Goal: Task Accomplishment & Management: Complete application form

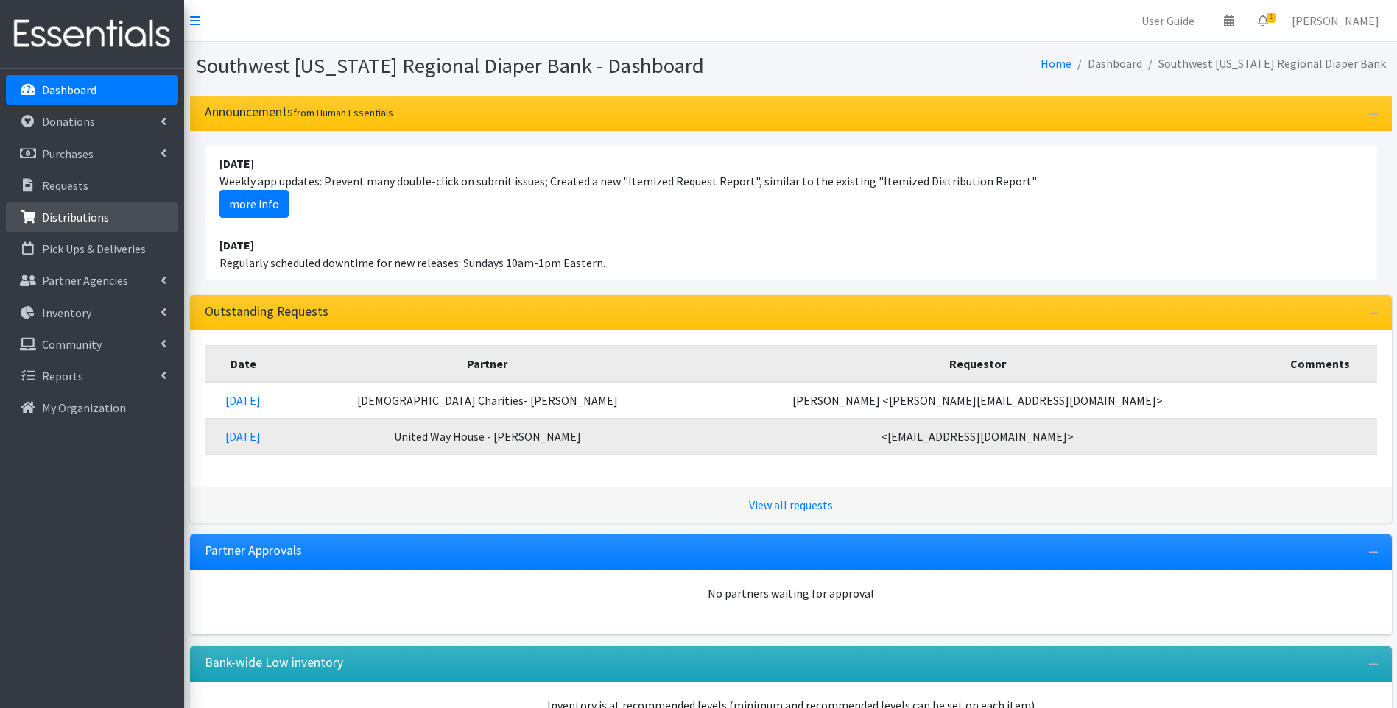
click at [116, 226] on link "Distributions" at bounding box center [92, 217] width 172 height 29
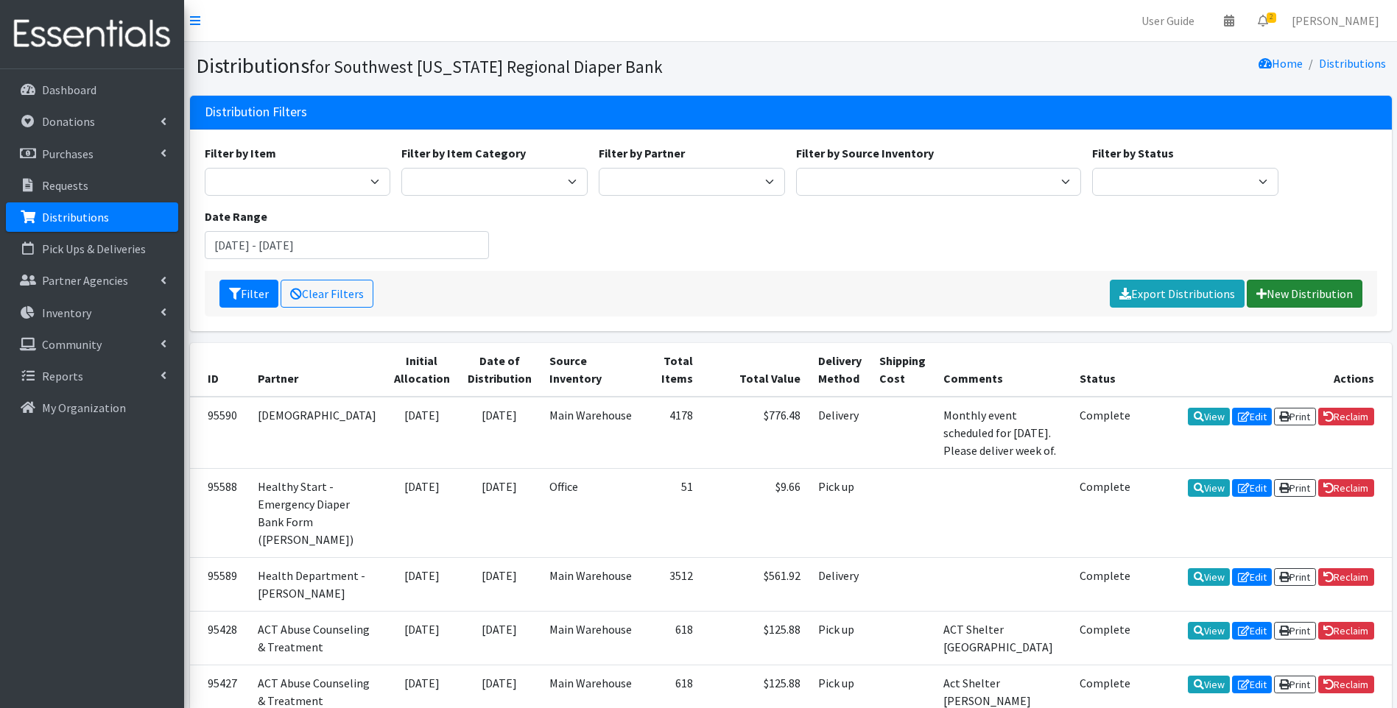
click at [1281, 289] on link "New Distribution" at bounding box center [1305, 294] width 116 height 28
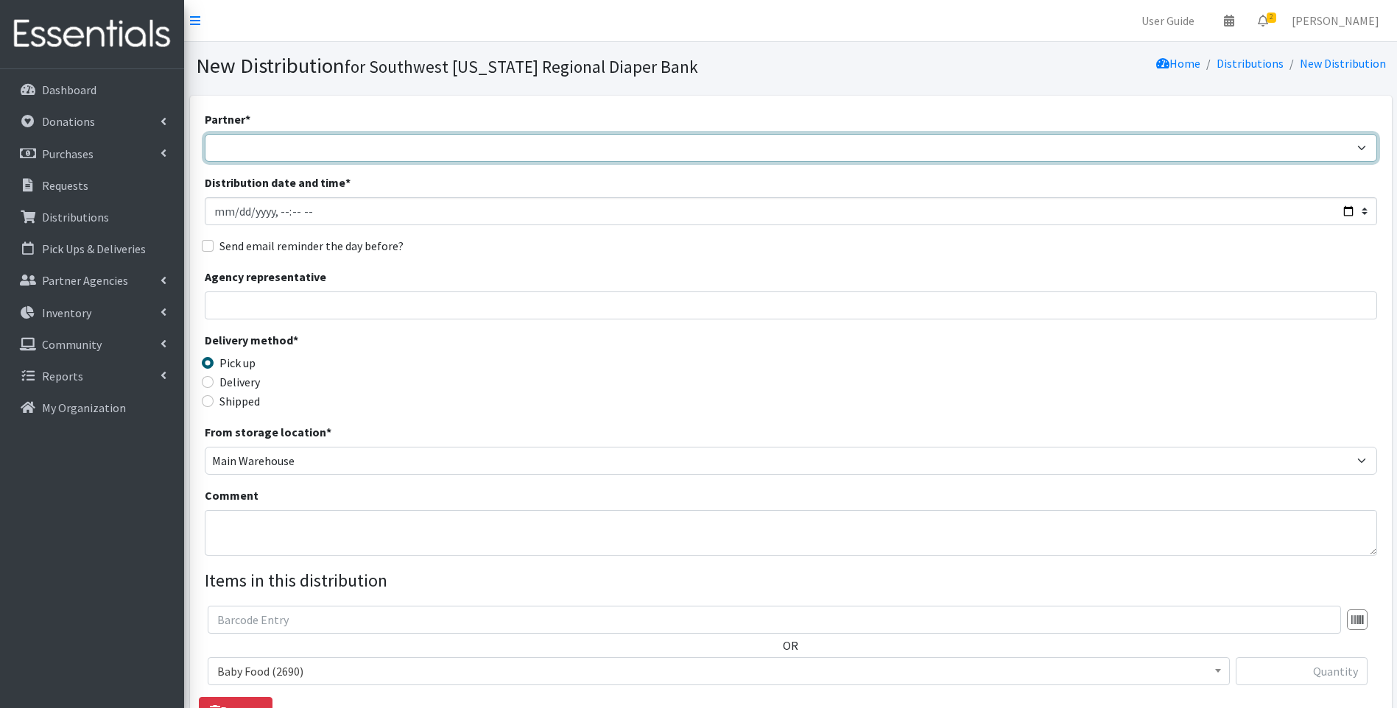
click at [357, 150] on select "ACT Abuse Counseling & Treatment Bayshore Fire Department [PERSON_NAME][GEOGRAP…" at bounding box center [791, 148] width 1172 height 28
select select "4196"
click at [205, 134] on select "ACT Abuse Counseling & Treatment Bayshore Fire Department [PERSON_NAME][GEOGRAP…" at bounding box center [791, 148] width 1172 height 28
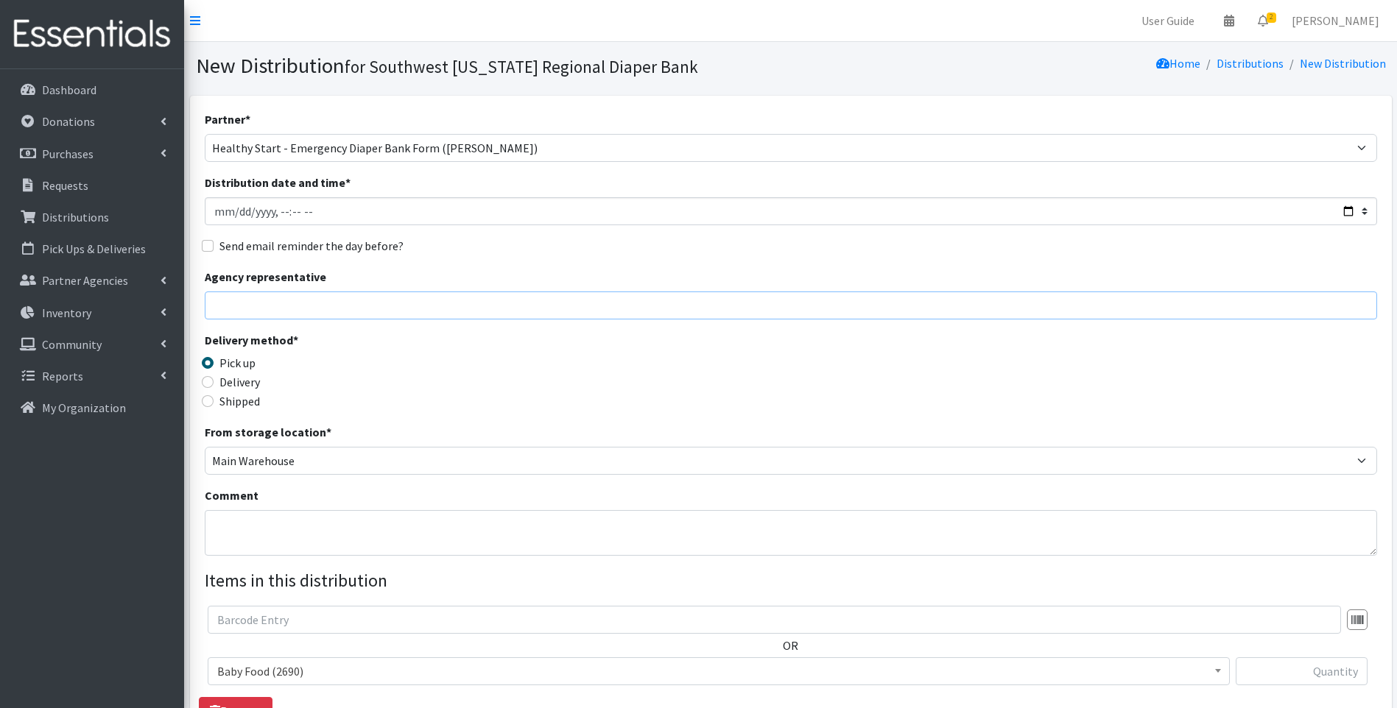
click at [513, 308] on input "Agency representative" at bounding box center [791, 306] width 1172 height 28
type input "[PERSON_NAME]"
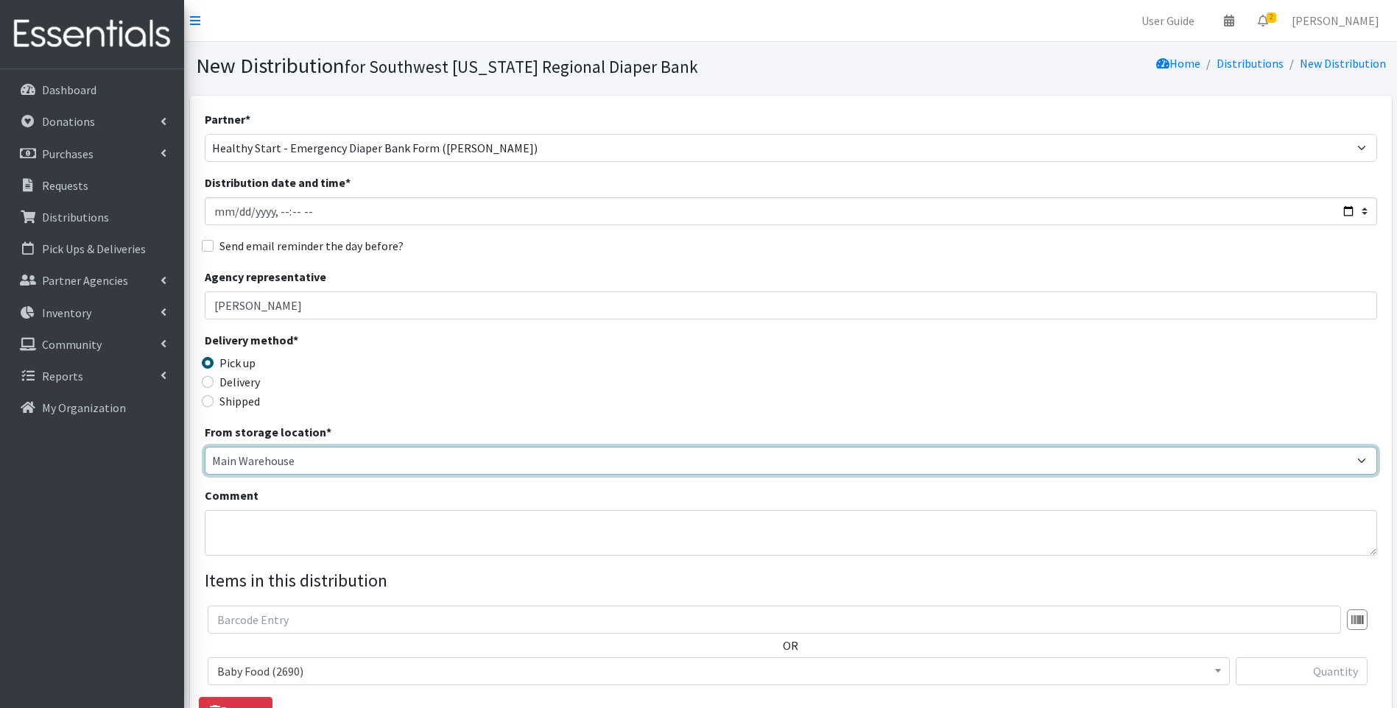
click at [295, 466] on select "Main Warehouse Office [GEOGRAPHIC_DATA] Warehouse [PERSON_NAME]" at bounding box center [791, 461] width 1172 height 28
select select "335"
click at [205, 447] on select "Main Warehouse Office United Way Warehouse Winkler" at bounding box center [791, 461] width 1172 height 28
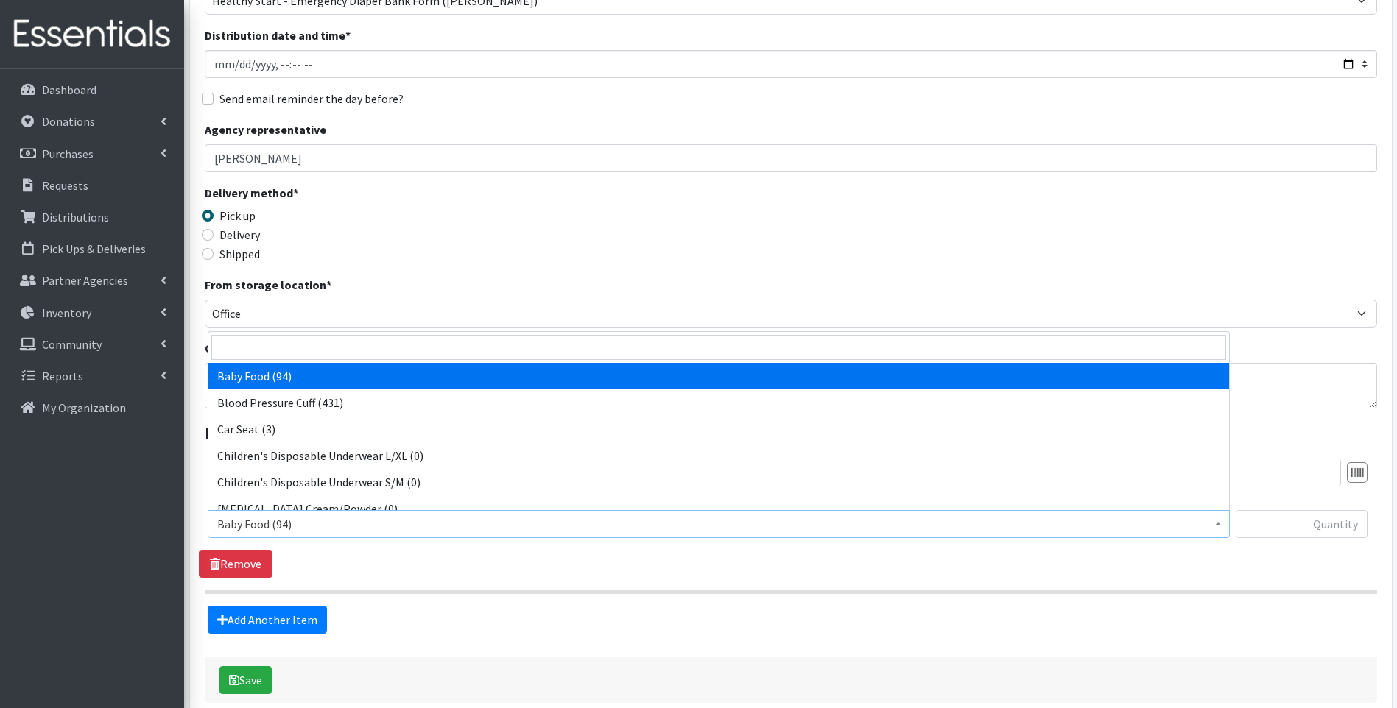
click at [306, 527] on span "Baby Food (94)" at bounding box center [718, 524] width 1003 height 21
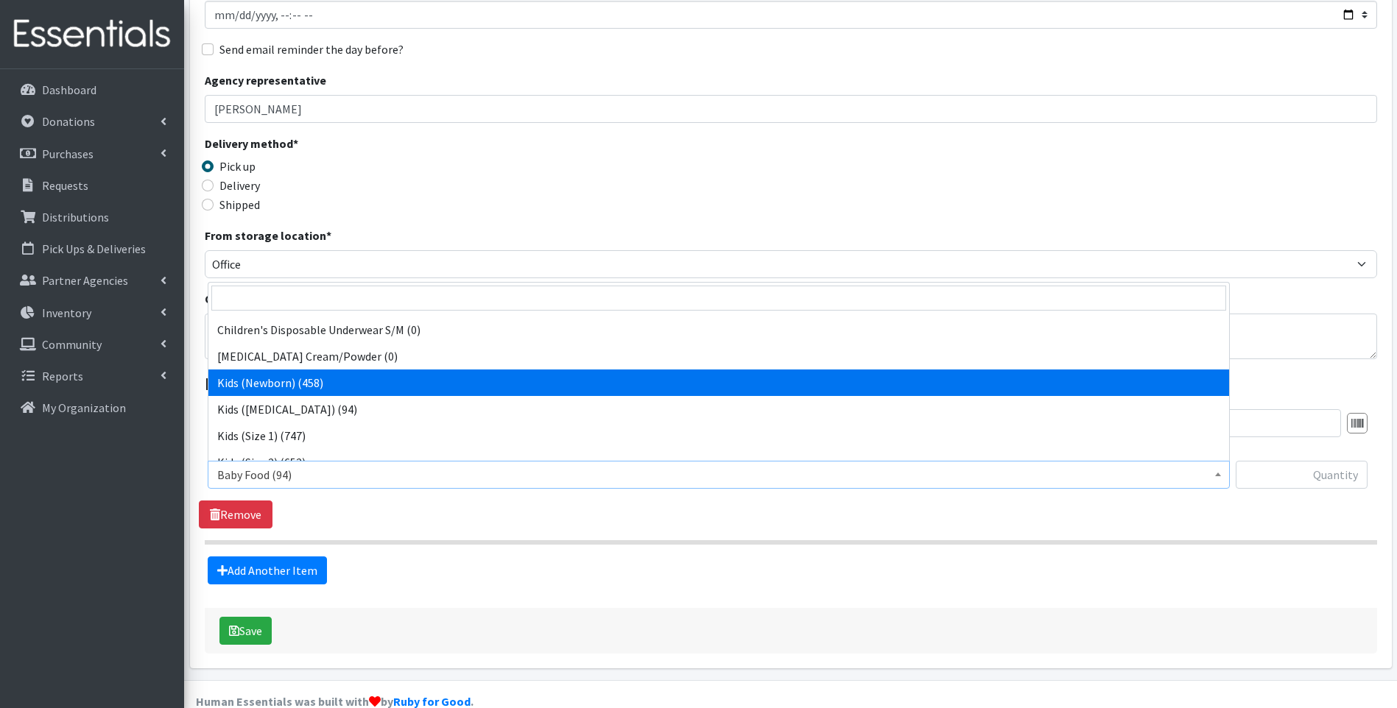
scroll to position [147, 0]
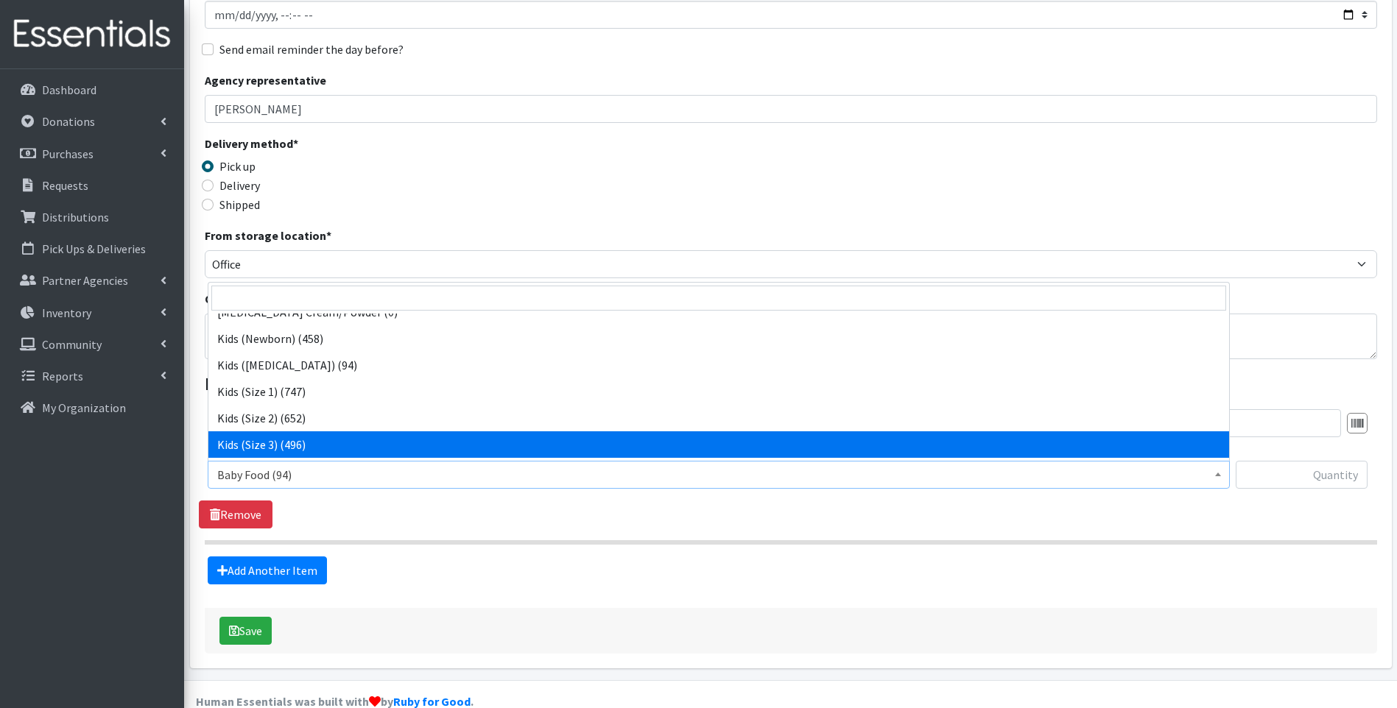
drag, startPoint x: 362, startPoint y: 436, endPoint x: 381, endPoint y: 429, distance: 21.2
select select "10061"
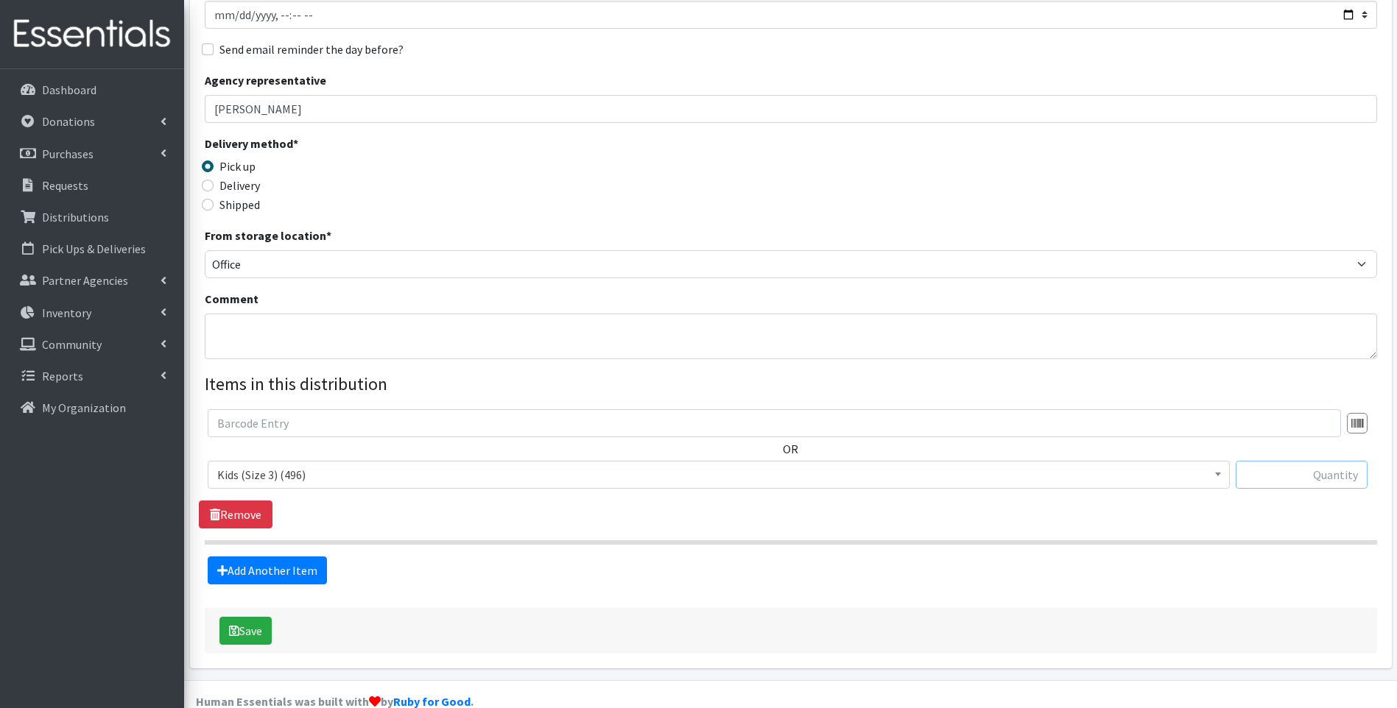
click at [1315, 475] on input "text" at bounding box center [1302, 475] width 132 height 28
type input "66"
click at [307, 571] on link "Add Another Item" at bounding box center [267, 571] width 119 height 28
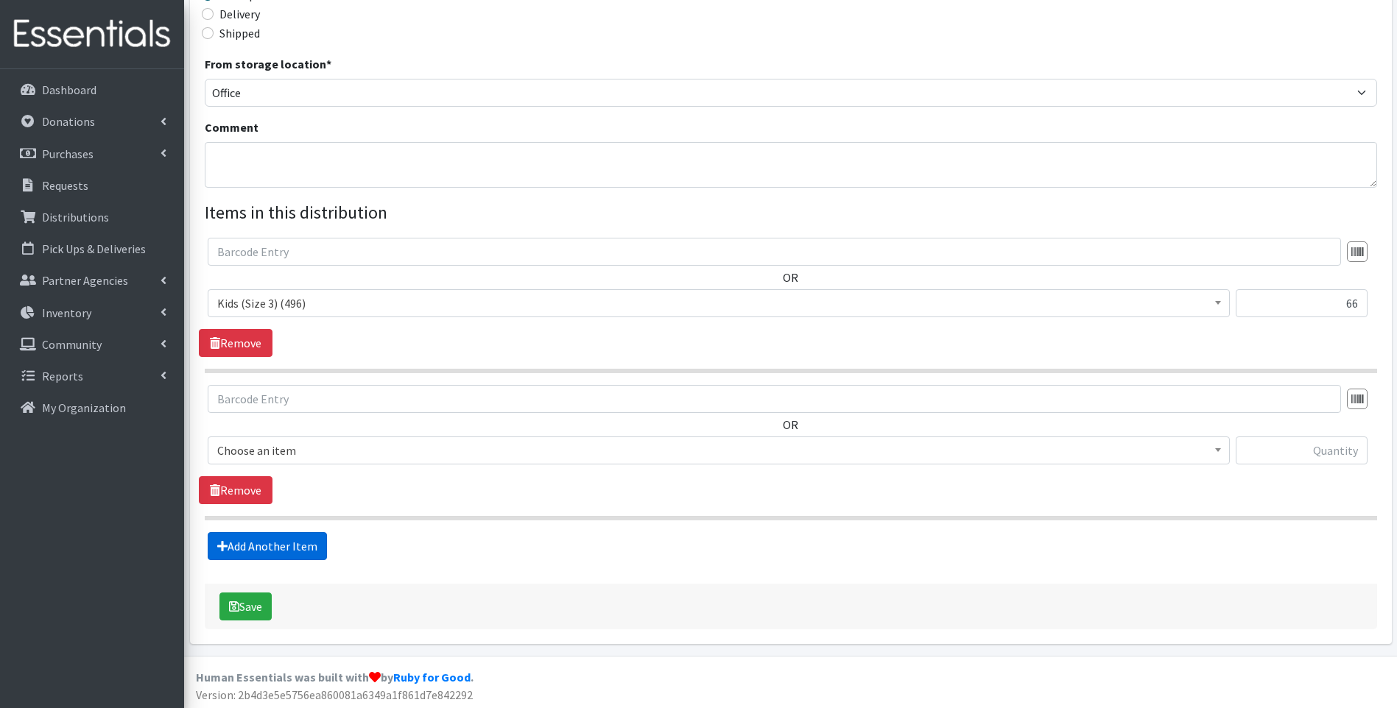
scroll to position [371, 0]
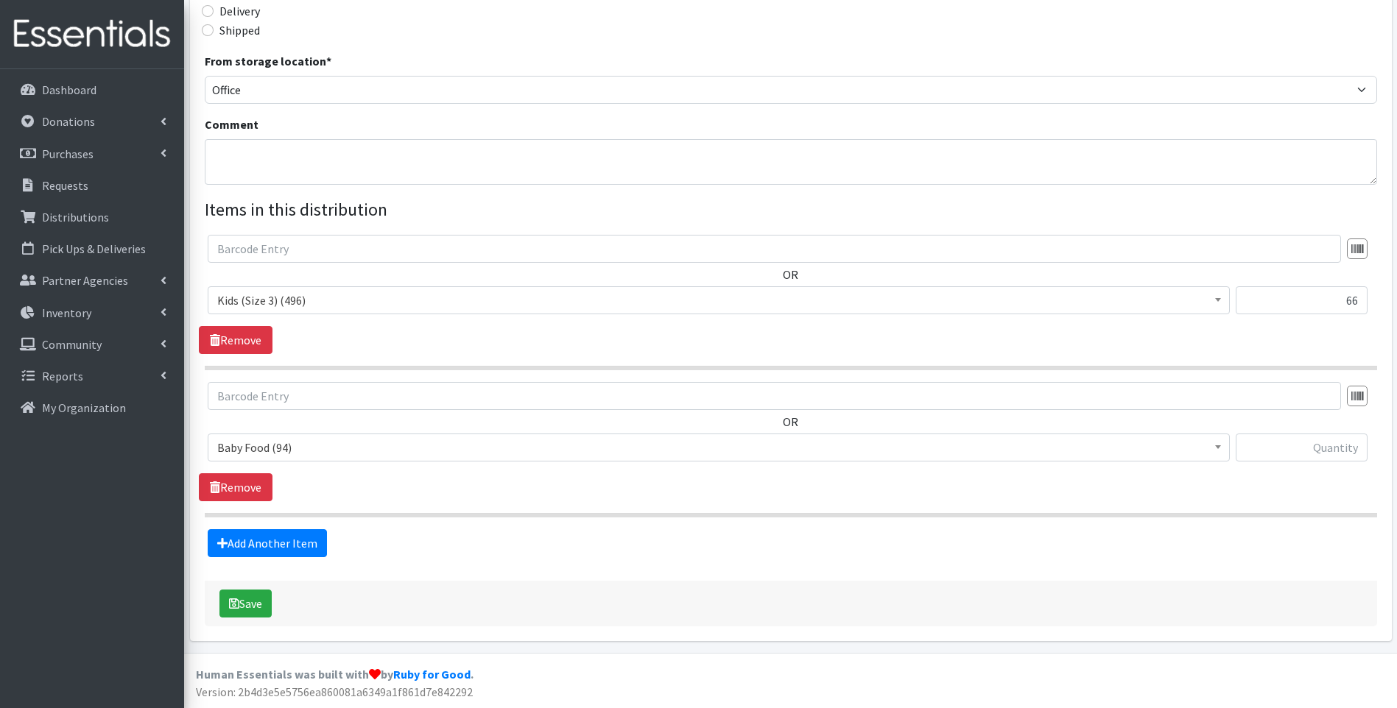
click at [379, 449] on span "Baby Food (94)" at bounding box center [718, 447] width 1003 height 21
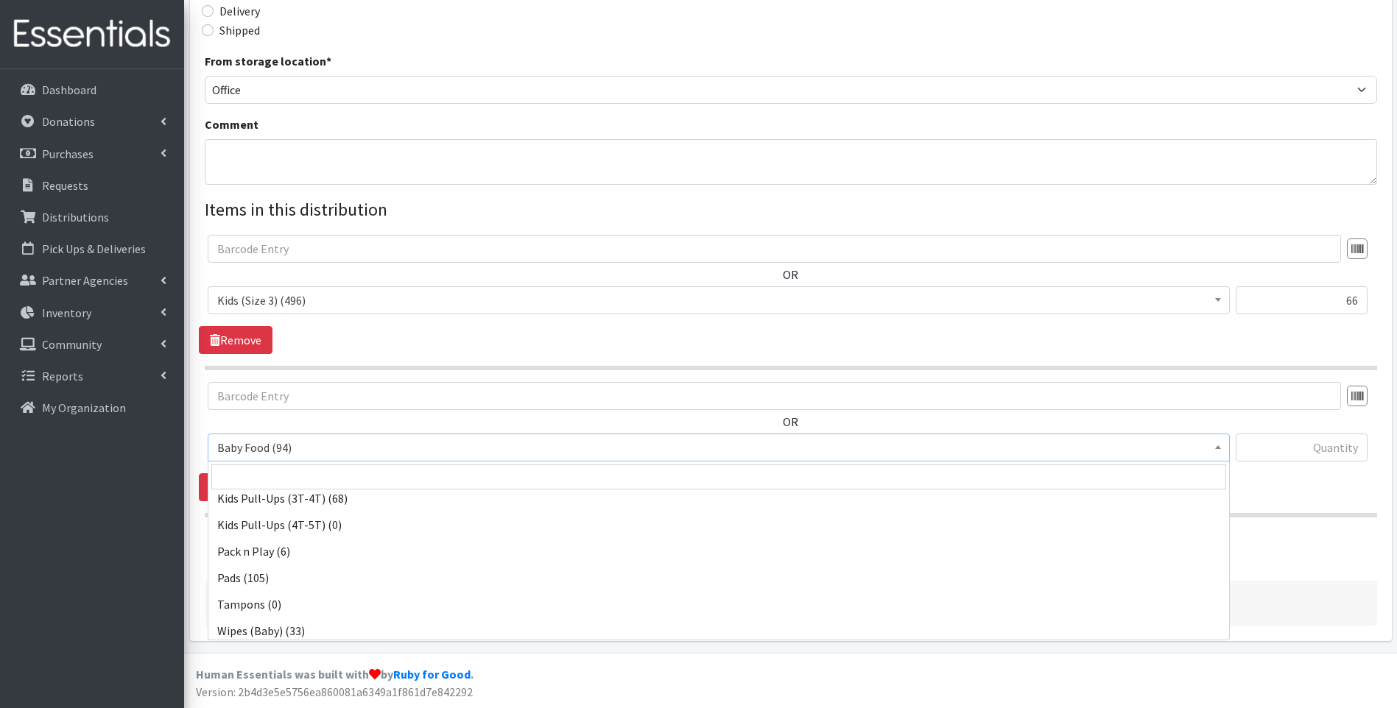
scroll to position [463, 0]
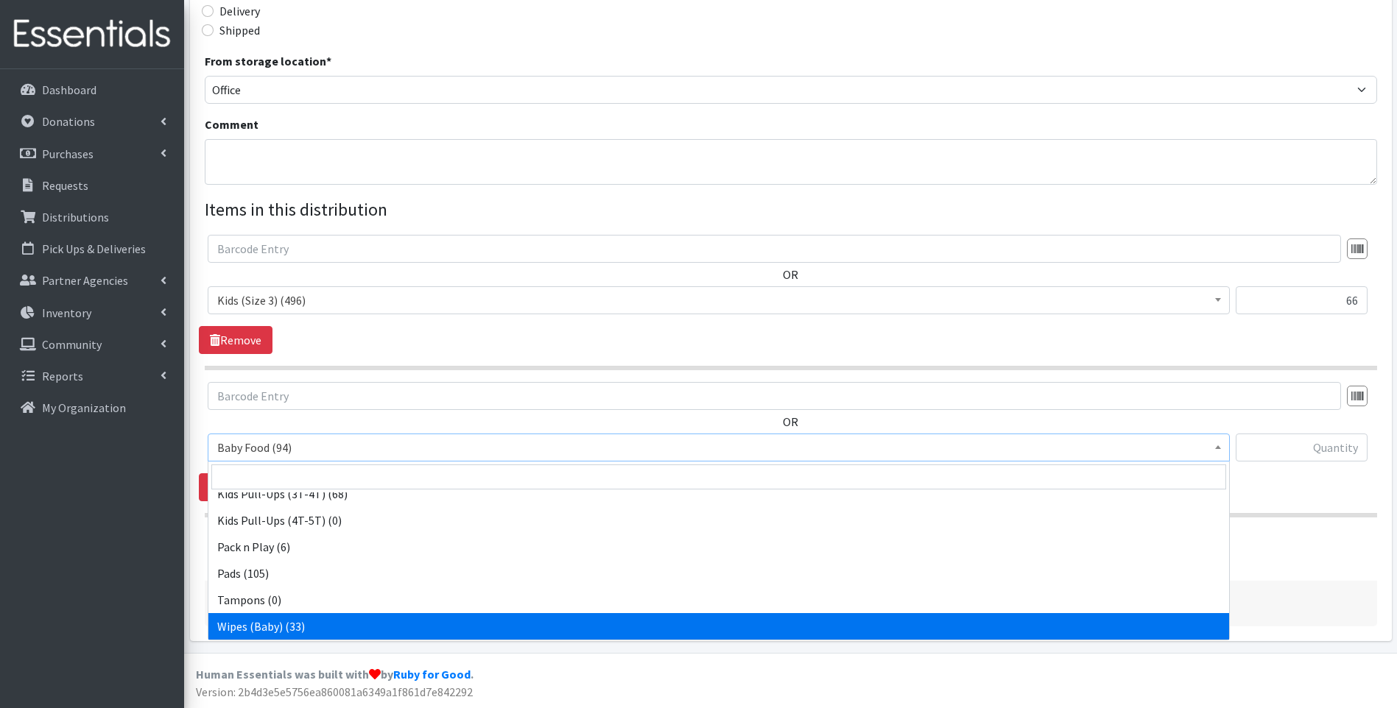
select select "10041"
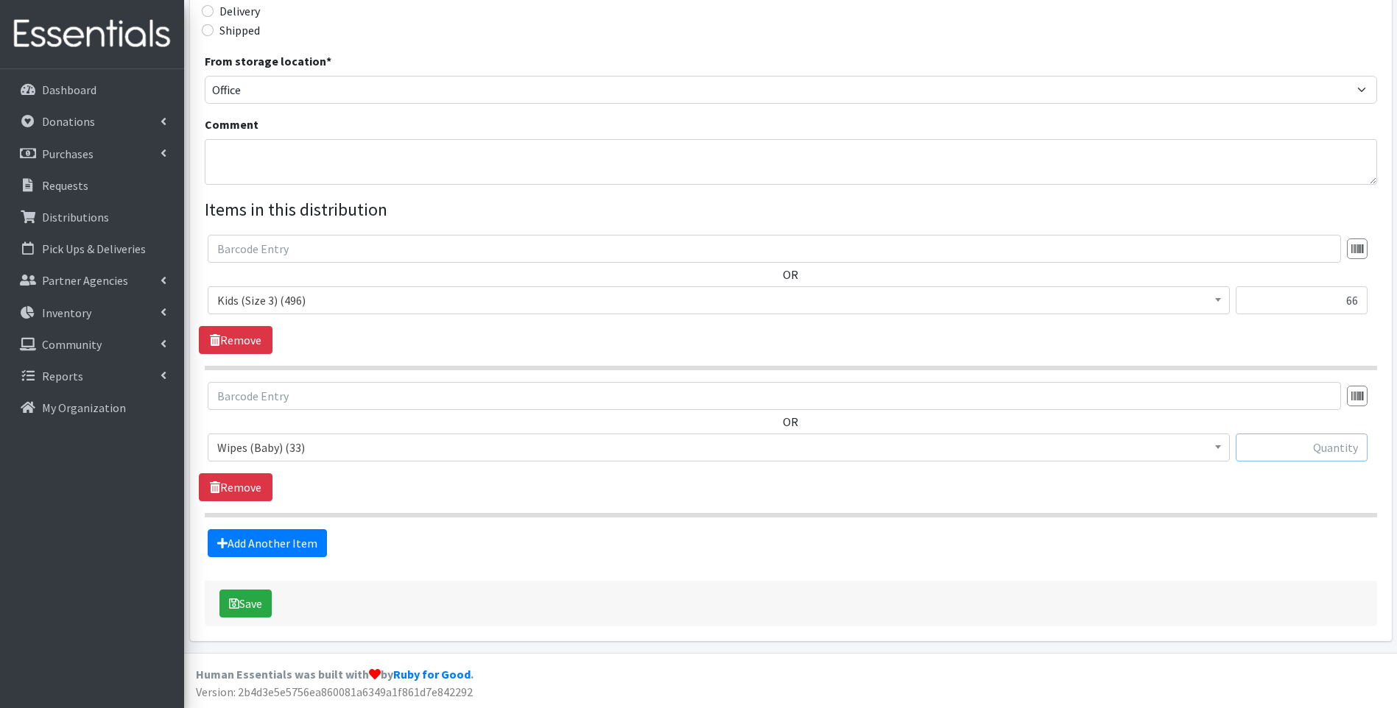
click at [1323, 449] on input "text" at bounding box center [1302, 448] width 132 height 28
type input "1"
click at [1180, 524] on fieldset "Items in this distribution OR Baby Food (94) Blood Pressure Cuff (431) Car Seat…" at bounding box center [791, 377] width 1172 height 361
click at [263, 597] on button "Save" at bounding box center [245, 604] width 52 height 28
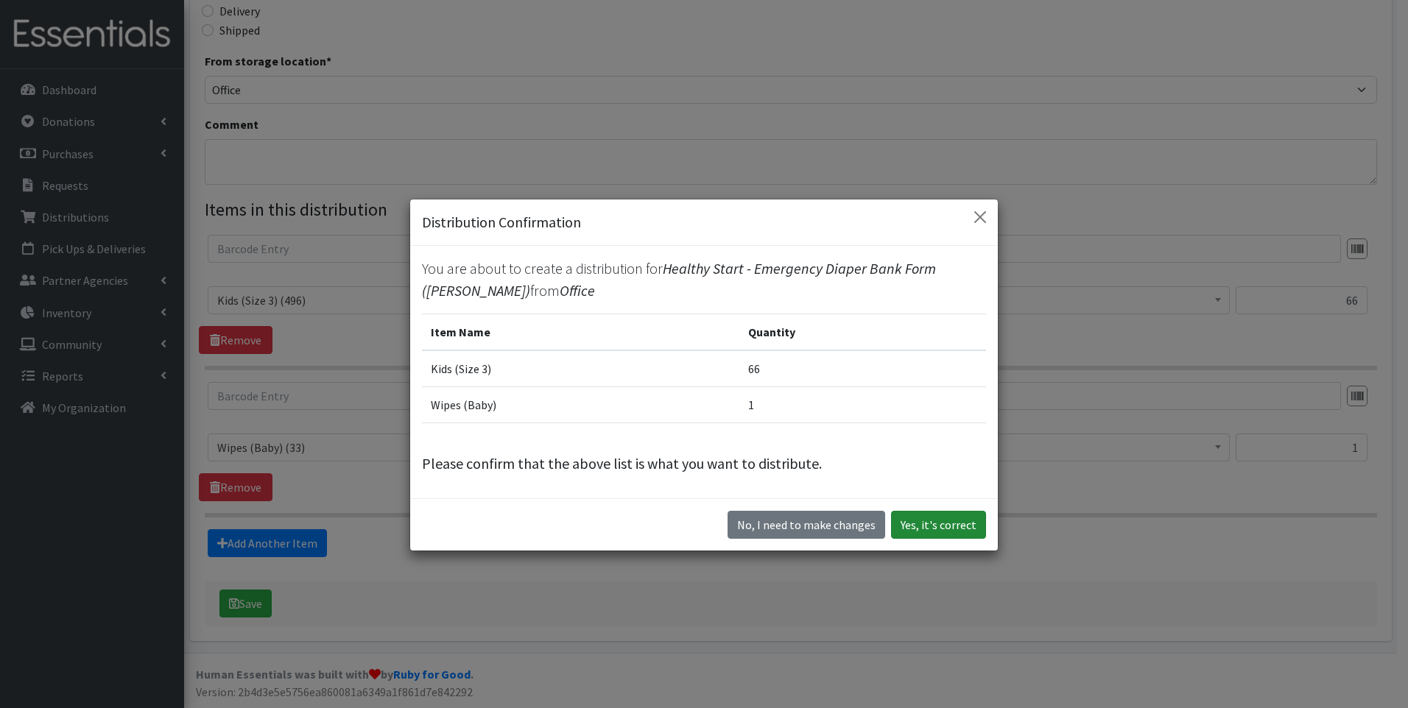
click at [932, 524] on button "Yes, it's correct" at bounding box center [938, 525] width 95 height 28
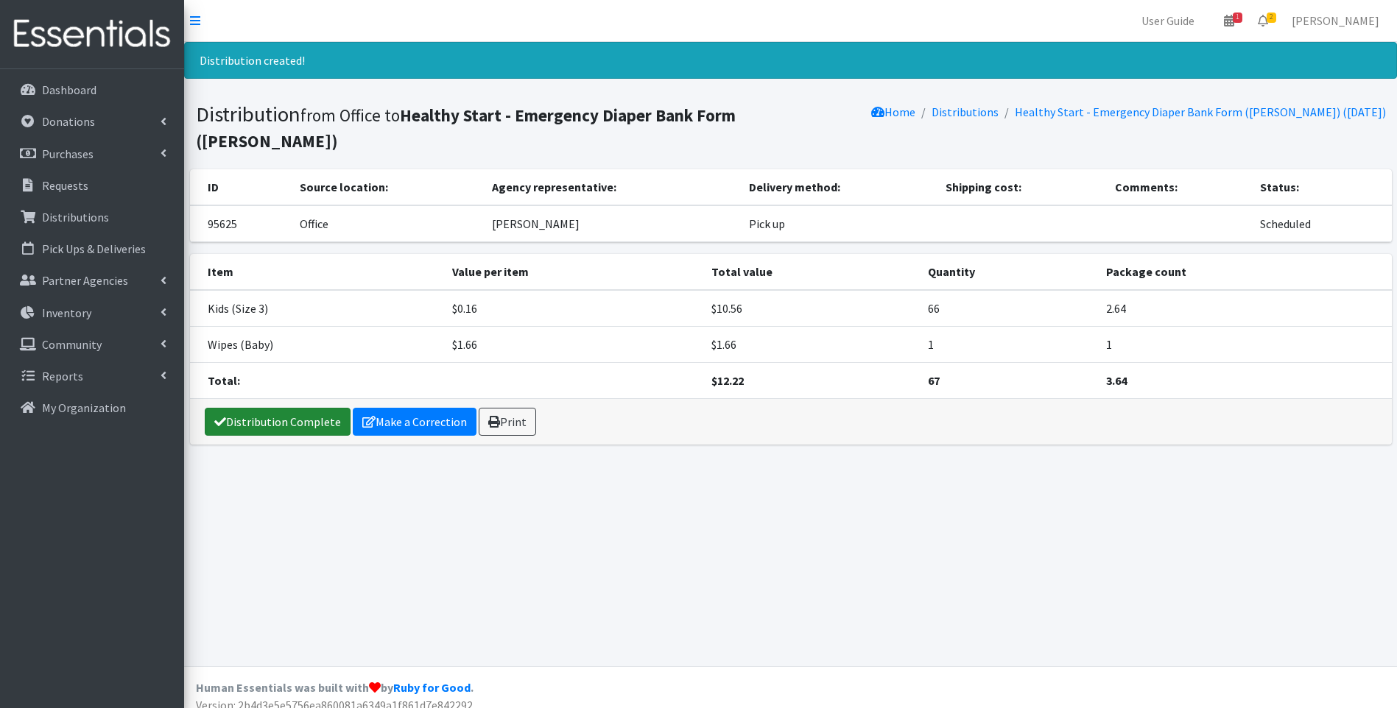
click at [261, 408] on link "Distribution Complete" at bounding box center [278, 422] width 146 height 28
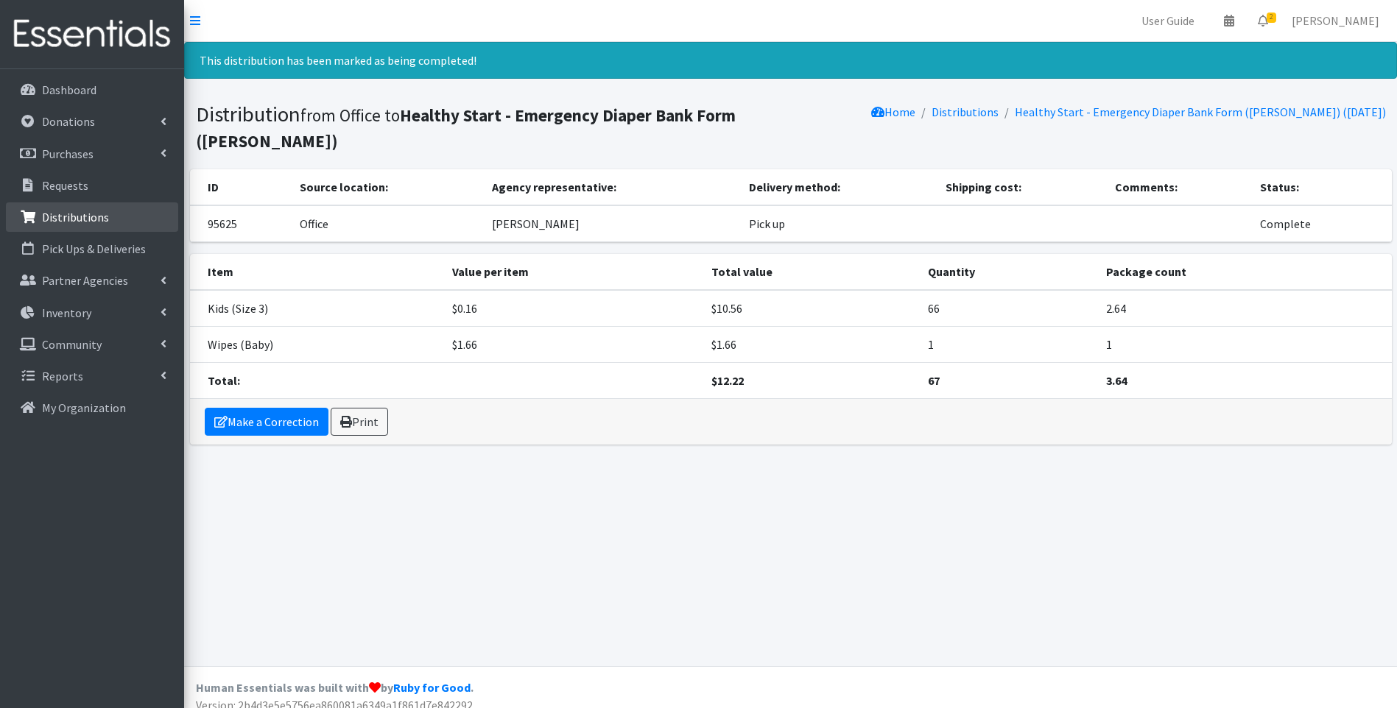
click at [87, 208] on link "Distributions" at bounding box center [92, 217] width 172 height 29
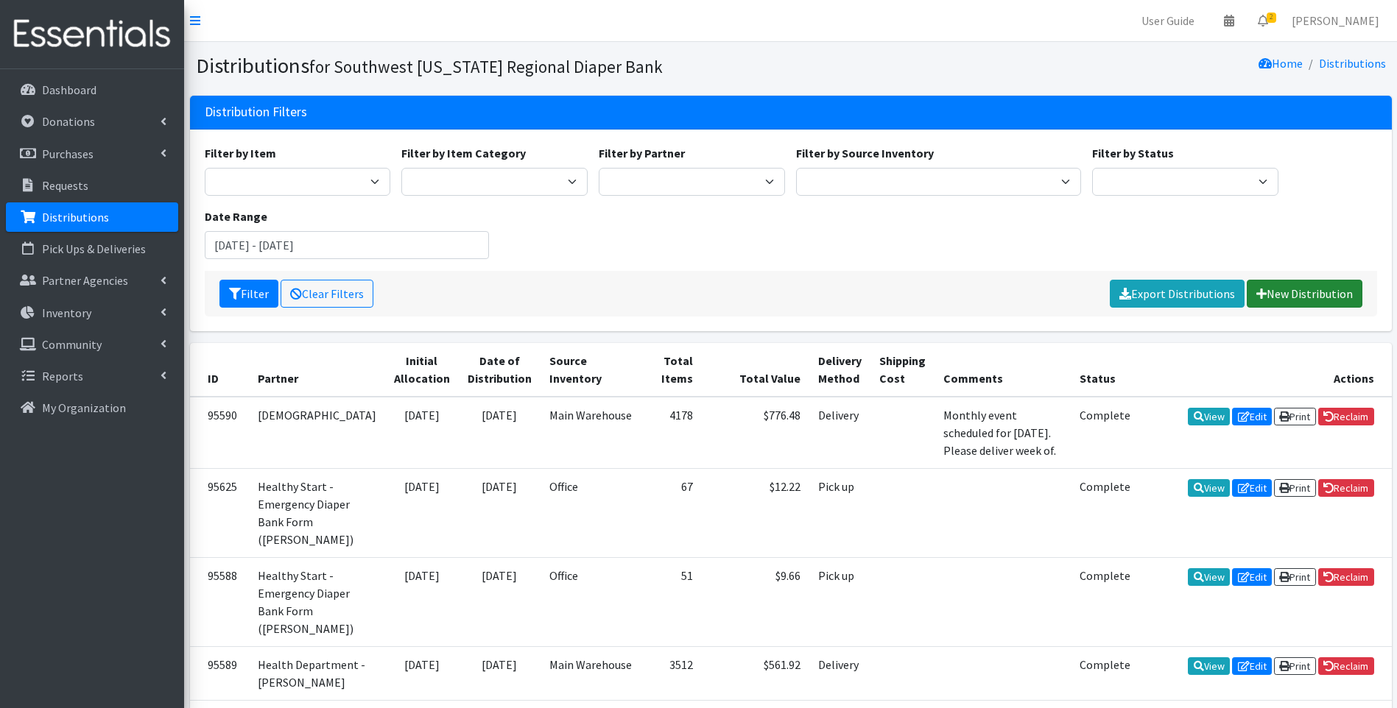
click at [1291, 300] on link "New Distribution" at bounding box center [1305, 294] width 116 height 28
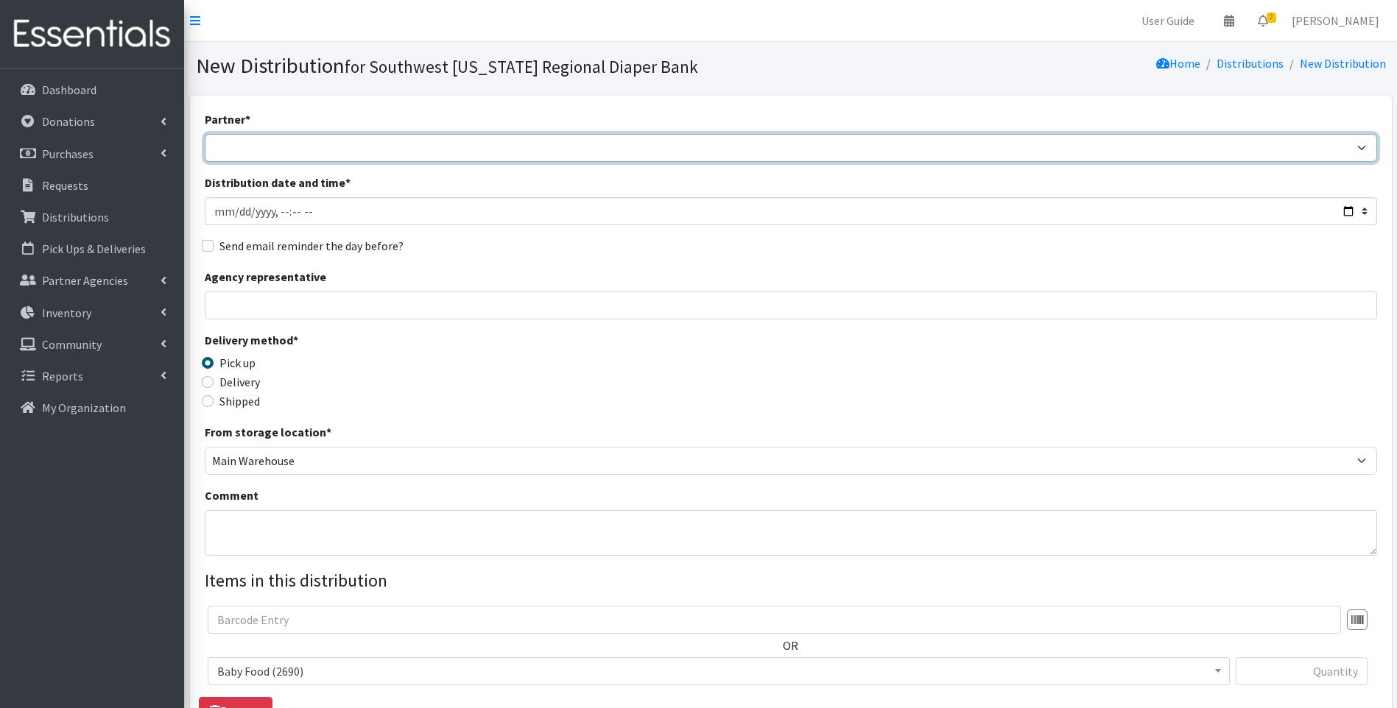
click at [386, 146] on select "ACT Abuse Counseling & Treatment Bayshore Fire Department Bonita Springs Assist…" at bounding box center [791, 148] width 1172 height 28
select select "4196"
click at [205, 134] on select "ACT Abuse Counseling & Treatment Bayshore Fire Department [PERSON_NAME][GEOGRAP…" at bounding box center [791, 148] width 1172 height 28
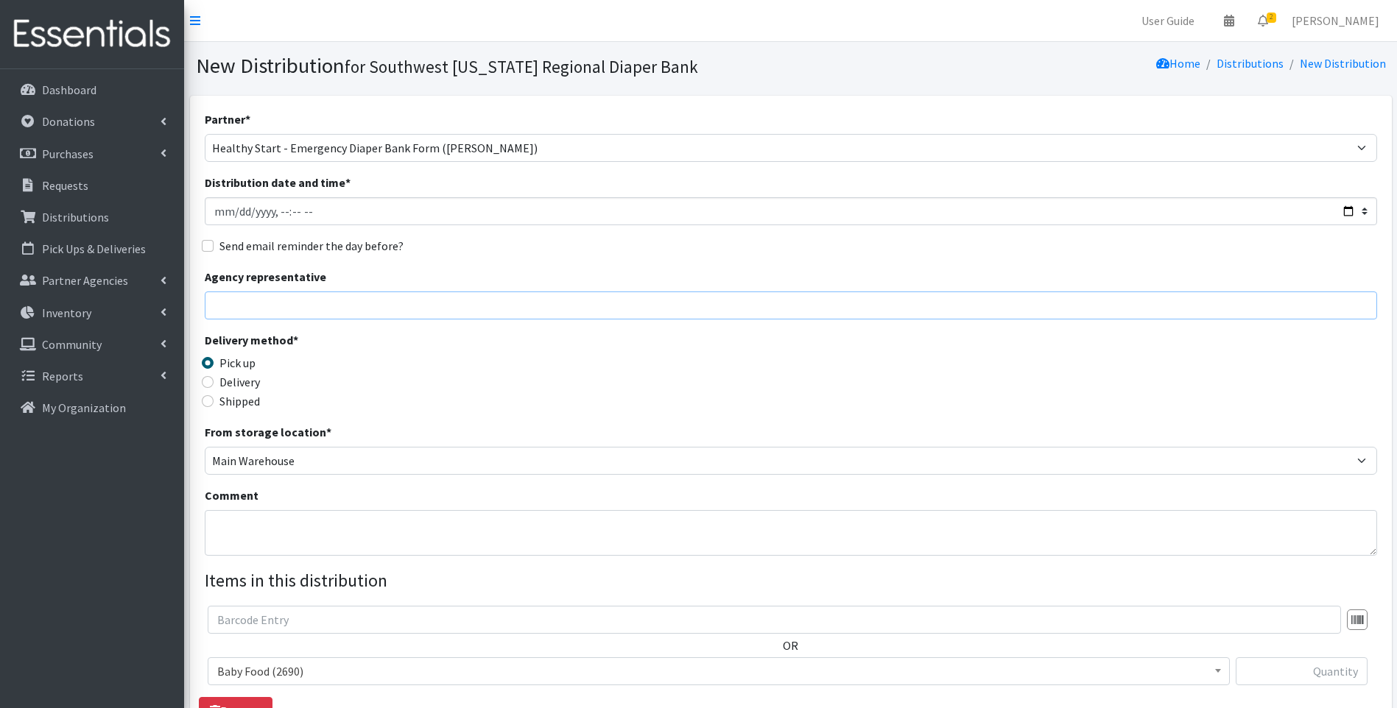
click at [485, 305] on input "Agency representative" at bounding box center [791, 306] width 1172 height 28
type input "[PERSON_NAME]"
type input "66"
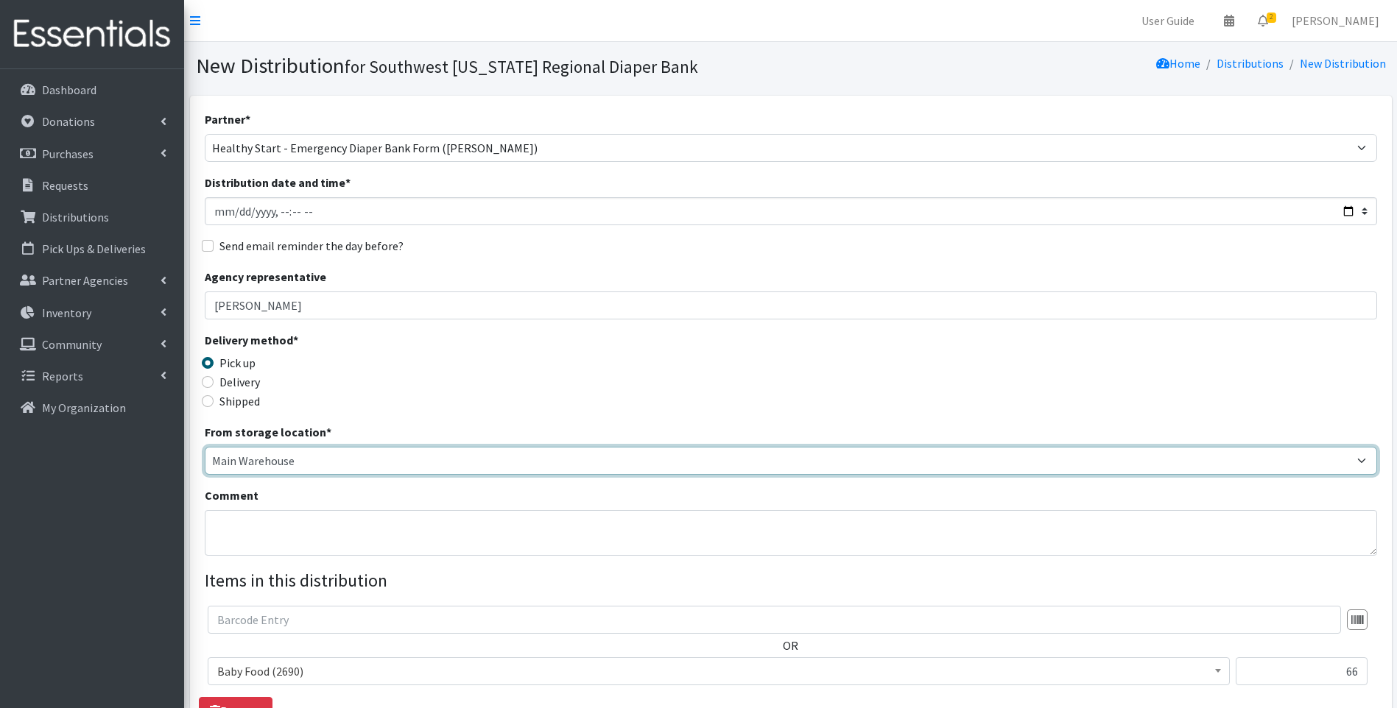
click at [267, 465] on select "Main Warehouse Office United Way Warehouse Winkler" at bounding box center [791, 461] width 1172 height 28
select select "335"
click at [205, 447] on select "Main Warehouse Office United Way Warehouse Winkler" at bounding box center [791, 461] width 1172 height 28
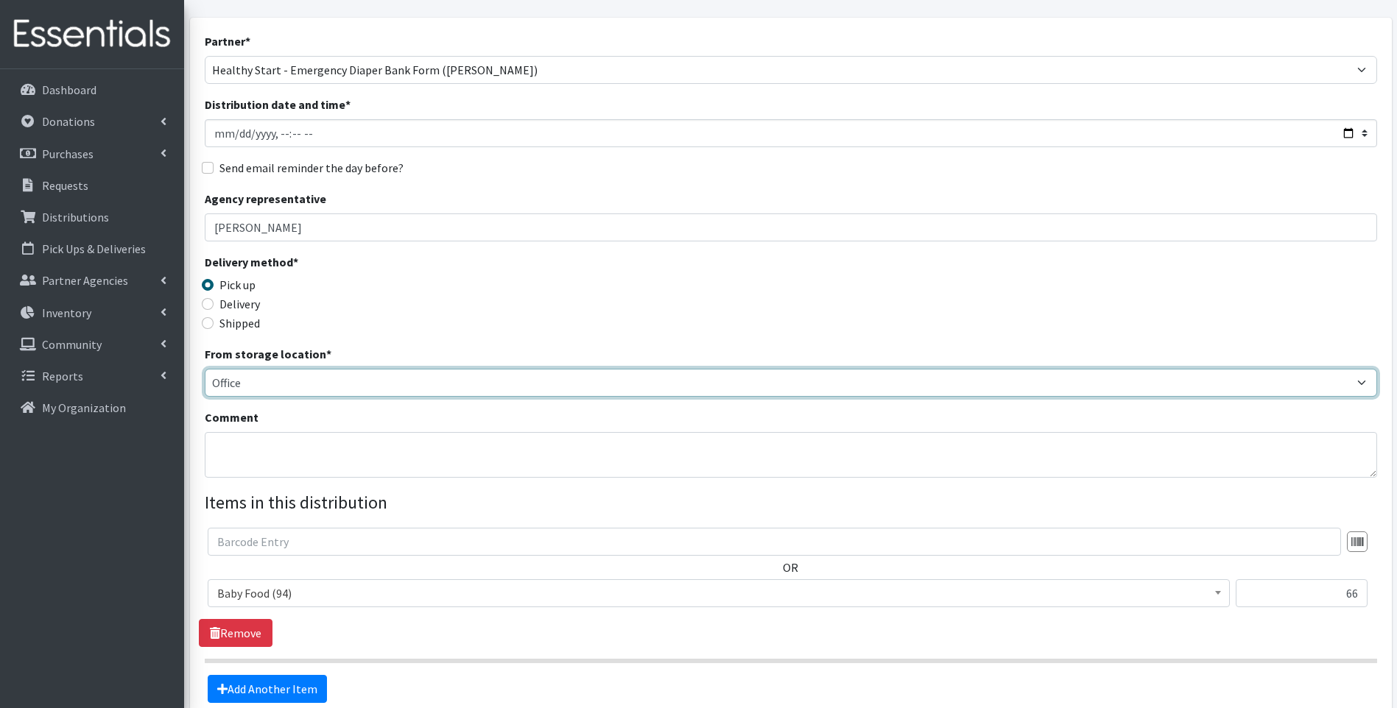
scroll to position [224, 0]
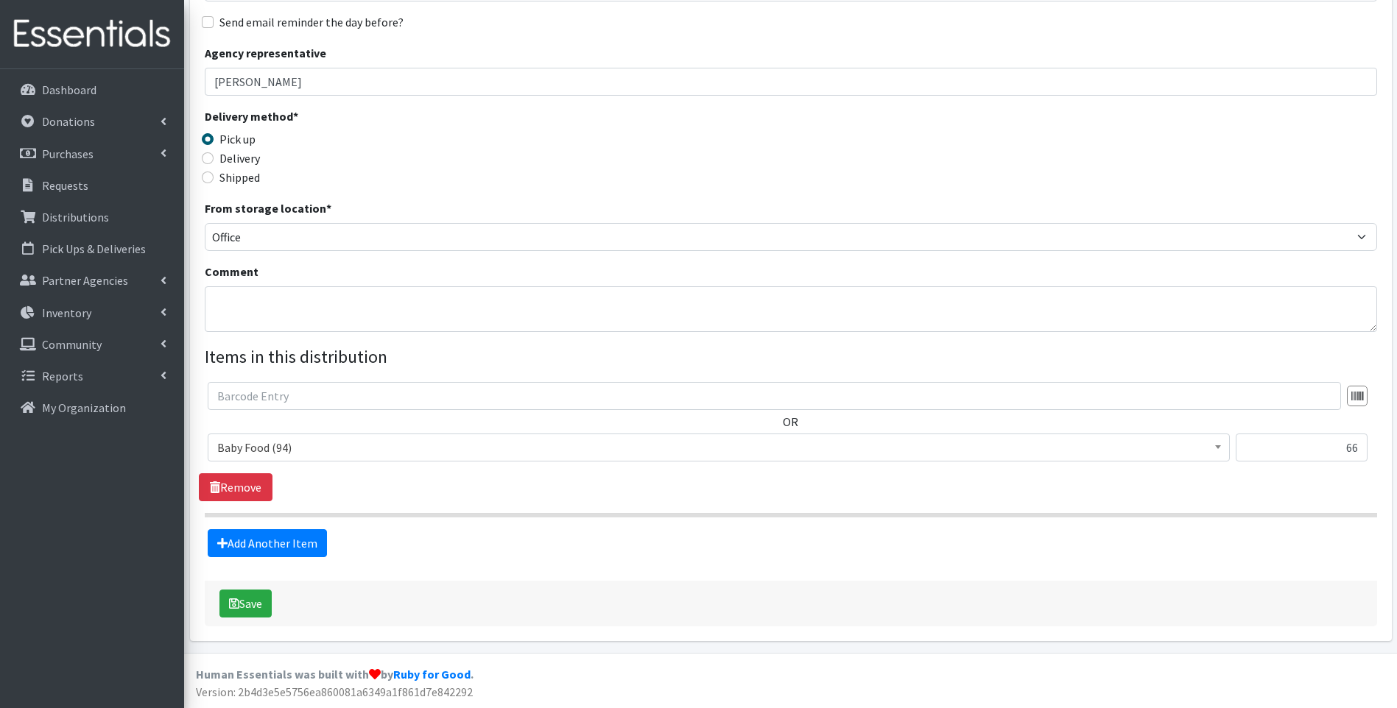
click at [334, 438] on span "Baby Food (94)" at bounding box center [718, 447] width 1003 height 21
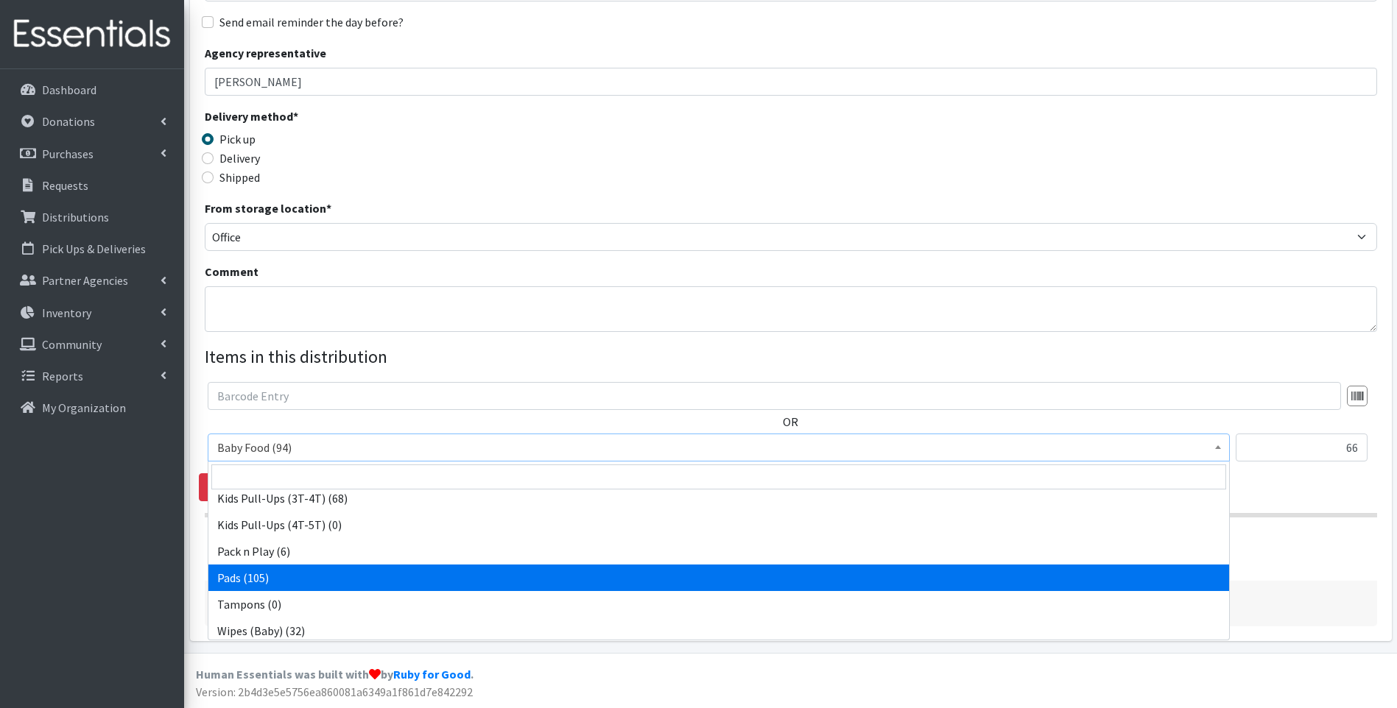
scroll to position [463, 0]
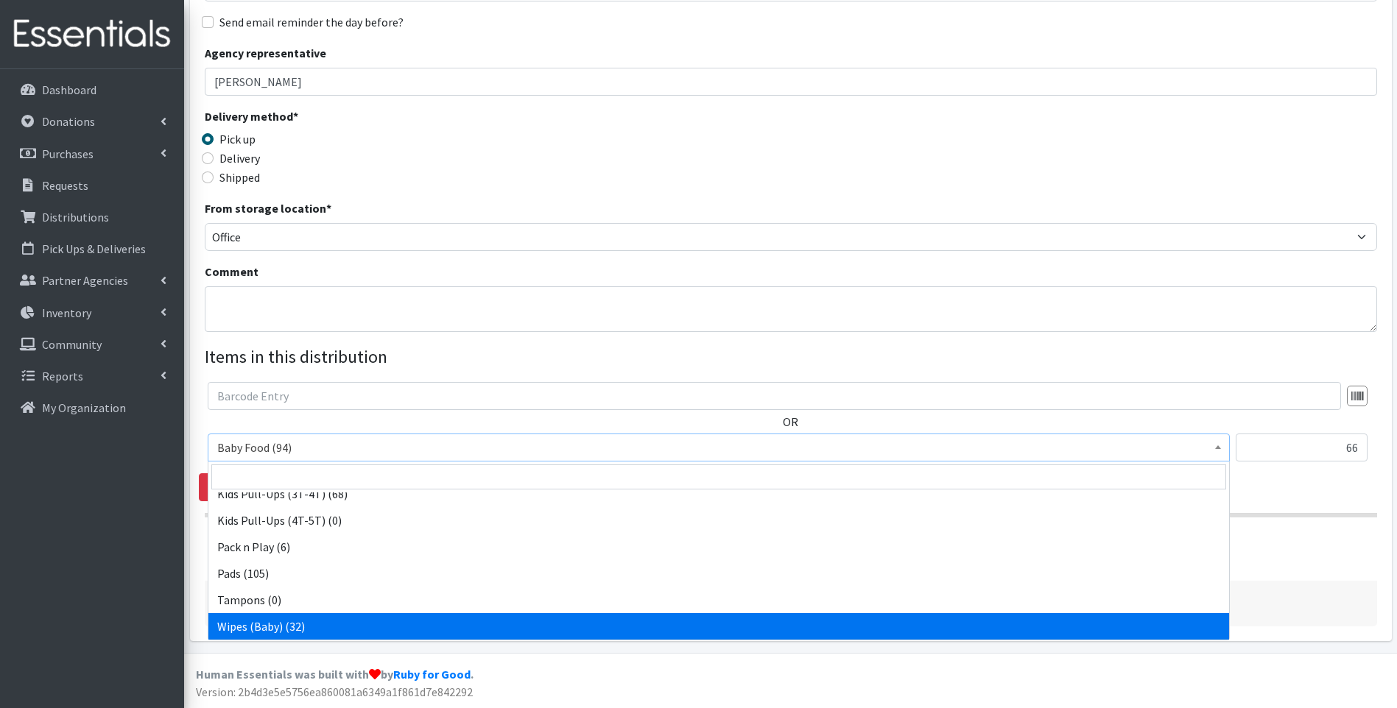
select select "10041"
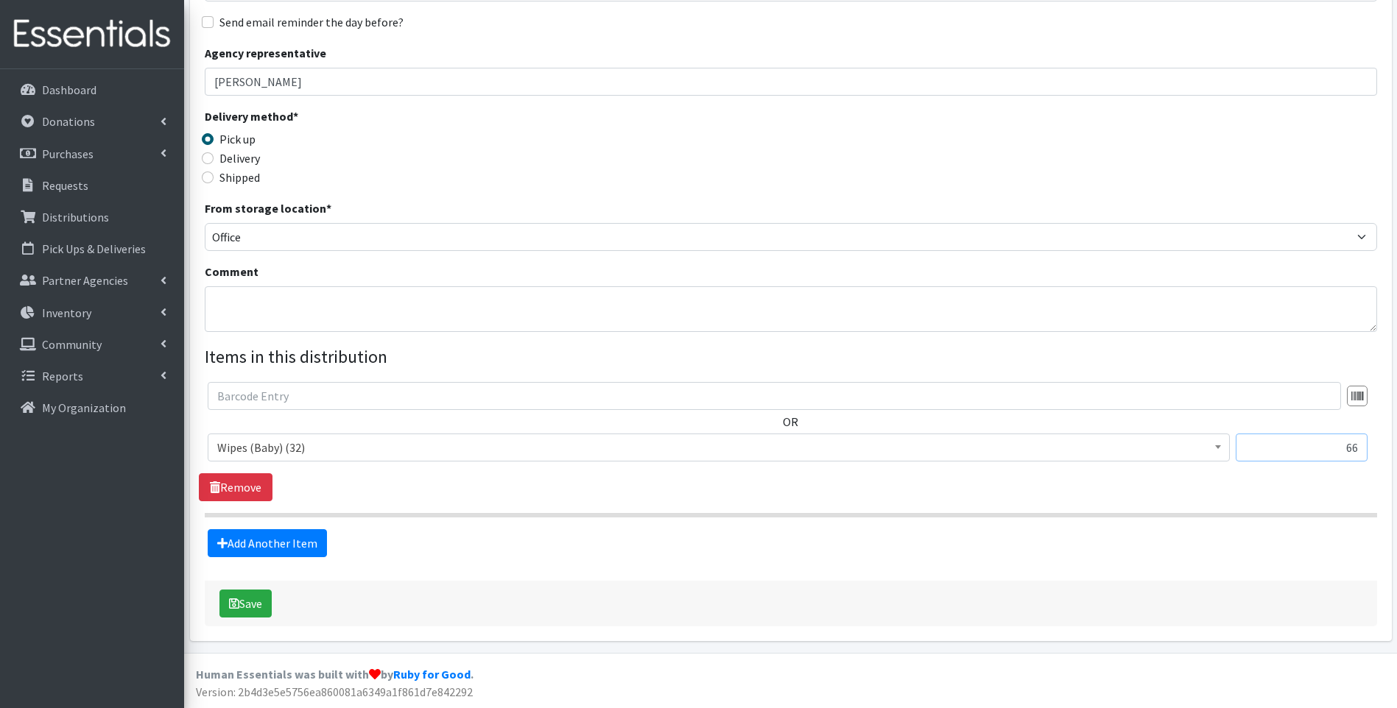
click at [1301, 440] on input "66" at bounding box center [1302, 448] width 132 height 28
drag, startPoint x: 1301, startPoint y: 438, endPoint x: 1379, endPoint y: 446, distance: 77.7
click at [1379, 445] on div "OR Baby Food (94) Blood Pressure Cuff (431) Car Seat (3) Children's Disposable …" at bounding box center [791, 427] width 1184 height 91
type input "2"
drag, startPoint x: 686, startPoint y: 504, endPoint x: 674, endPoint y: 507, distance: 12.1
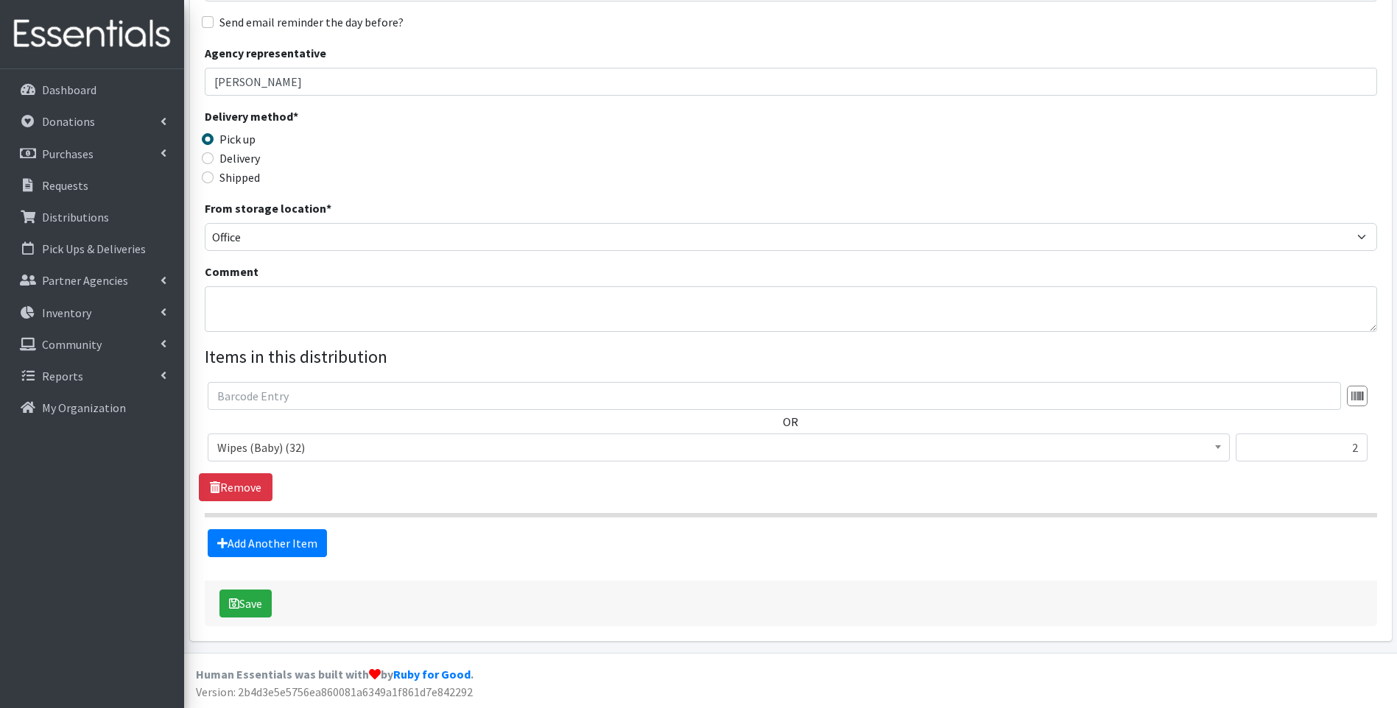
click at [685, 504] on section "OR Baby Food (94) Blood Pressure Cuff (431) Car Seat (3) Children's Disposable …" at bounding box center [791, 450] width 1172 height 136
click at [292, 541] on link "Add Another Item" at bounding box center [267, 544] width 119 height 28
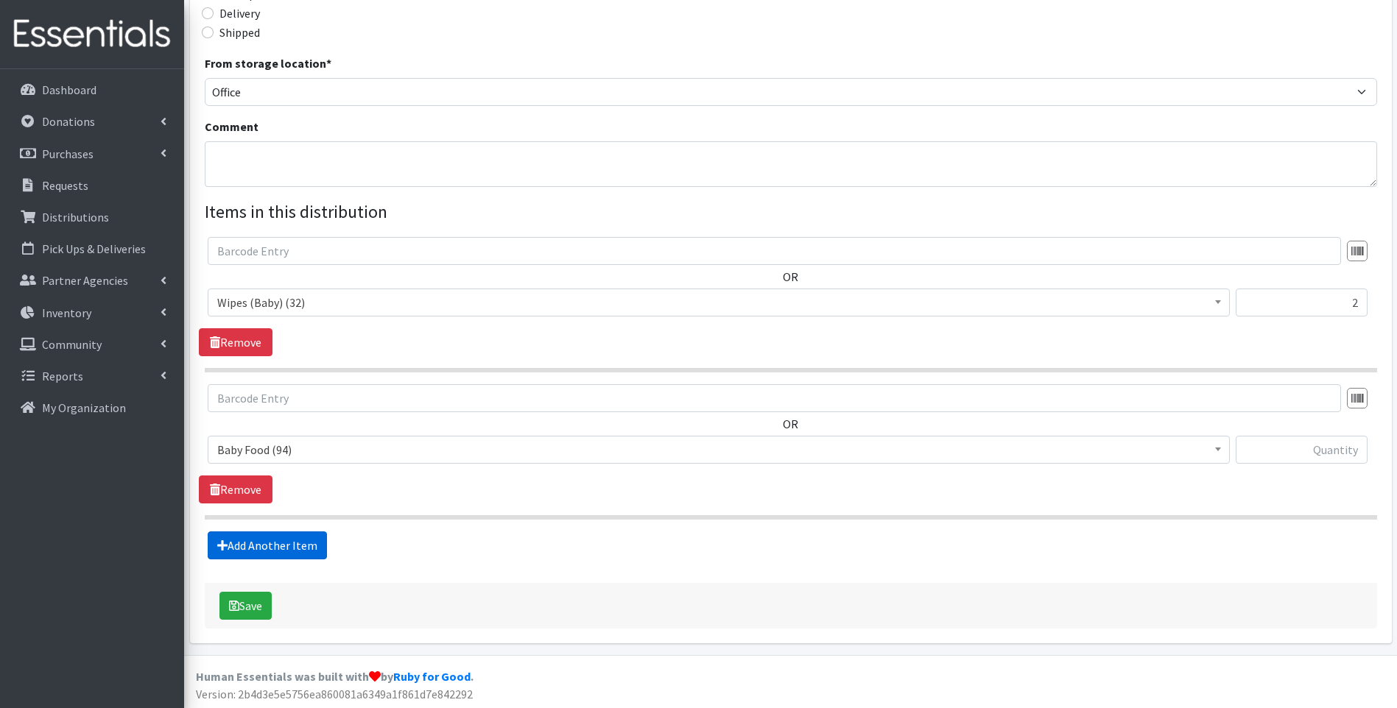
scroll to position [371, 0]
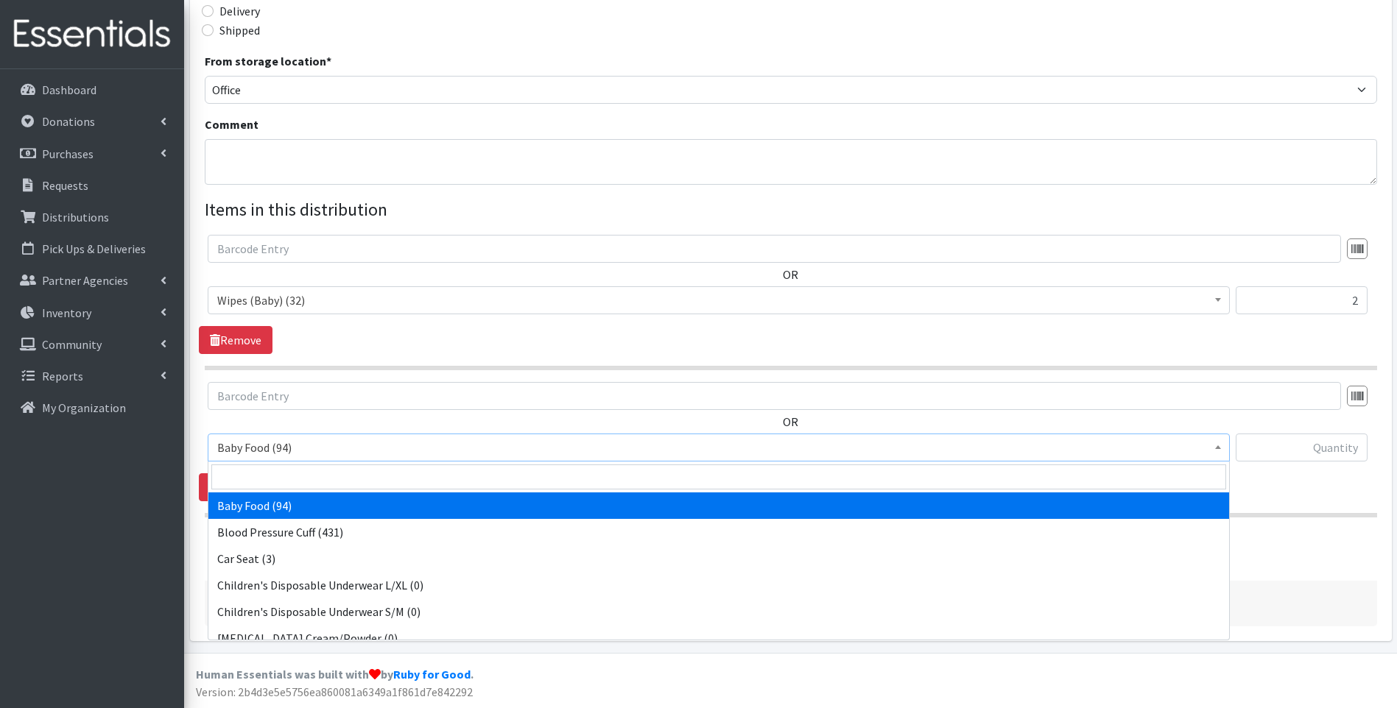
drag, startPoint x: 382, startPoint y: 449, endPoint x: 382, endPoint y: 465, distance: 16.2
click at [383, 450] on span "Baby Food (94)" at bounding box center [718, 447] width 1003 height 21
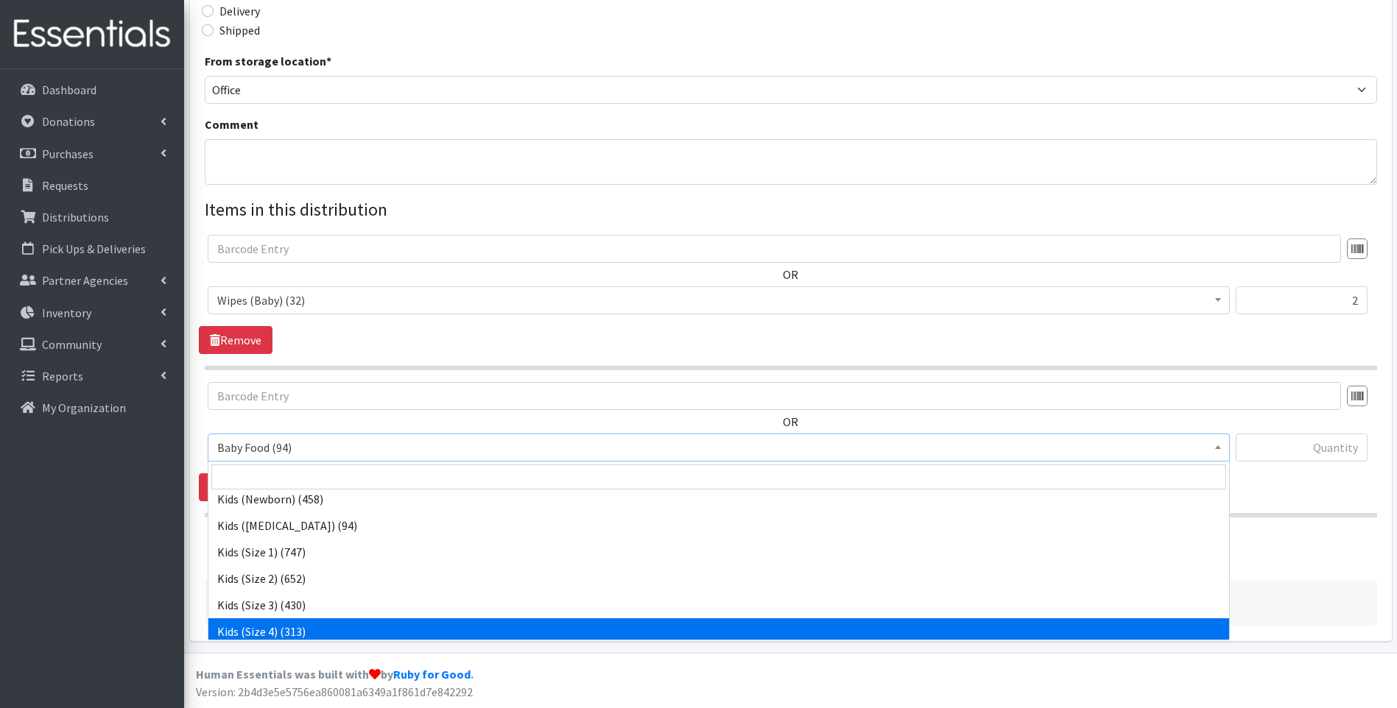
scroll to position [245, 0]
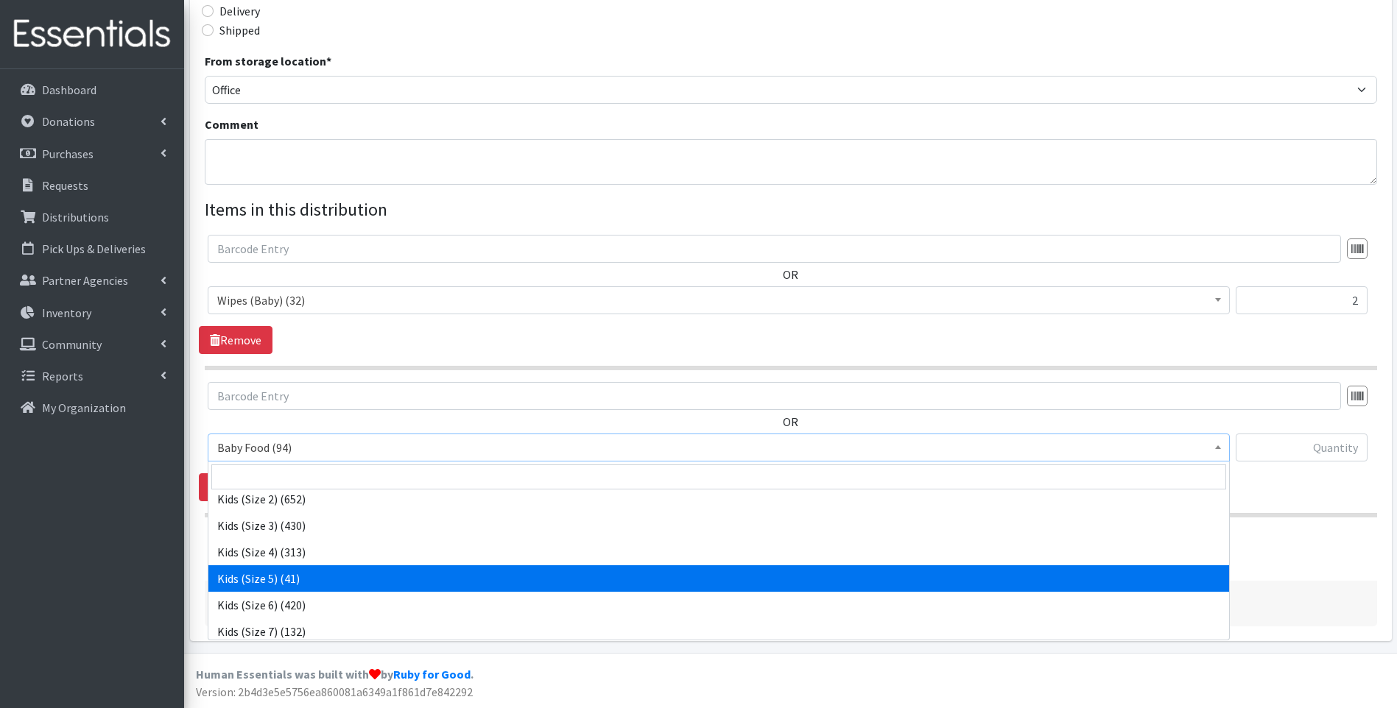
select select "10042"
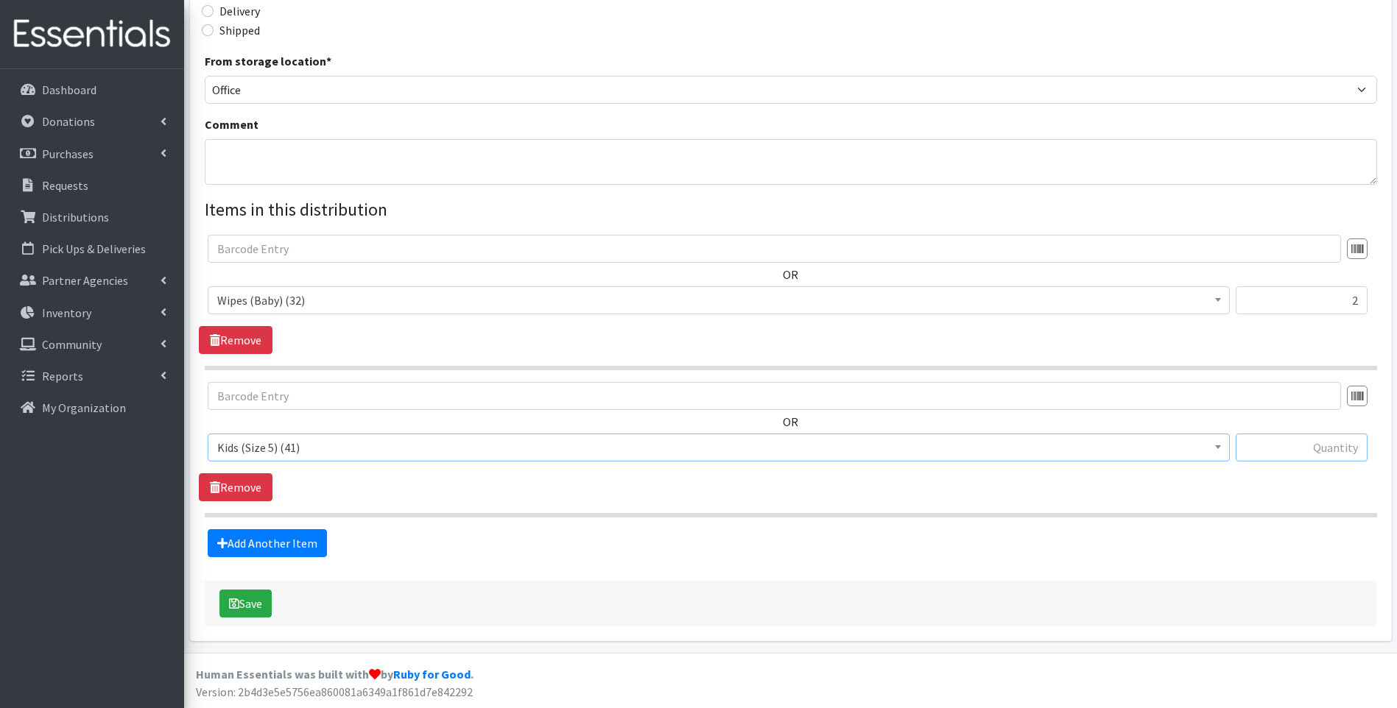
click at [1353, 446] on input "text" at bounding box center [1302, 448] width 132 height 28
type input "34"
click at [253, 547] on link "Add Another Item" at bounding box center [267, 544] width 119 height 28
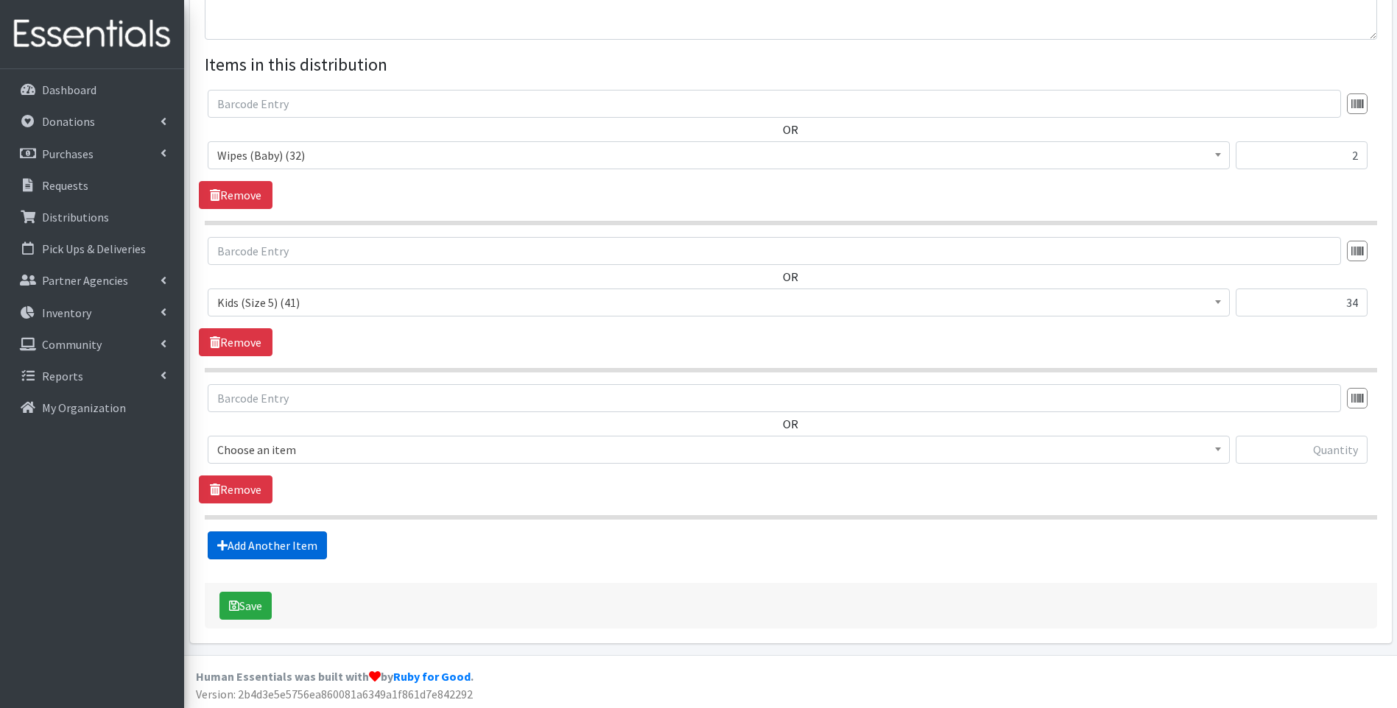
scroll to position [518, 0]
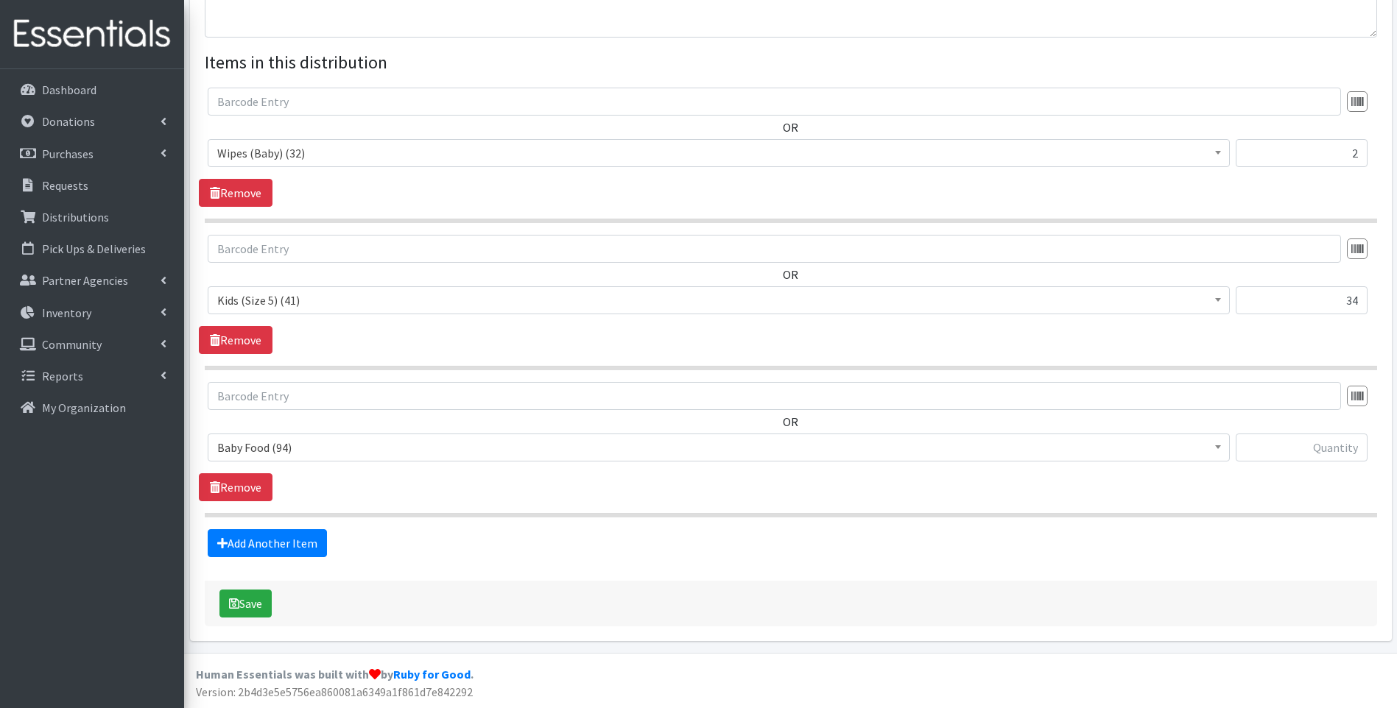
click at [355, 454] on span "Baby Food (94)" at bounding box center [718, 447] width 1003 height 21
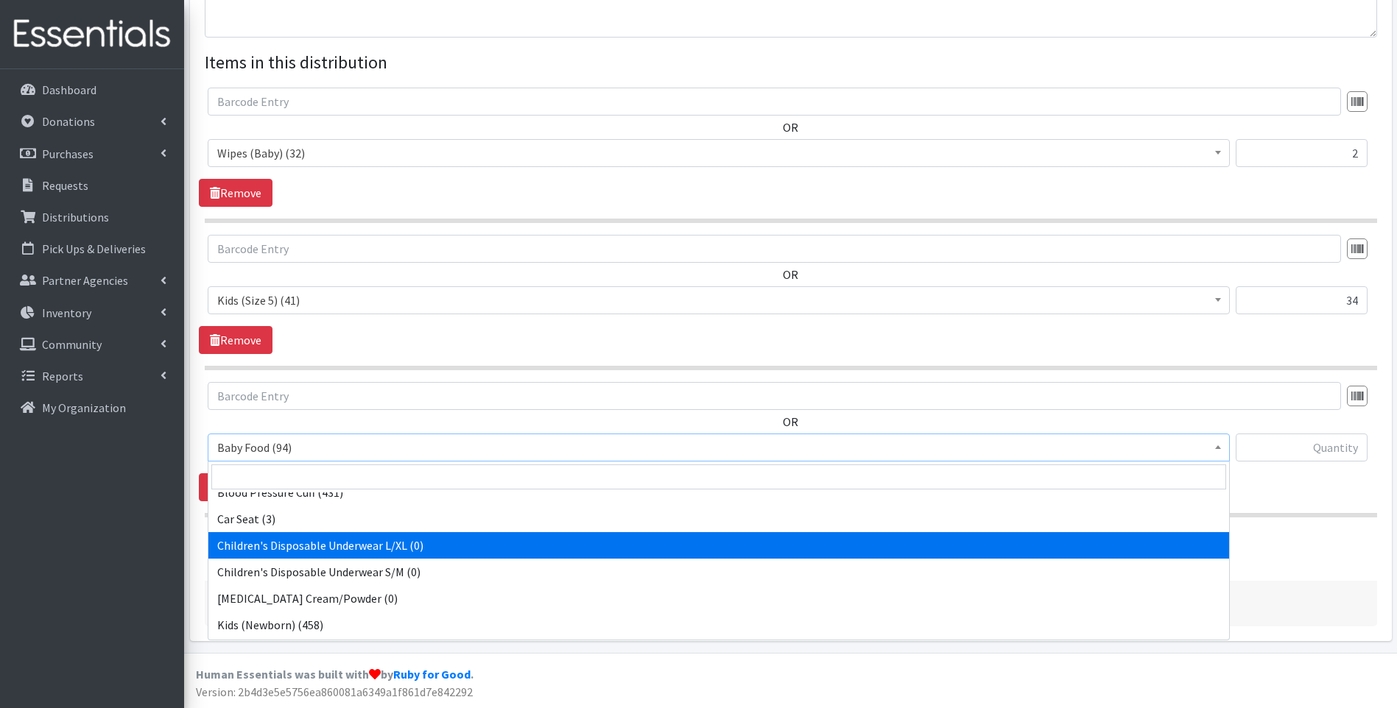
scroll to position [295, 0]
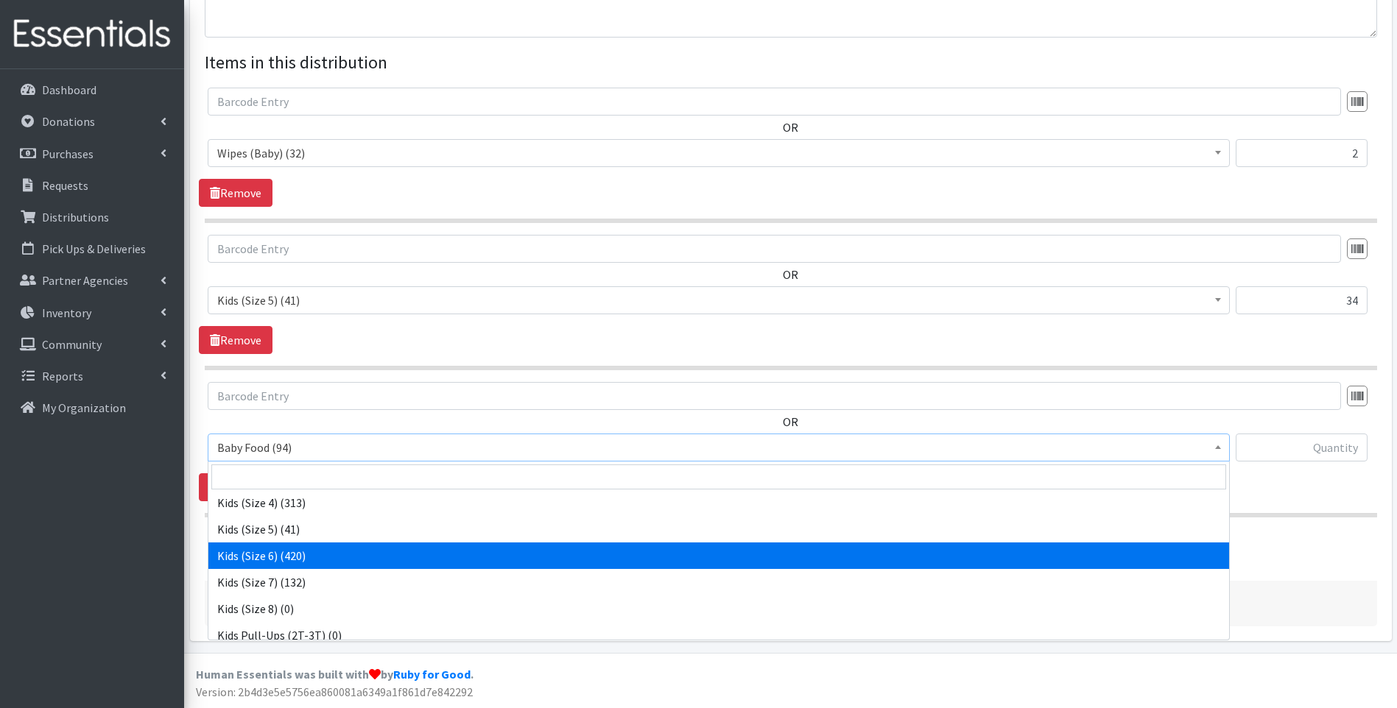
select select "10062"
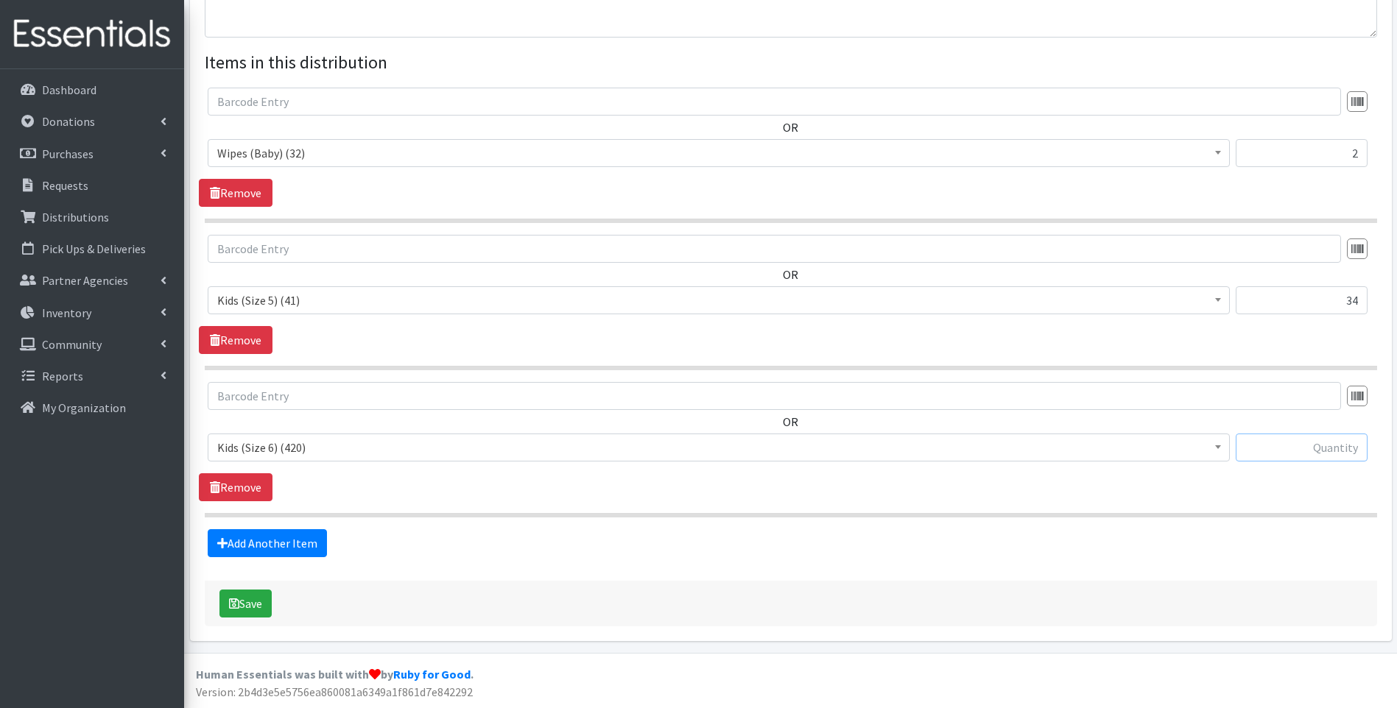
click at [1346, 443] on input "text" at bounding box center [1302, 448] width 132 height 28
type input "21"
click at [275, 544] on link "Add Another Item" at bounding box center [267, 544] width 119 height 28
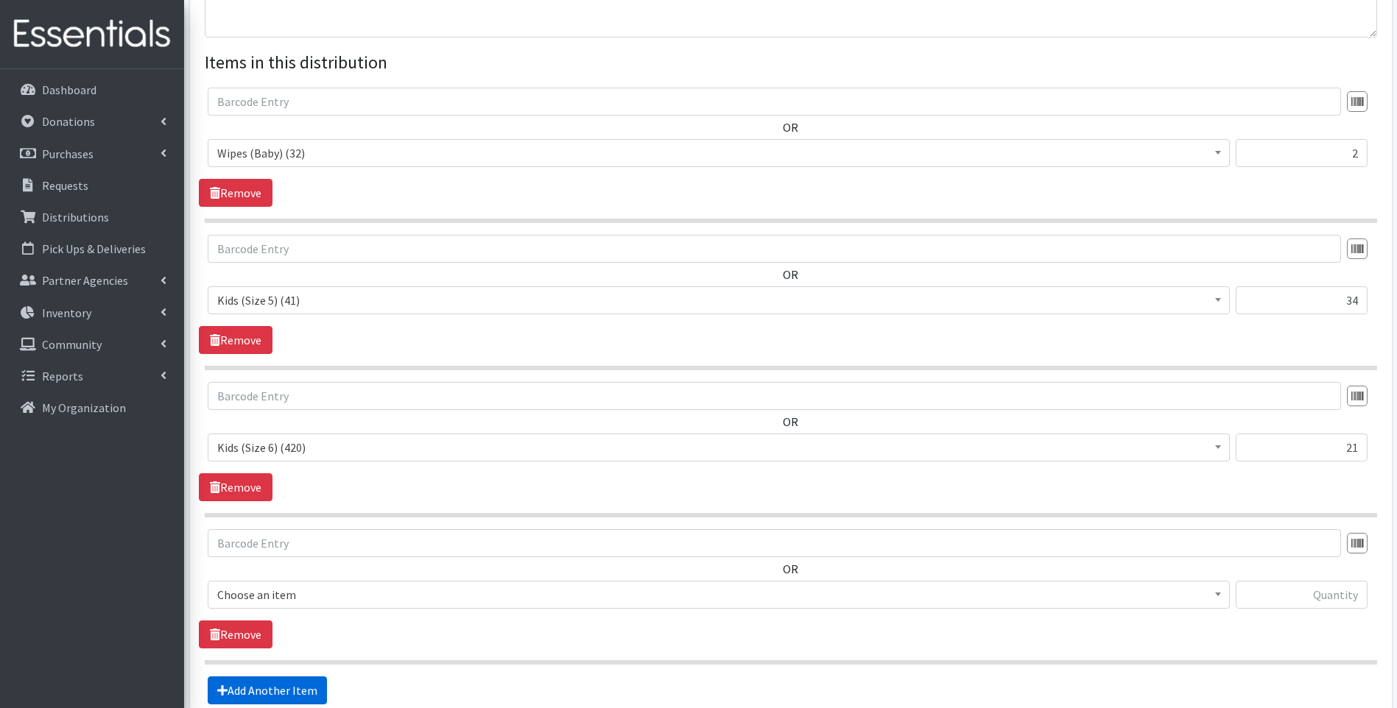
scroll to position [666, 0]
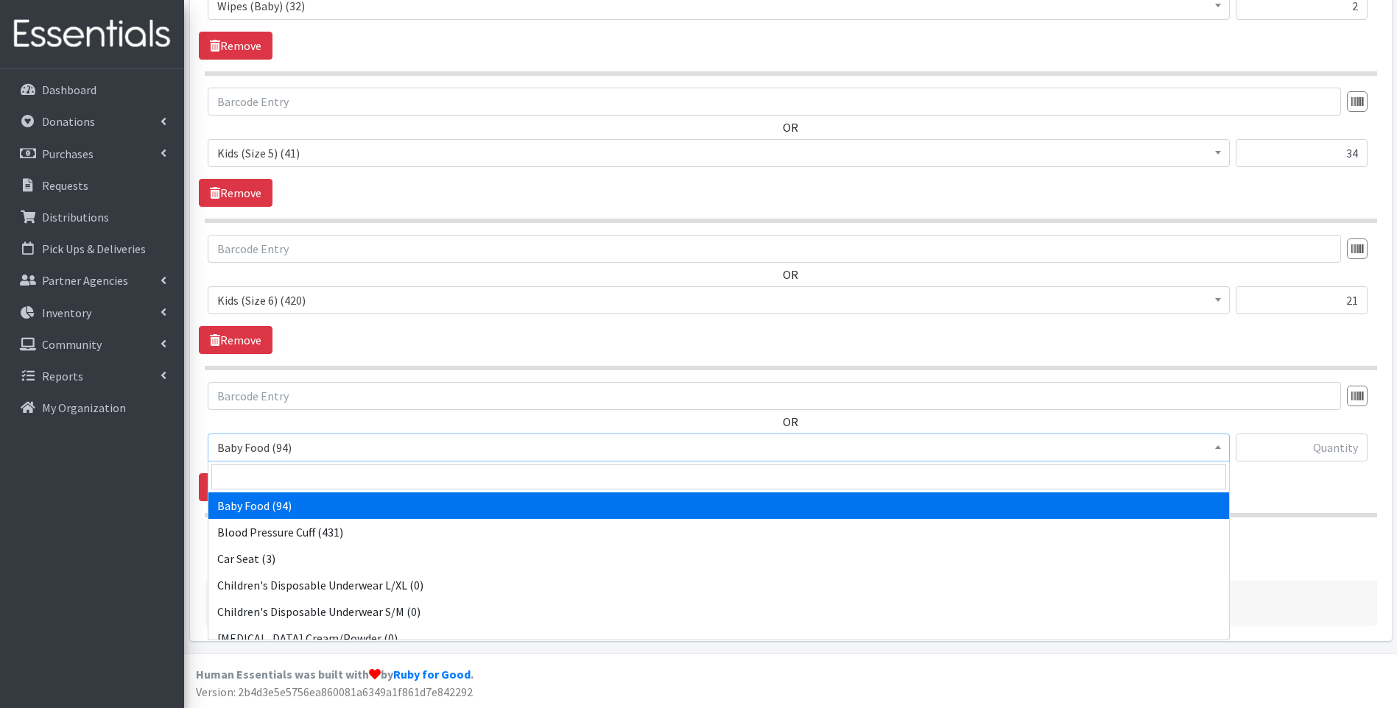
click at [349, 443] on span "Baby Food (94)" at bounding box center [718, 447] width 1003 height 21
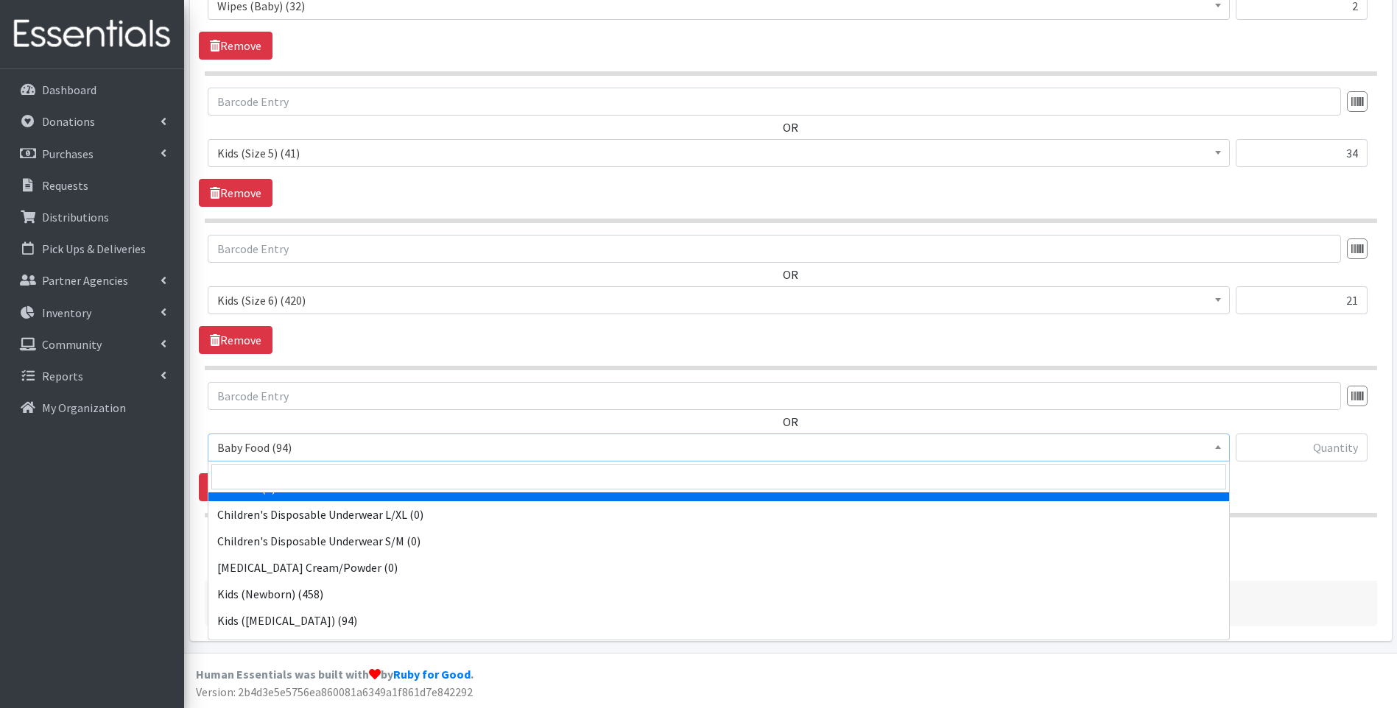
scroll to position [295, 0]
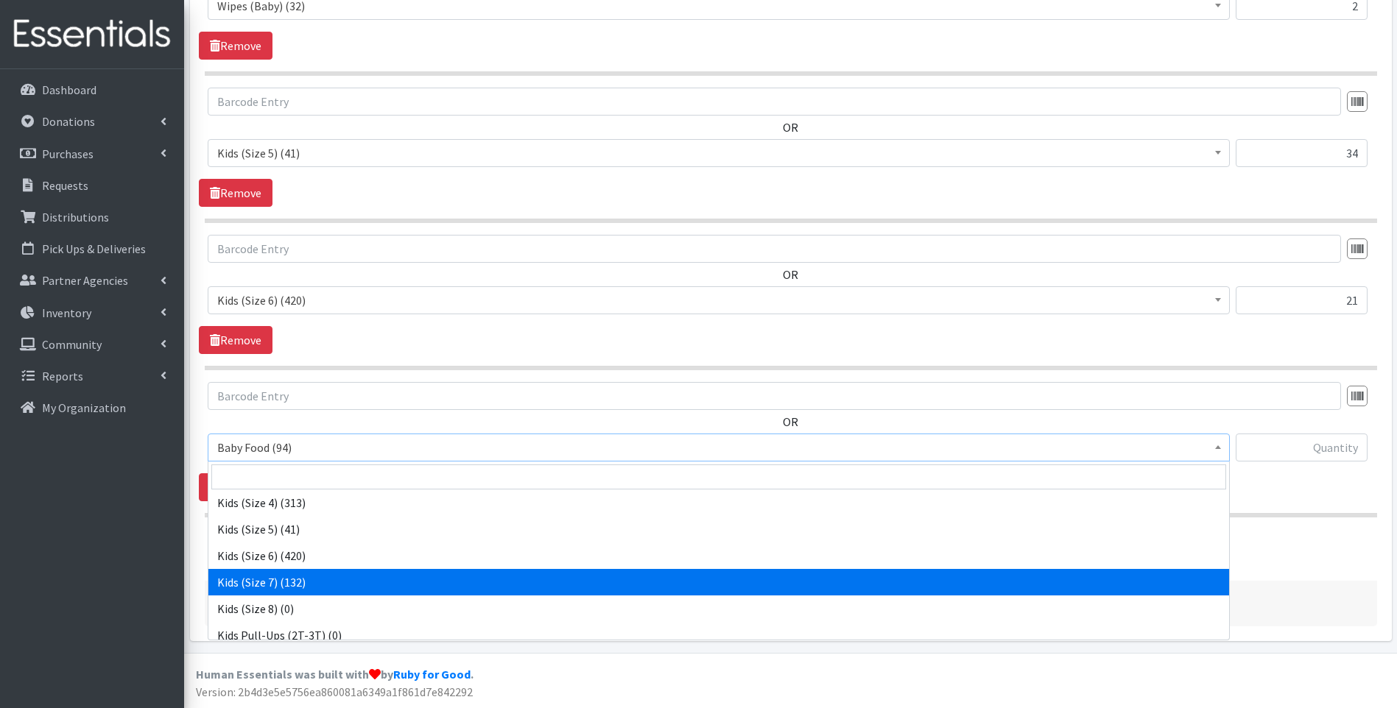
select select "13780"
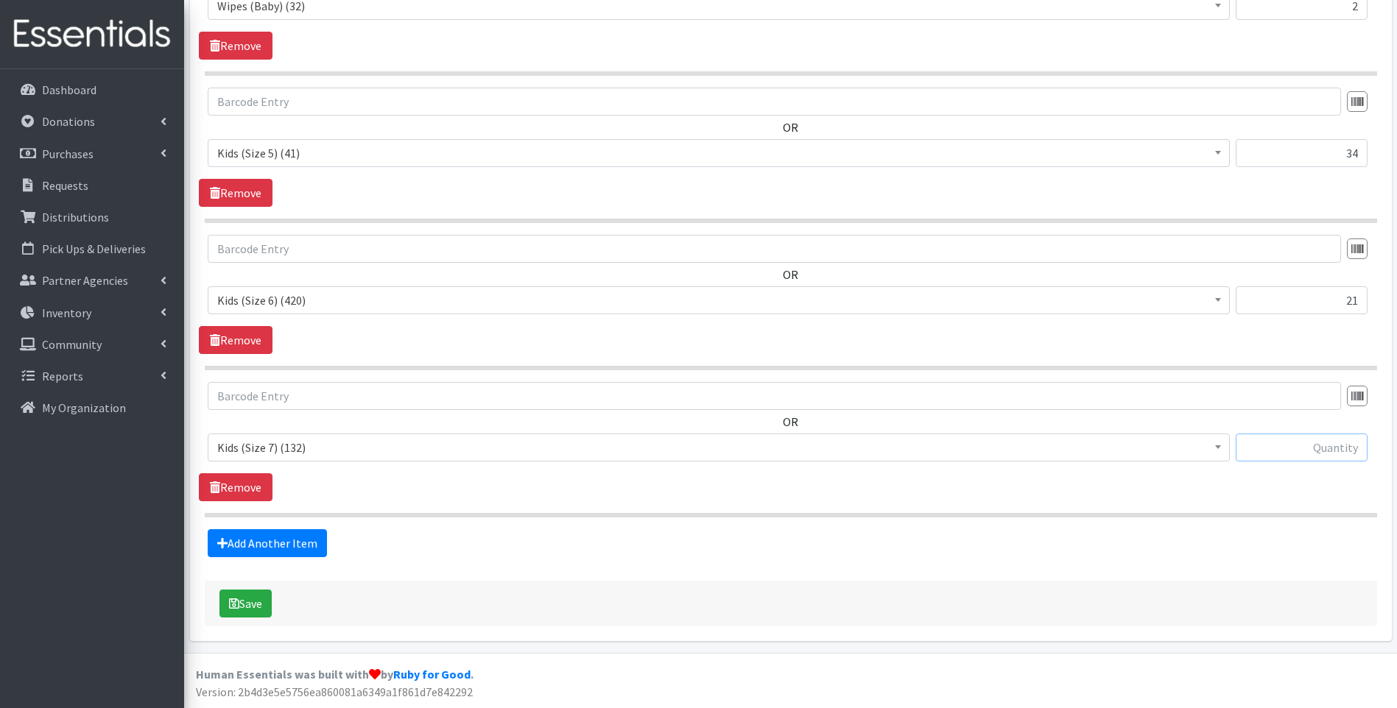
click at [1318, 452] on input "text" at bounding box center [1302, 448] width 132 height 28
type input "16"
click at [253, 594] on button "Save" at bounding box center [245, 604] width 52 height 28
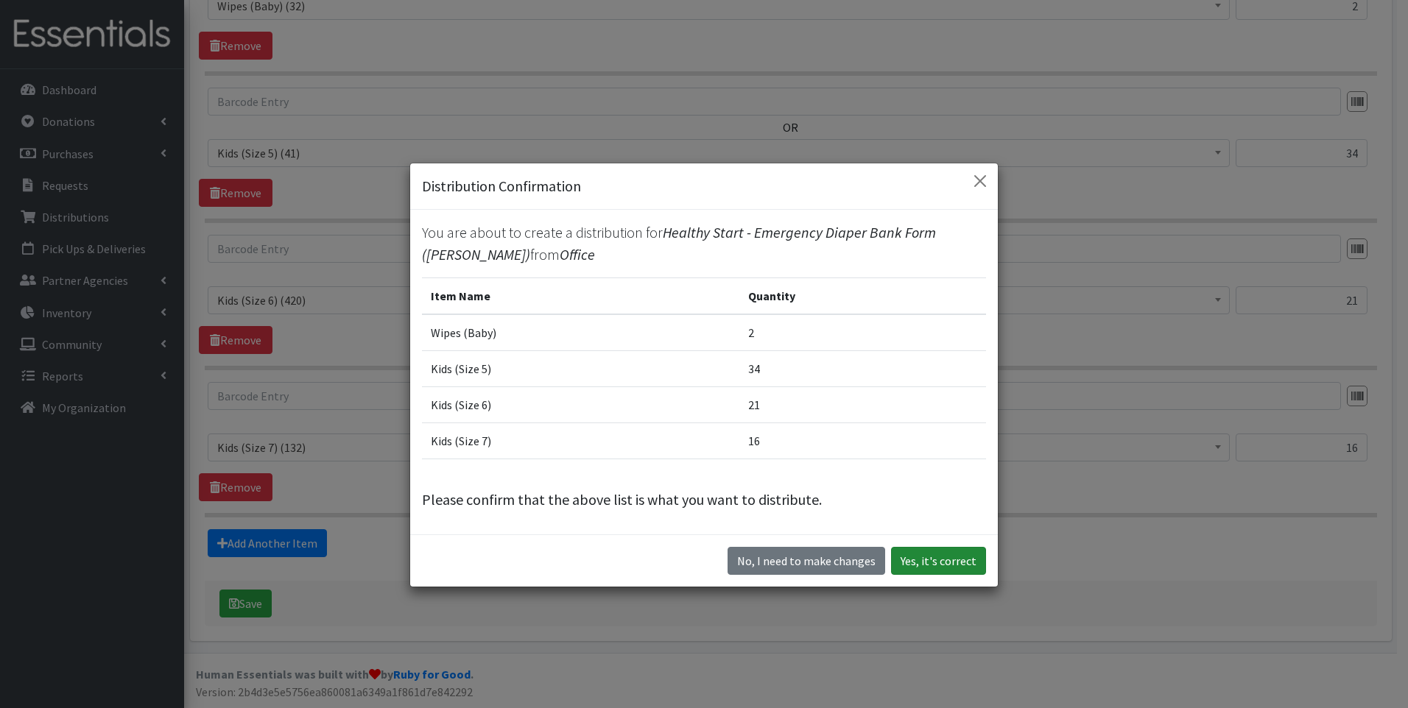
click at [935, 566] on button "Yes, it's correct" at bounding box center [938, 561] width 95 height 28
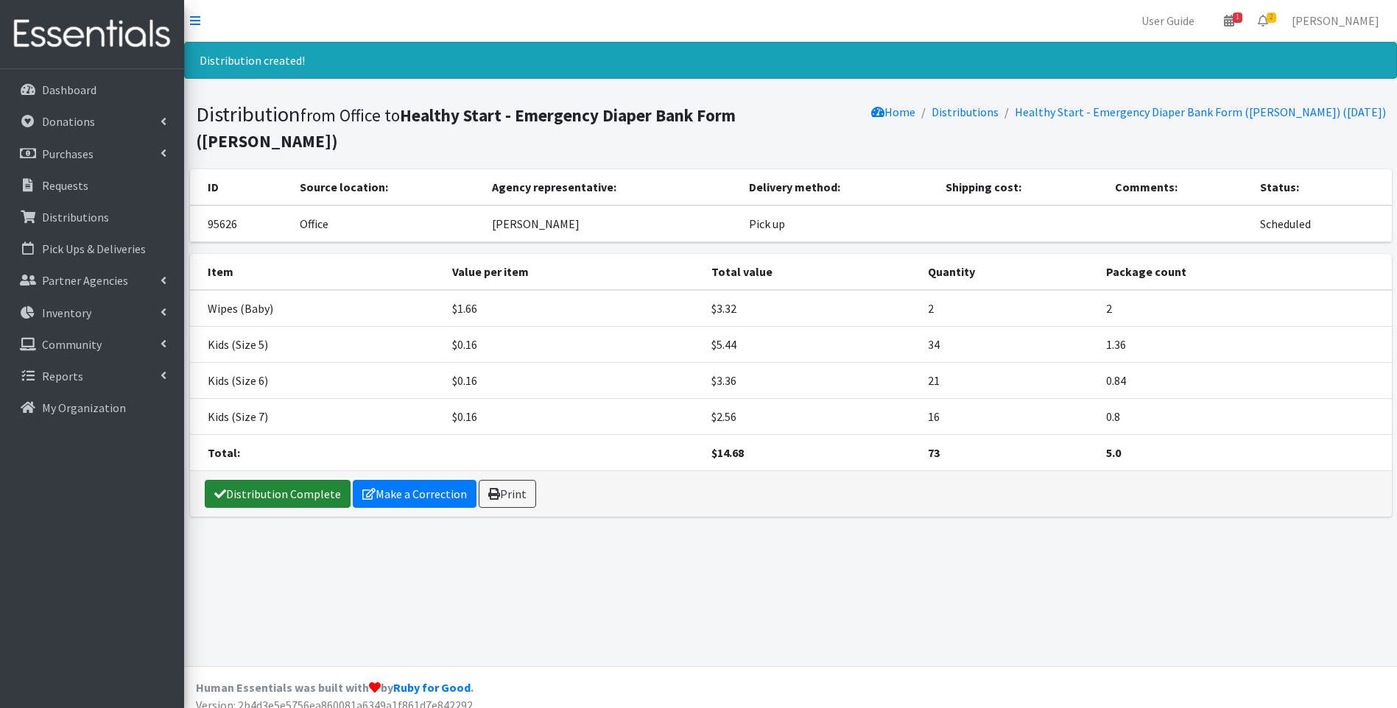
click at [252, 480] on link "Distribution Complete" at bounding box center [278, 494] width 146 height 28
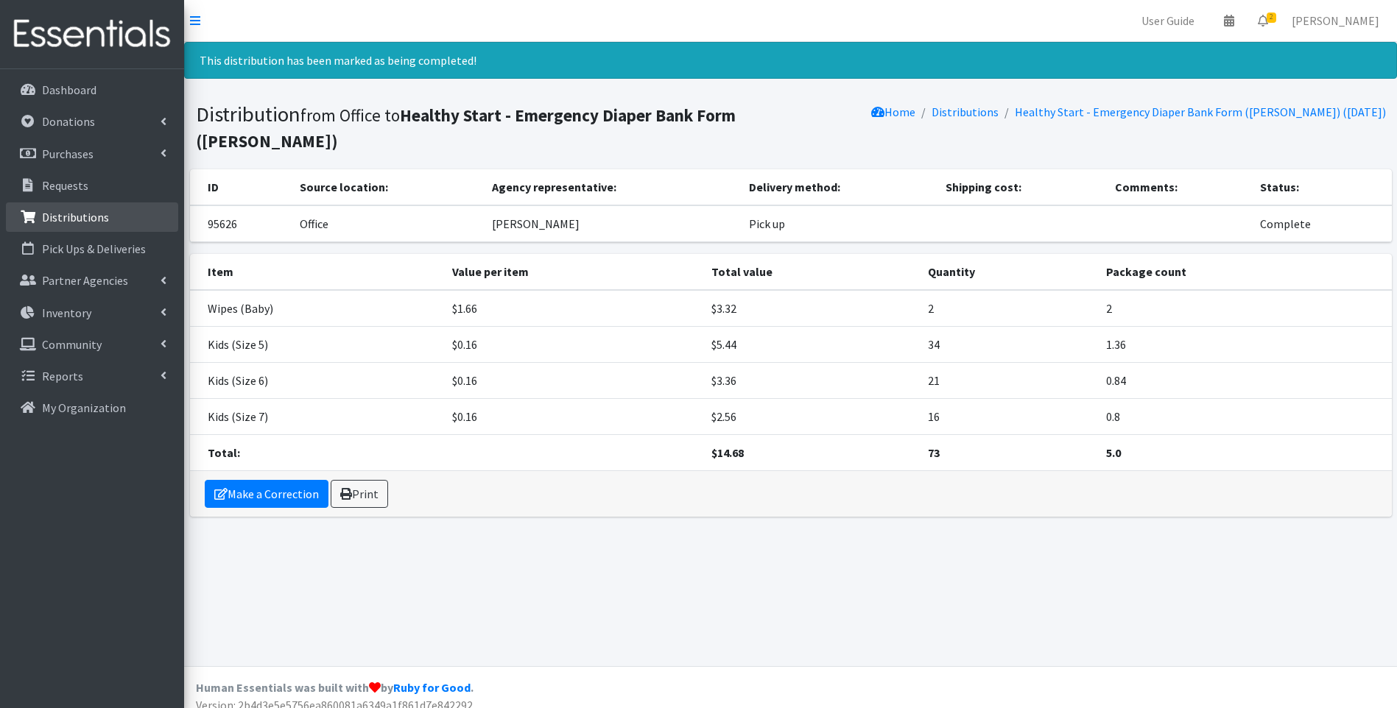
click at [96, 213] on p "Distributions" at bounding box center [75, 217] width 67 height 15
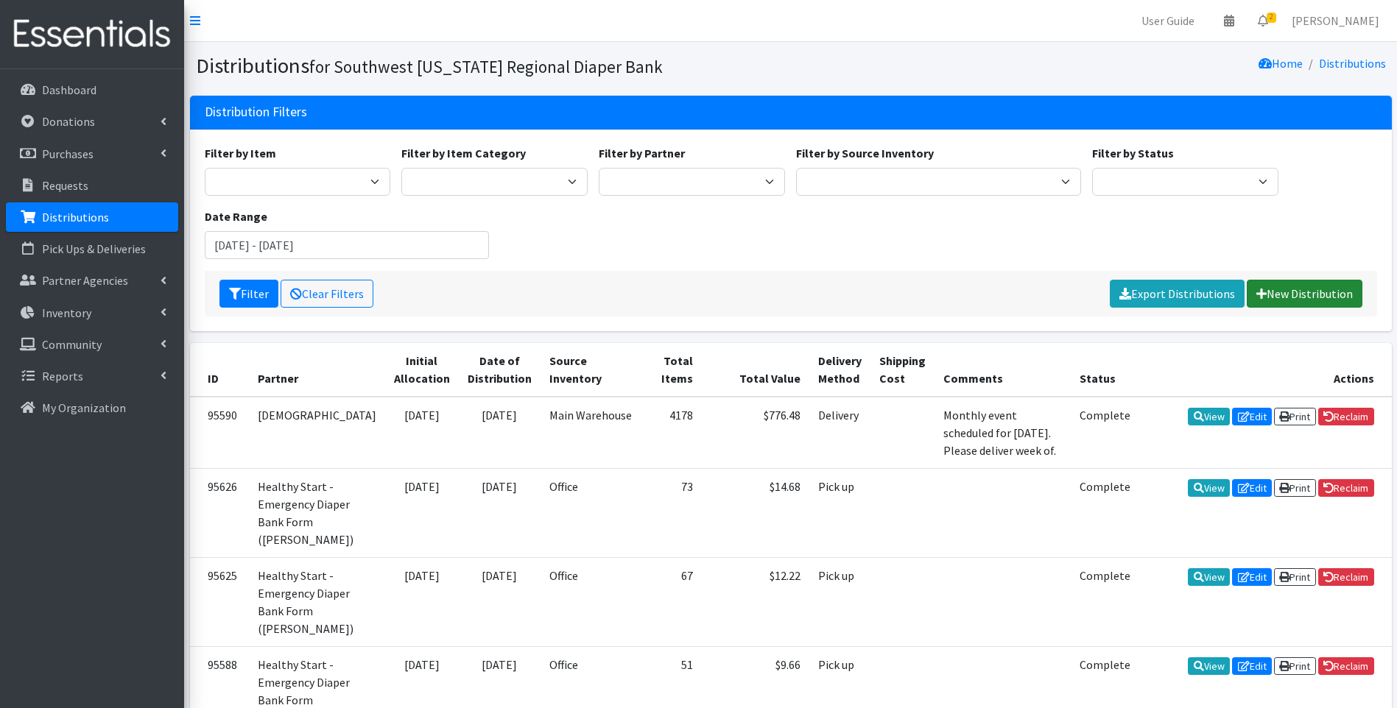
click at [1282, 301] on link "New Distribution" at bounding box center [1305, 294] width 116 height 28
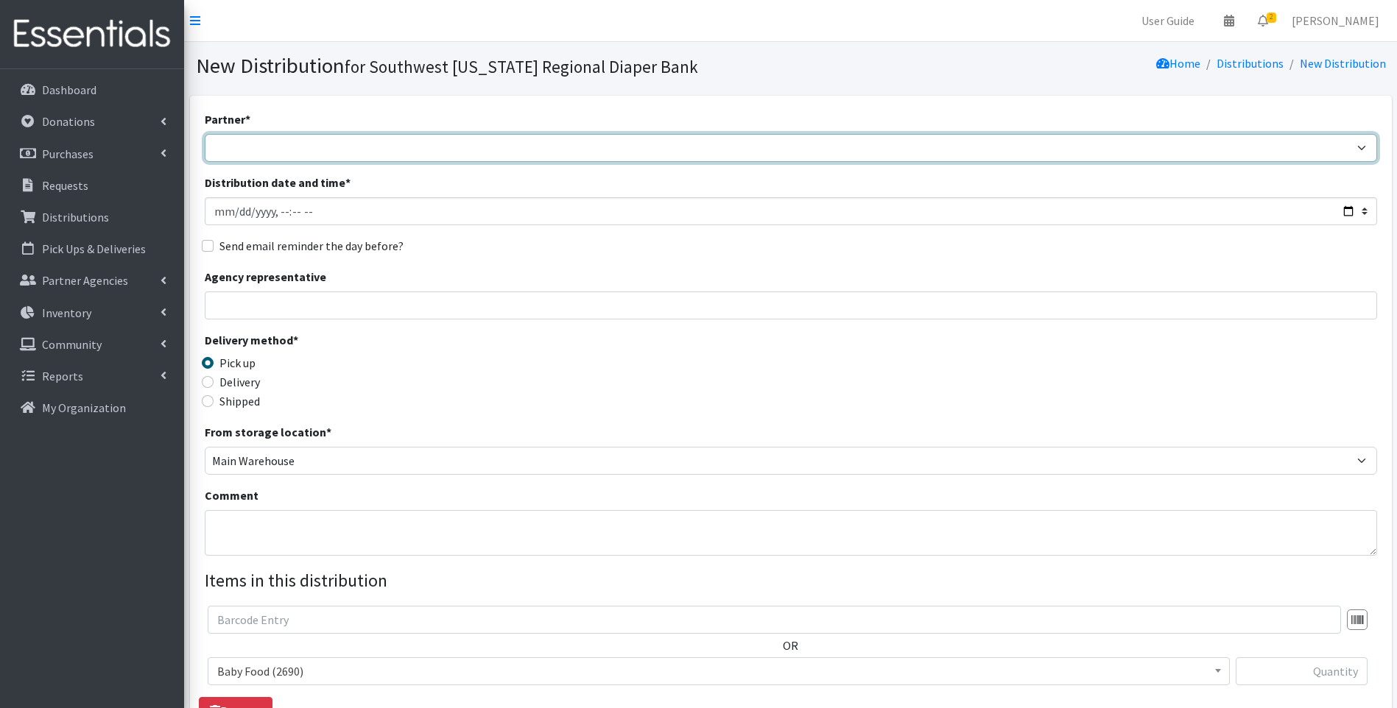
click at [669, 155] on select "ACT Abuse Counseling & Treatment Bayshore Fire Department Bonita Springs Assist…" at bounding box center [791, 148] width 1172 height 28
select select "4196"
click at [205, 134] on select "ACT Abuse Counseling & Treatment Bayshore Fire Department Bonita Springs Assist…" at bounding box center [791, 148] width 1172 height 28
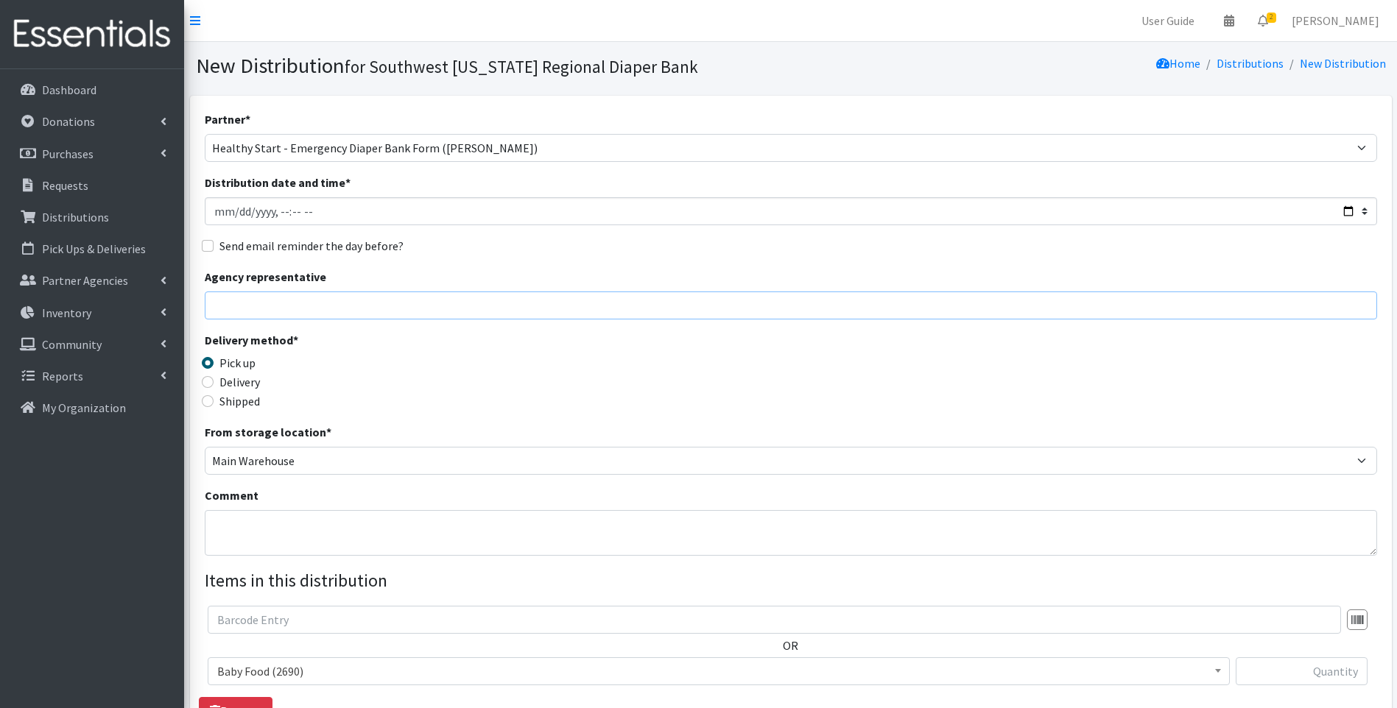
click at [341, 314] on input "Agency representative" at bounding box center [791, 306] width 1172 height 28
type input "Viviana"
type input "2"
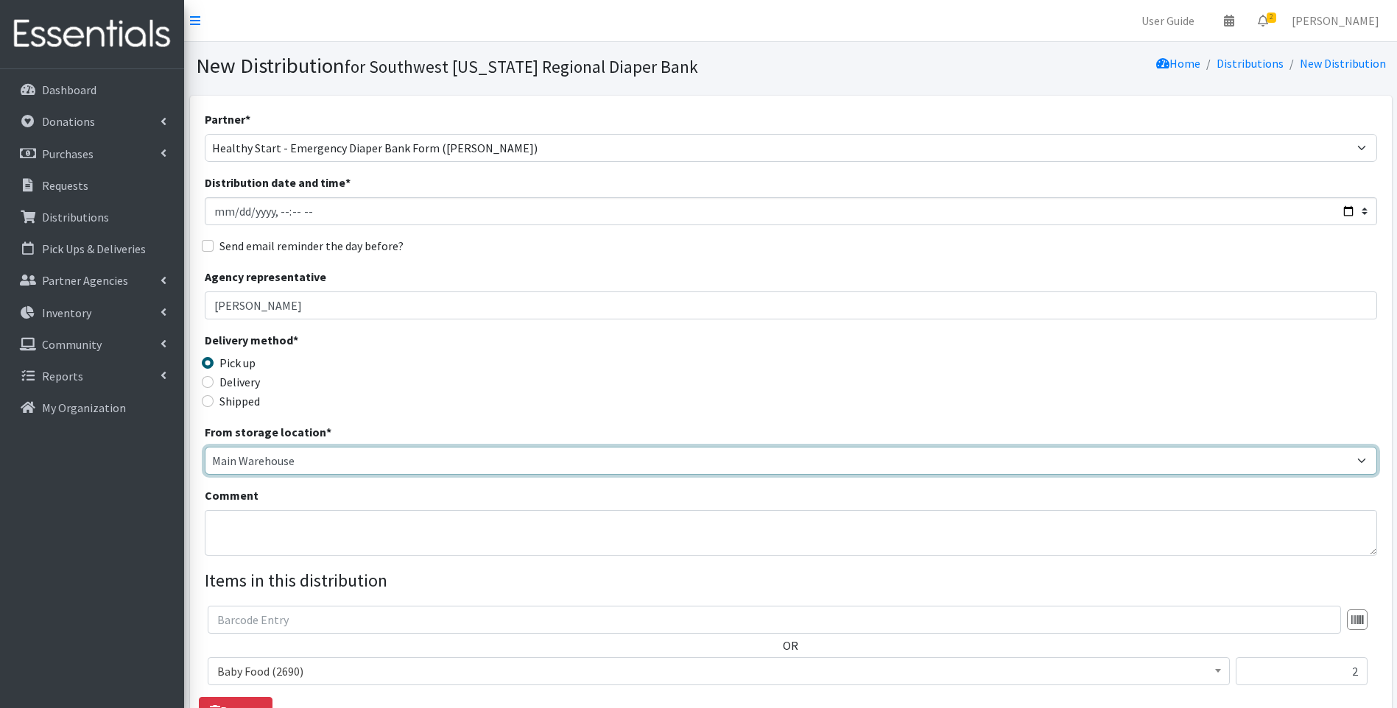
click at [254, 466] on select "Main Warehouse Office [GEOGRAPHIC_DATA] Warehouse [PERSON_NAME]" at bounding box center [791, 461] width 1172 height 28
select select "335"
click at [205, 447] on select "Main Warehouse Office [GEOGRAPHIC_DATA] Warehouse [PERSON_NAME]" at bounding box center [791, 461] width 1172 height 28
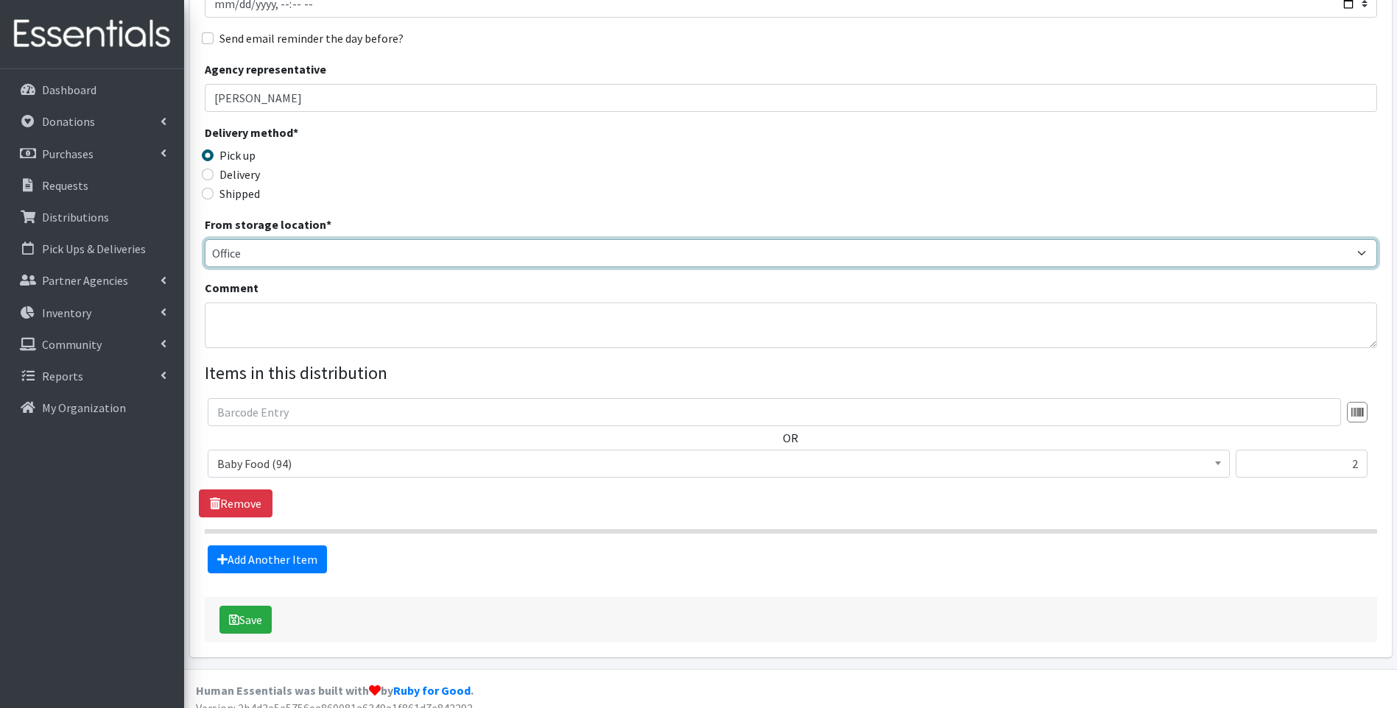
scroll to position [224, 0]
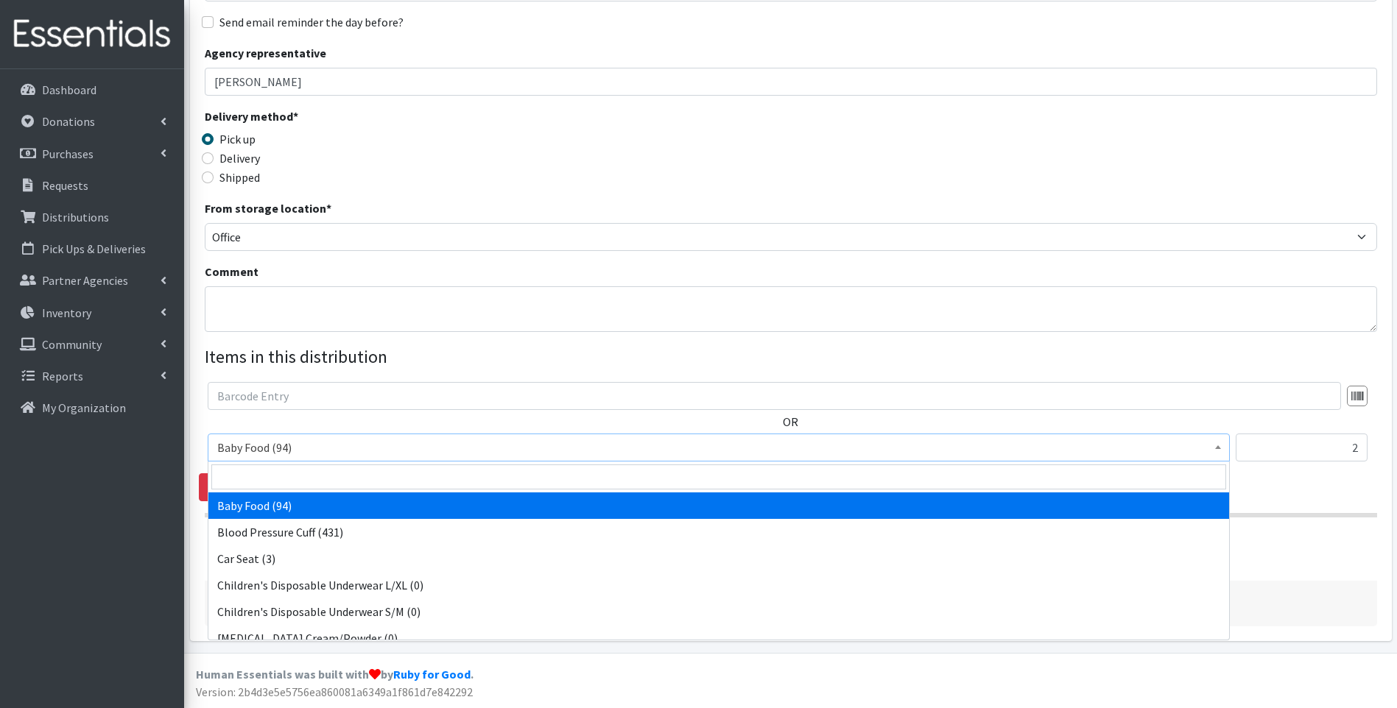
click at [384, 454] on span "Baby Food (94)" at bounding box center [718, 447] width 1003 height 21
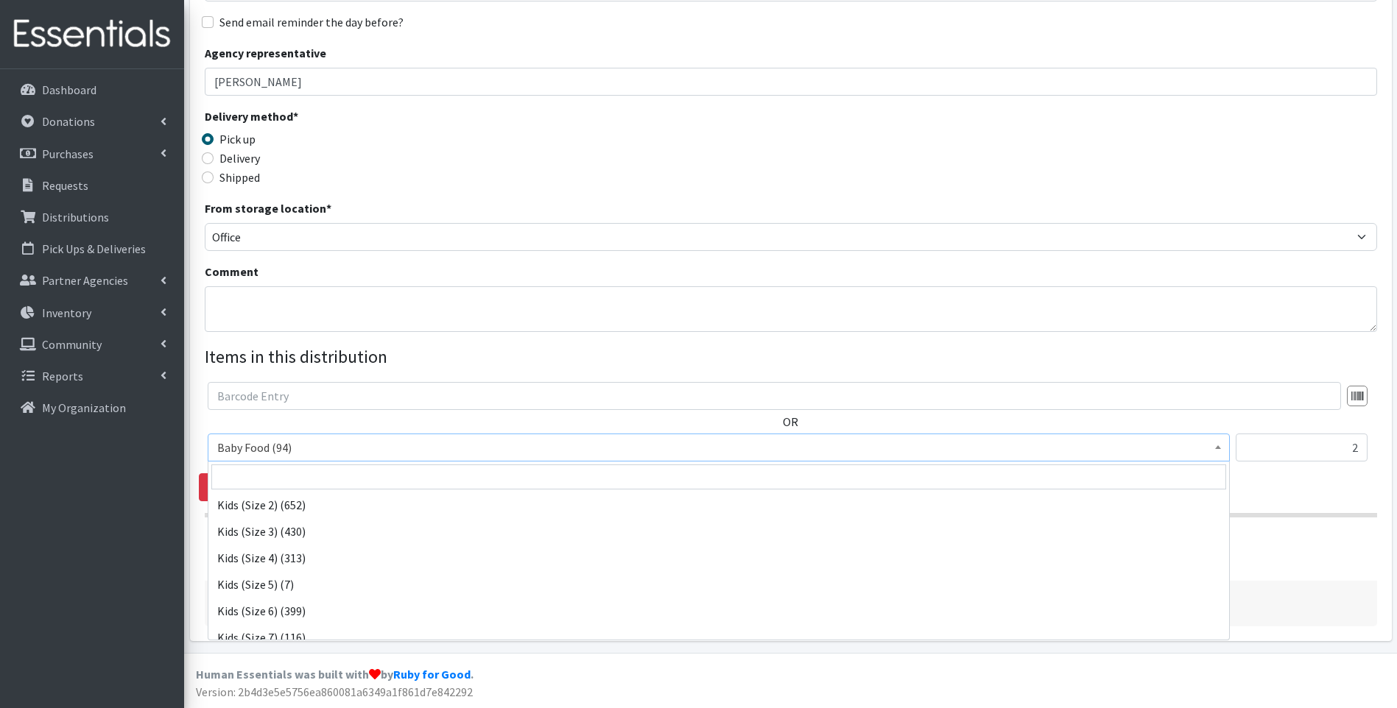
scroll to position [245, 0]
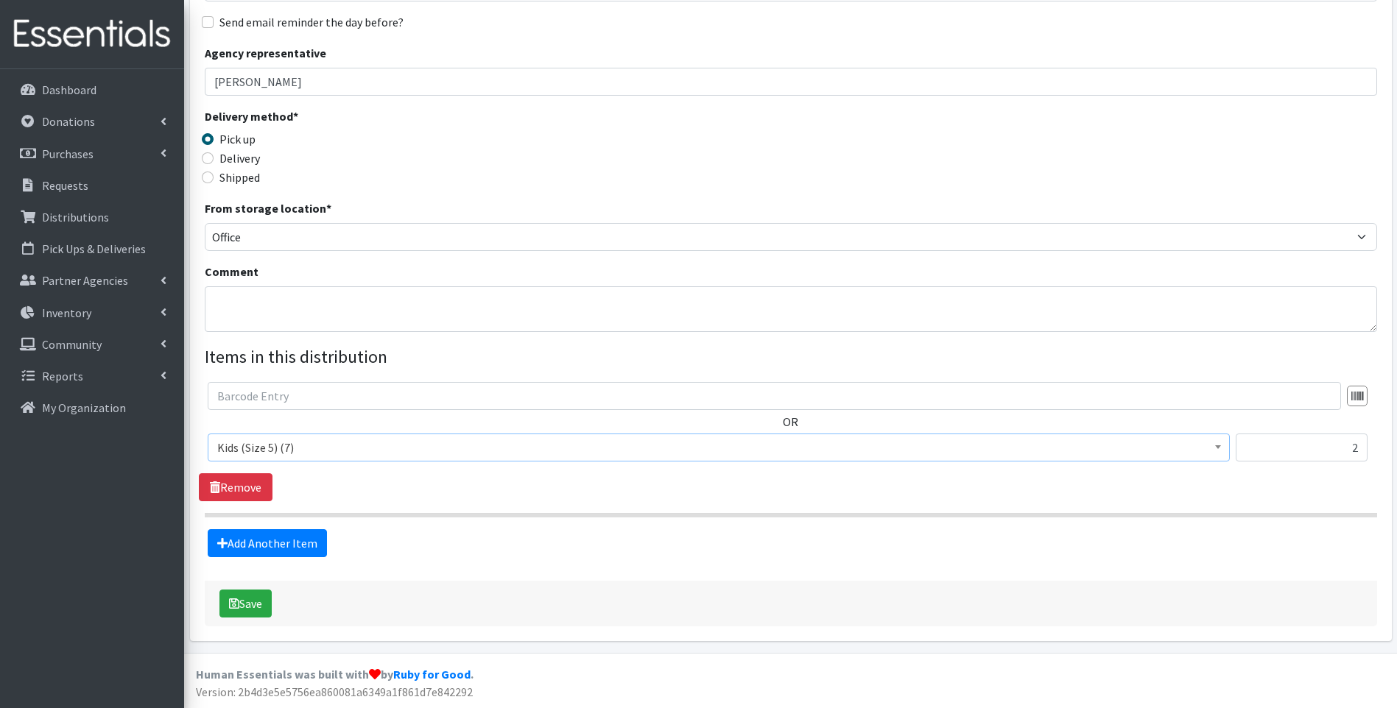
click at [373, 452] on span "Kids (Size 5) (7)" at bounding box center [718, 447] width 1003 height 21
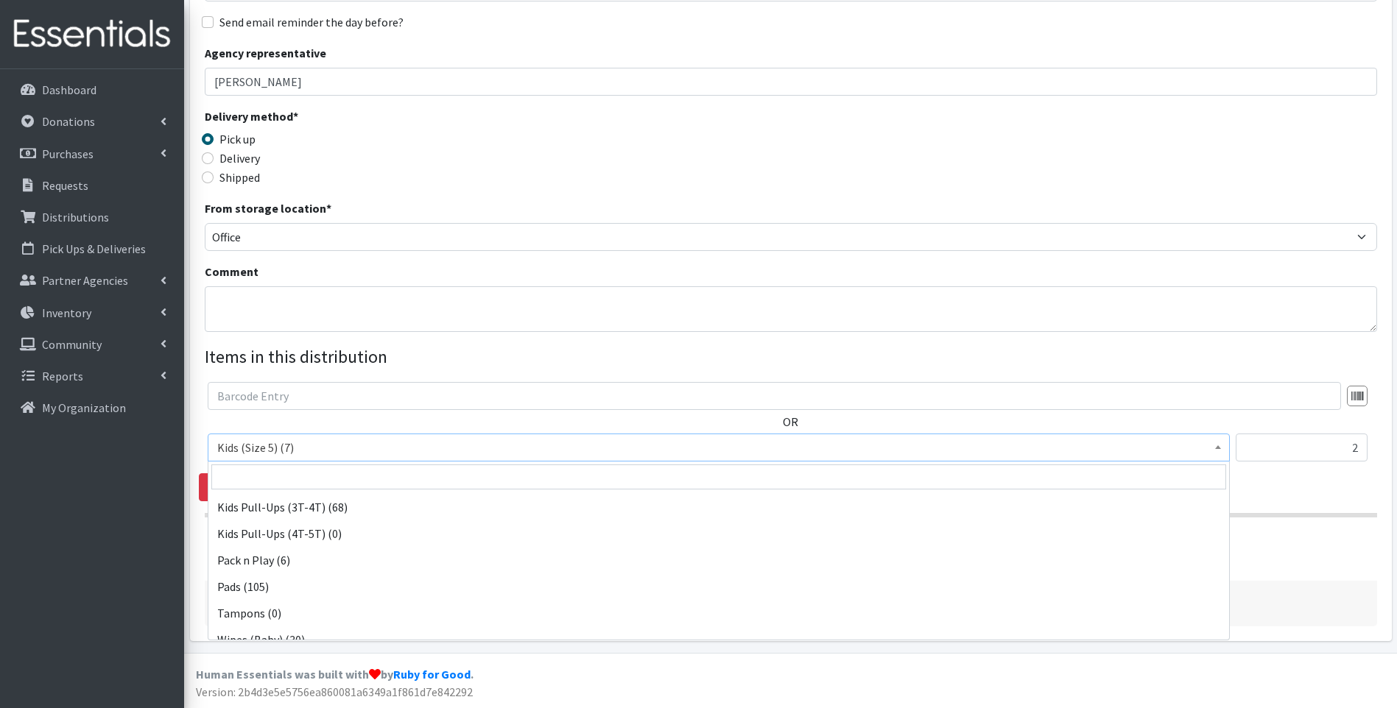
scroll to position [463, 0]
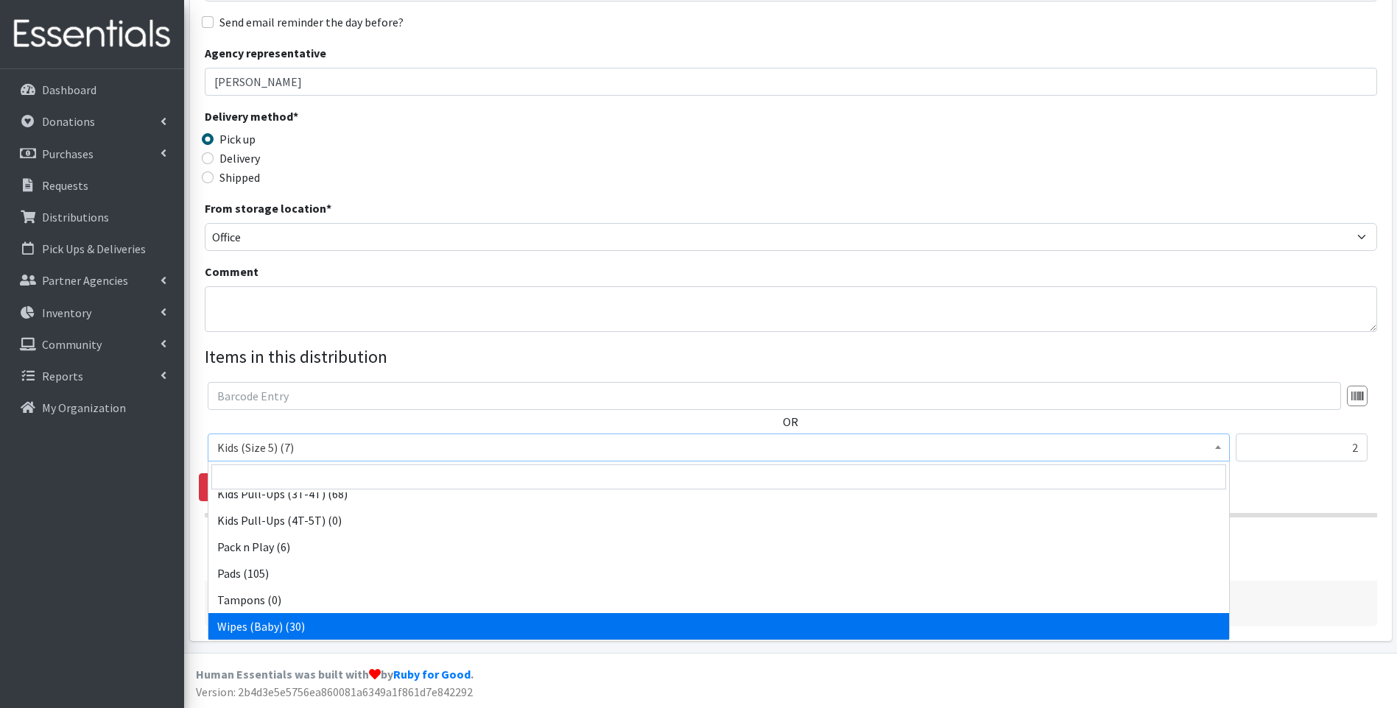
select select "10041"
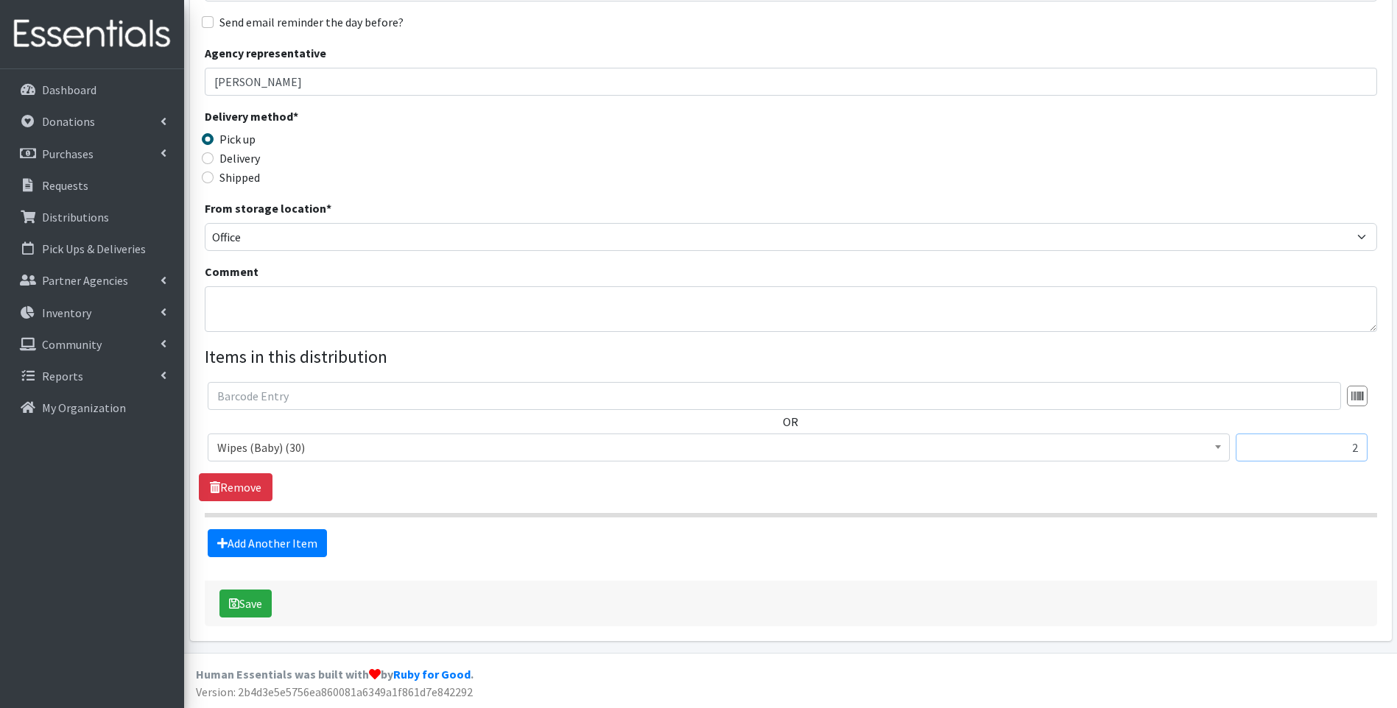
drag, startPoint x: 1336, startPoint y: 451, endPoint x: 1386, endPoint y: 448, distance: 50.2
click at [1386, 448] on div "Partner * ACT Abuse Counseling & Treatment Bayshore Fire Department Bonita Spri…" at bounding box center [791, 257] width 1202 height 770
type input "1"
click at [250, 549] on link "Add Another Item" at bounding box center [267, 544] width 119 height 28
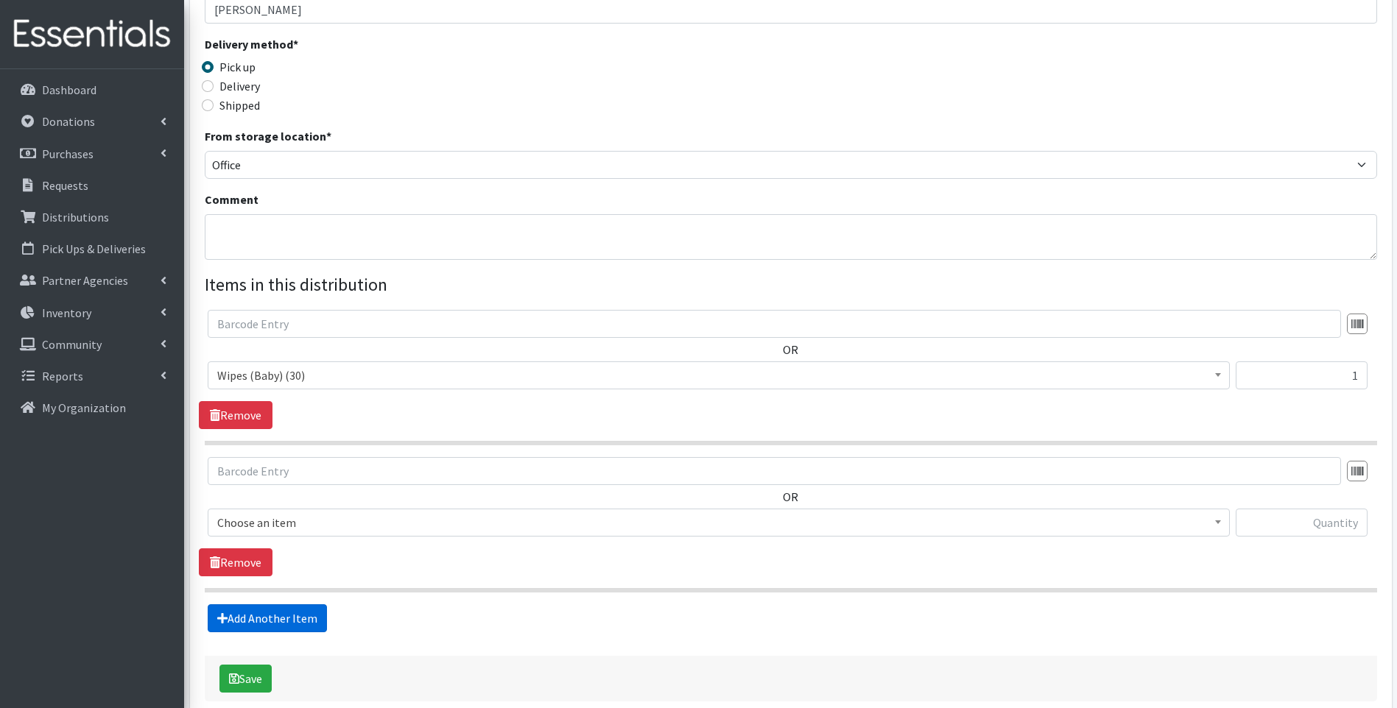
scroll to position [371, 0]
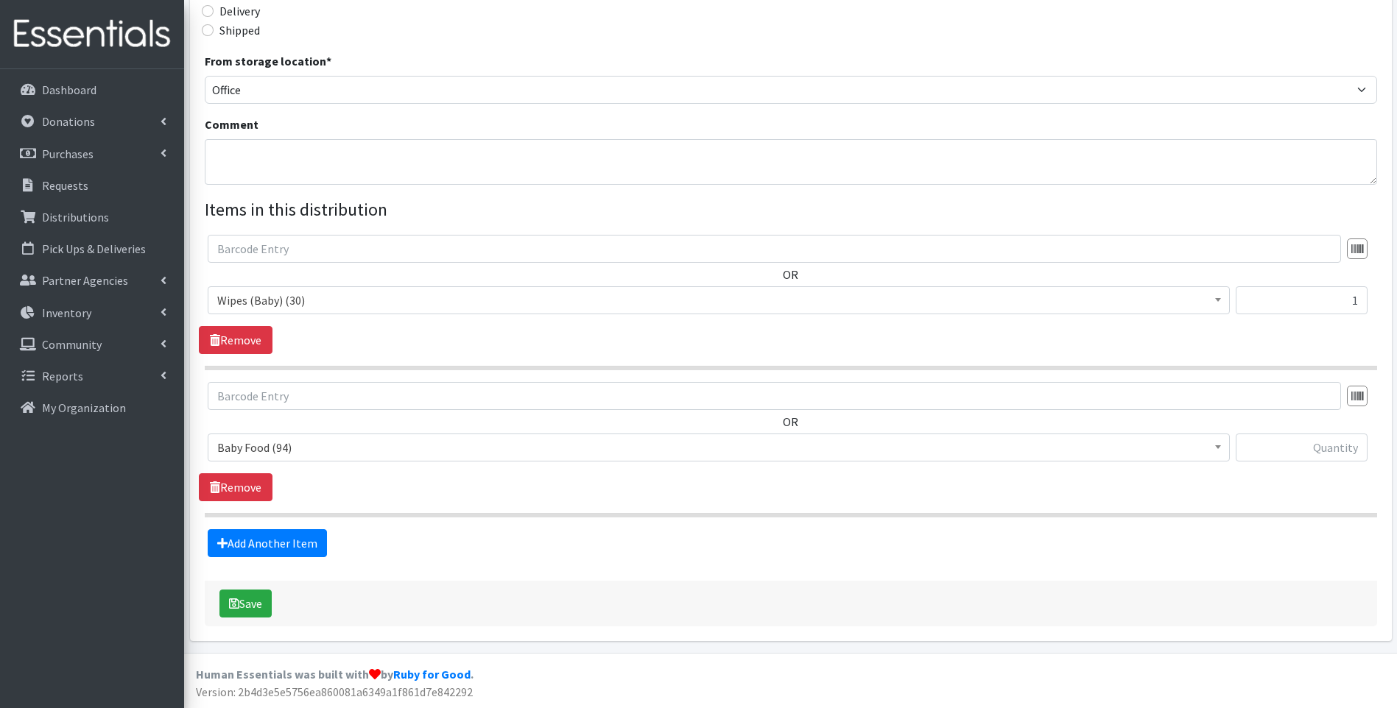
click at [325, 454] on span "Baby Food (94)" at bounding box center [718, 447] width 1003 height 21
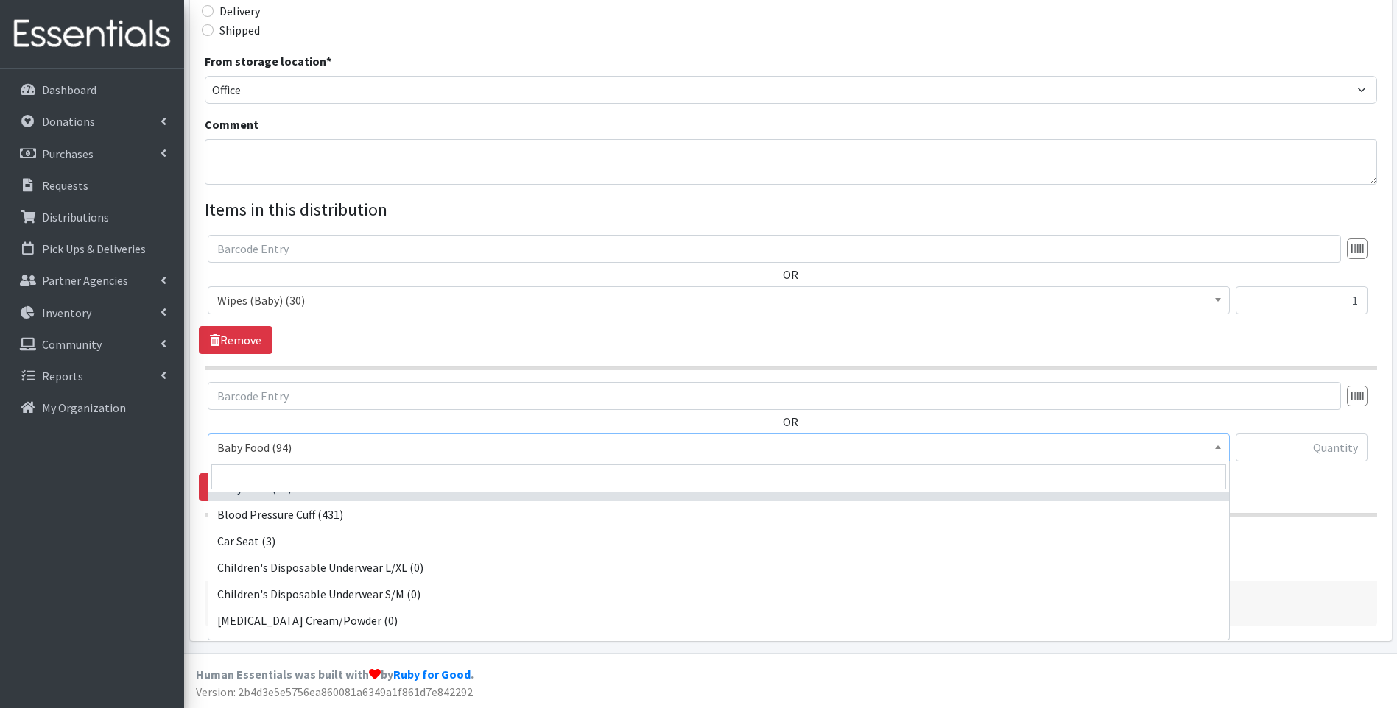
scroll to position [0, 0]
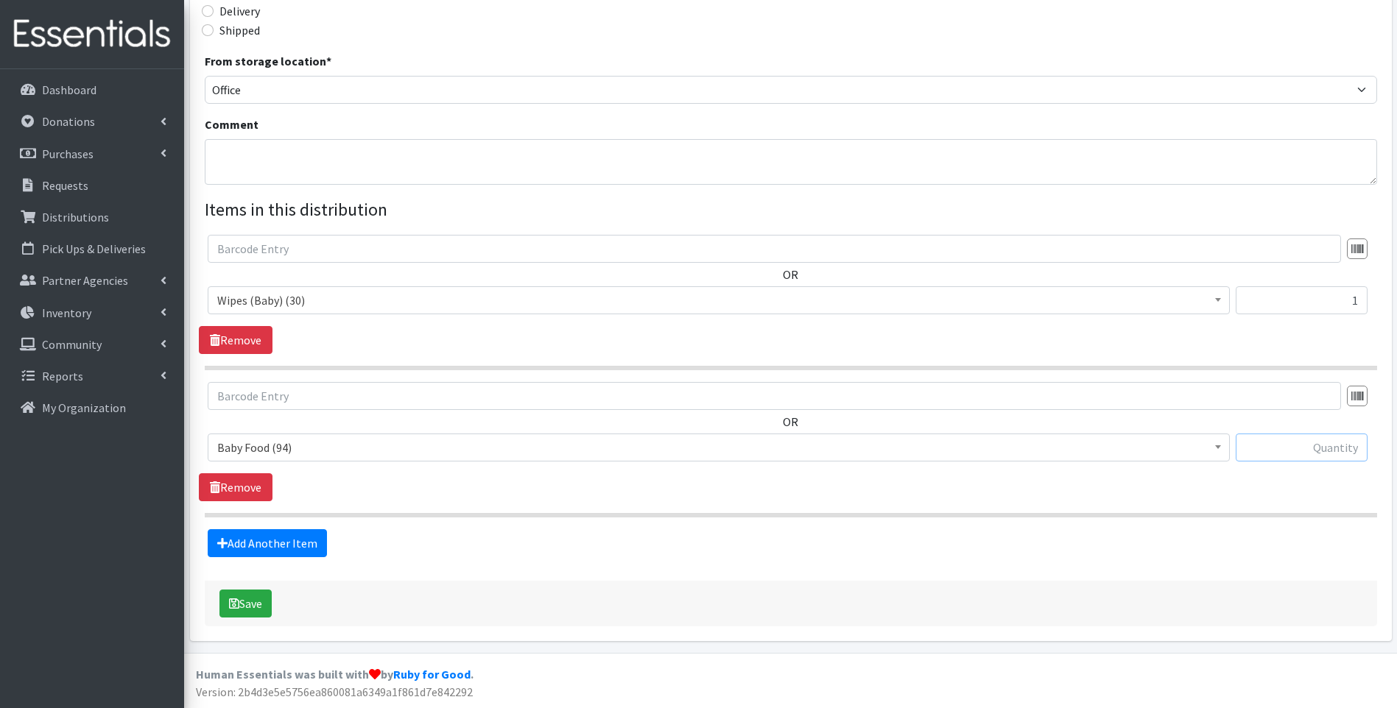
click at [1337, 444] on input "text" at bounding box center [1302, 448] width 132 height 28
type input "2"
click at [966, 560] on form "Partner * ACT Abuse Counseling & Treatment Bayshore Fire Department Bonita Spri…" at bounding box center [791, 182] width 1172 height 887
click at [249, 607] on button "Save" at bounding box center [245, 604] width 52 height 28
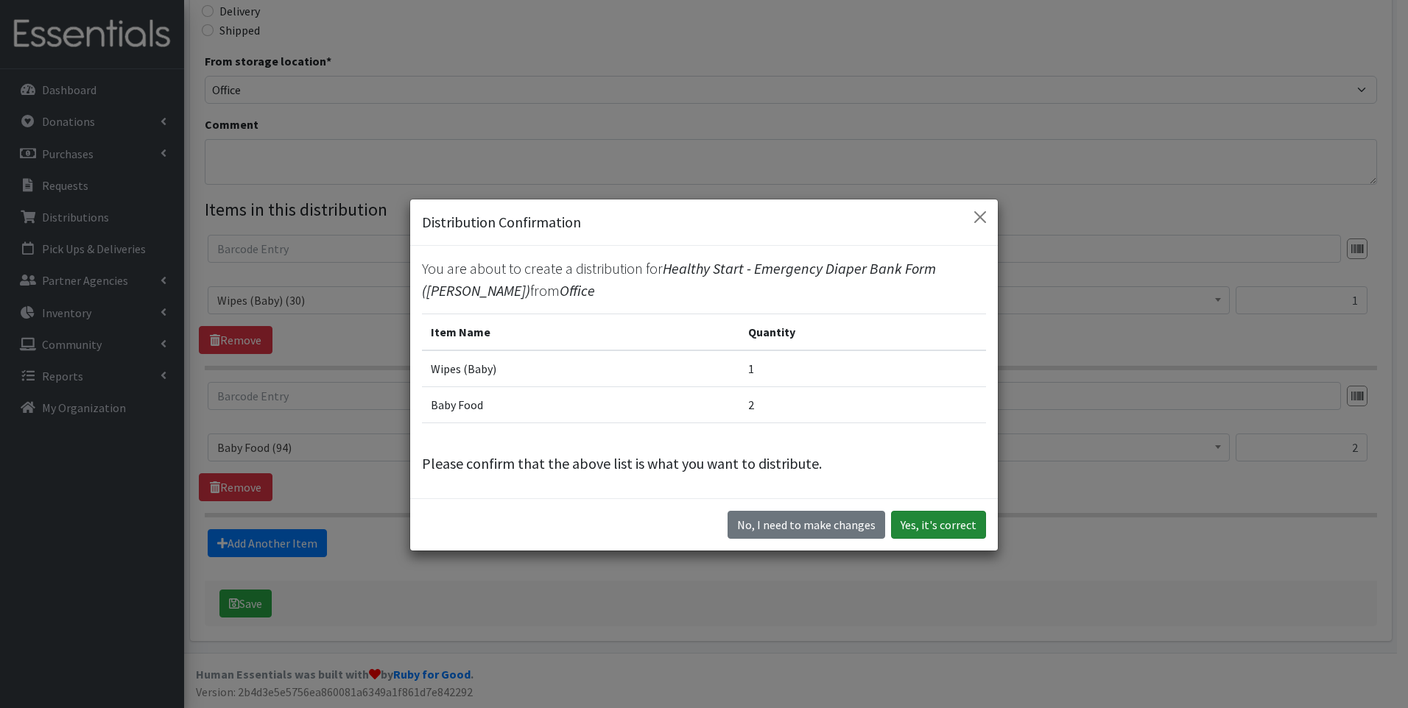
click at [966, 525] on button "Yes, it's correct" at bounding box center [938, 525] width 95 height 28
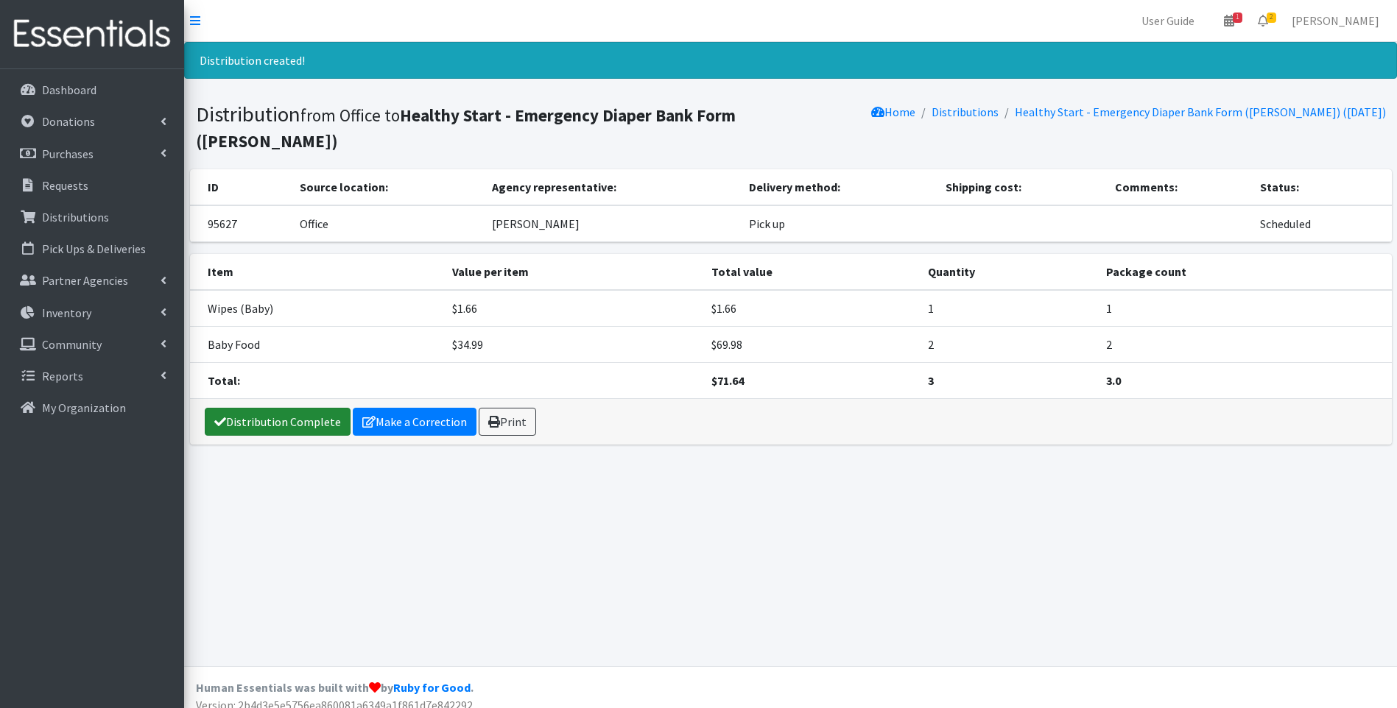
click at [248, 408] on link "Distribution Complete" at bounding box center [278, 422] width 146 height 28
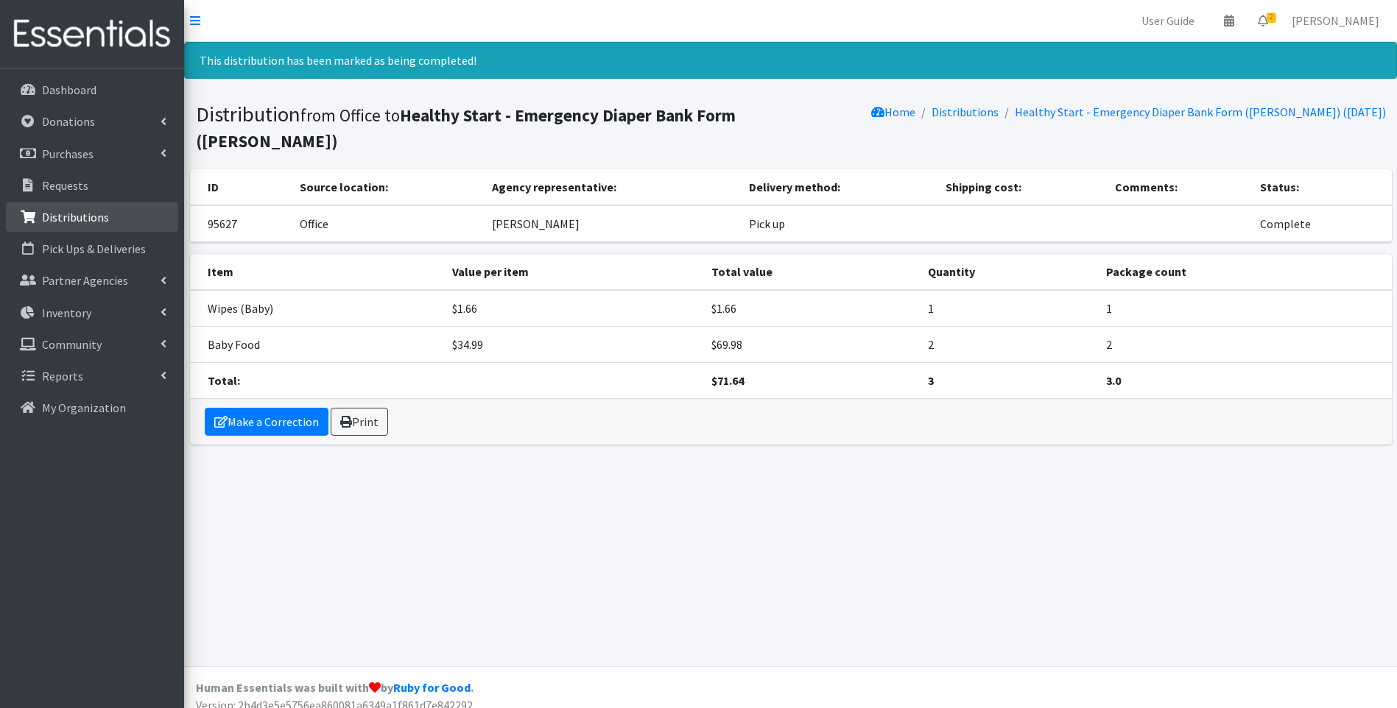
click at [86, 212] on p "Distributions" at bounding box center [75, 217] width 67 height 15
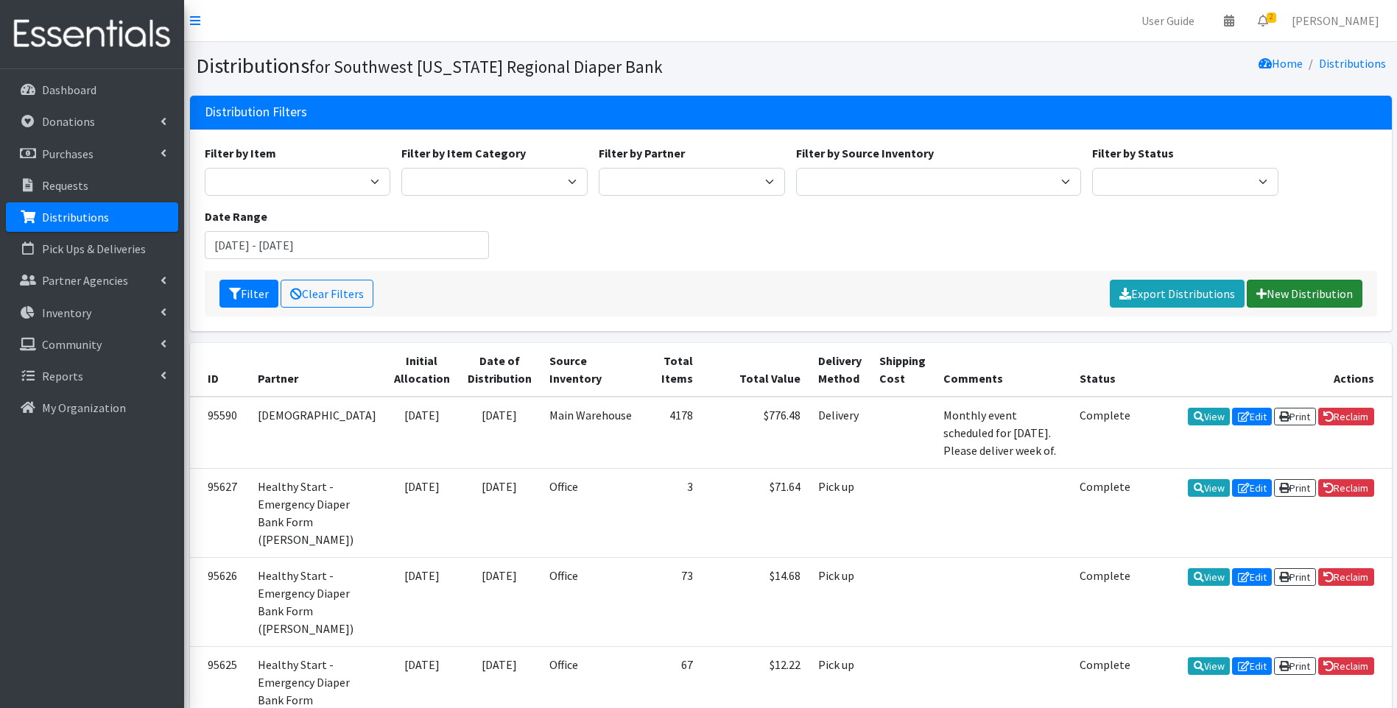
click at [1279, 288] on link "New Distribution" at bounding box center [1305, 294] width 116 height 28
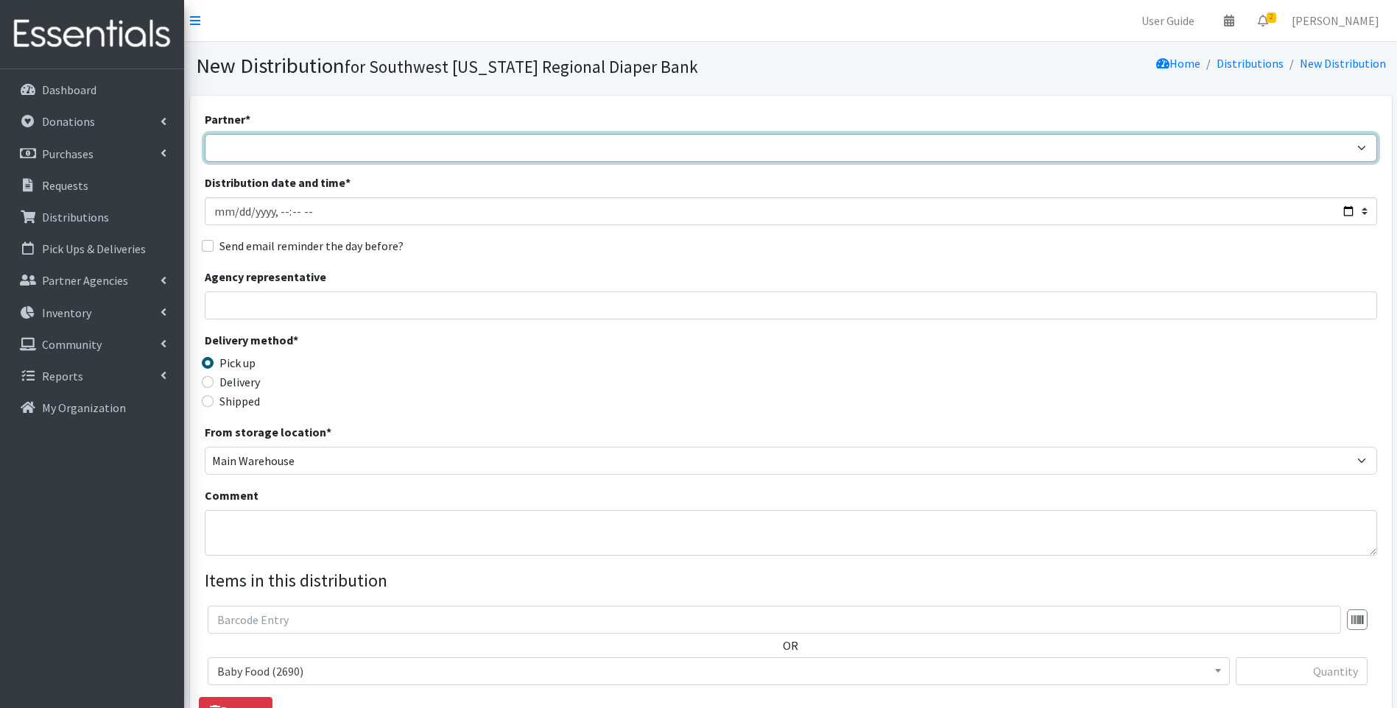
click at [405, 151] on select "ACT Abuse Counseling & Treatment Bayshore Fire Department [PERSON_NAME][GEOGRAP…" at bounding box center [791, 148] width 1172 height 28
select select "4196"
click at [205, 134] on select "ACT Abuse Counseling & Treatment Bayshore Fire Department [PERSON_NAME][GEOGRAP…" at bounding box center [791, 148] width 1172 height 28
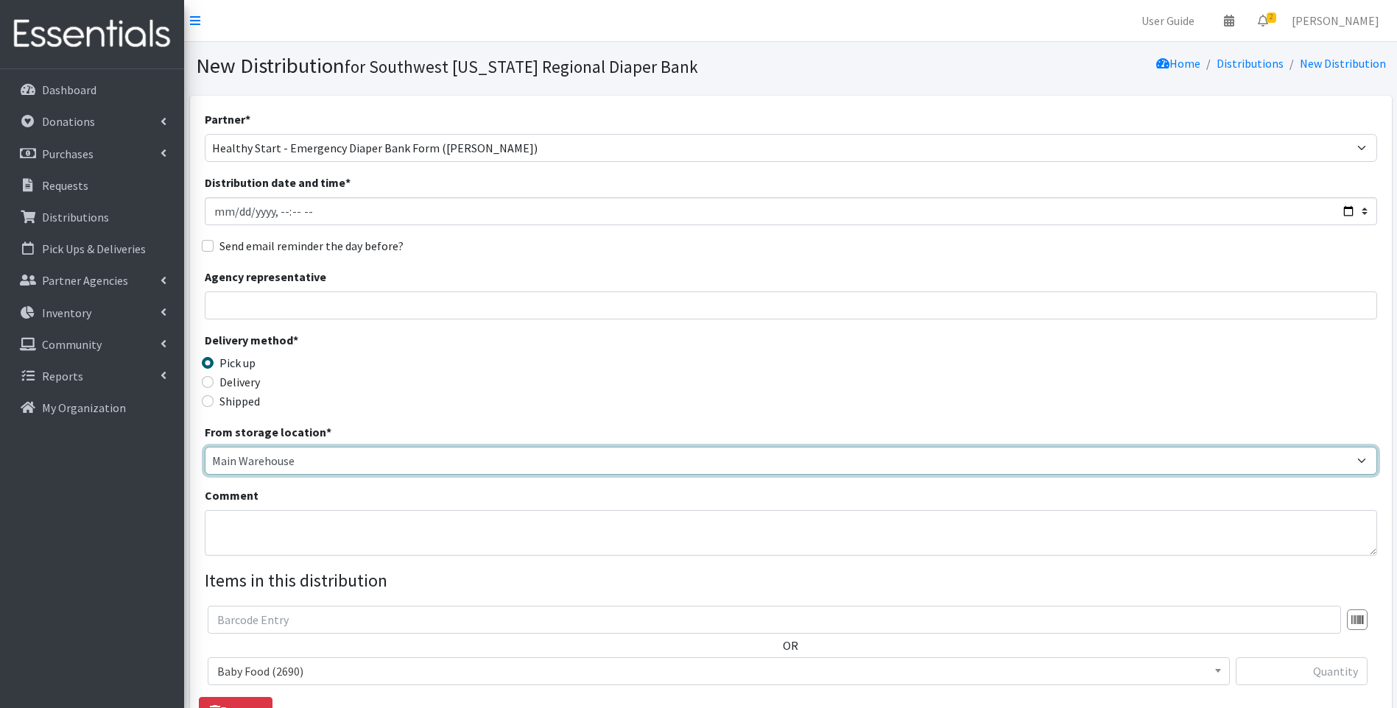
click at [270, 463] on select "Main Warehouse Office [GEOGRAPHIC_DATA] Warehouse [PERSON_NAME]" at bounding box center [791, 461] width 1172 height 28
select select "335"
click at [205, 447] on select "Main Warehouse Office [GEOGRAPHIC_DATA] Warehouse [PERSON_NAME]" at bounding box center [791, 461] width 1172 height 28
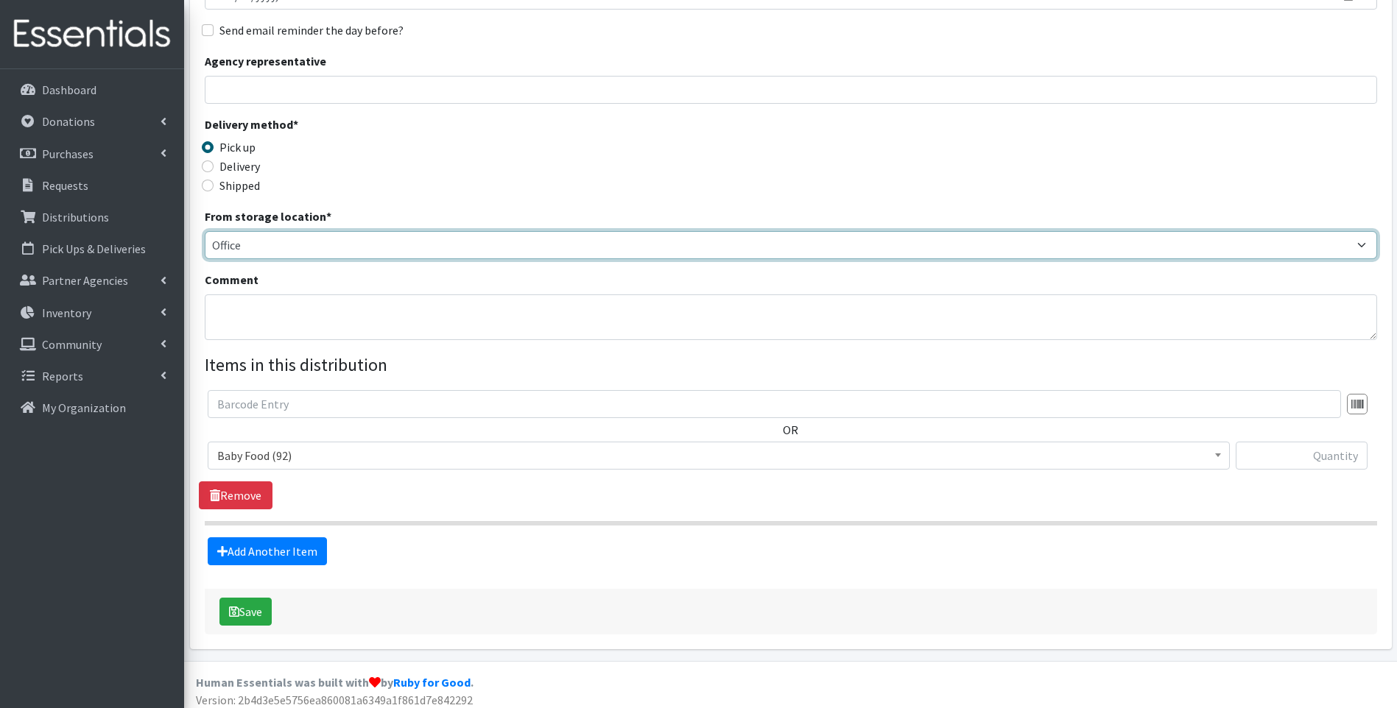
scroll to position [224, 0]
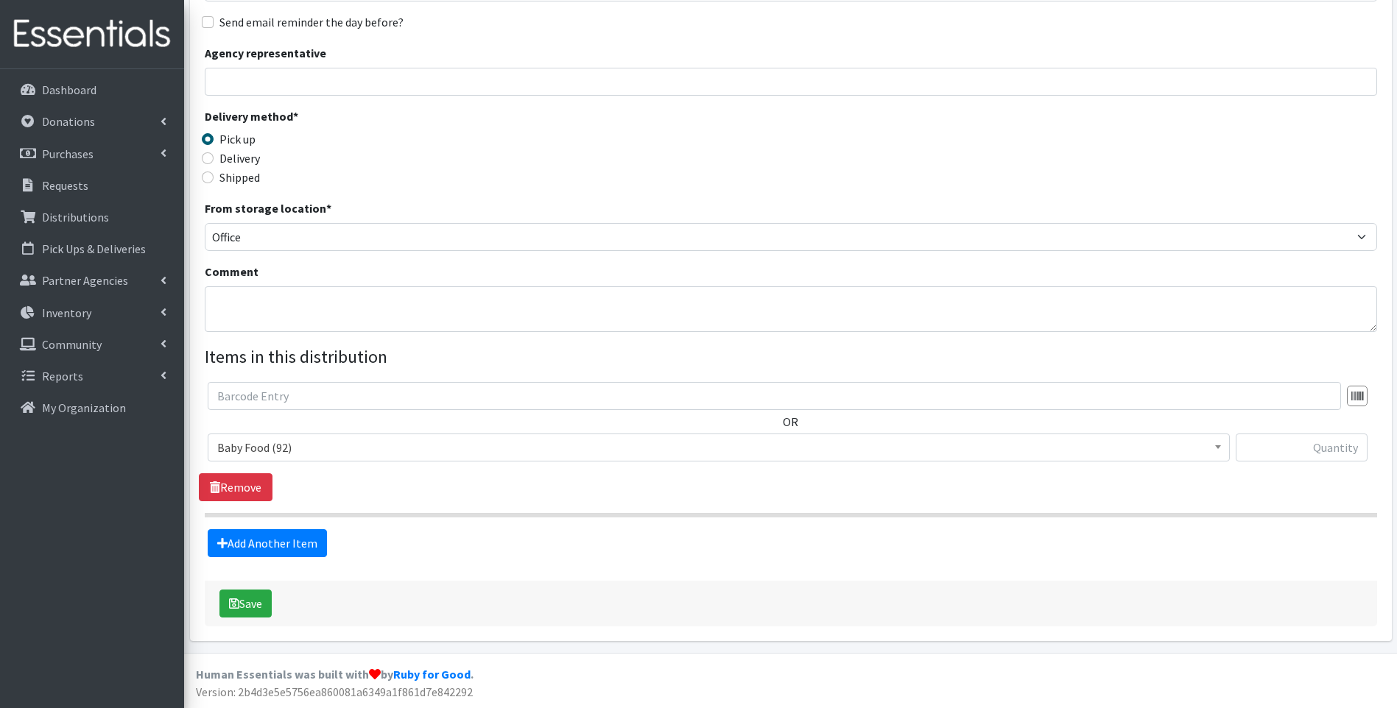
click at [419, 442] on span "Baby Food (92)" at bounding box center [718, 447] width 1003 height 21
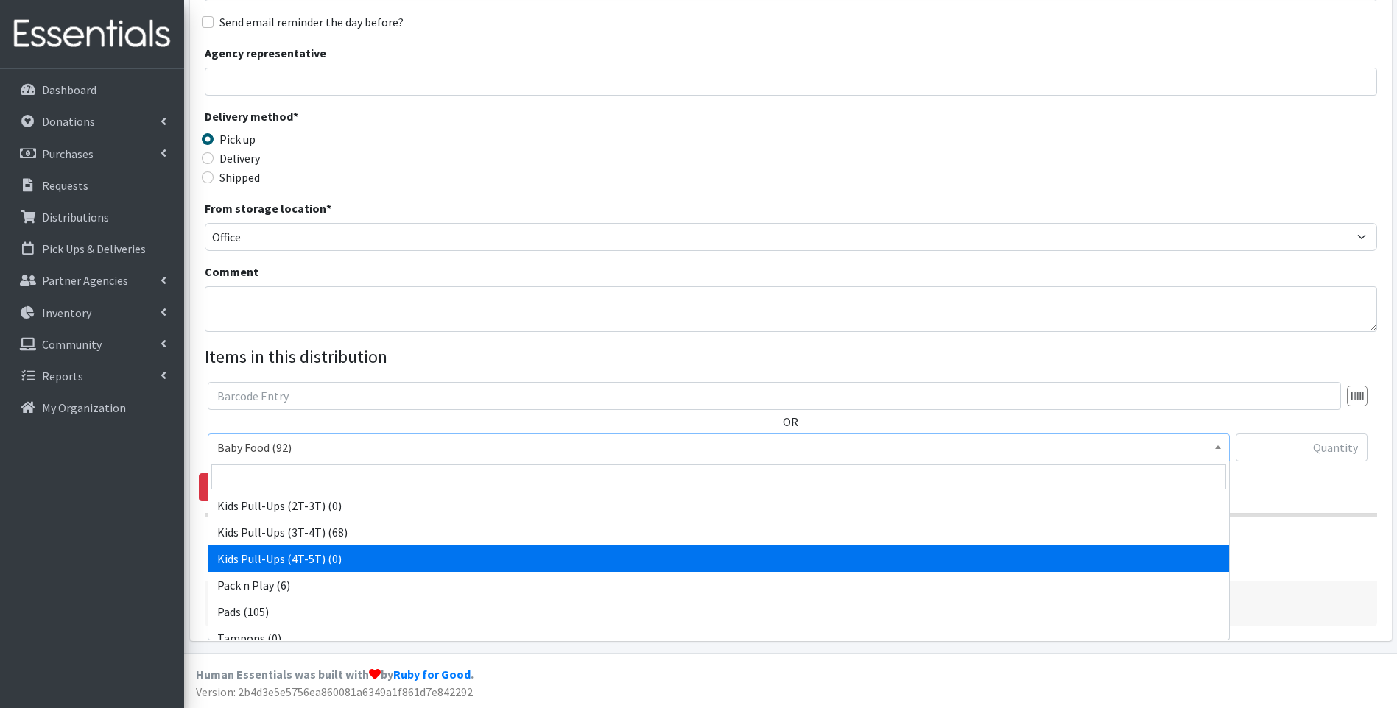
scroll to position [463, 0]
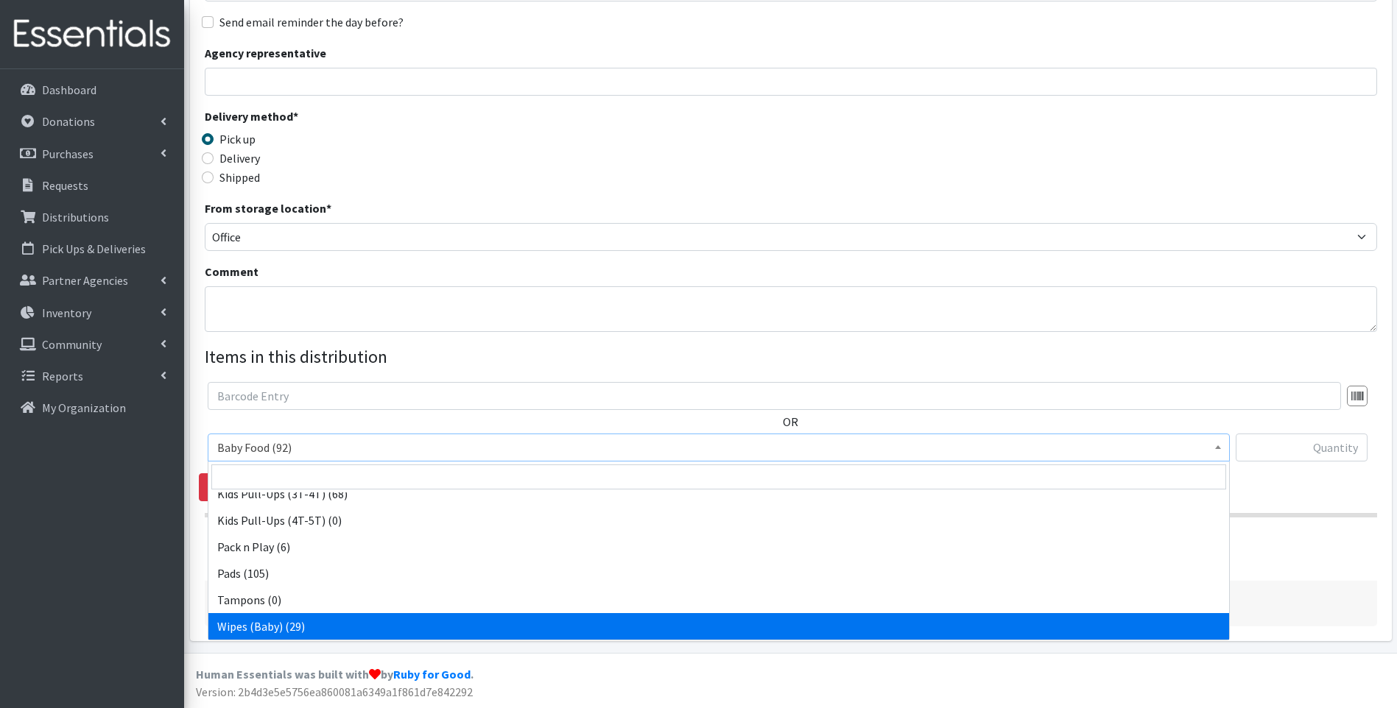
select select "10041"
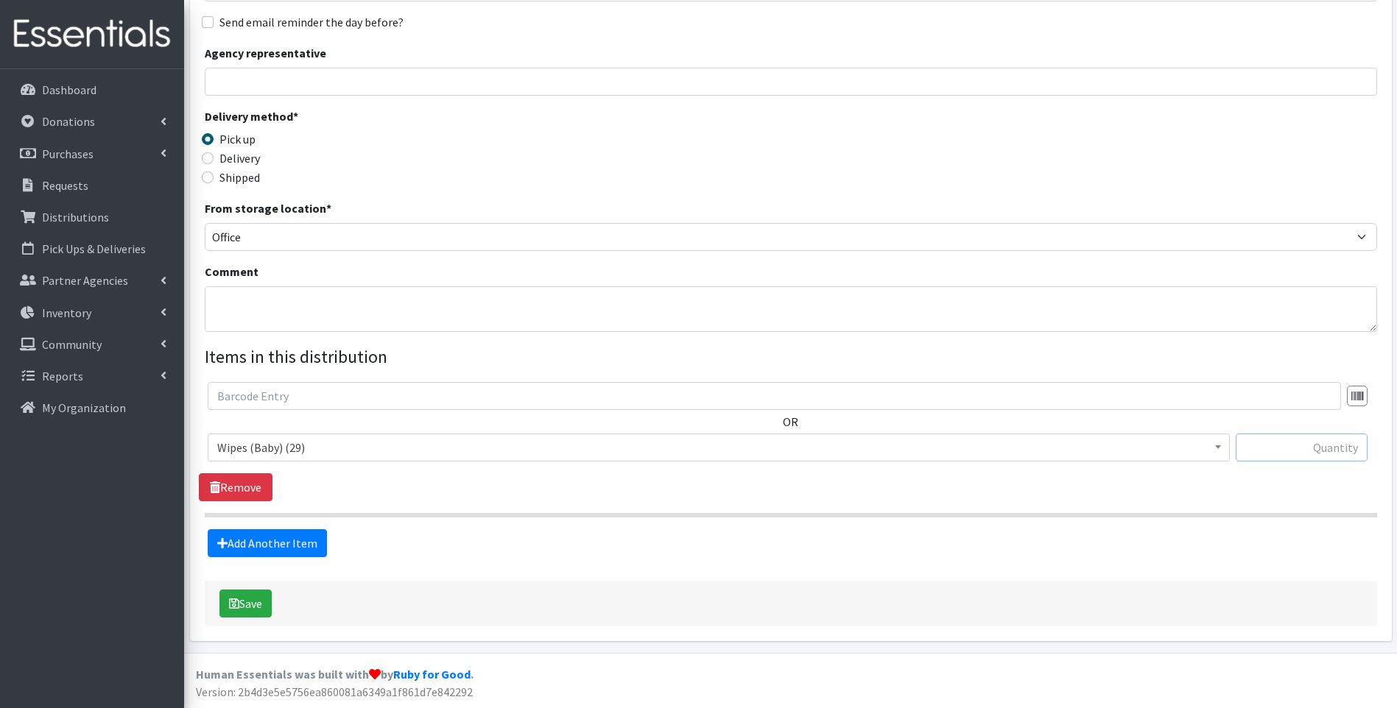
click at [1286, 451] on input "text" at bounding box center [1302, 448] width 132 height 28
type input "2"
click at [1023, 150] on div "Delivery method * Pick up Delivery Shipped Shipping cost" at bounding box center [791, 154] width 1172 height 92
click at [270, 534] on link "Add Another Item" at bounding box center [267, 544] width 119 height 28
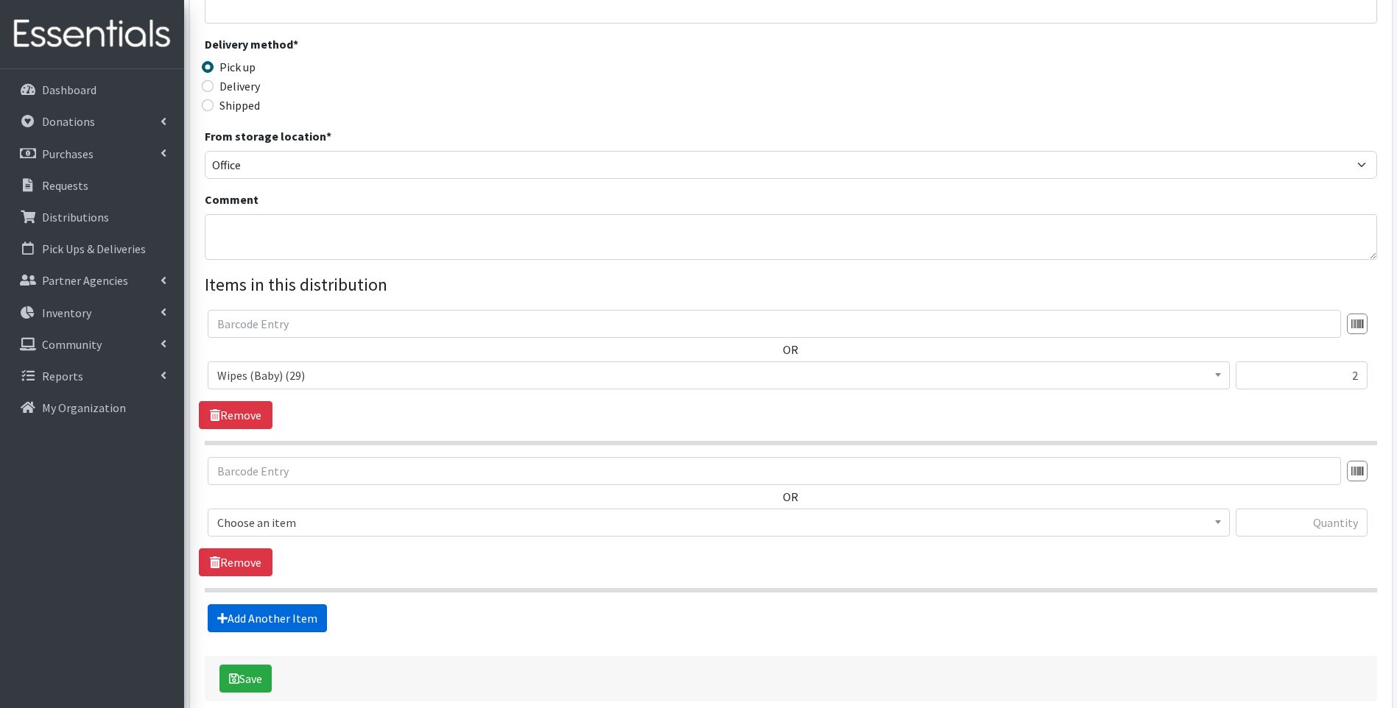
scroll to position [371, 0]
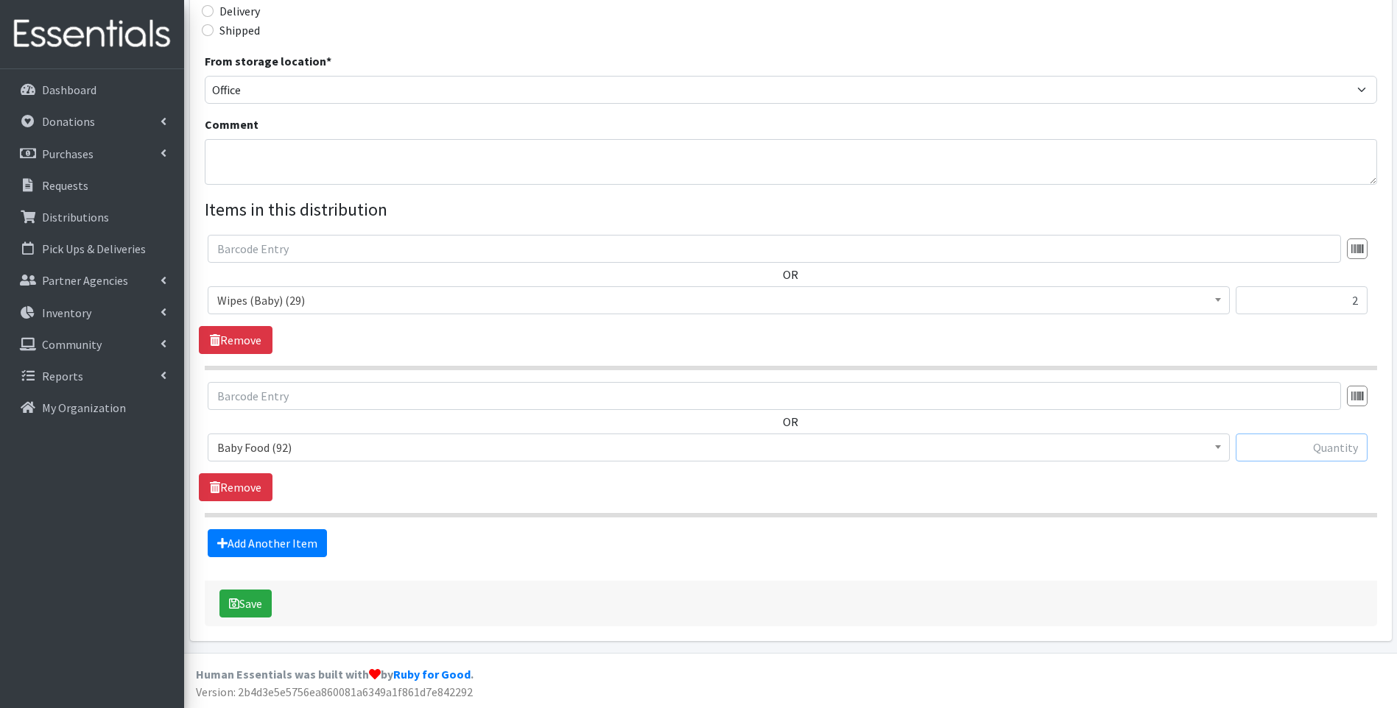
click at [1262, 443] on input "text" at bounding box center [1302, 448] width 132 height 28
type input "176"
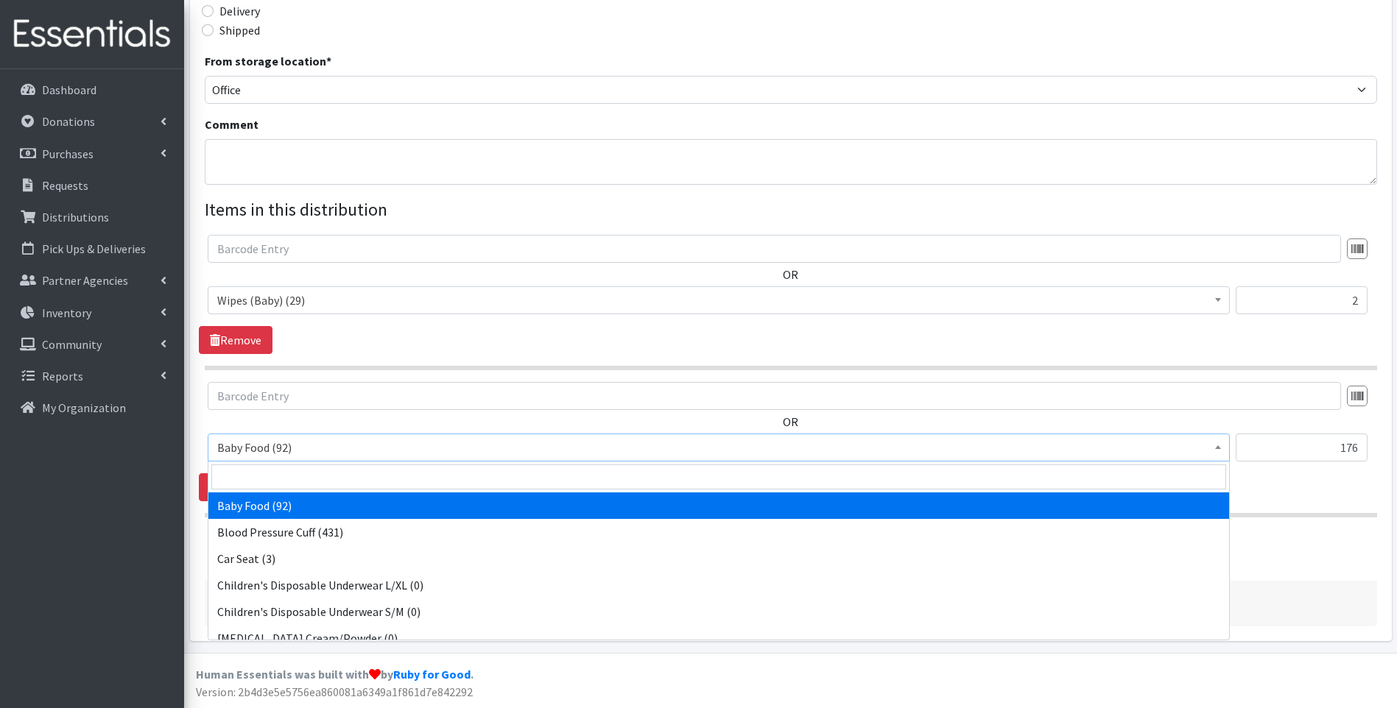
click at [349, 449] on span "Baby Food (92)" at bounding box center [718, 447] width 1003 height 21
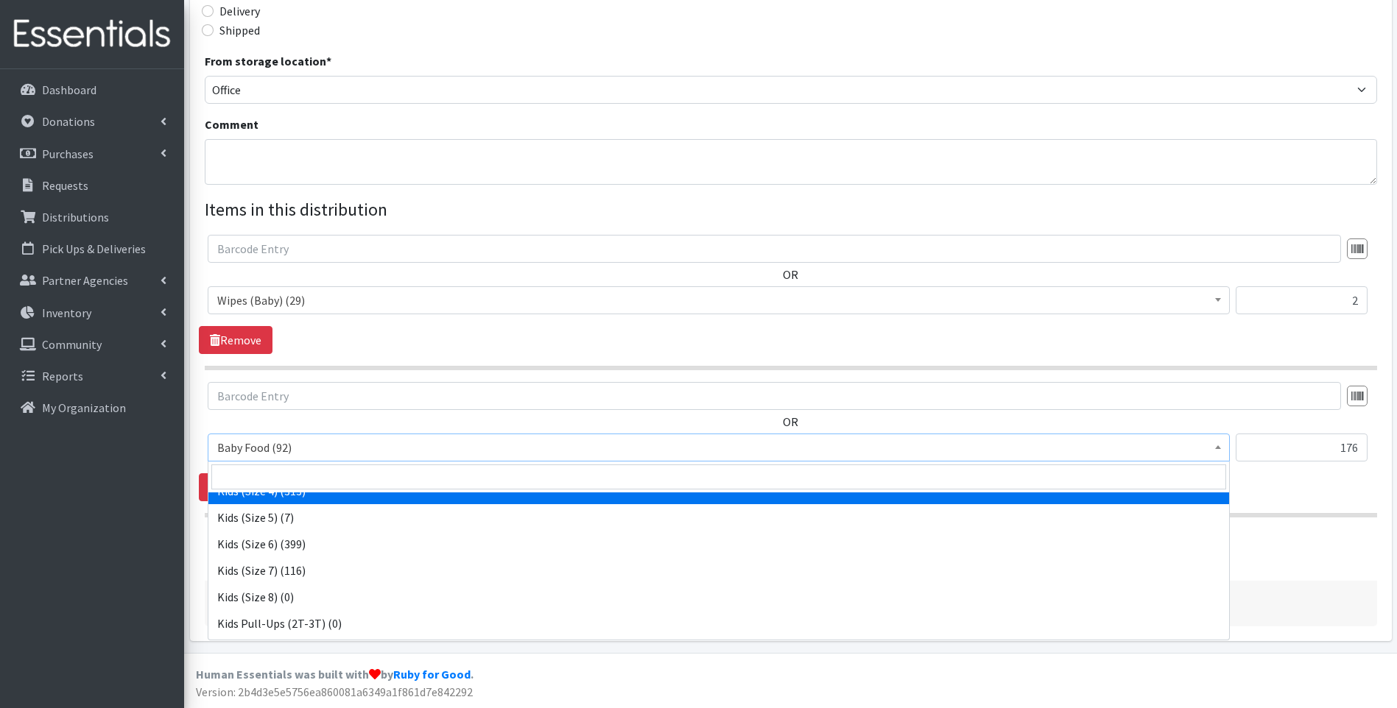
scroll to position [344, 0]
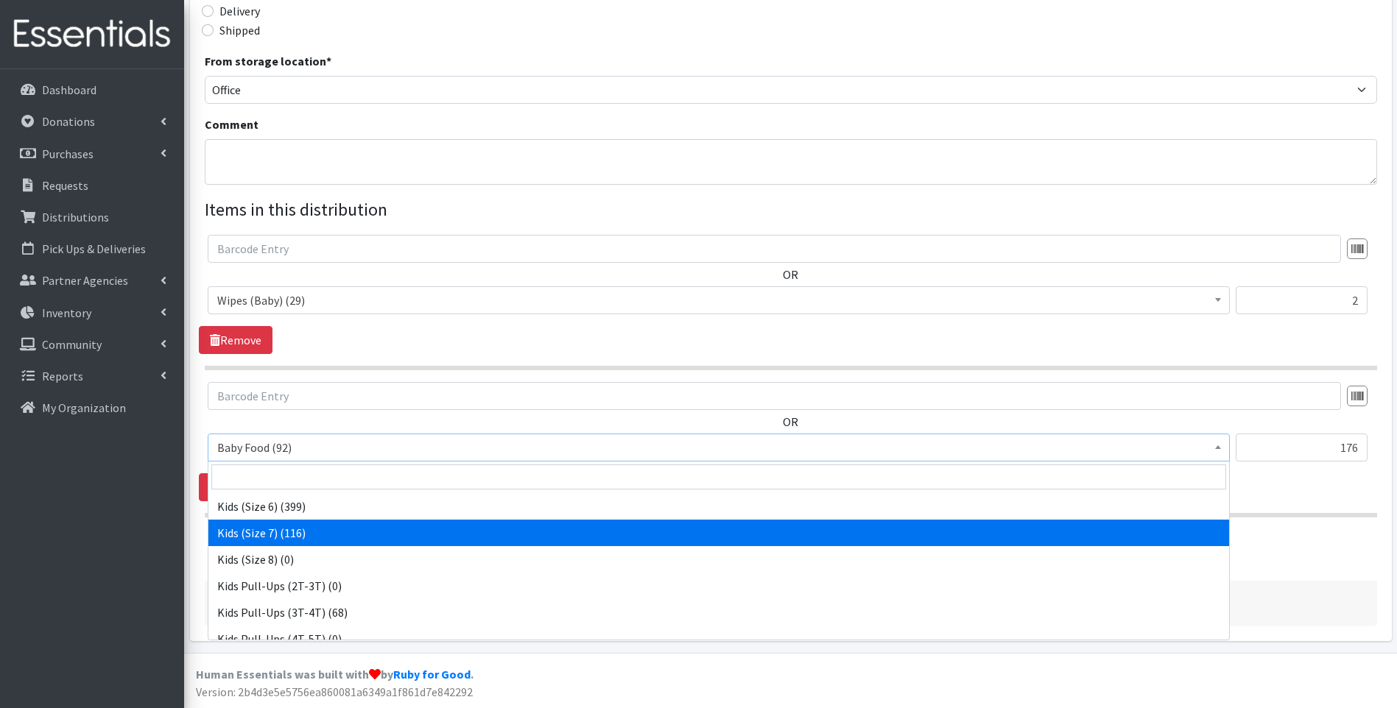
select select "13780"
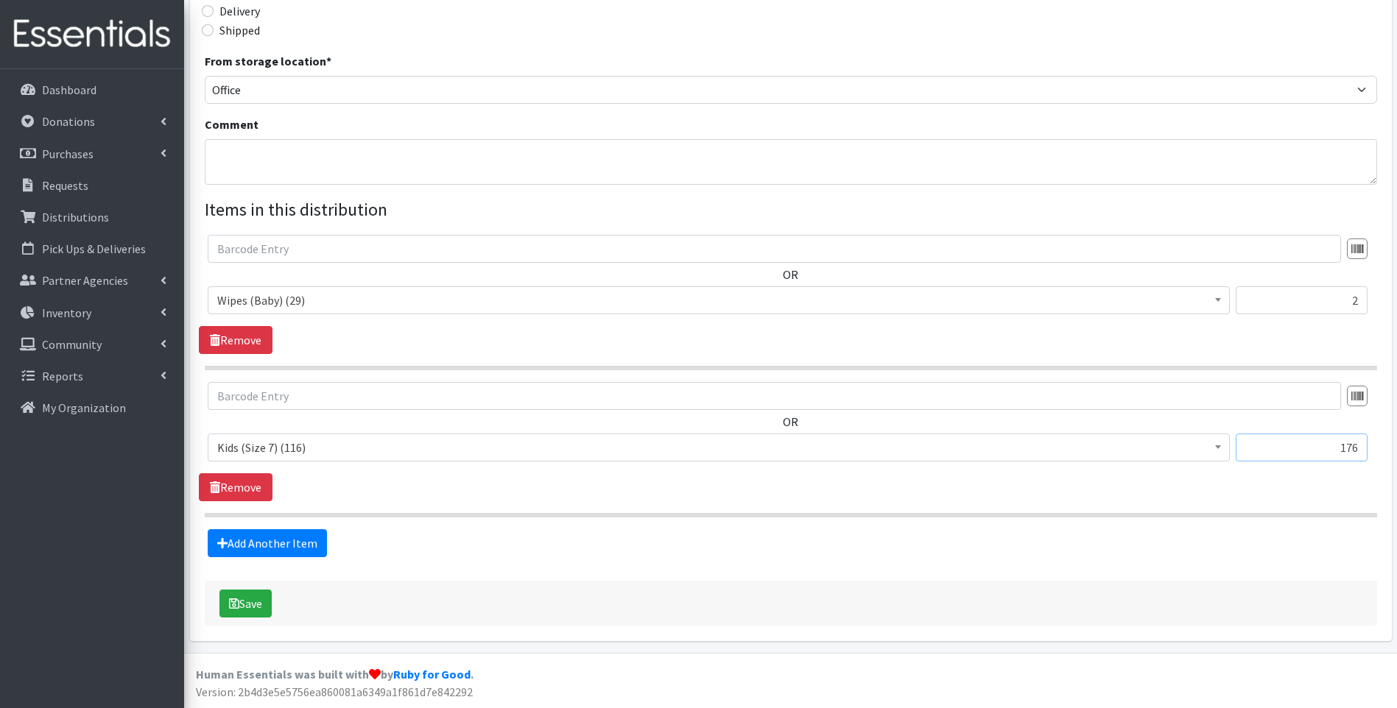
drag, startPoint x: 1320, startPoint y: 454, endPoint x: 1390, endPoint y: 440, distance: 72.2
click at [1390, 440] on div "Partner * ACT Abuse Counseling & Treatment Bayshore Fire Department [PERSON_NAM…" at bounding box center [791, 183] width 1202 height 917
type input "116"
click at [242, 606] on button "Save" at bounding box center [245, 604] width 52 height 28
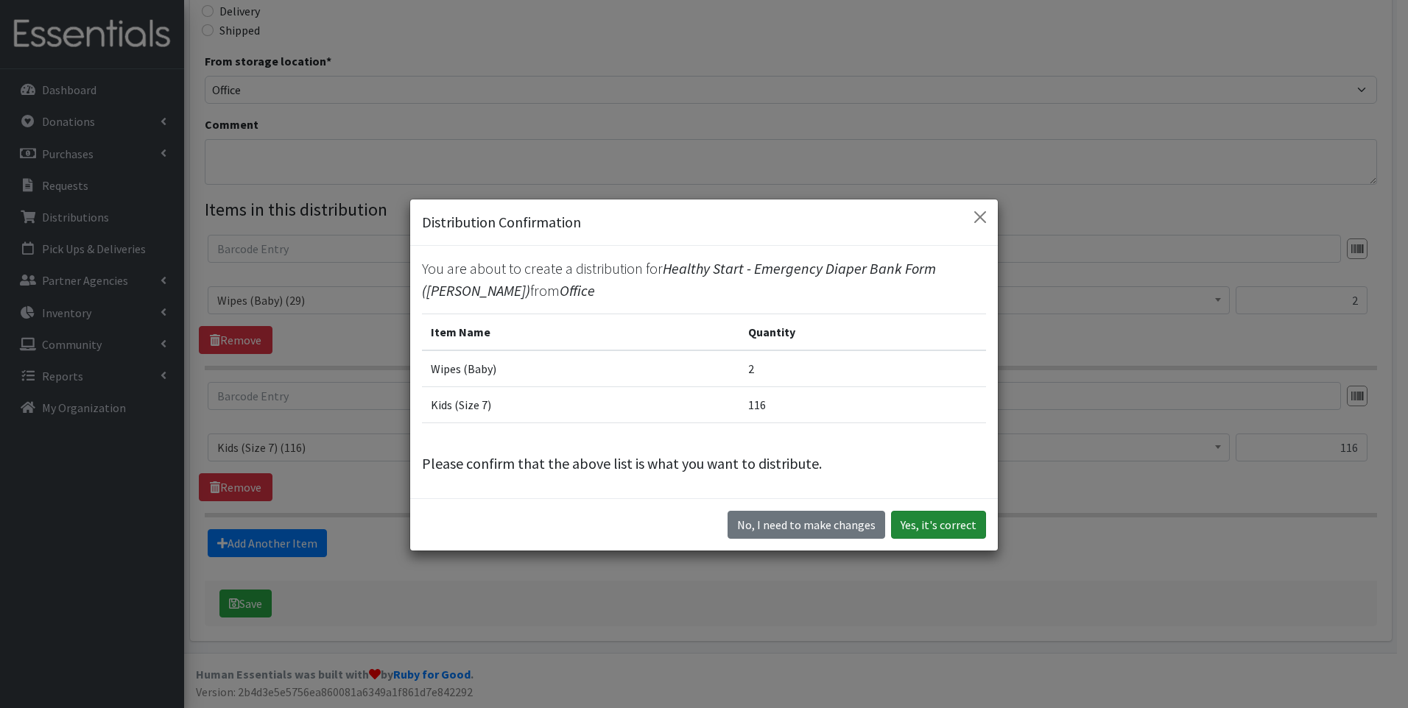
click at [937, 521] on button "Yes, it's correct" at bounding box center [938, 525] width 95 height 28
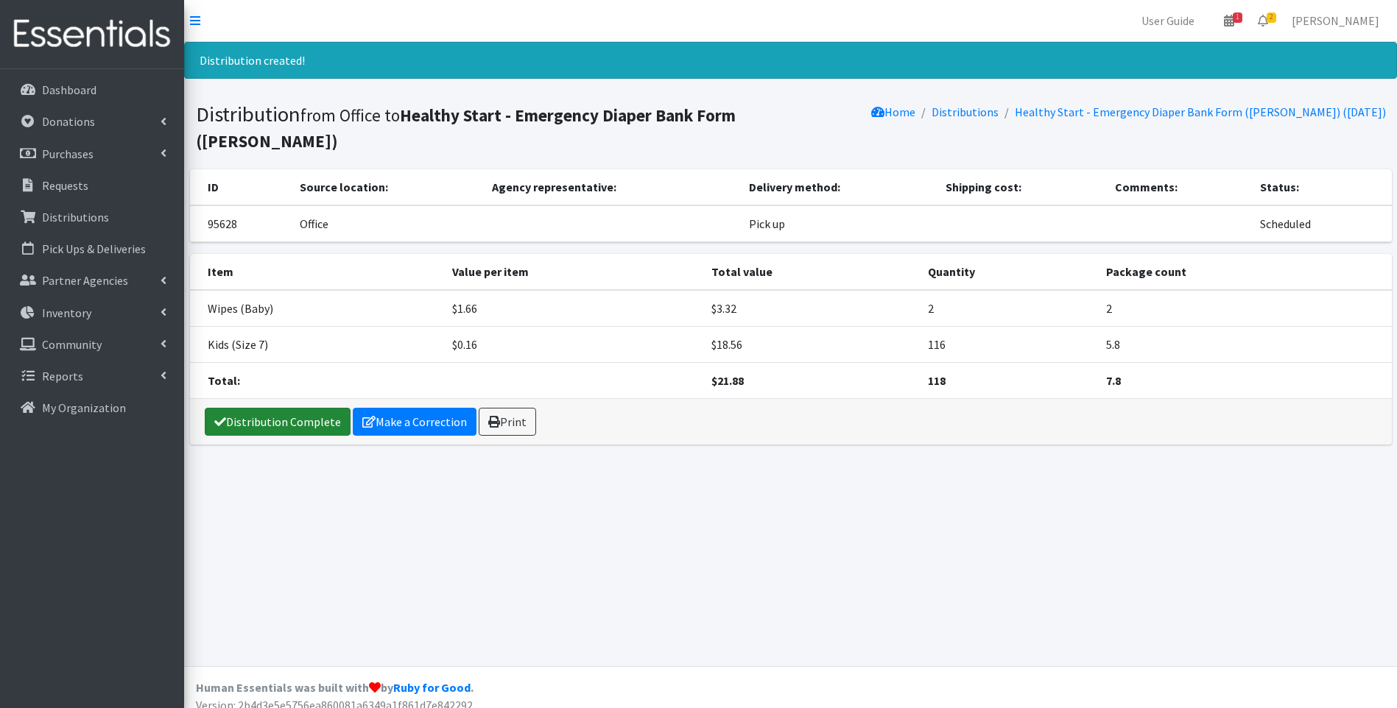
click at [309, 408] on link "Distribution Complete" at bounding box center [278, 422] width 146 height 28
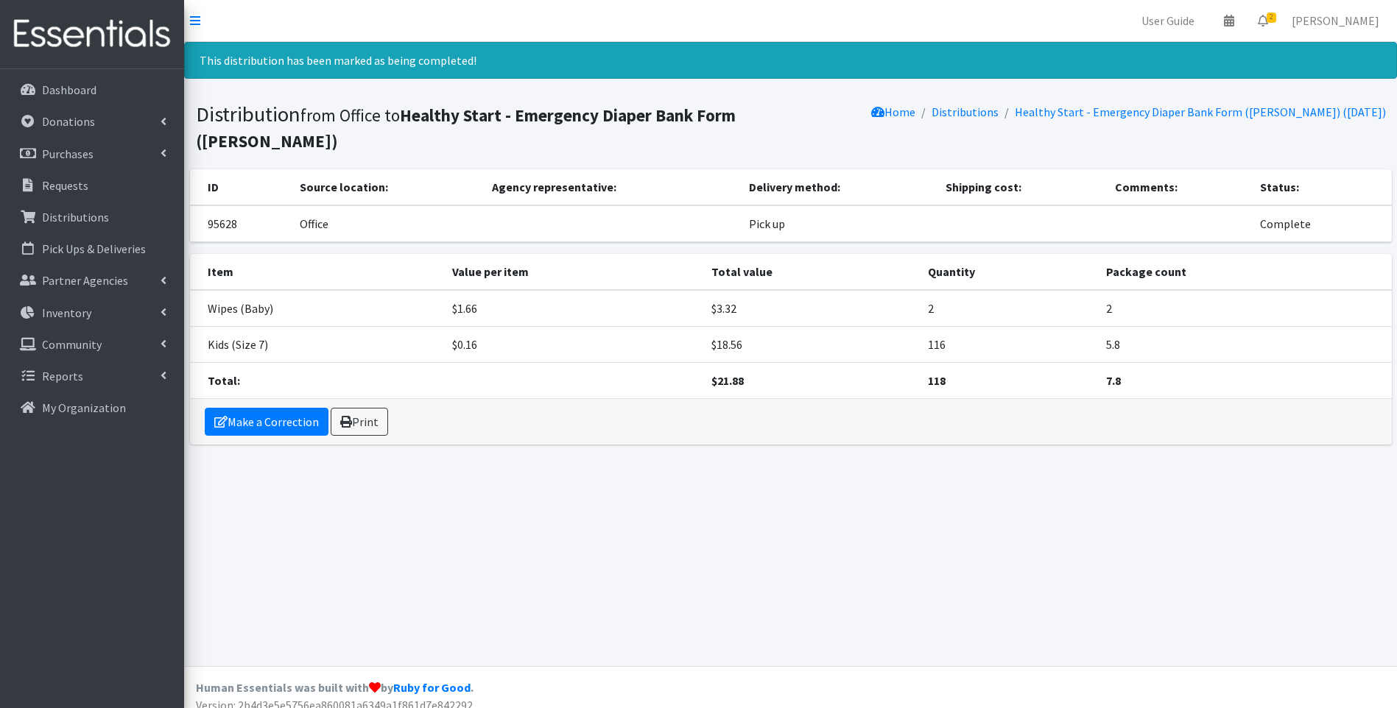
click at [152, 19] on img at bounding box center [92, 34] width 172 height 49
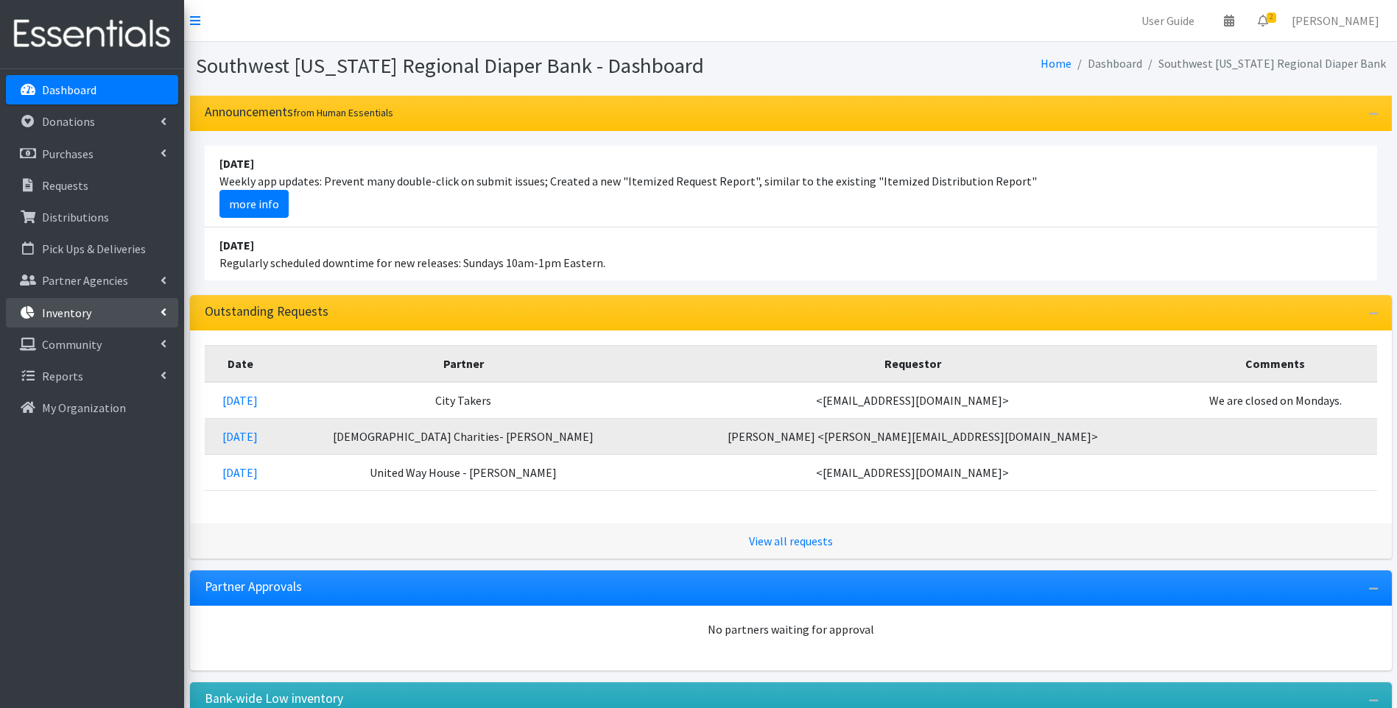
click at [56, 317] on p "Inventory" at bounding box center [66, 313] width 49 height 15
click at [82, 276] on p "Partner Agencies" at bounding box center [85, 280] width 86 height 15
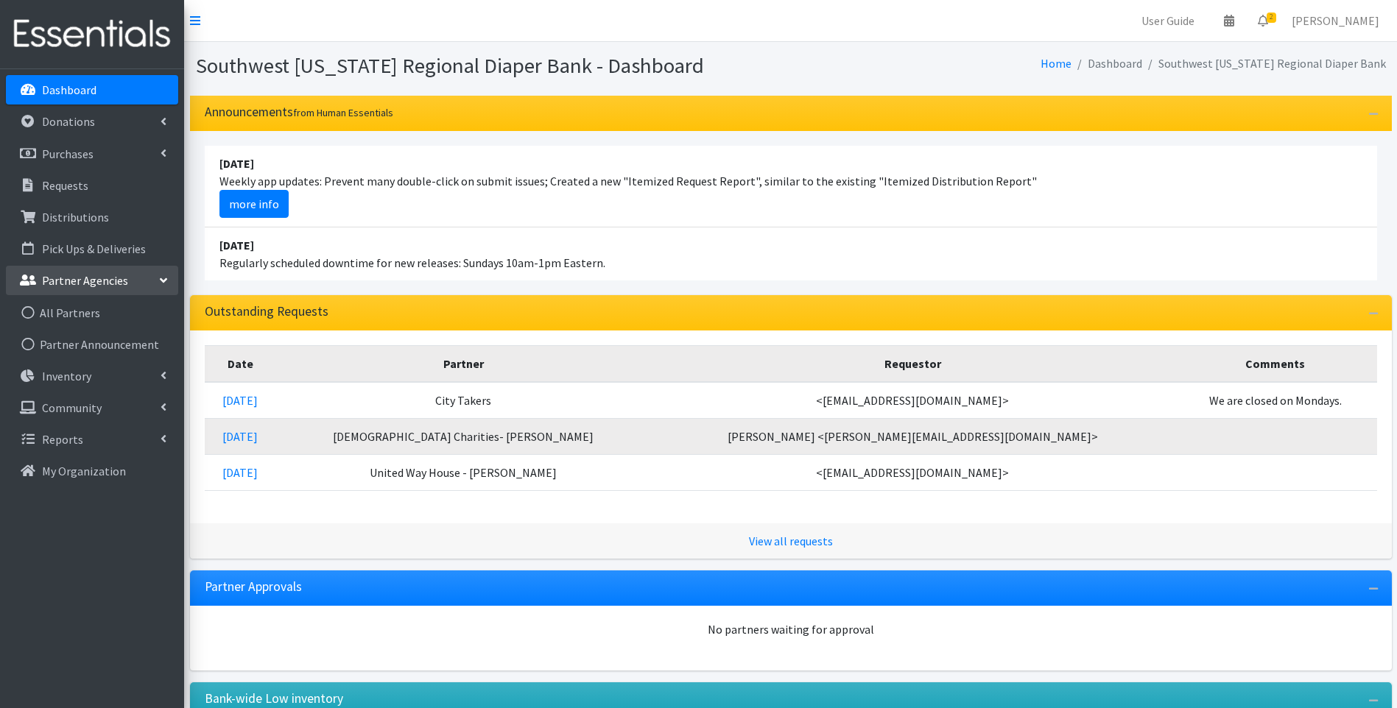
click at [82, 276] on p "Partner Agencies" at bounding box center [85, 280] width 86 height 15
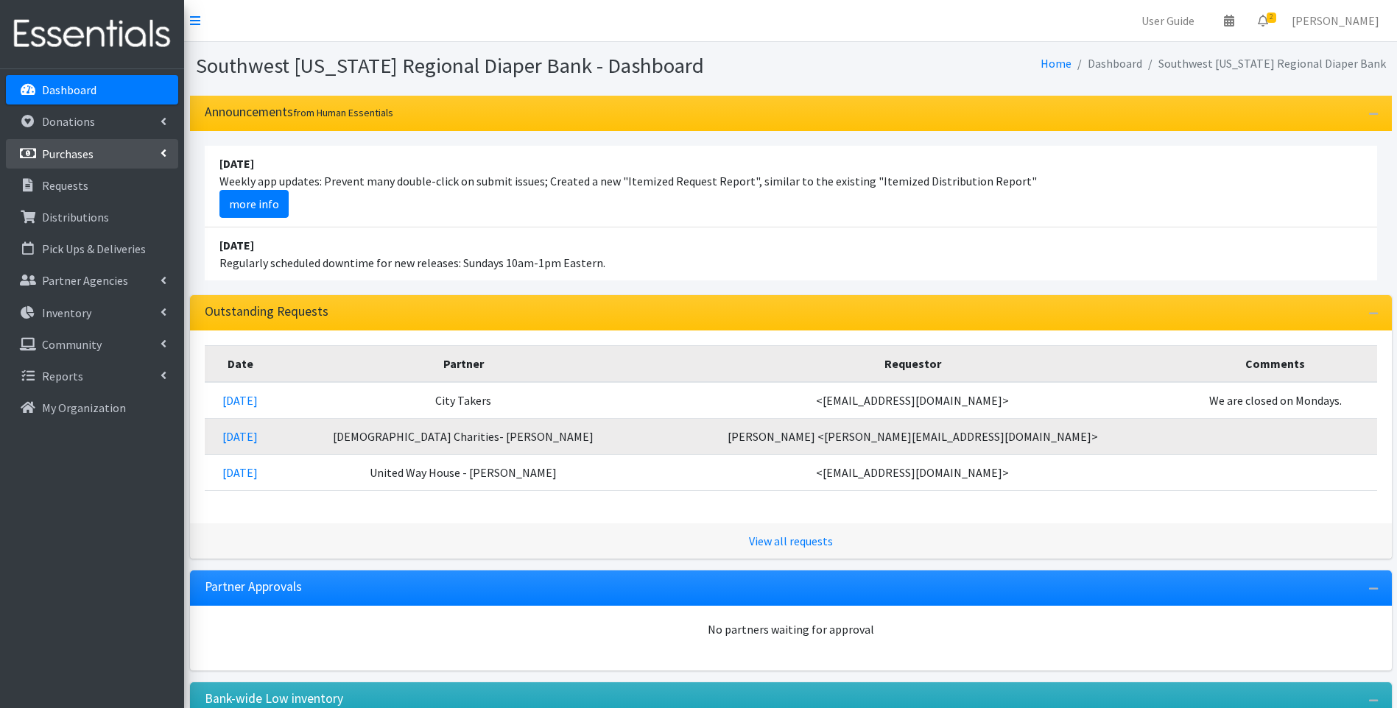
click at [102, 163] on link "Purchases" at bounding box center [92, 153] width 172 height 29
click at [124, 120] on link "Donations" at bounding box center [92, 121] width 172 height 29
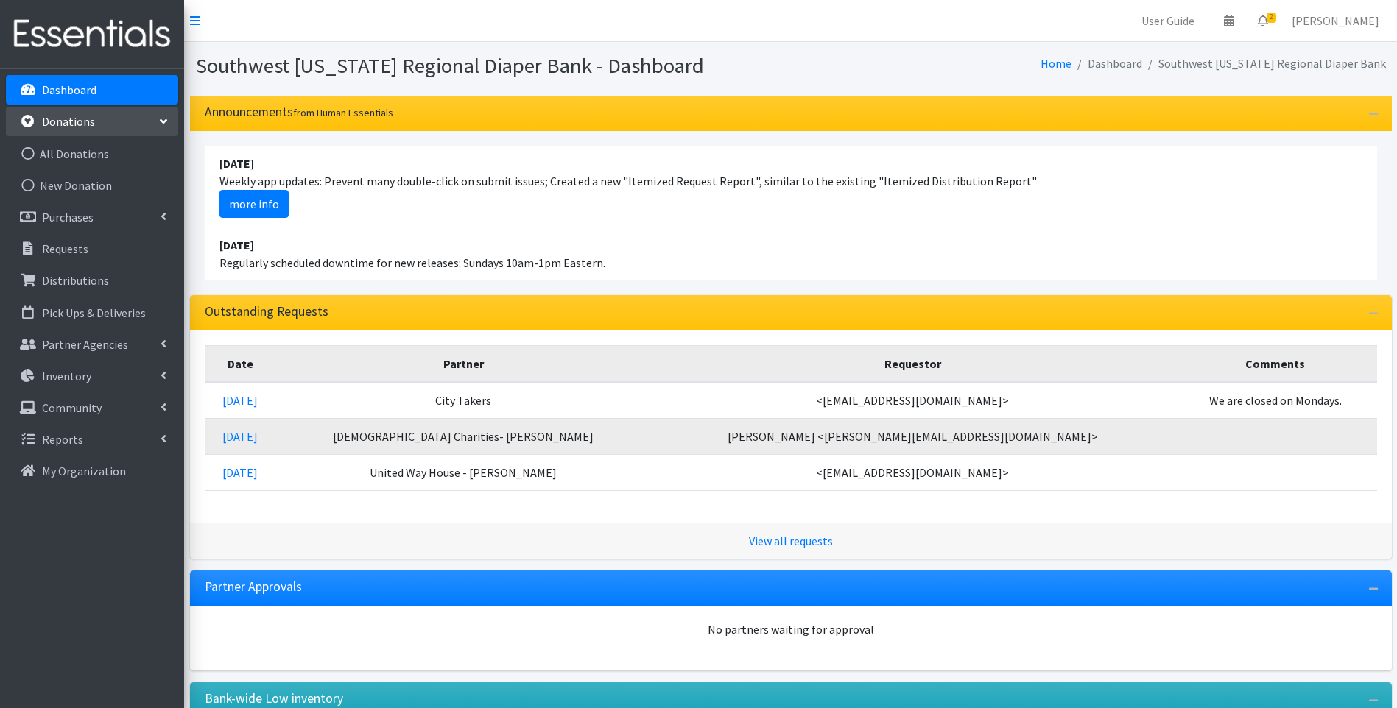
click at [124, 120] on link "Donations" at bounding box center [92, 121] width 172 height 29
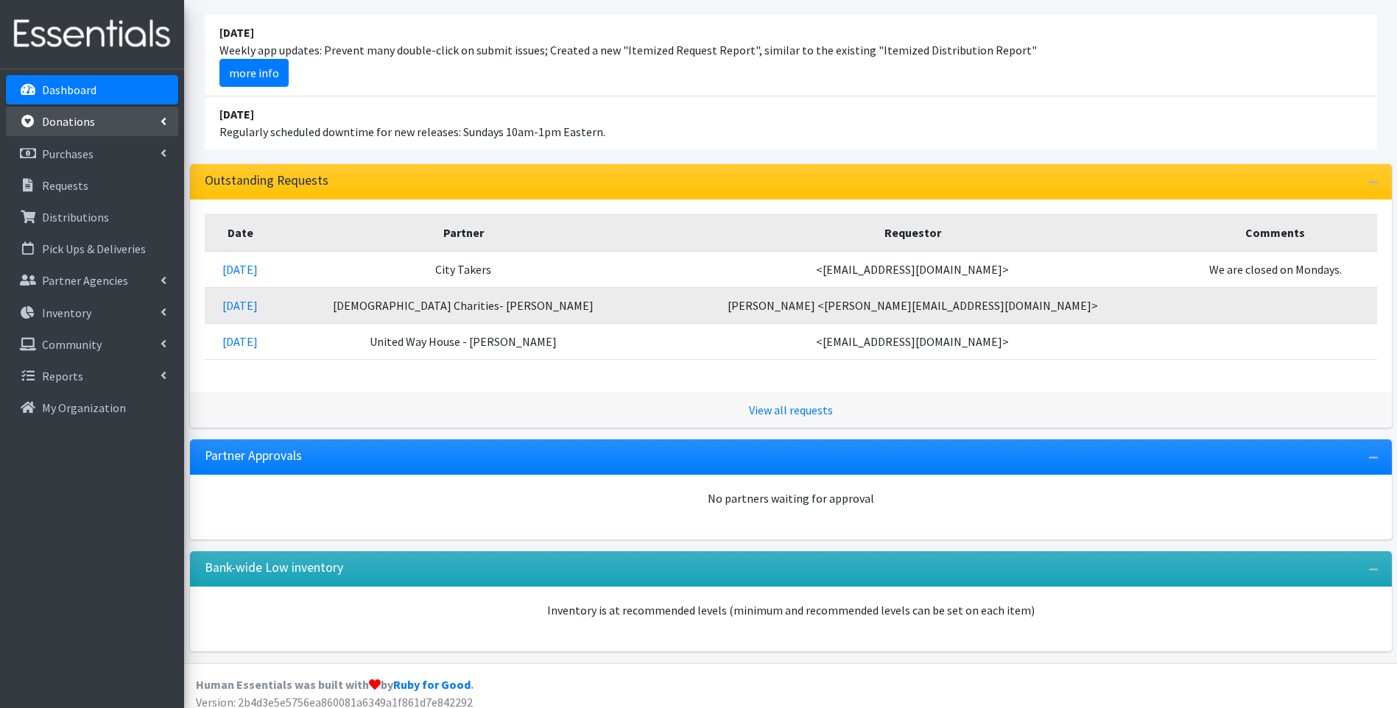
scroll to position [141, 0]
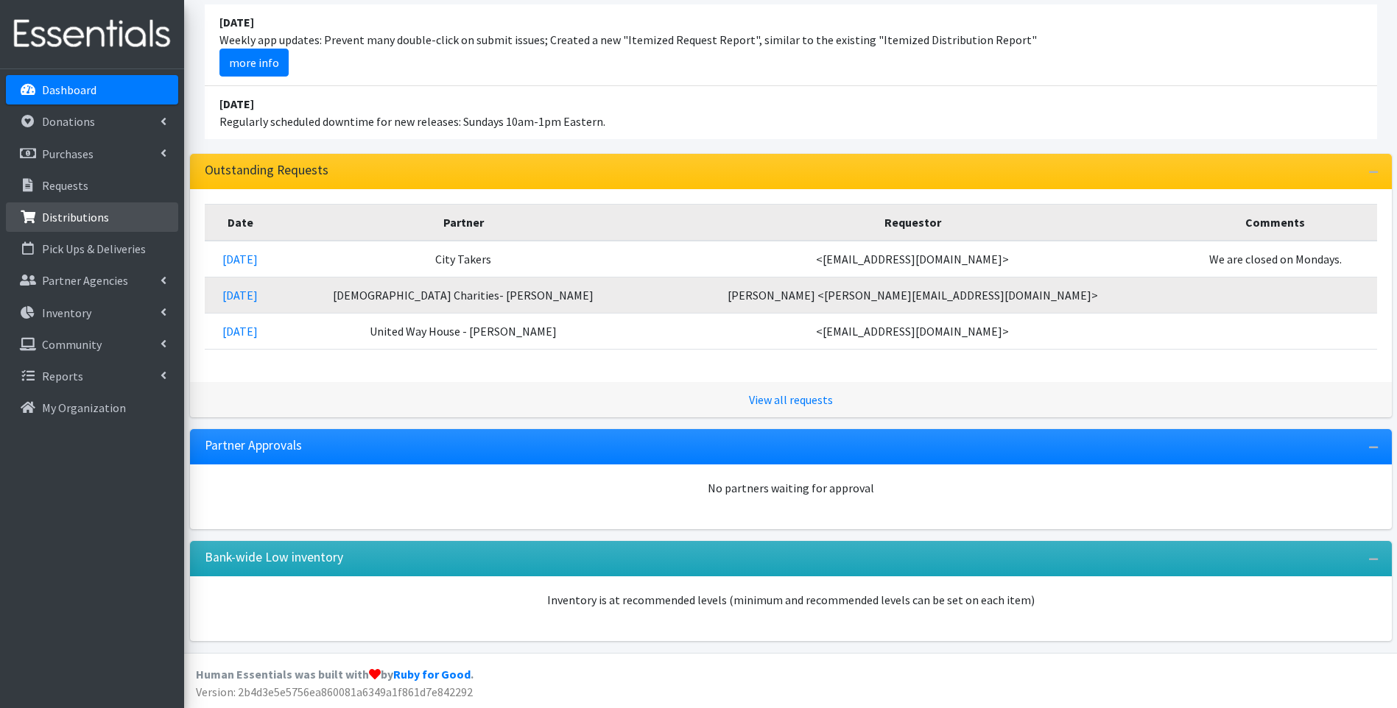
click at [74, 213] on p "Distributions" at bounding box center [75, 217] width 67 height 15
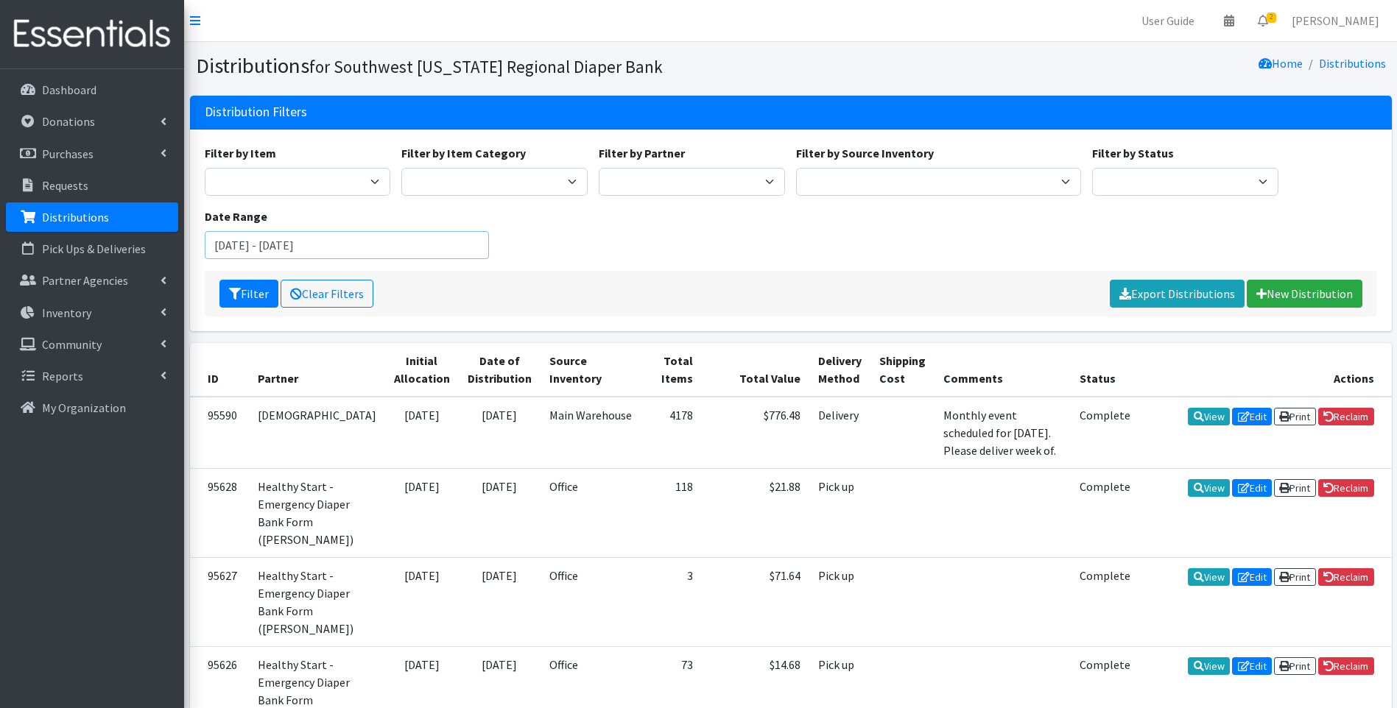
click at [298, 252] on input "[DATE] - [DATE]" at bounding box center [347, 245] width 285 height 28
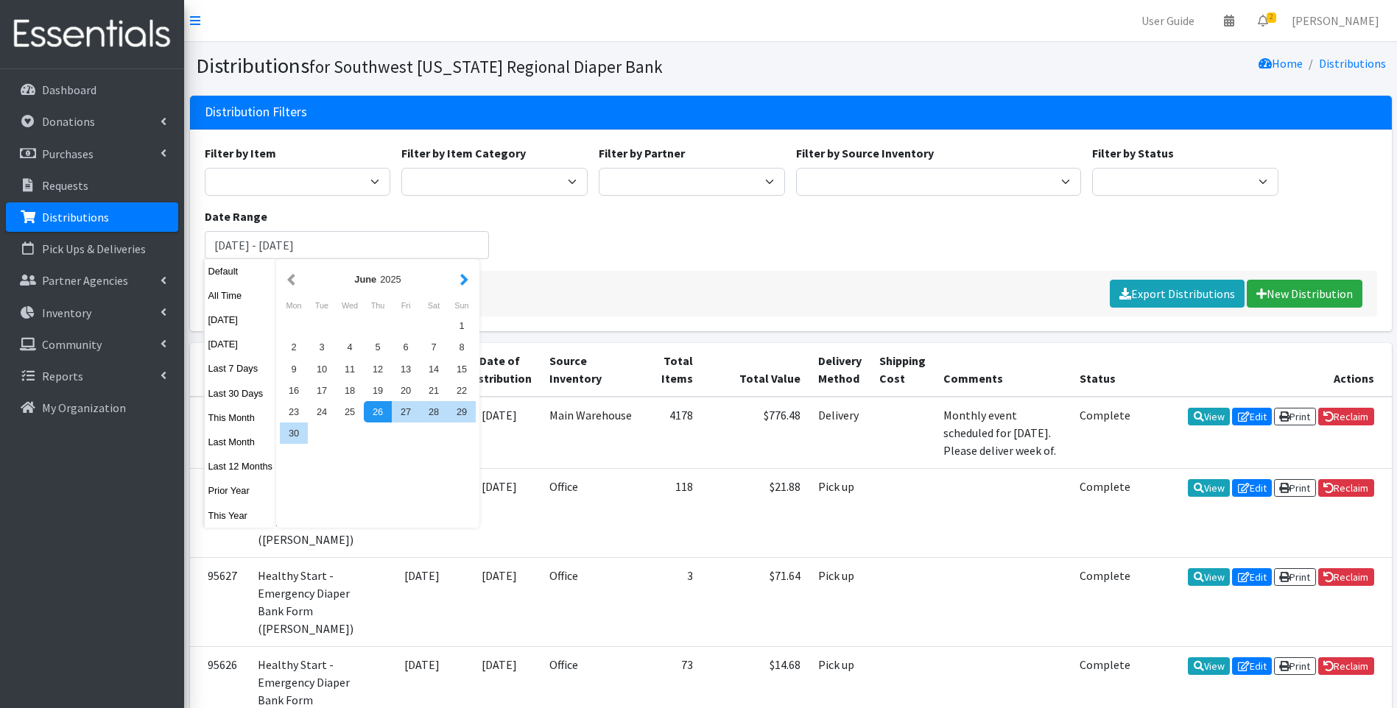
click at [457, 281] on button "button" at bounding box center [464, 279] width 15 height 18
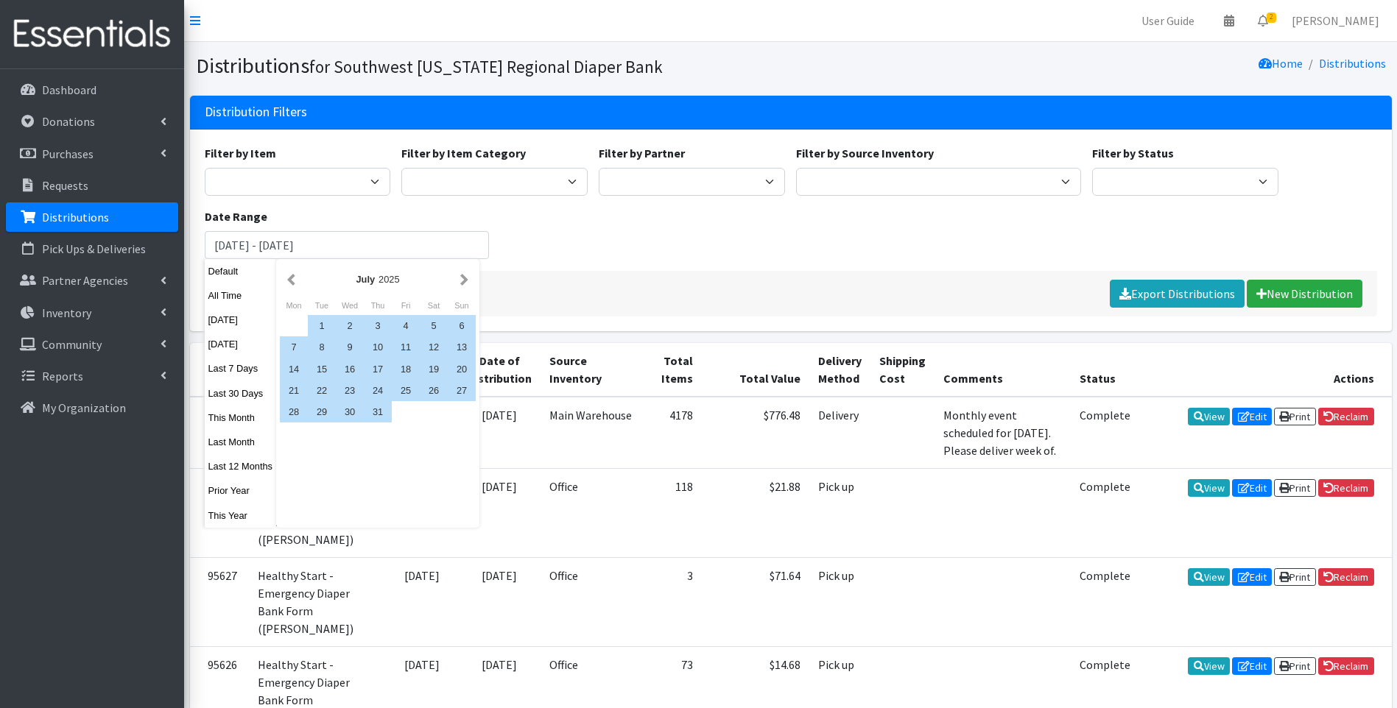
click at [457, 281] on button "button" at bounding box center [464, 279] width 15 height 18
click at [396, 326] on div "1" at bounding box center [406, 325] width 28 height 21
click at [464, 413] on div "31" at bounding box center [462, 411] width 28 height 21
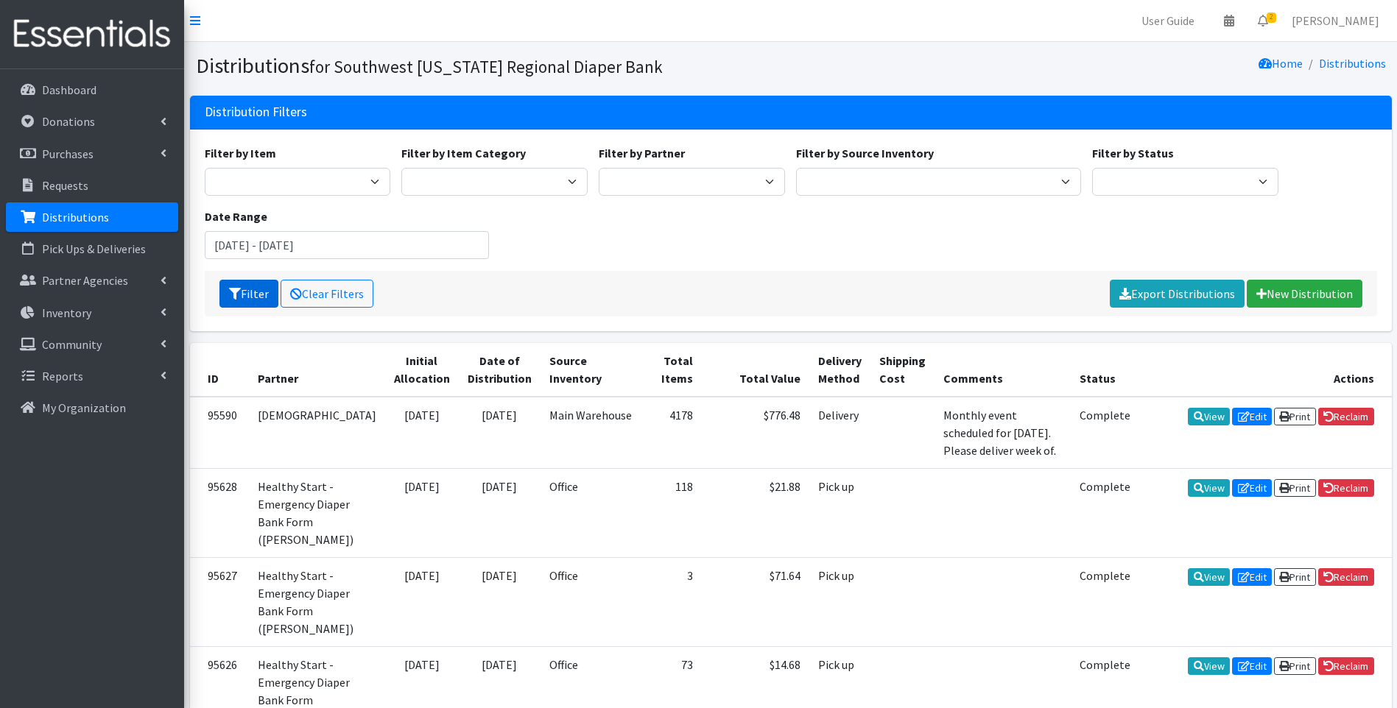
click at [236, 298] on icon "submit" at bounding box center [235, 294] width 12 height 12
click at [396, 240] on input "August 1, 2025 - August 31, 2025" at bounding box center [347, 245] width 285 height 28
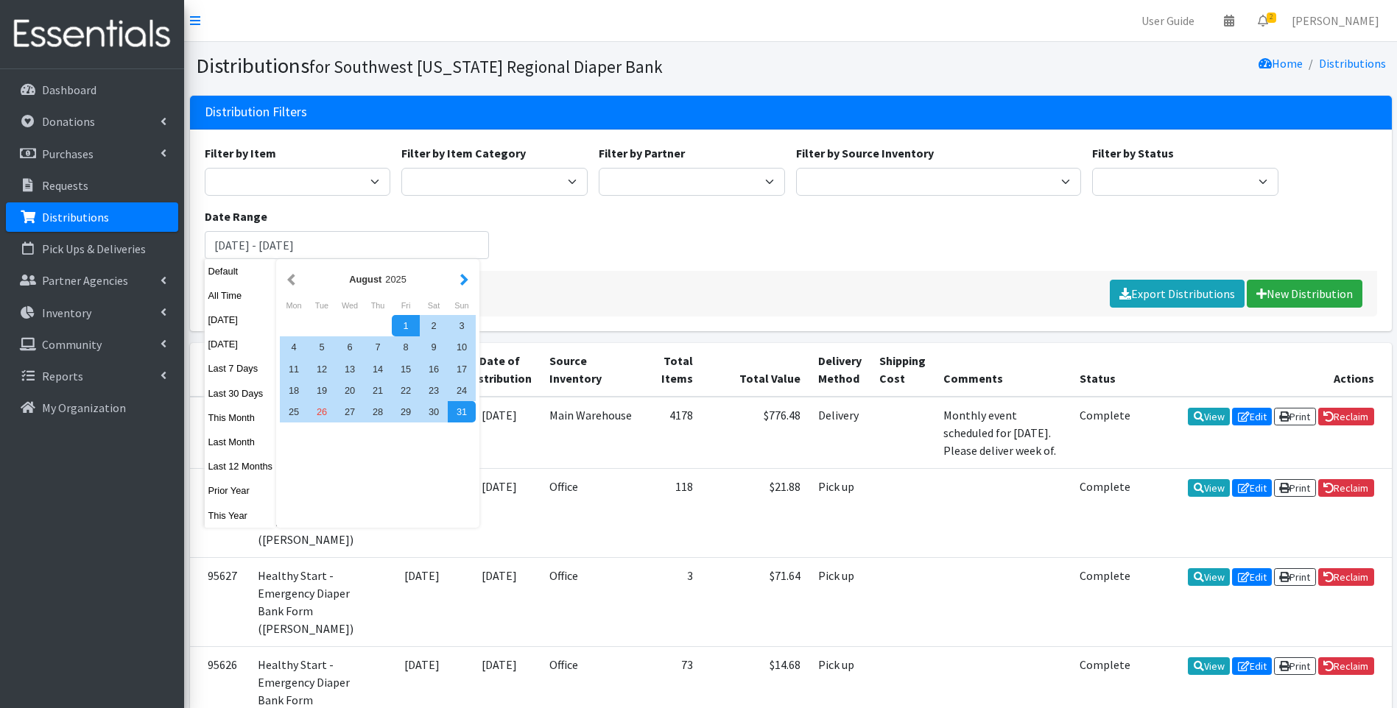
click at [460, 278] on button "button" at bounding box center [464, 279] width 15 height 18
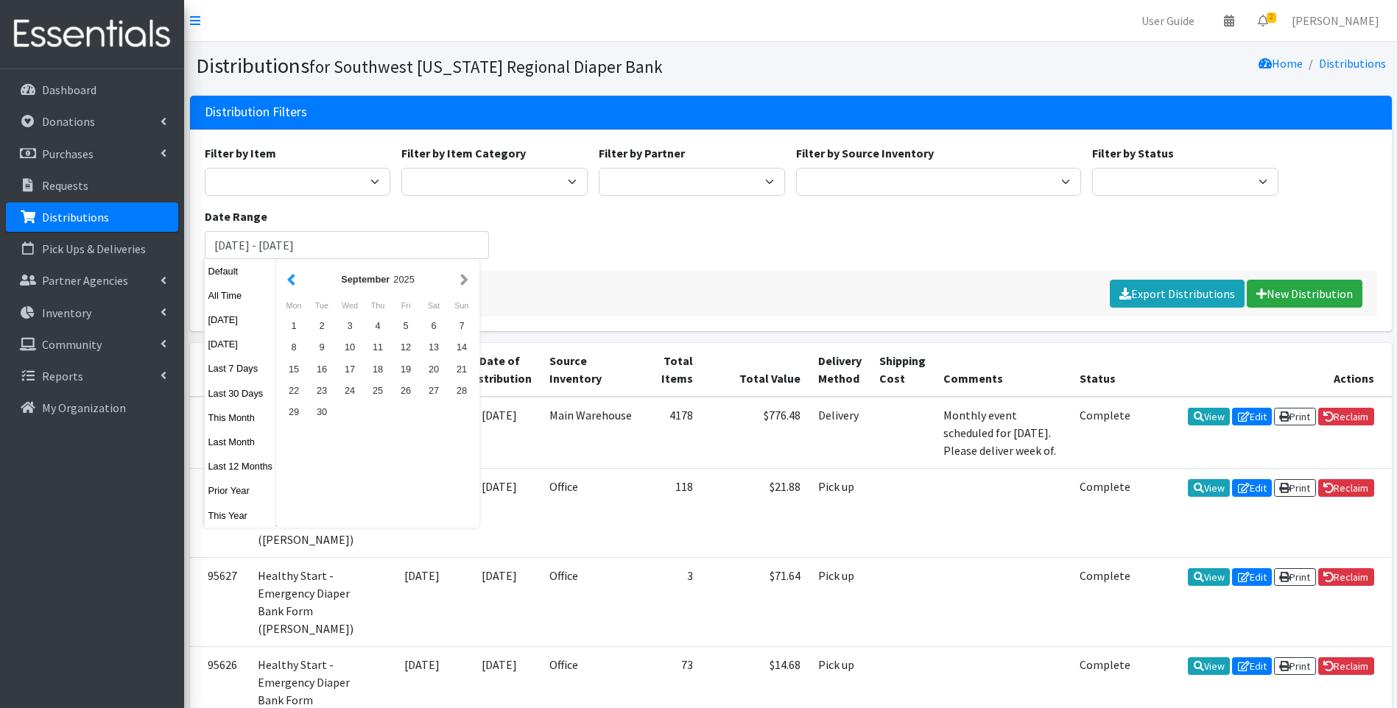
click at [288, 279] on button "button" at bounding box center [291, 279] width 15 height 18
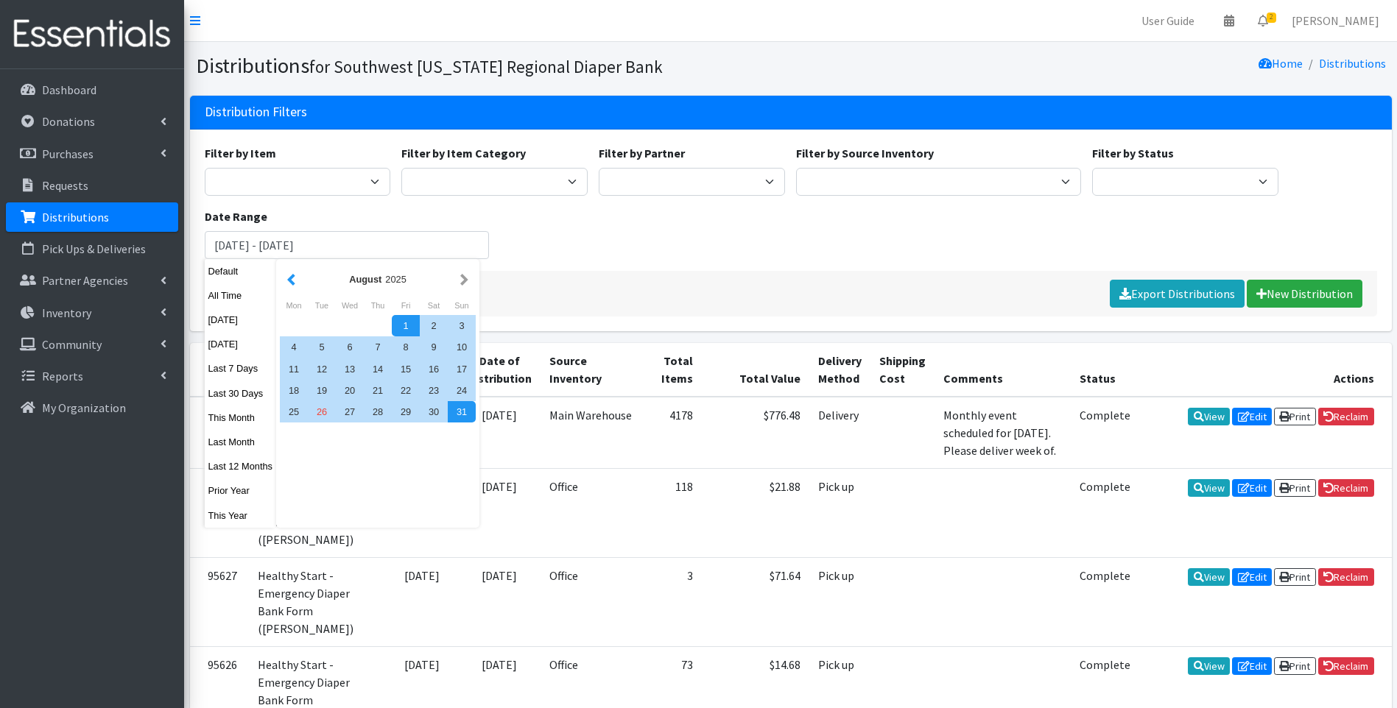
click at [288, 281] on button "button" at bounding box center [291, 279] width 15 height 18
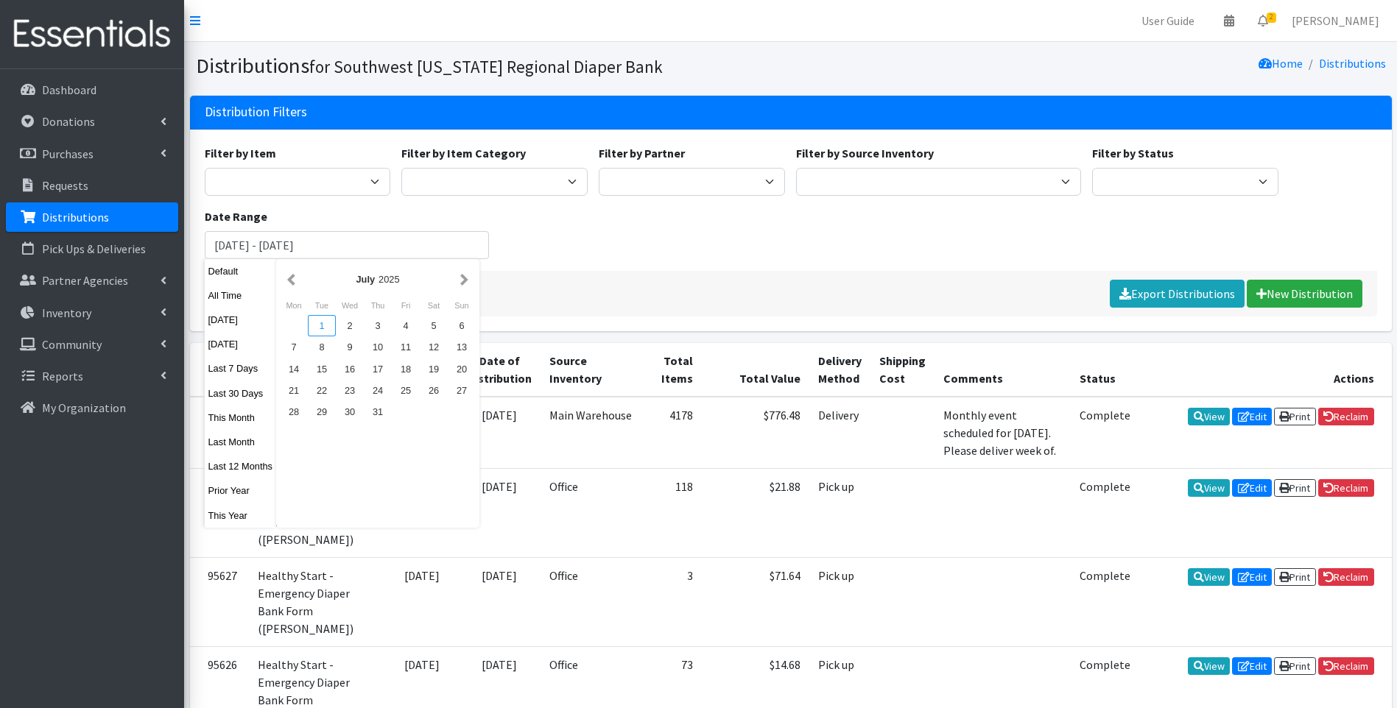
click at [322, 324] on div "1" at bounding box center [322, 325] width 28 height 21
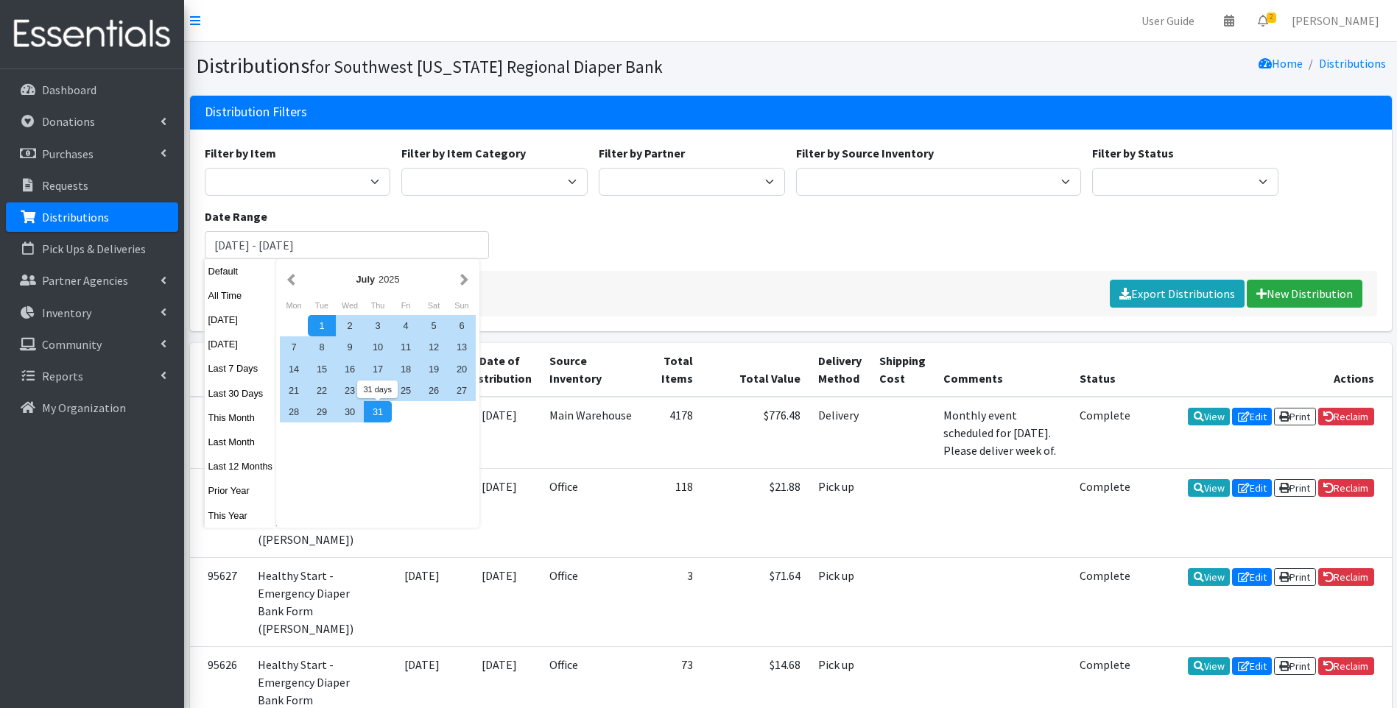
click at [378, 412] on div "31" at bounding box center [378, 411] width 28 height 21
type input "July 1, 2025 - July 31, 2025"
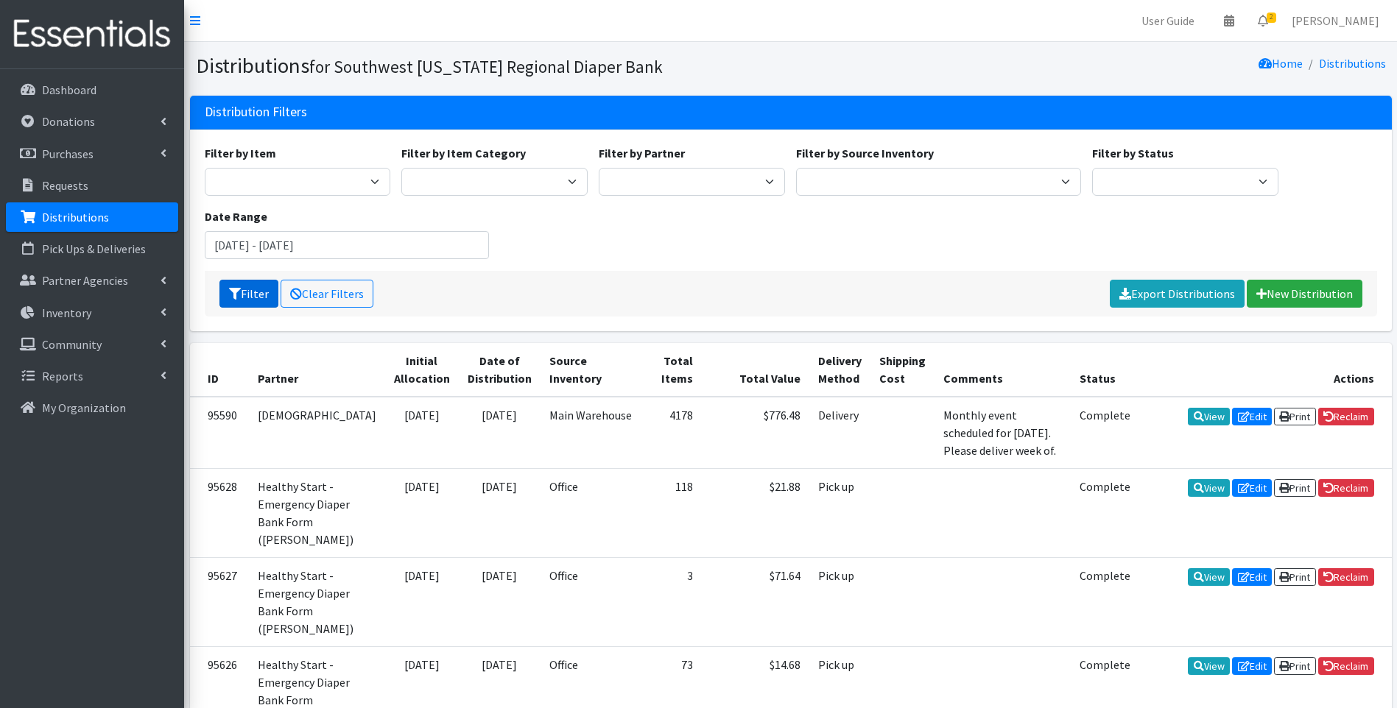
click at [259, 288] on button "Filter" at bounding box center [248, 294] width 59 height 28
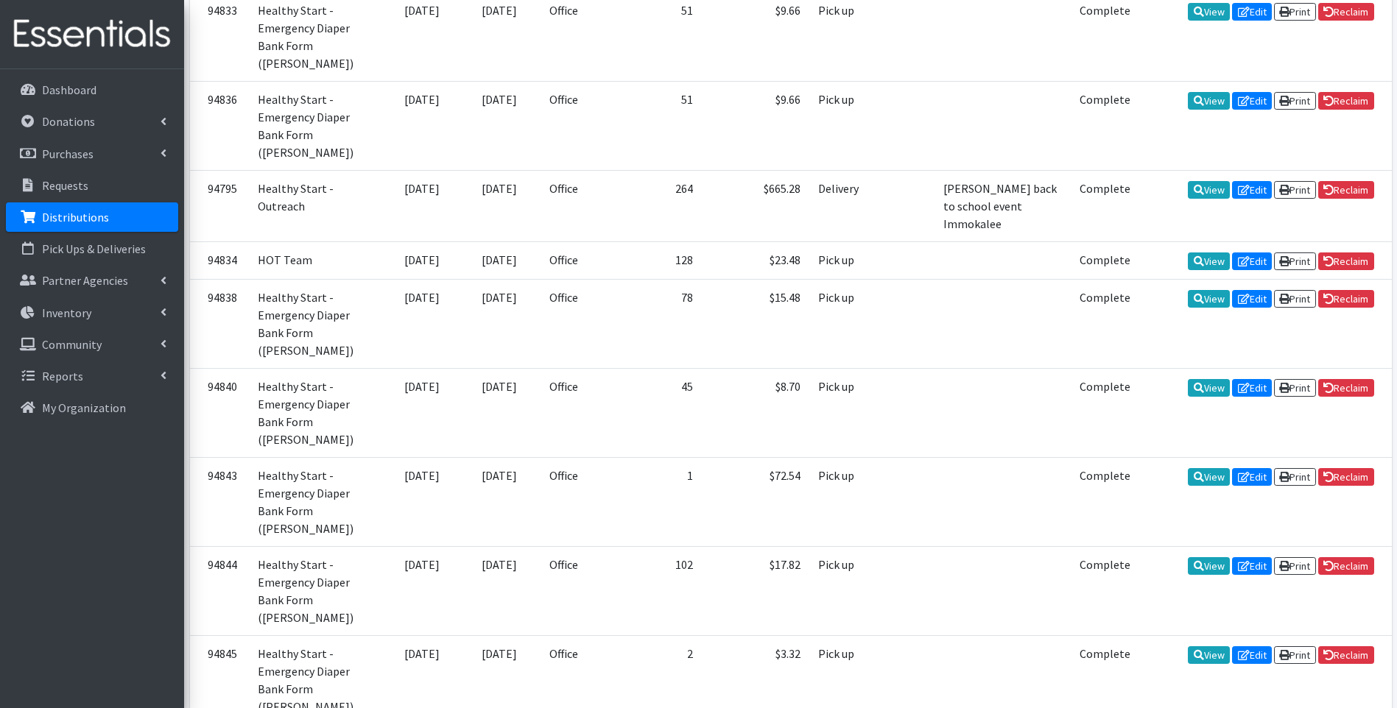
scroll to position [3179, 0]
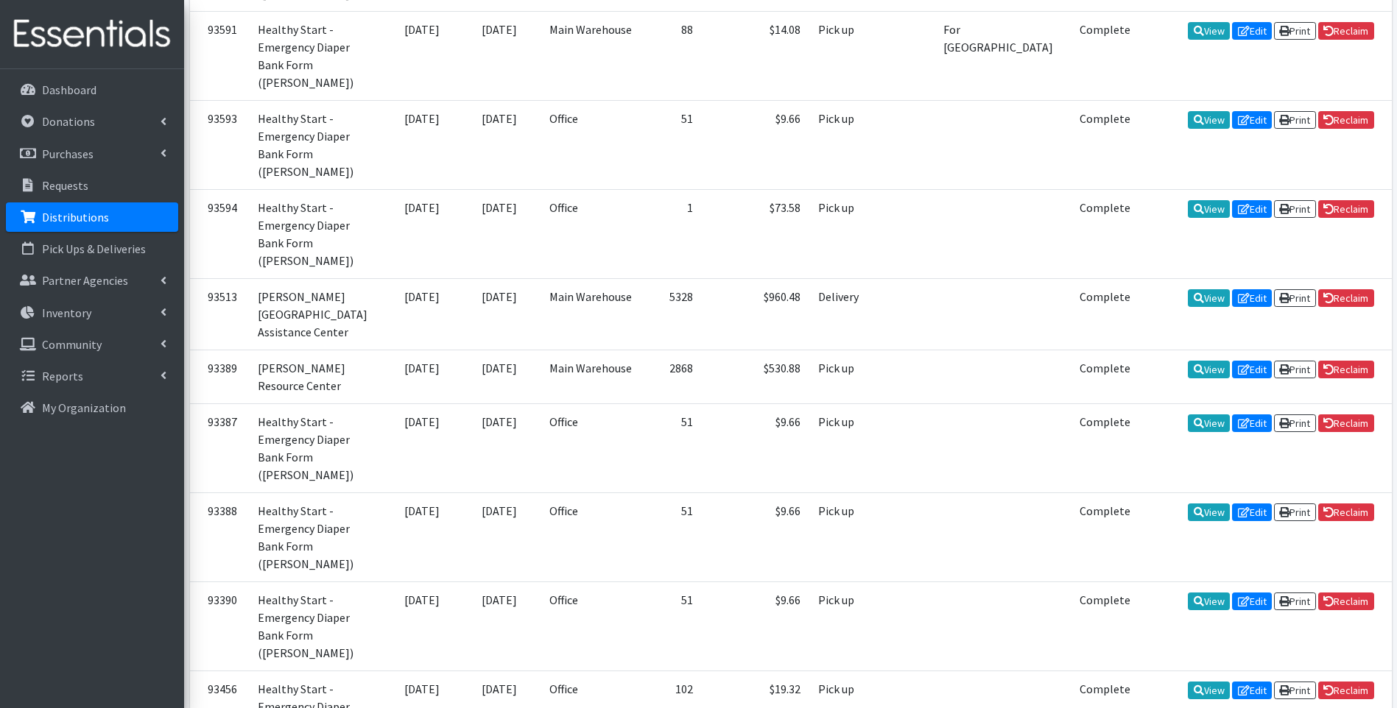
scroll to position [3232, 0]
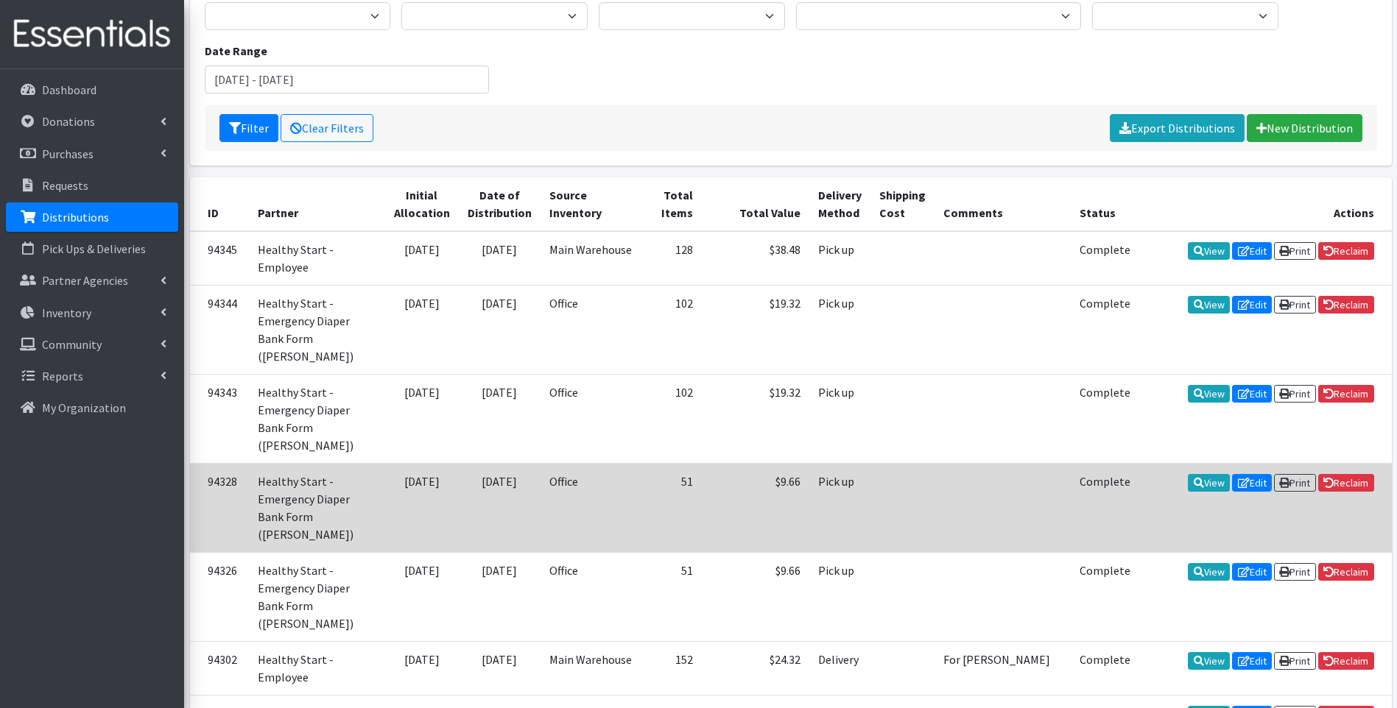
scroll to position [0, 0]
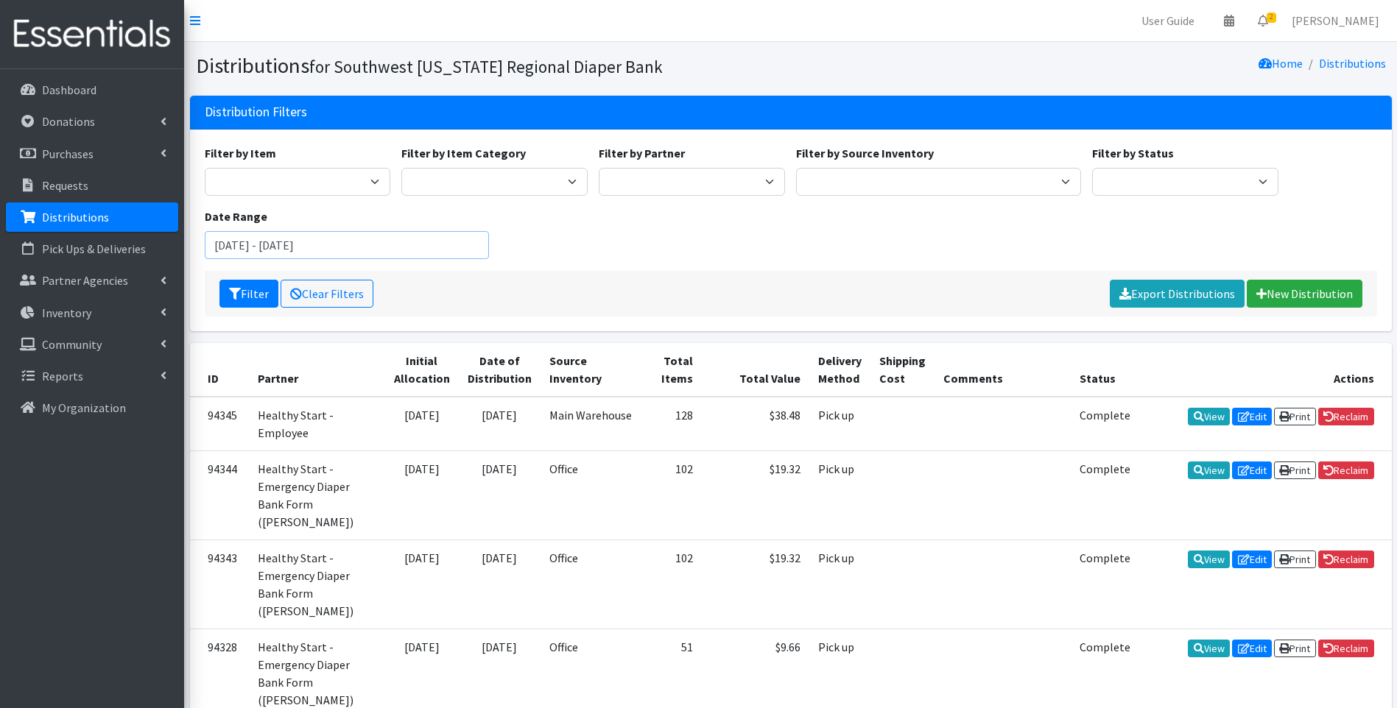
click at [405, 242] on input "July 1, 2025 - July 31, 2025" at bounding box center [347, 245] width 285 height 28
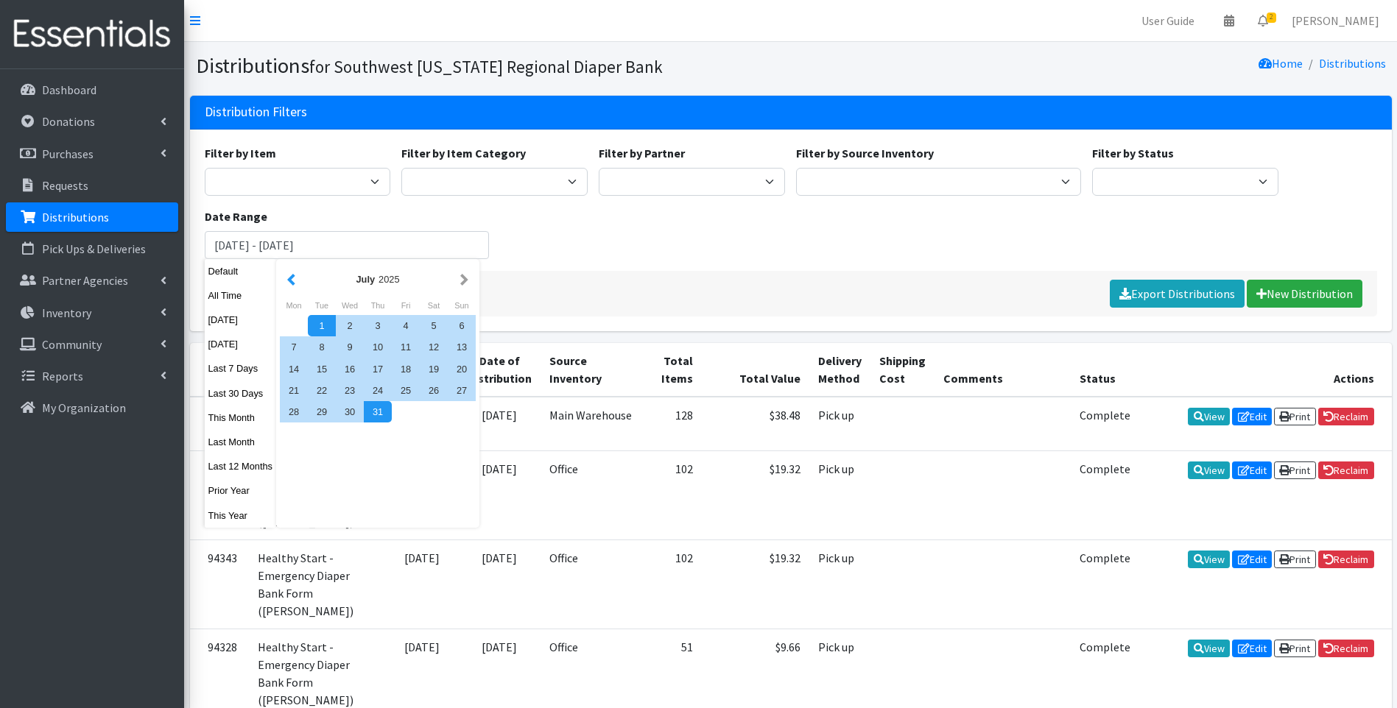
click at [294, 281] on button "button" at bounding box center [291, 279] width 15 height 18
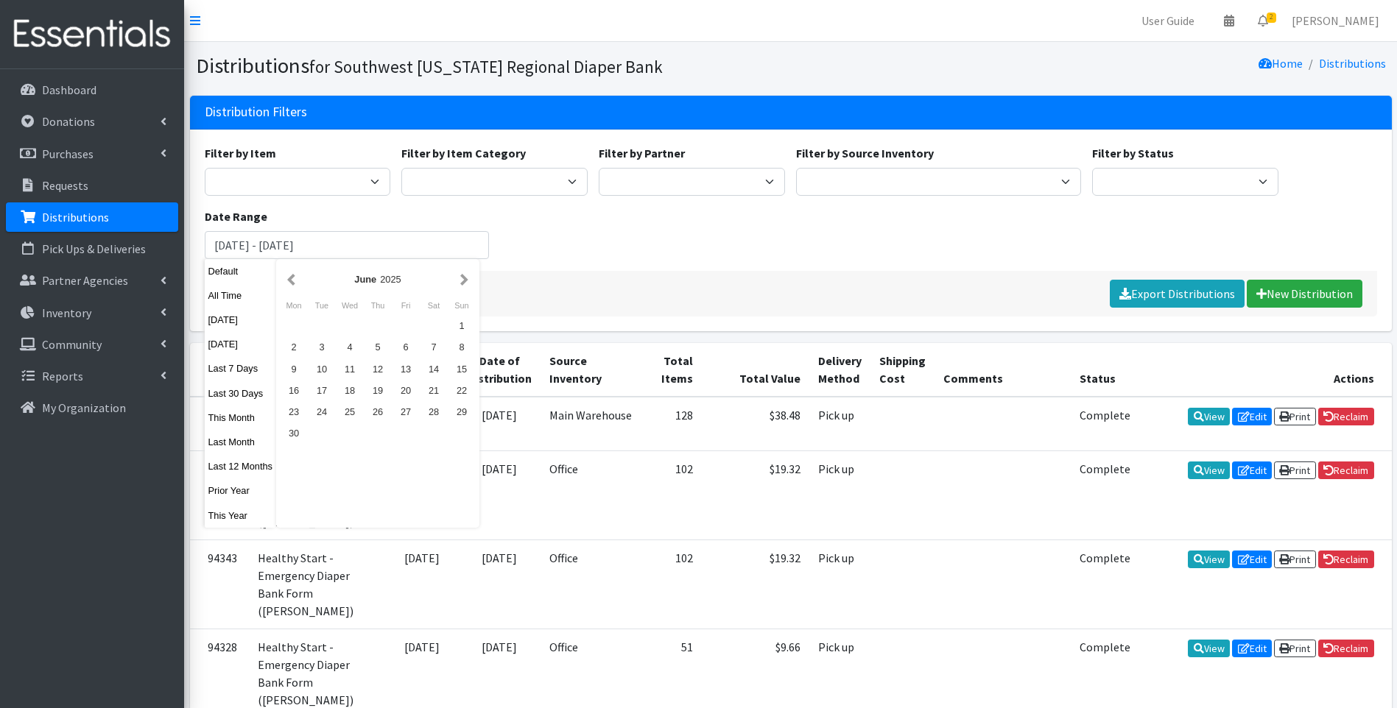
click at [294, 281] on button "button" at bounding box center [291, 279] width 15 height 18
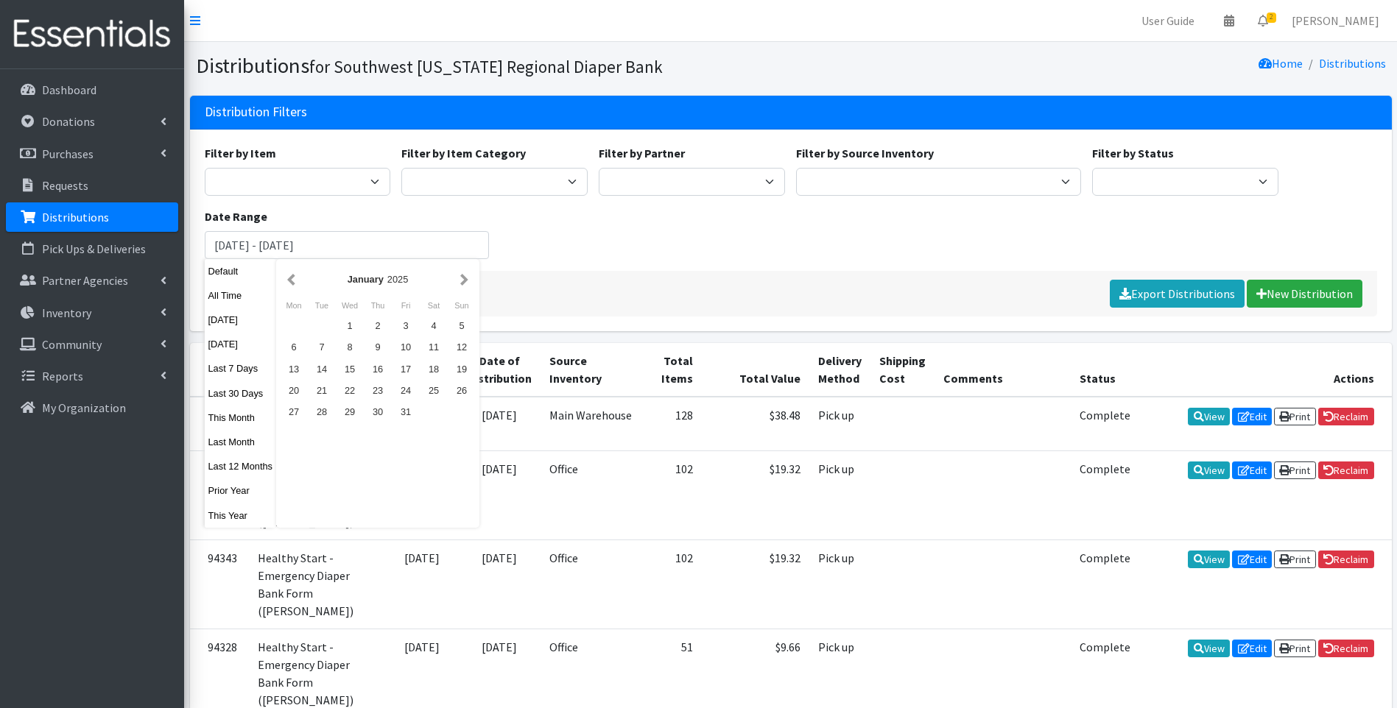
click at [294, 281] on button "button" at bounding box center [291, 279] width 15 height 18
click at [295, 284] on button "button" at bounding box center [291, 279] width 15 height 18
click at [295, 283] on button "button" at bounding box center [291, 279] width 15 height 18
click at [295, 284] on button "button" at bounding box center [291, 279] width 15 height 18
click at [382, 322] on div "1" at bounding box center [378, 325] width 28 height 21
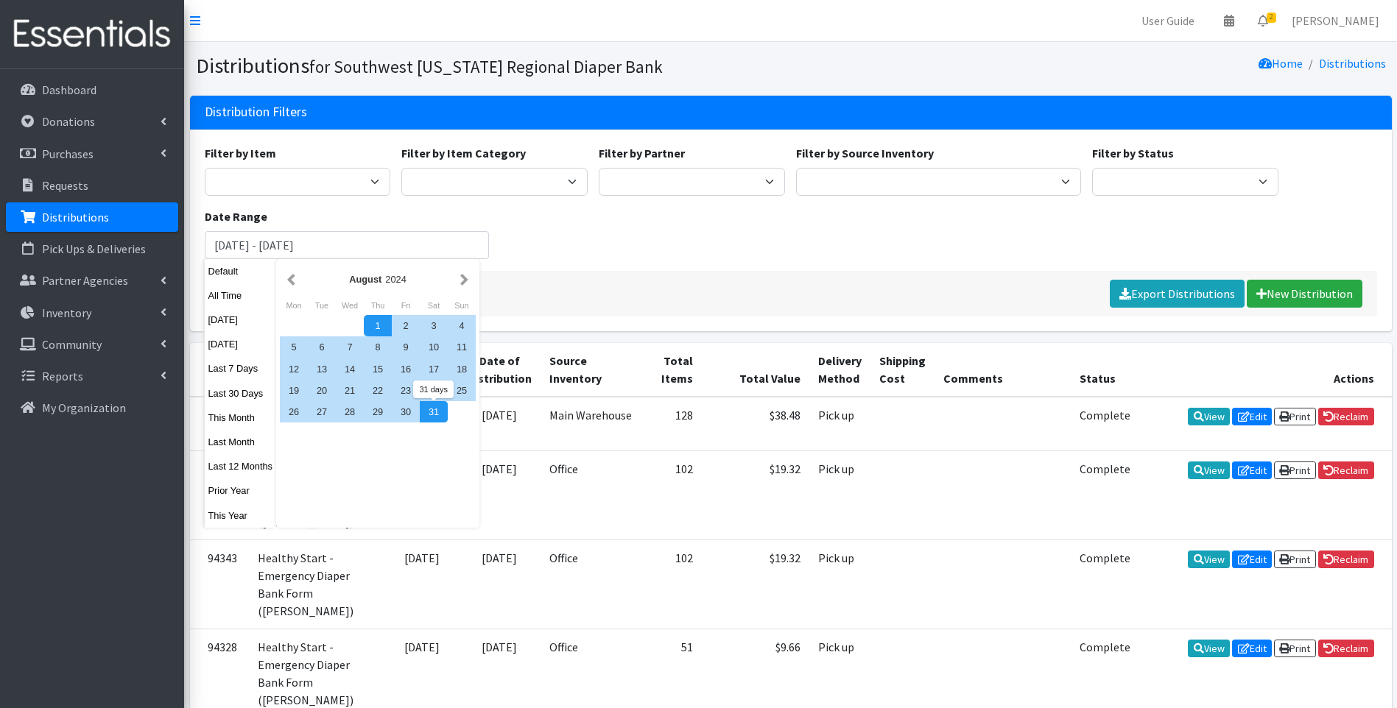
click at [435, 413] on div "31" at bounding box center [434, 411] width 28 height 21
type input "August 1, 2024 - August 31, 2024"
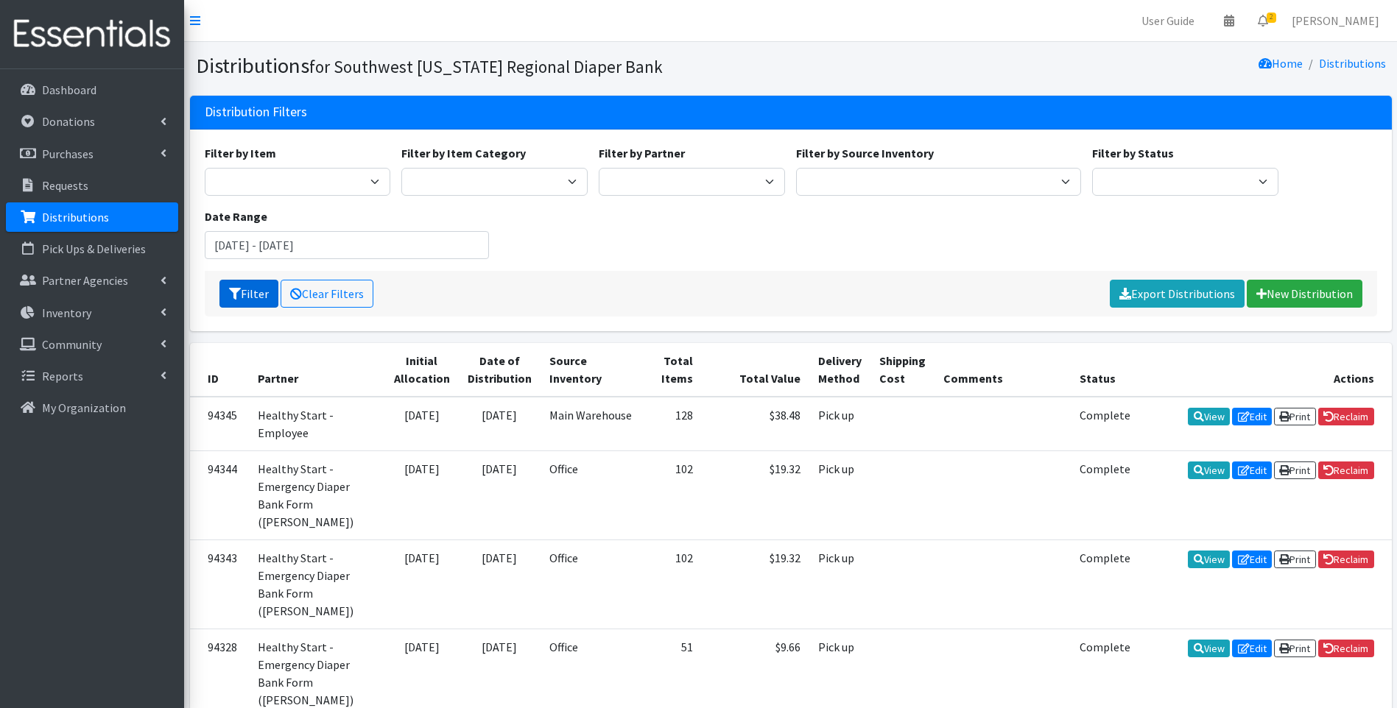
click at [264, 296] on button "Filter" at bounding box center [248, 294] width 59 height 28
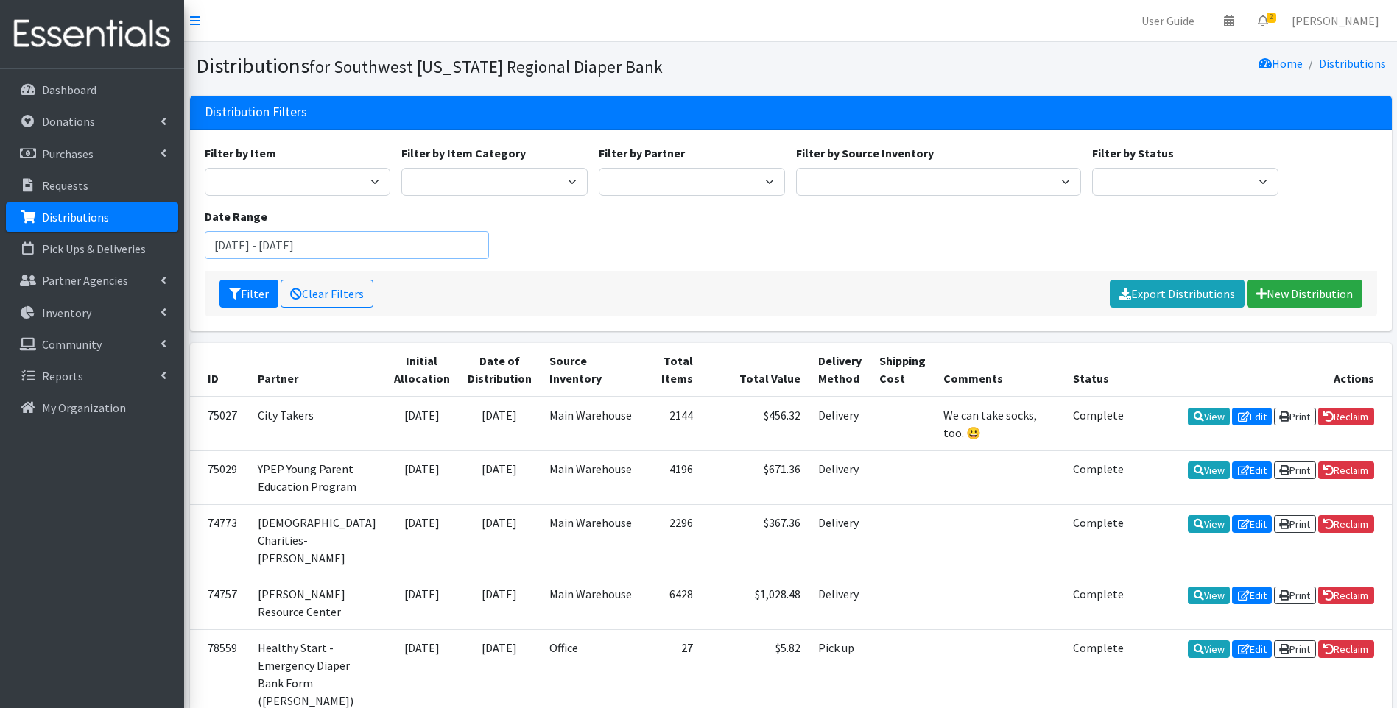
click at [415, 247] on input "[DATE] - [DATE]" at bounding box center [347, 245] width 285 height 28
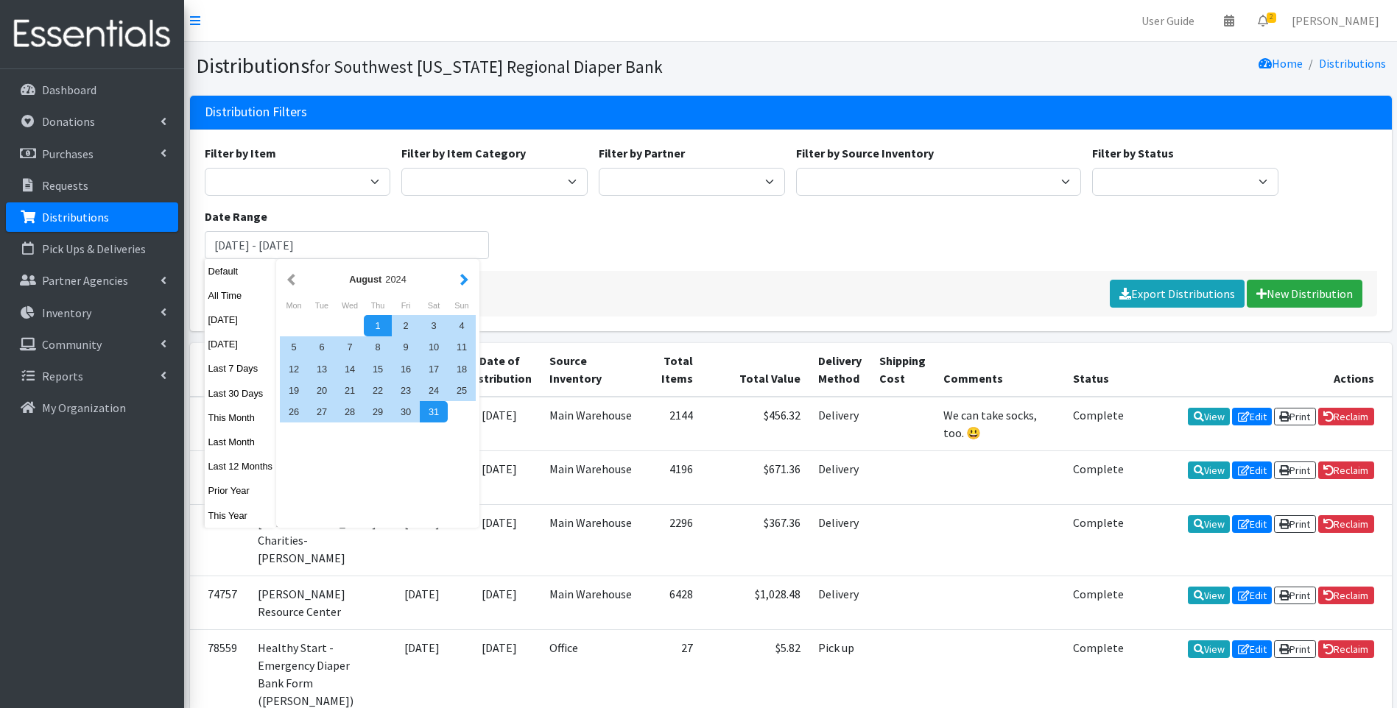
click at [461, 282] on button "button" at bounding box center [464, 279] width 15 height 18
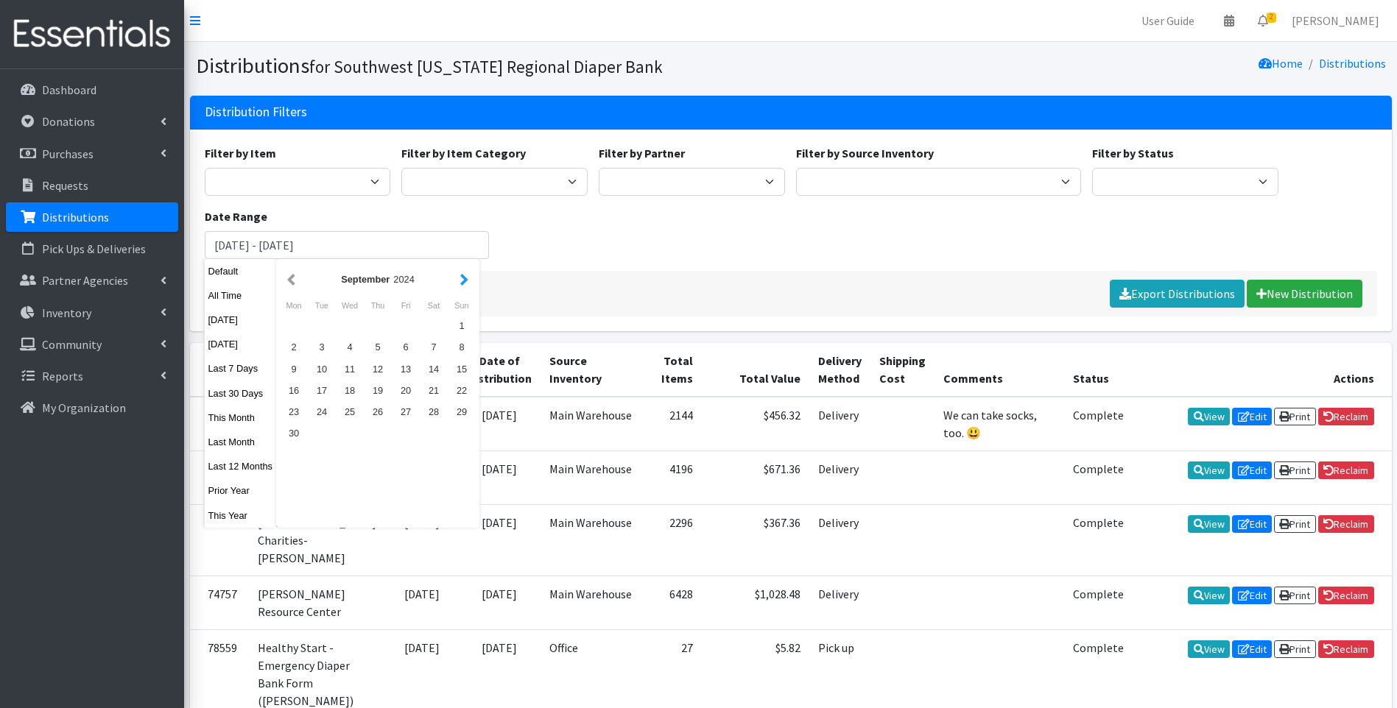
click at [460, 284] on button "button" at bounding box center [464, 279] width 15 height 18
click at [292, 278] on button "button" at bounding box center [291, 279] width 15 height 18
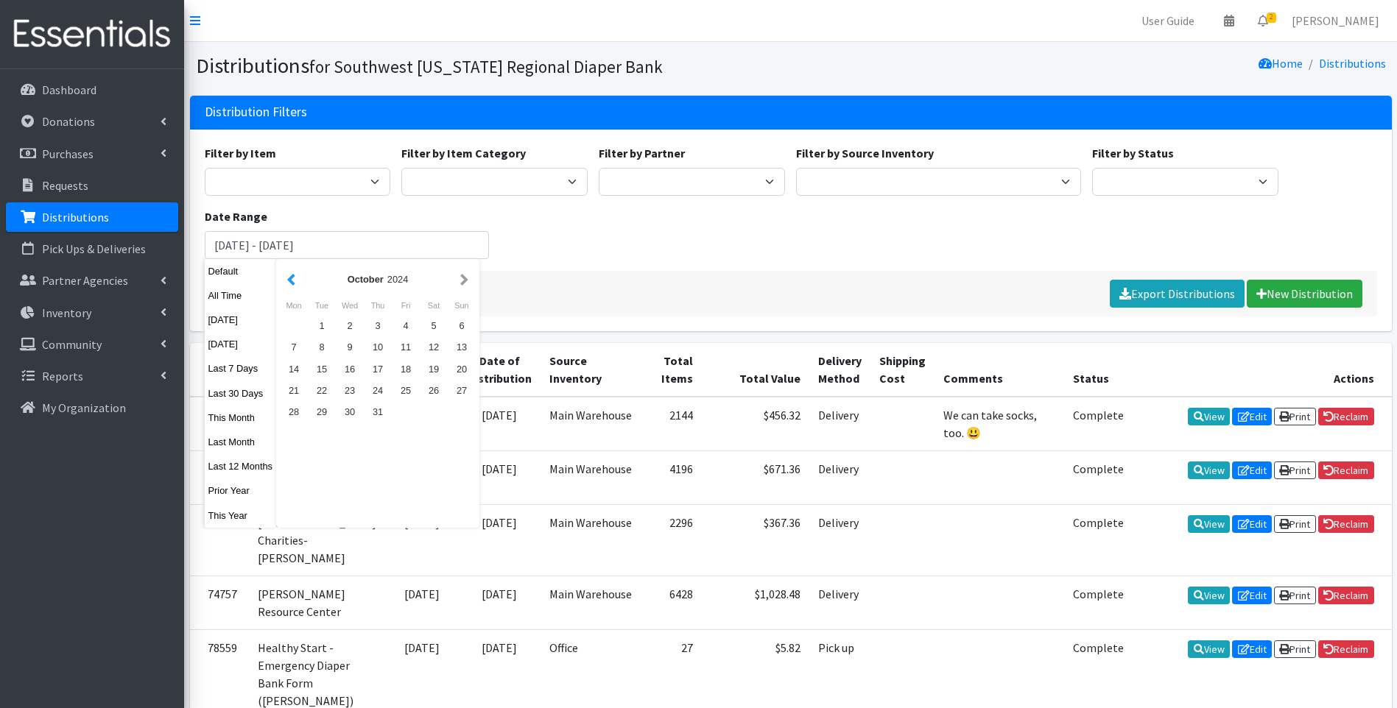
click at [292, 279] on button "button" at bounding box center [291, 279] width 15 height 18
click at [460, 323] on div "1" at bounding box center [462, 325] width 28 height 21
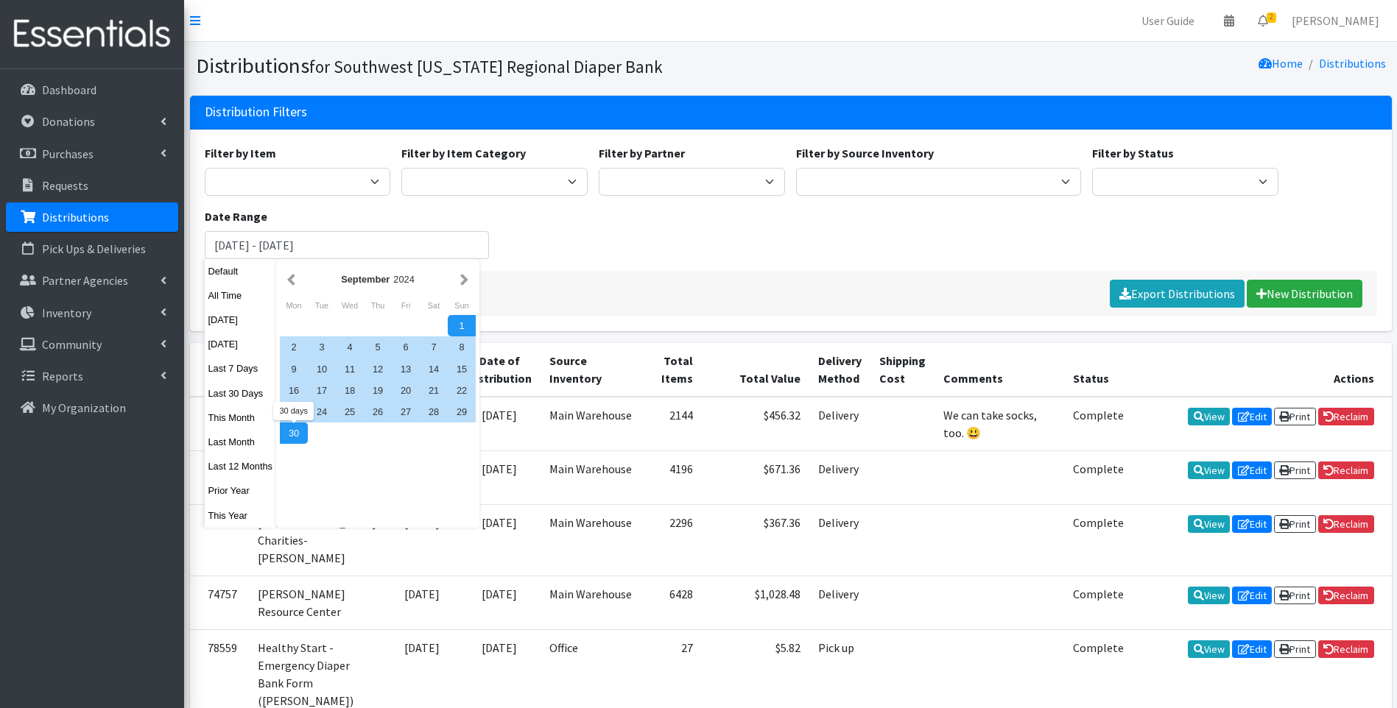
click at [291, 435] on div "30" at bounding box center [294, 433] width 28 height 21
type input "[DATE] - [DATE]"
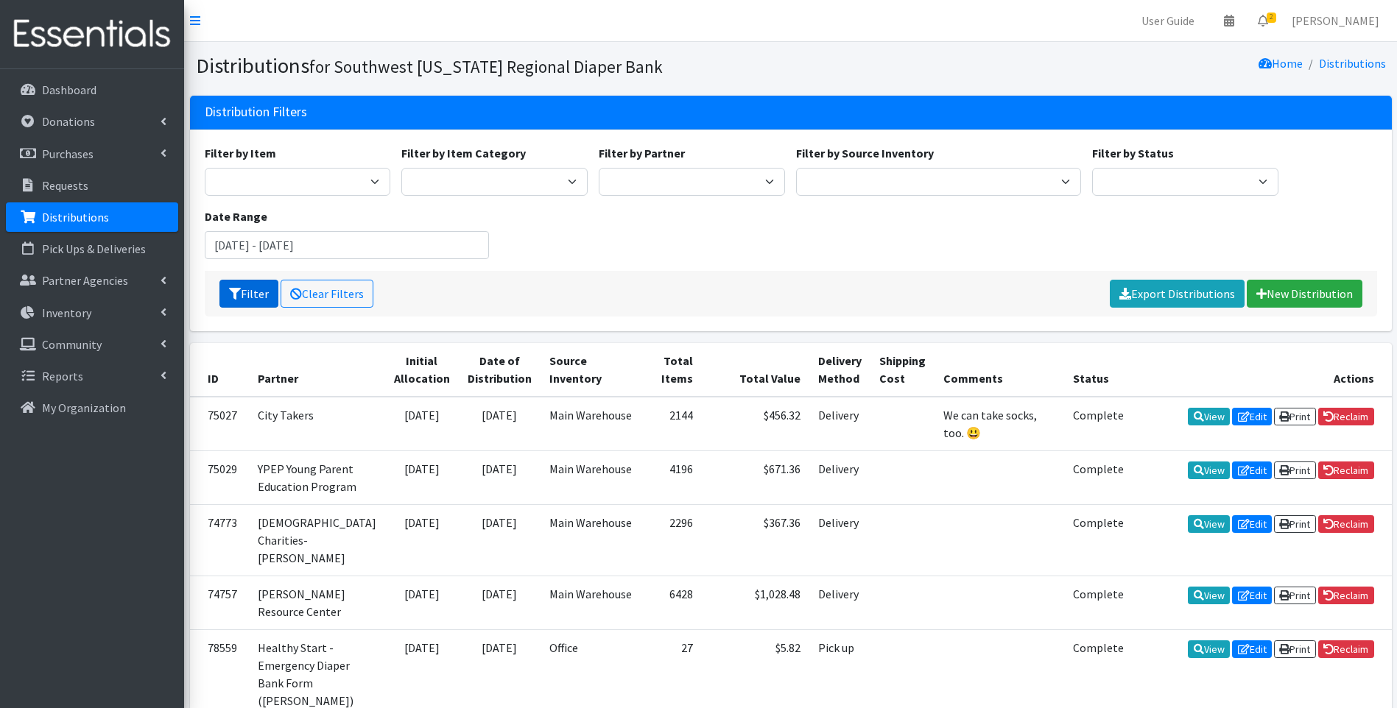
click at [232, 295] on icon "submit" at bounding box center [235, 294] width 12 height 12
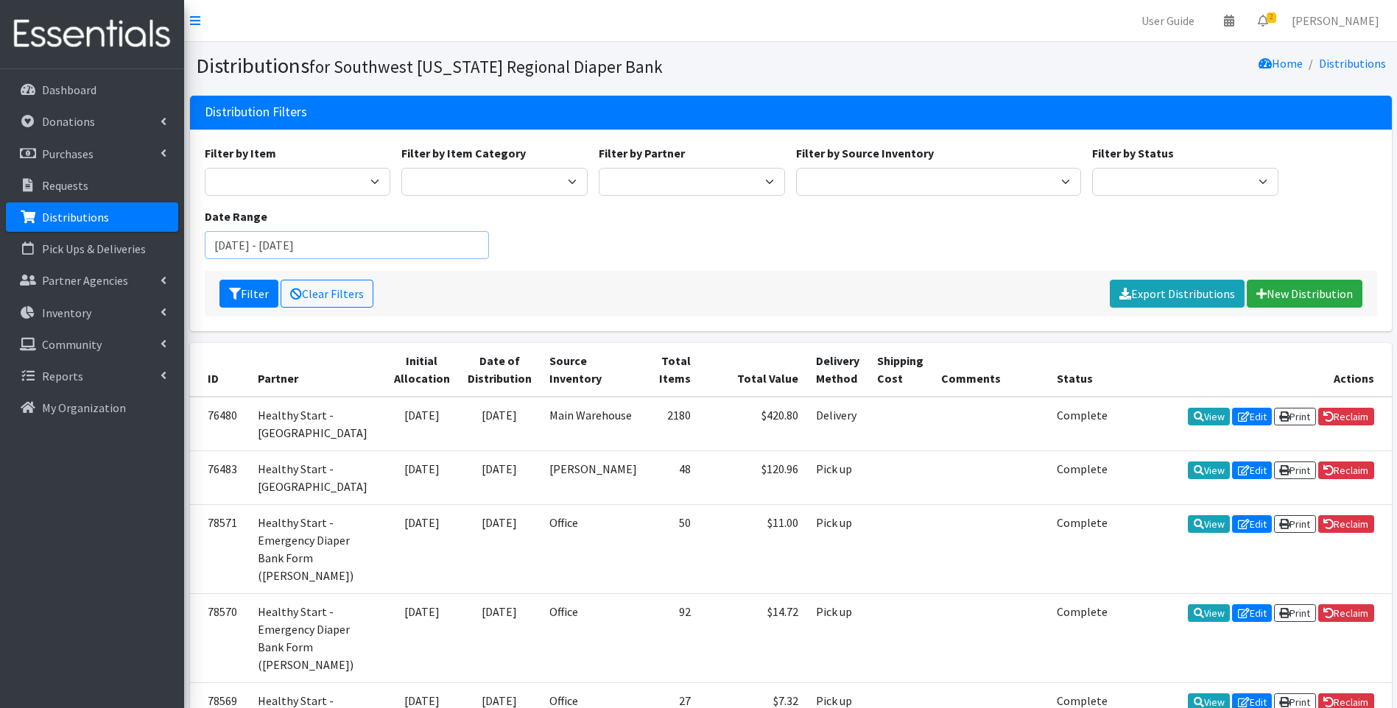
click at [280, 240] on input "[DATE] - [DATE]" at bounding box center [347, 245] width 285 height 28
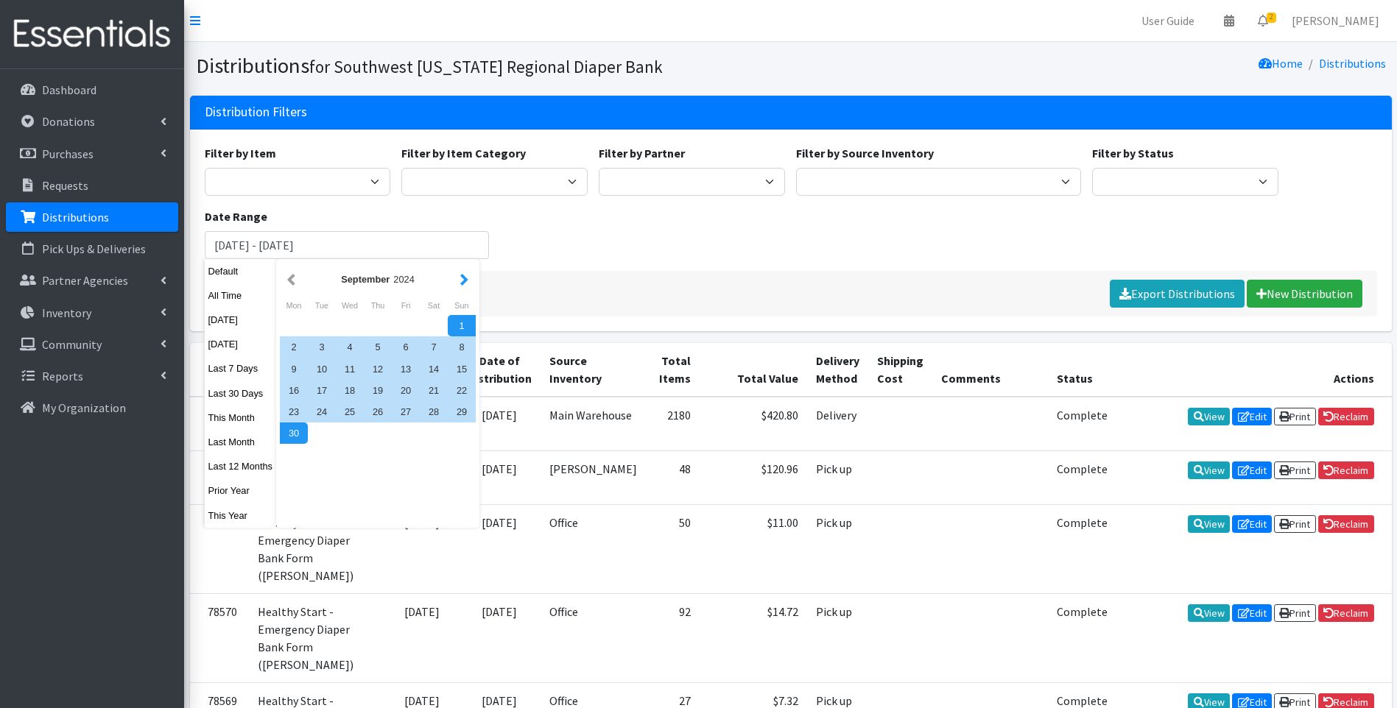
click at [463, 277] on button "button" at bounding box center [464, 279] width 15 height 18
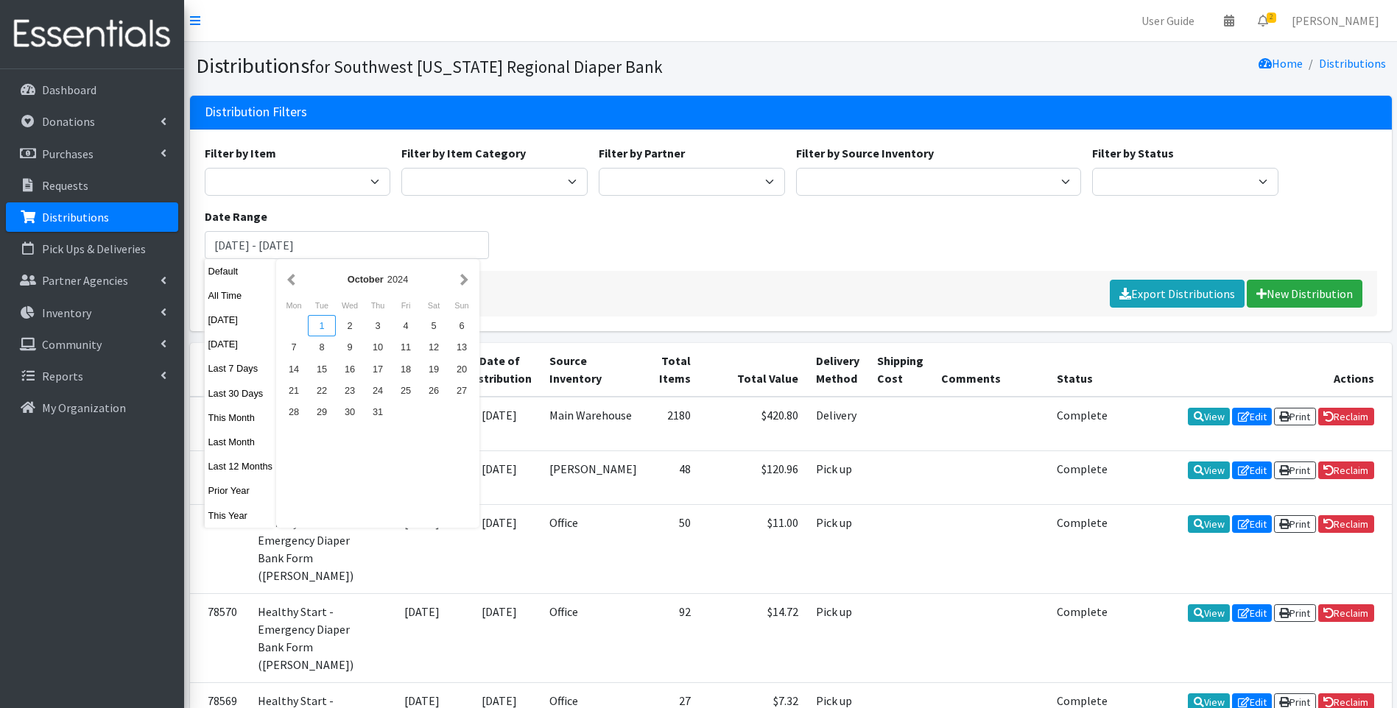
click at [330, 326] on div "1" at bounding box center [322, 325] width 28 height 21
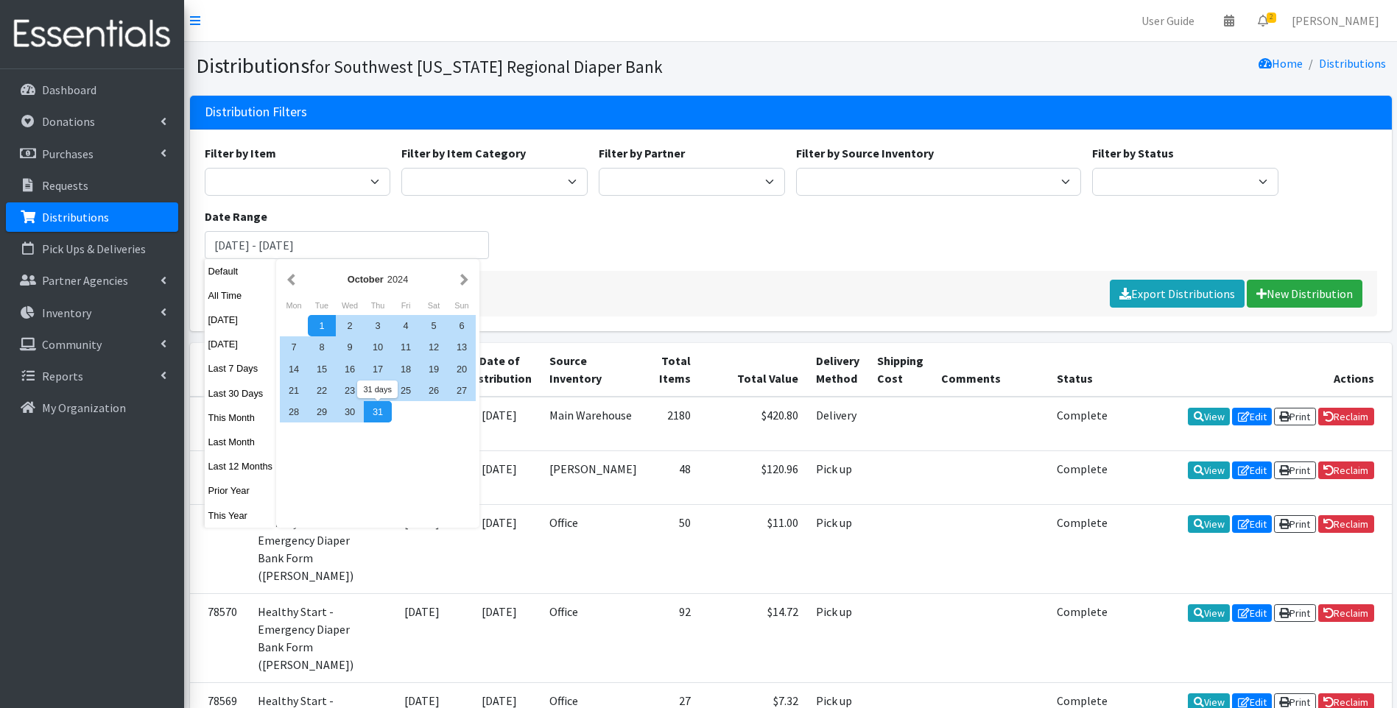
click at [376, 409] on div "31" at bounding box center [378, 411] width 28 height 21
type input "[DATE] - [DATE]"
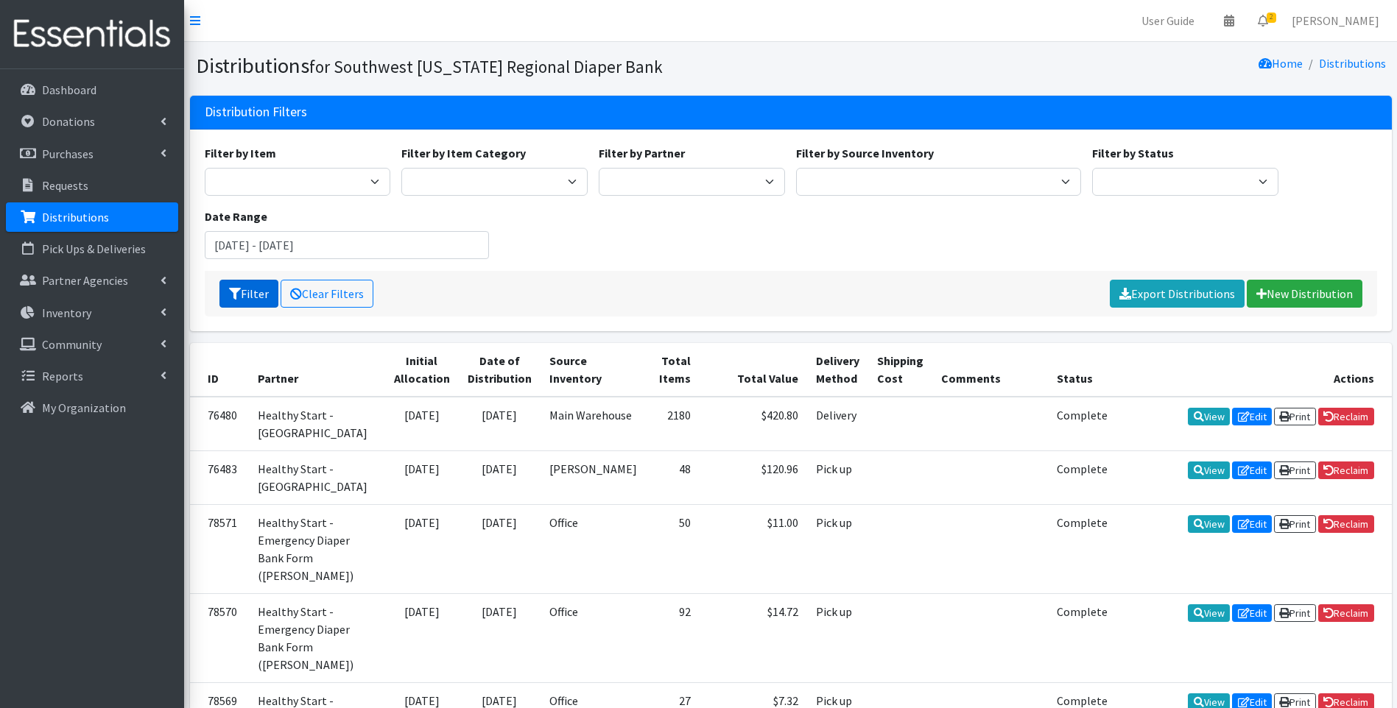
click at [241, 300] on button "Filter" at bounding box center [248, 294] width 59 height 28
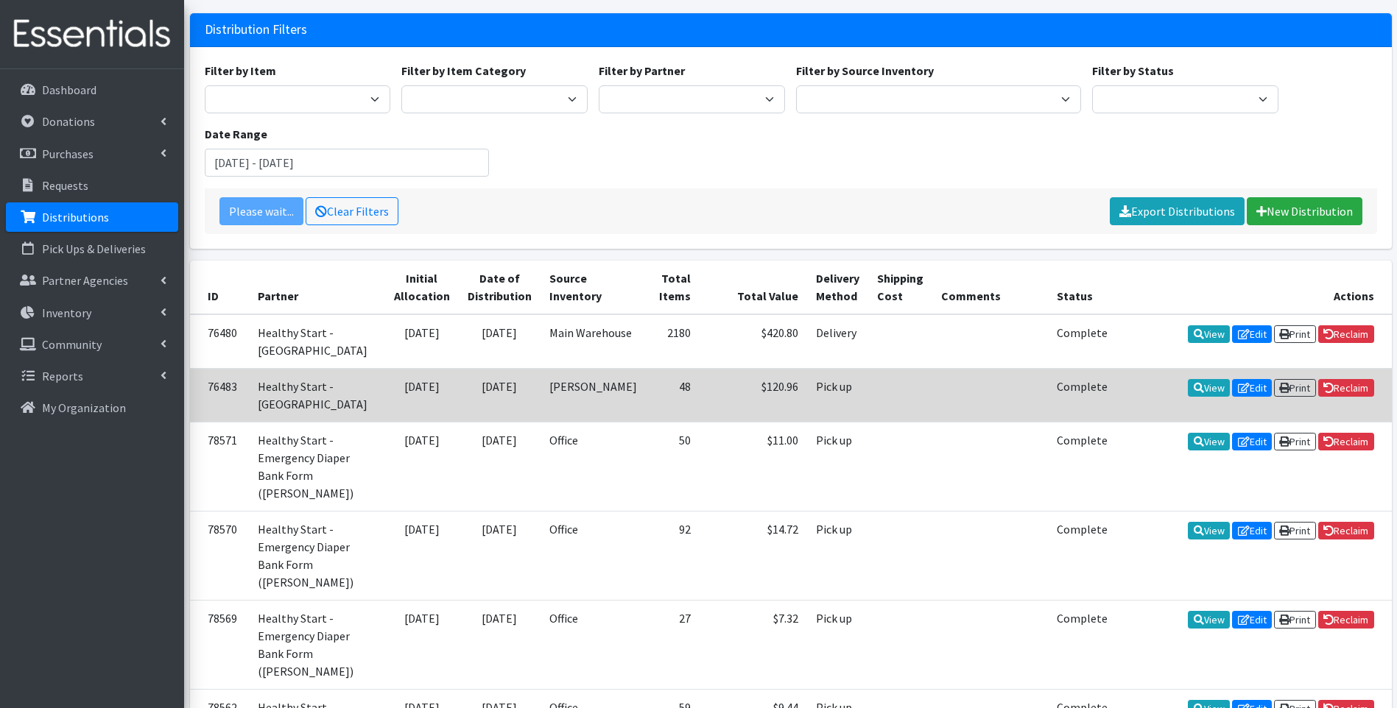
scroll to position [98, 0]
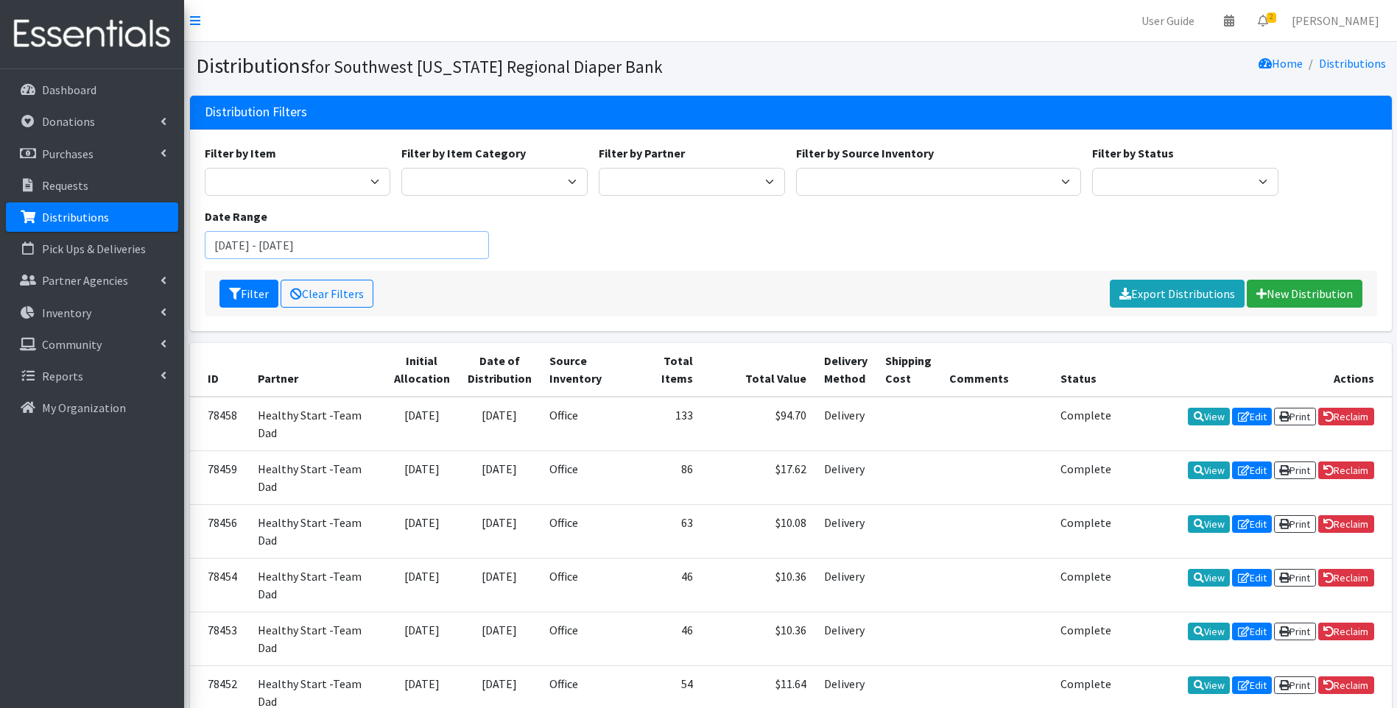
click at [293, 245] on input "[DATE] - [DATE]" at bounding box center [347, 245] width 285 height 28
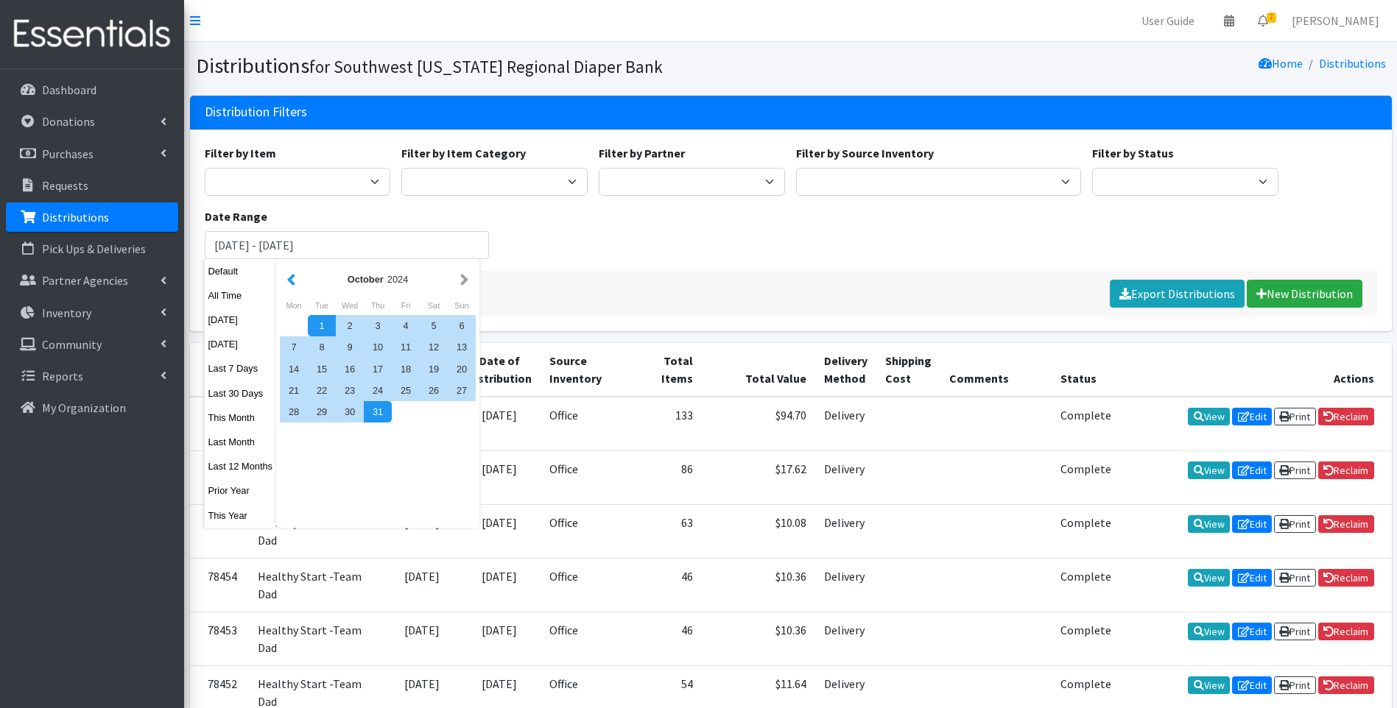
click at [288, 280] on button "button" at bounding box center [291, 279] width 15 height 18
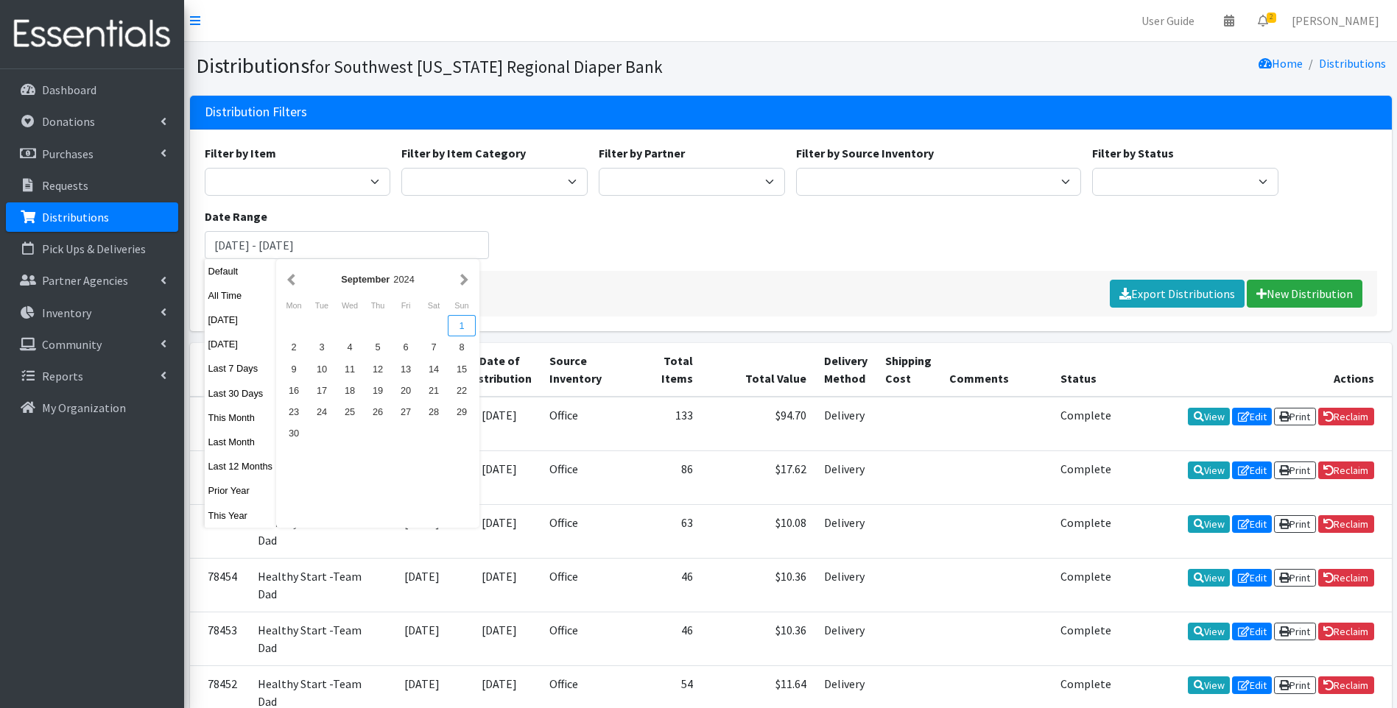
click at [460, 329] on div "1" at bounding box center [462, 325] width 28 height 21
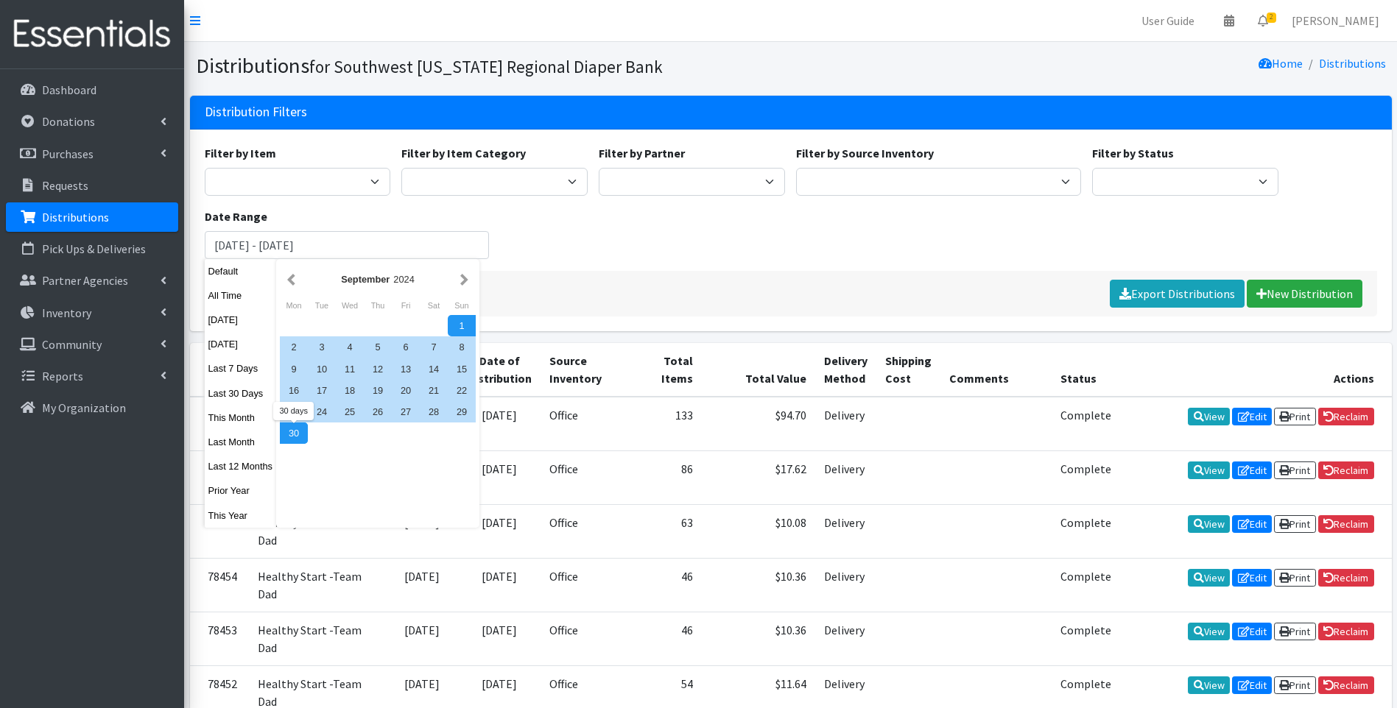
click at [300, 429] on div "30" at bounding box center [294, 433] width 28 height 21
type input "September 1, 2024 - September 30, 2024"
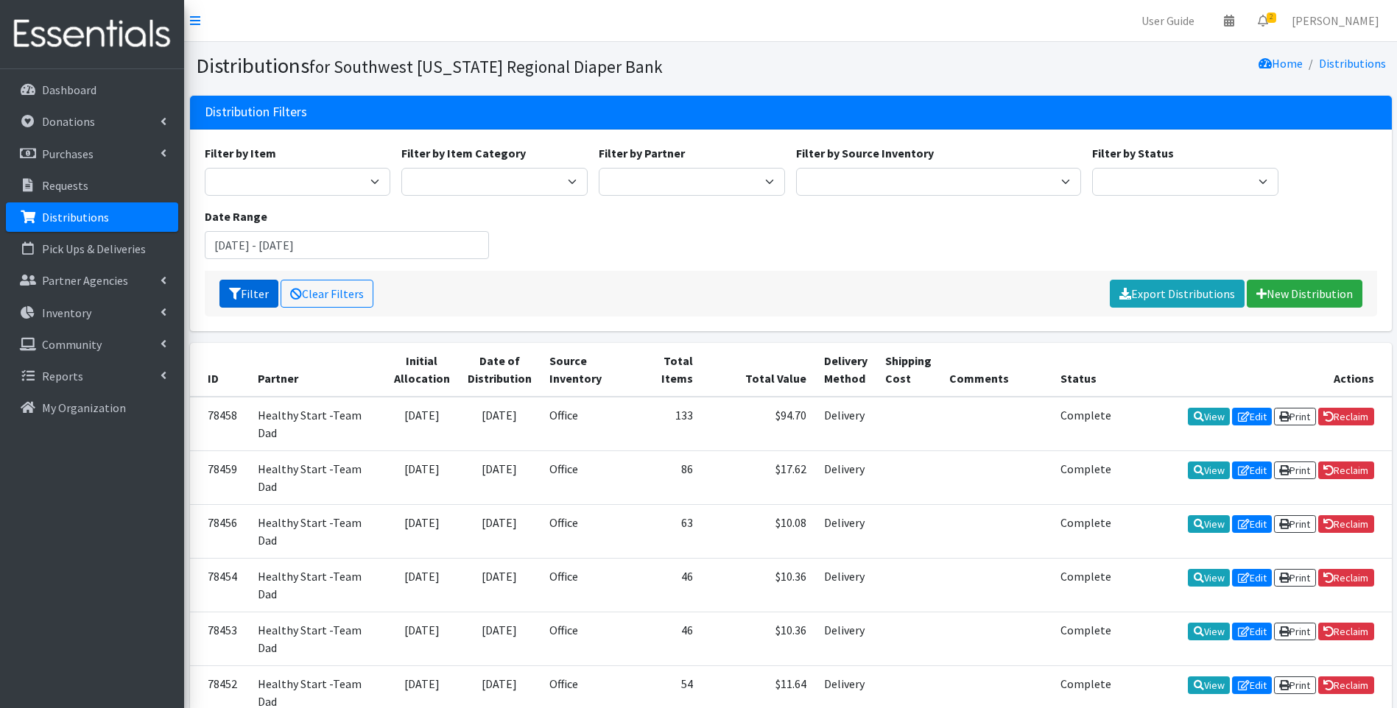
click at [237, 294] on icon "submit" at bounding box center [235, 294] width 12 height 12
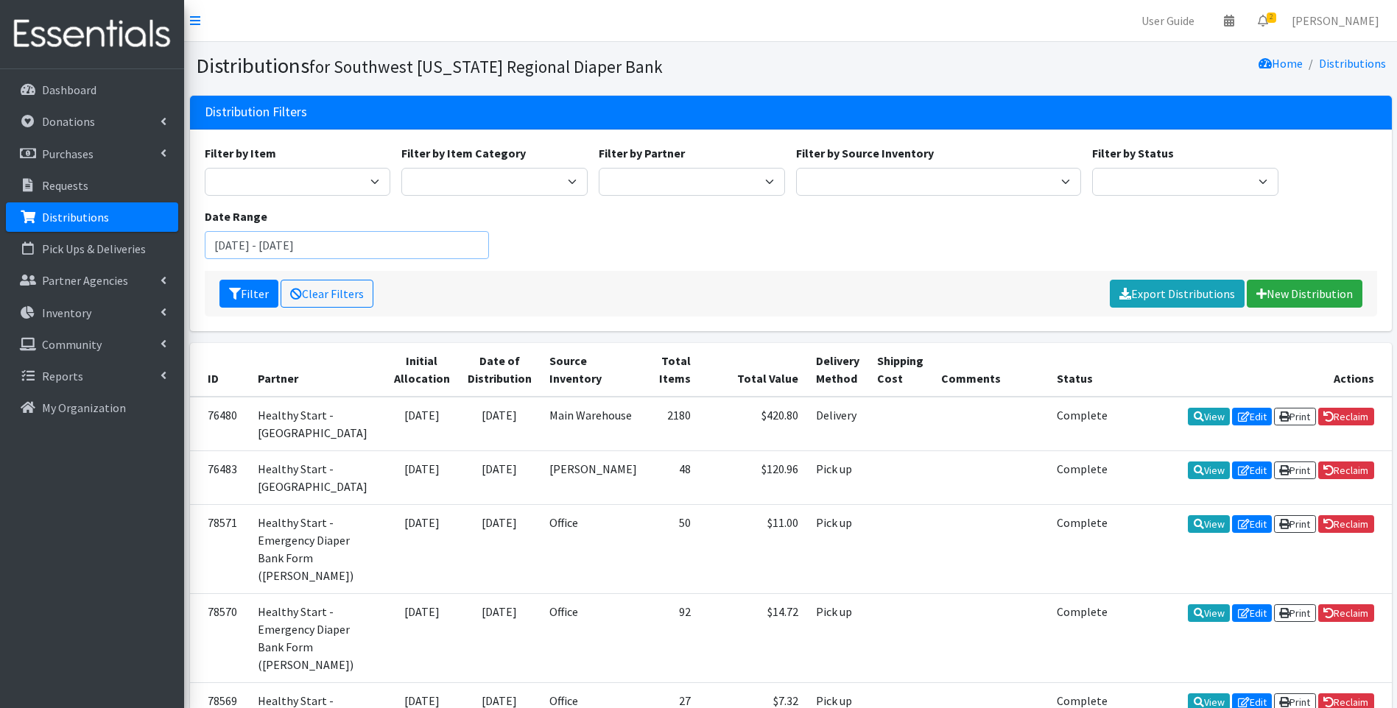
click at [409, 245] on input "[DATE] - [DATE]" at bounding box center [347, 245] width 285 height 28
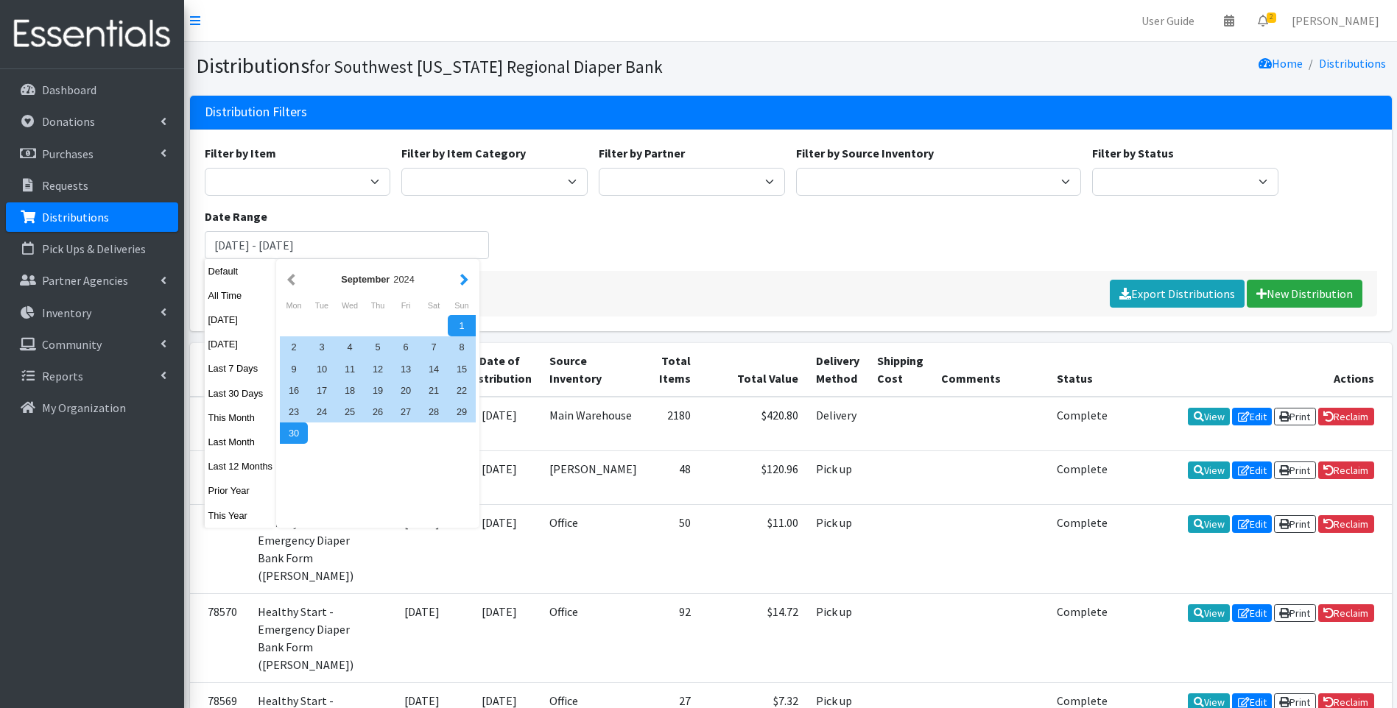
click at [463, 278] on button "button" at bounding box center [464, 279] width 15 height 18
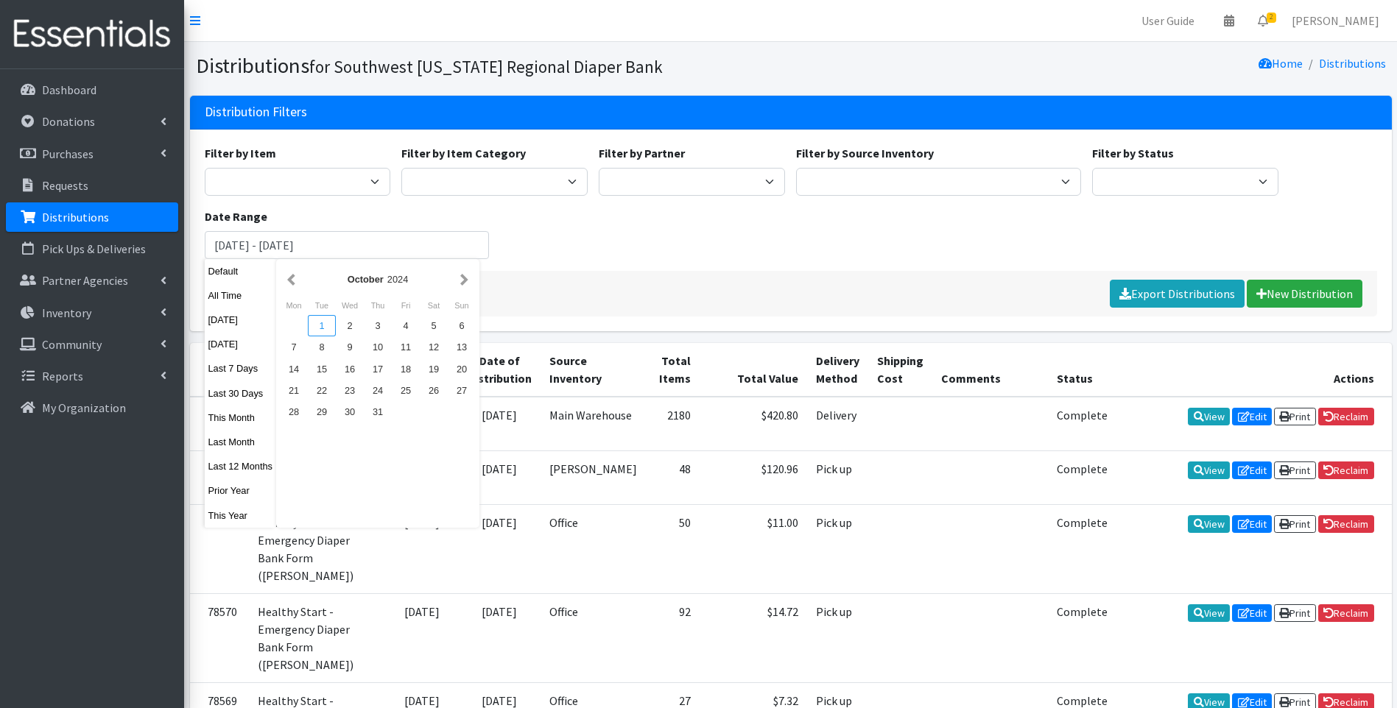
click at [326, 329] on div "1" at bounding box center [322, 325] width 28 height 21
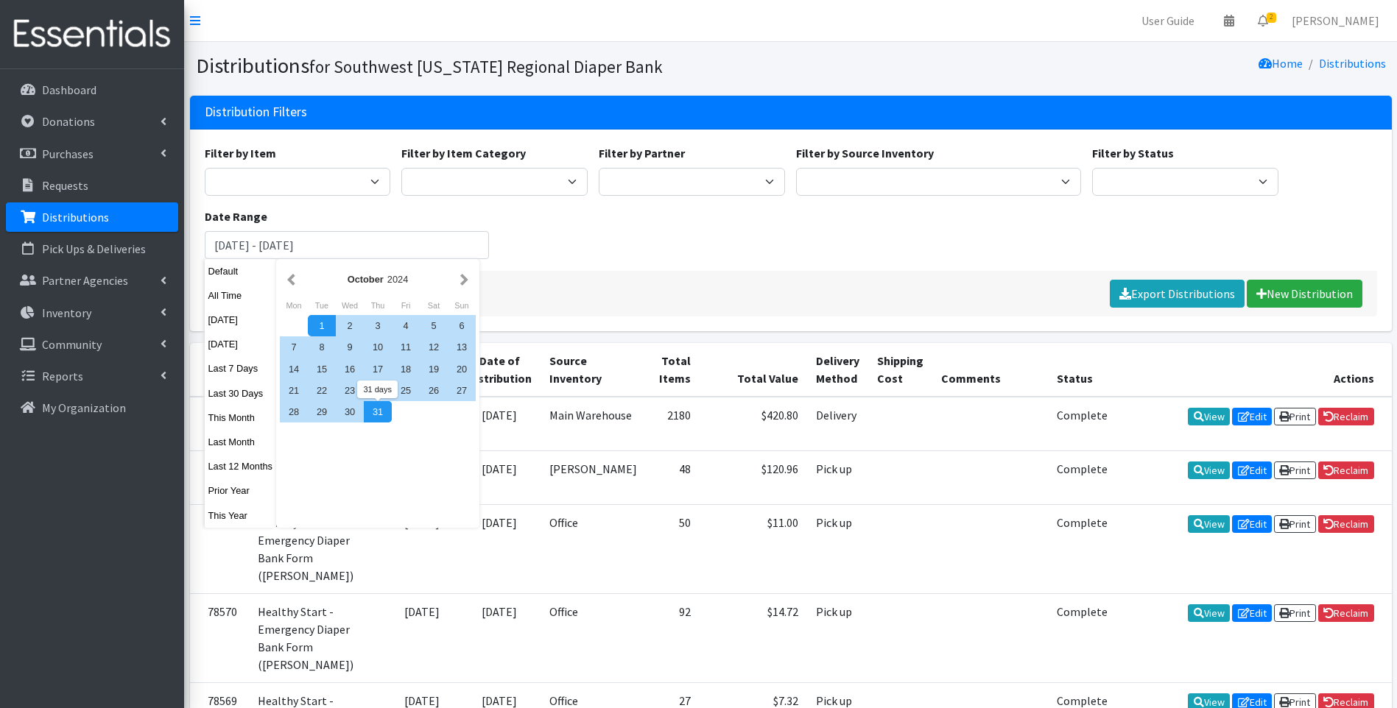
click at [373, 417] on div "31" at bounding box center [378, 411] width 28 height 21
type input "[DATE] - [DATE]"
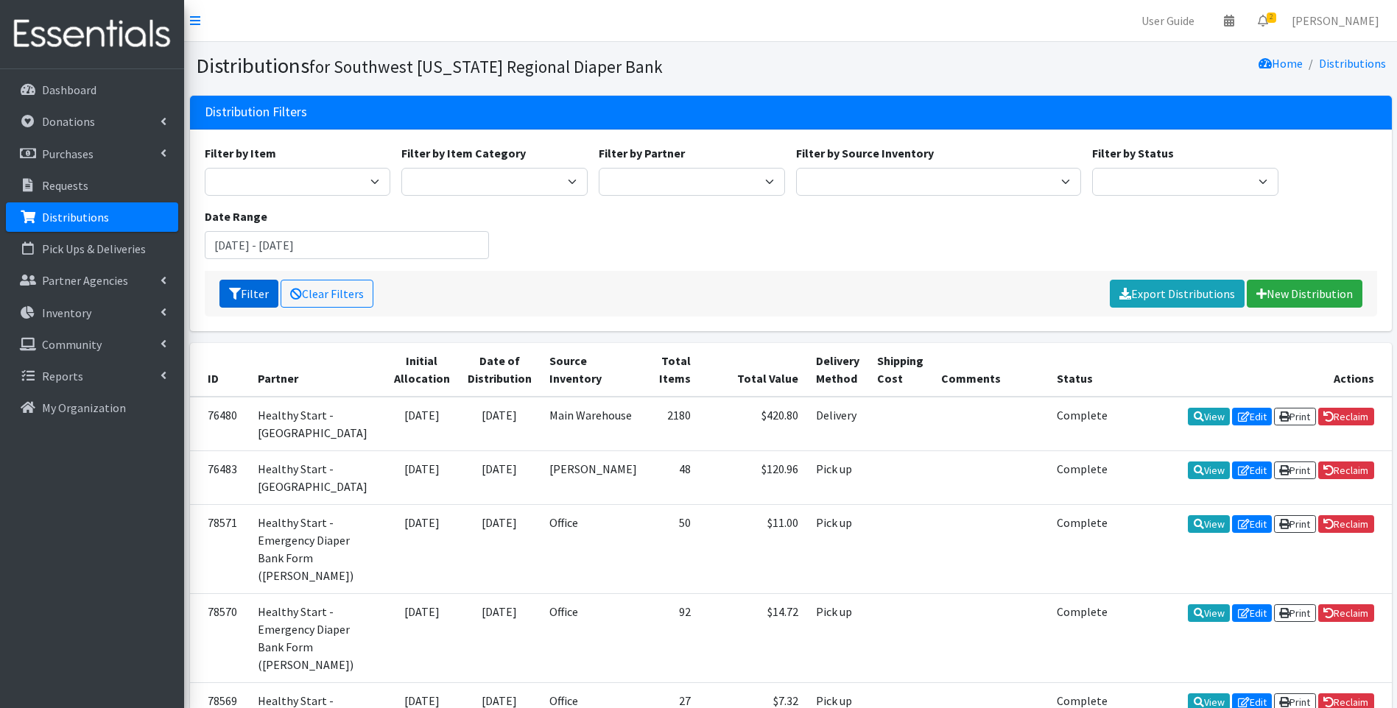
click at [256, 295] on button "Filter" at bounding box center [248, 294] width 59 height 28
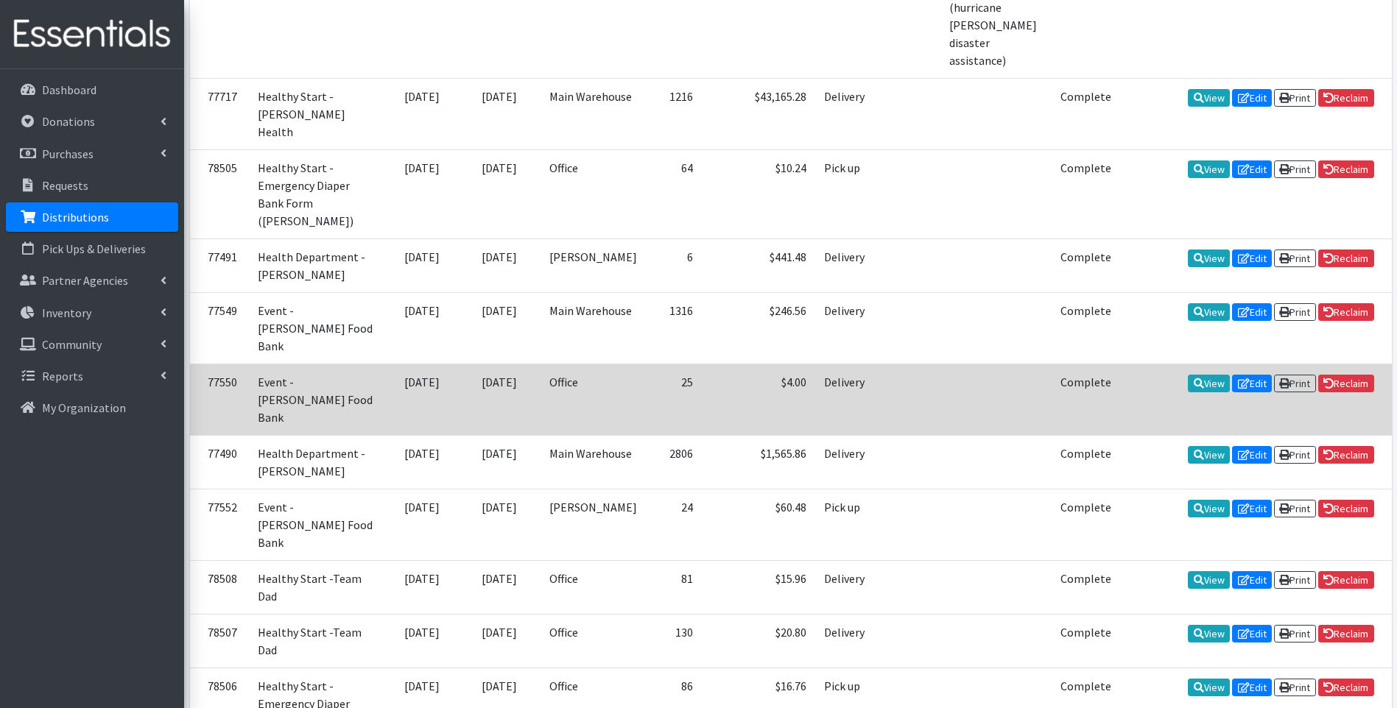
scroll to position [2840, 0]
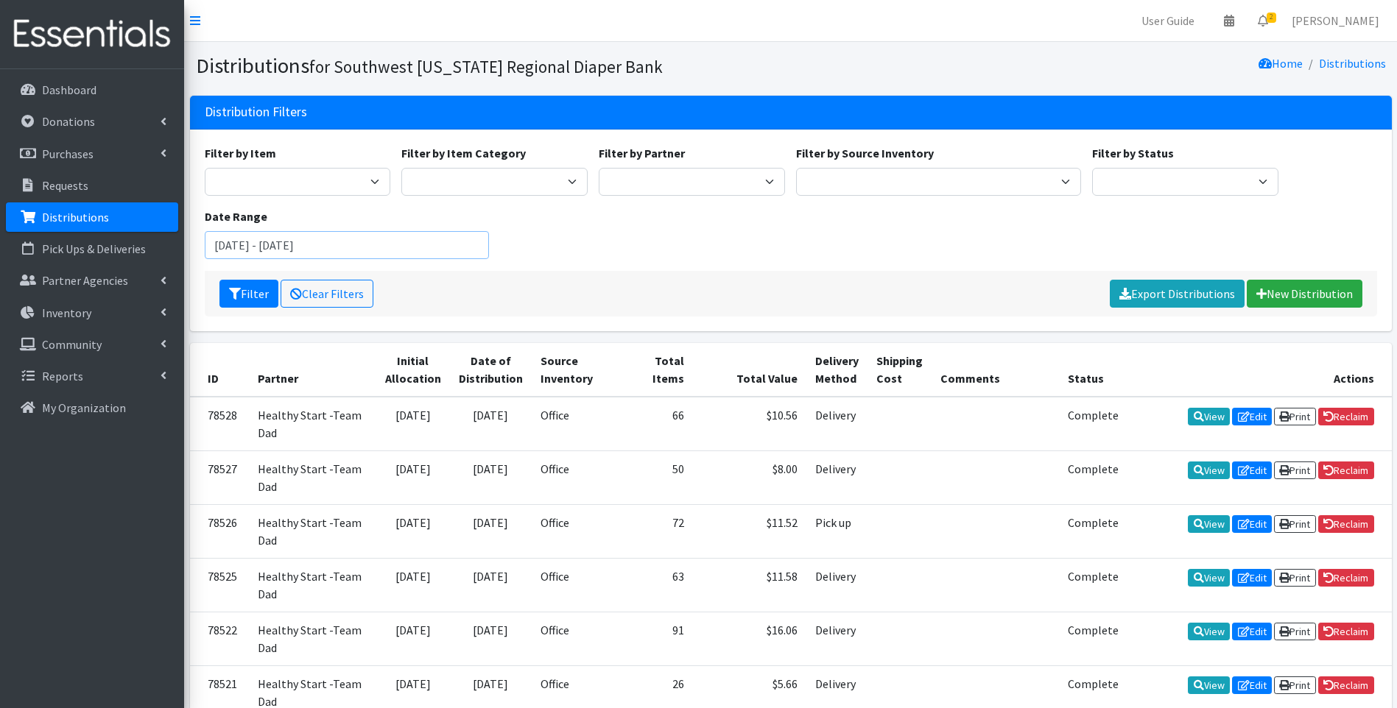
click at [360, 250] on input "October 1, 2024 - October 31, 2024" at bounding box center [347, 245] width 285 height 28
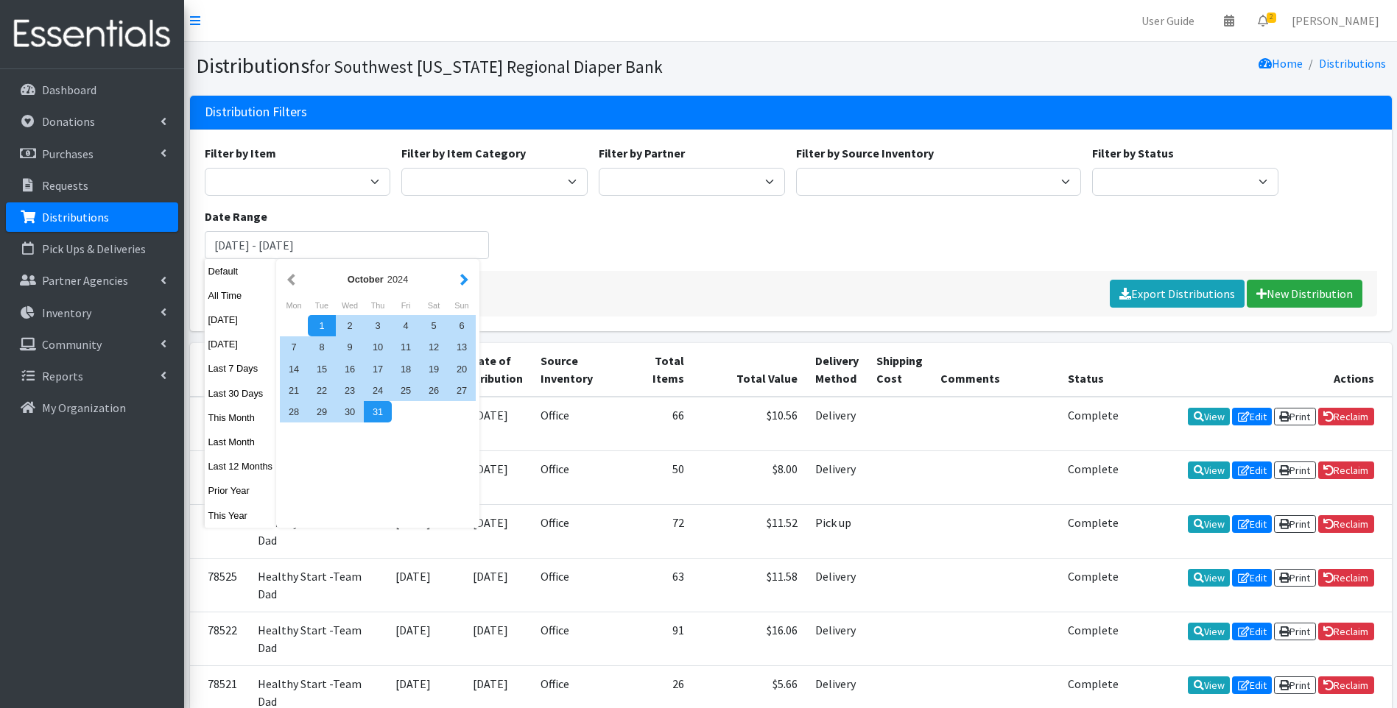
click at [463, 280] on button "button" at bounding box center [464, 279] width 15 height 18
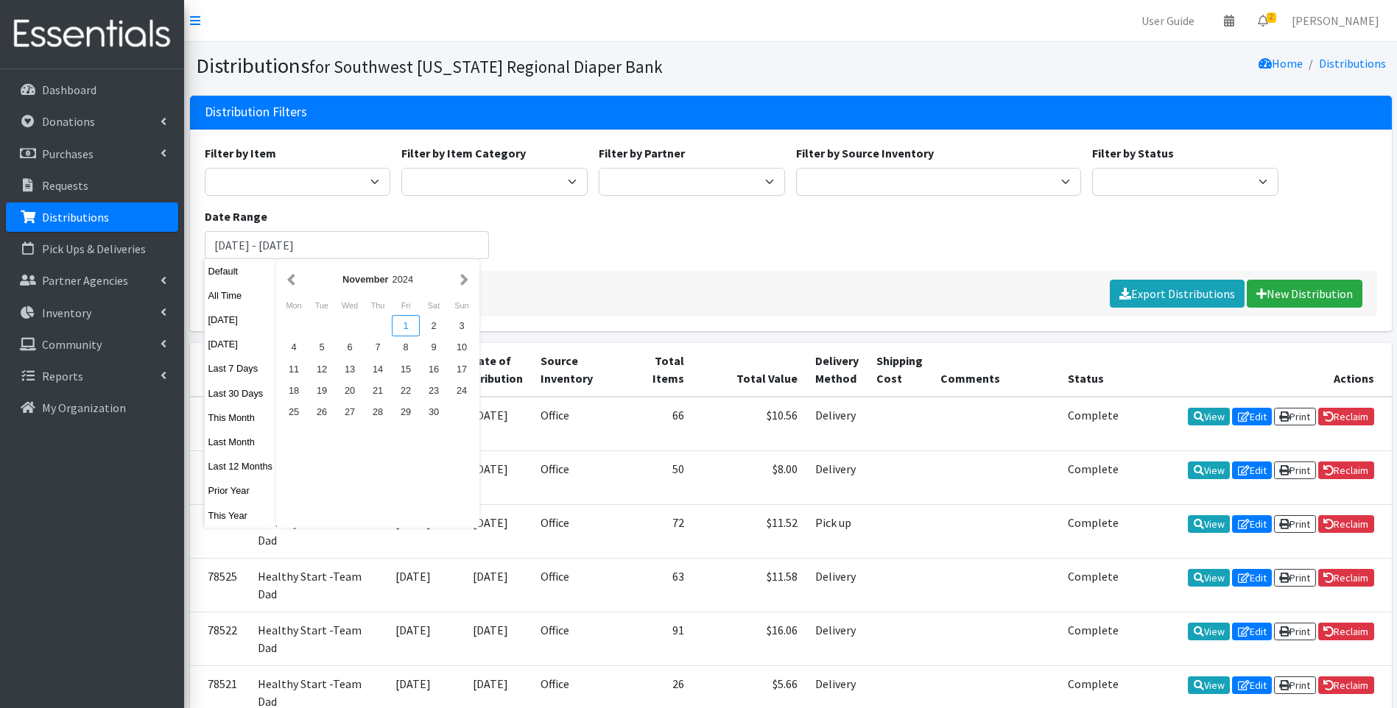
click at [407, 320] on div "1" at bounding box center [406, 325] width 28 height 21
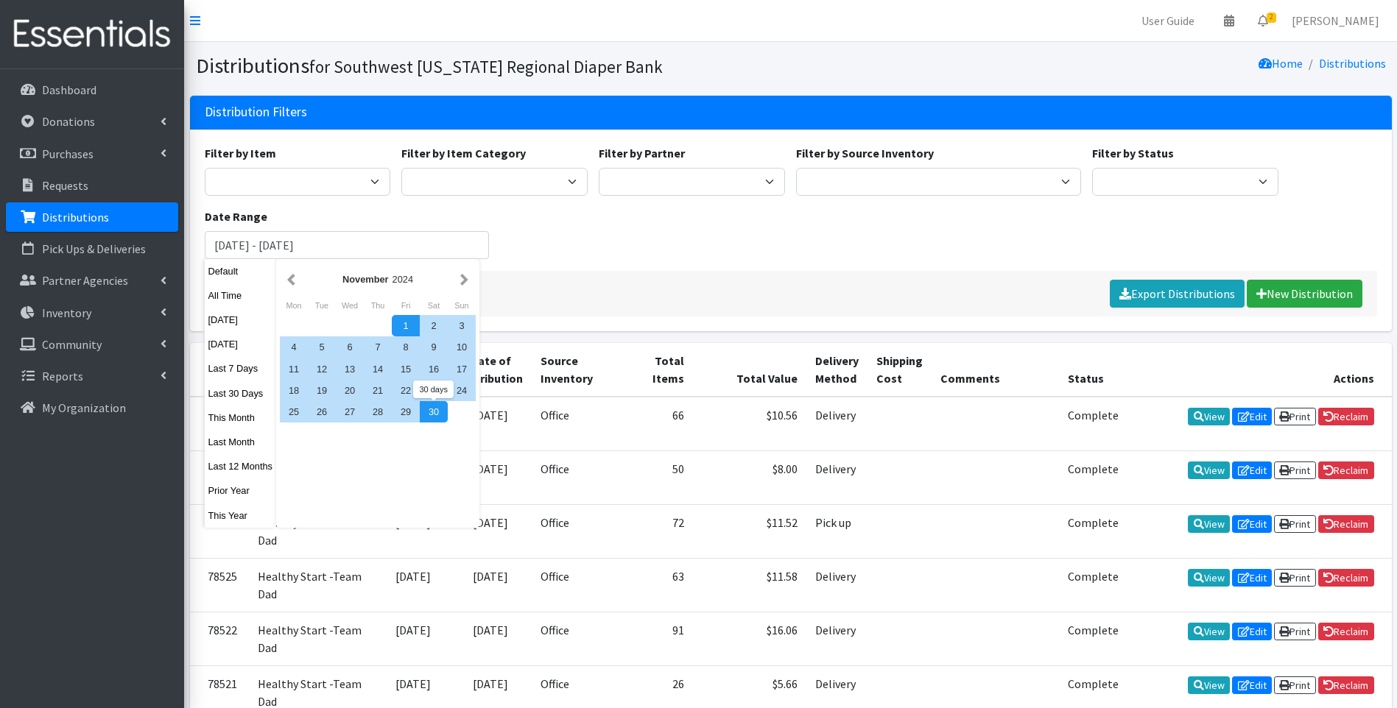
click at [435, 421] on div "30" at bounding box center [434, 411] width 28 height 21
type input "[DATE] - [DATE]"
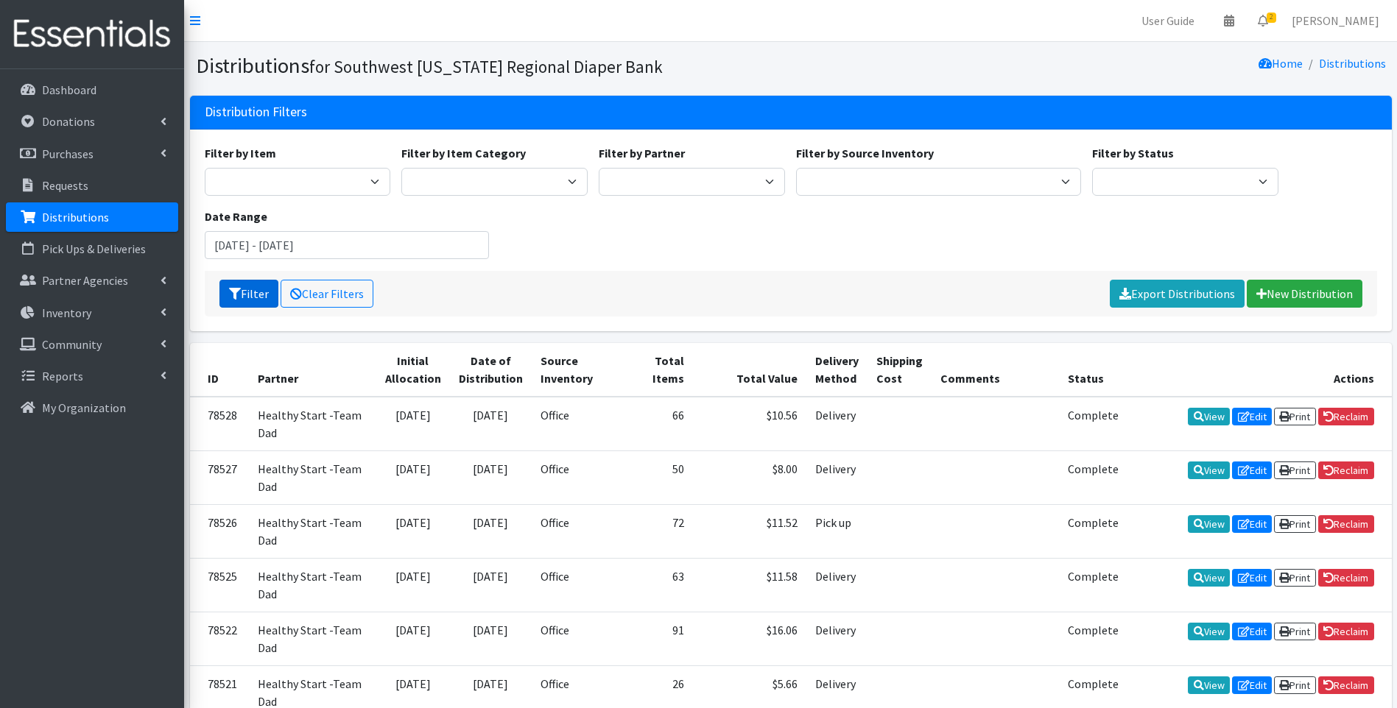
click at [237, 291] on icon "submit" at bounding box center [235, 294] width 12 height 12
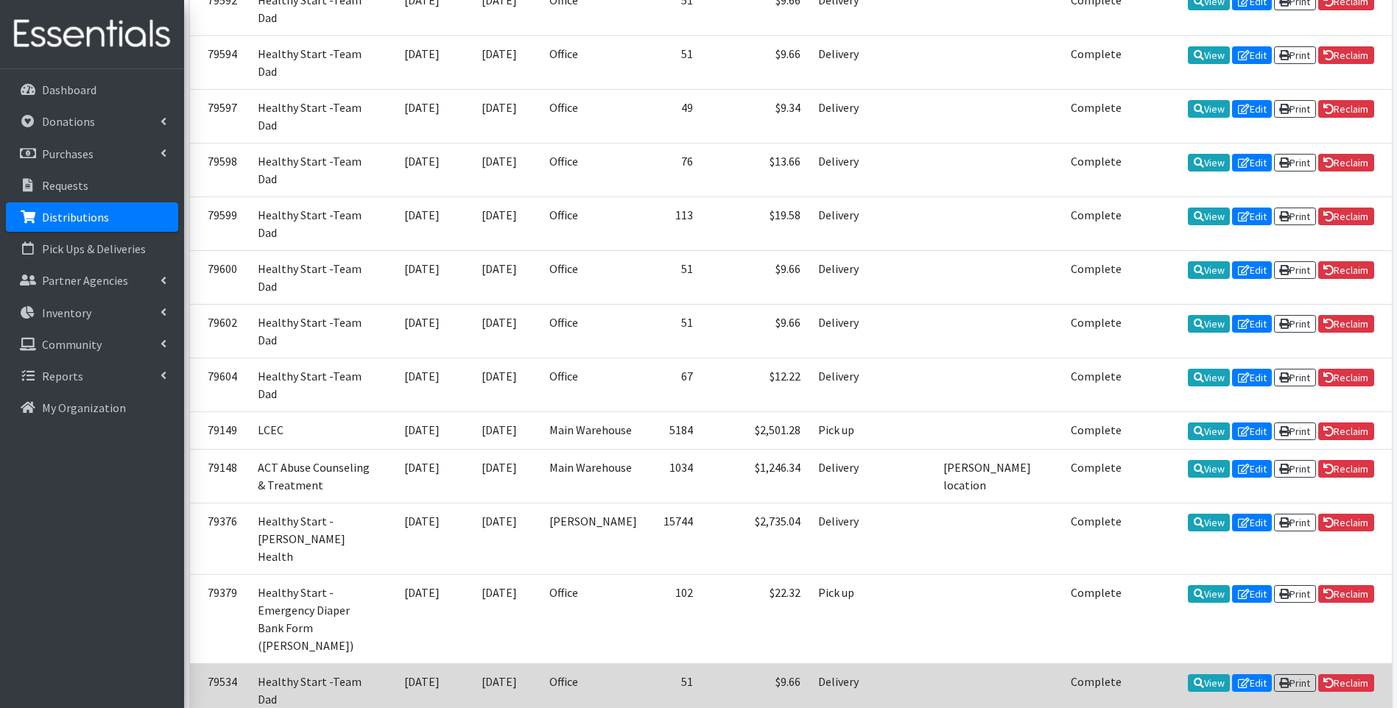
scroll to position [2796, 0]
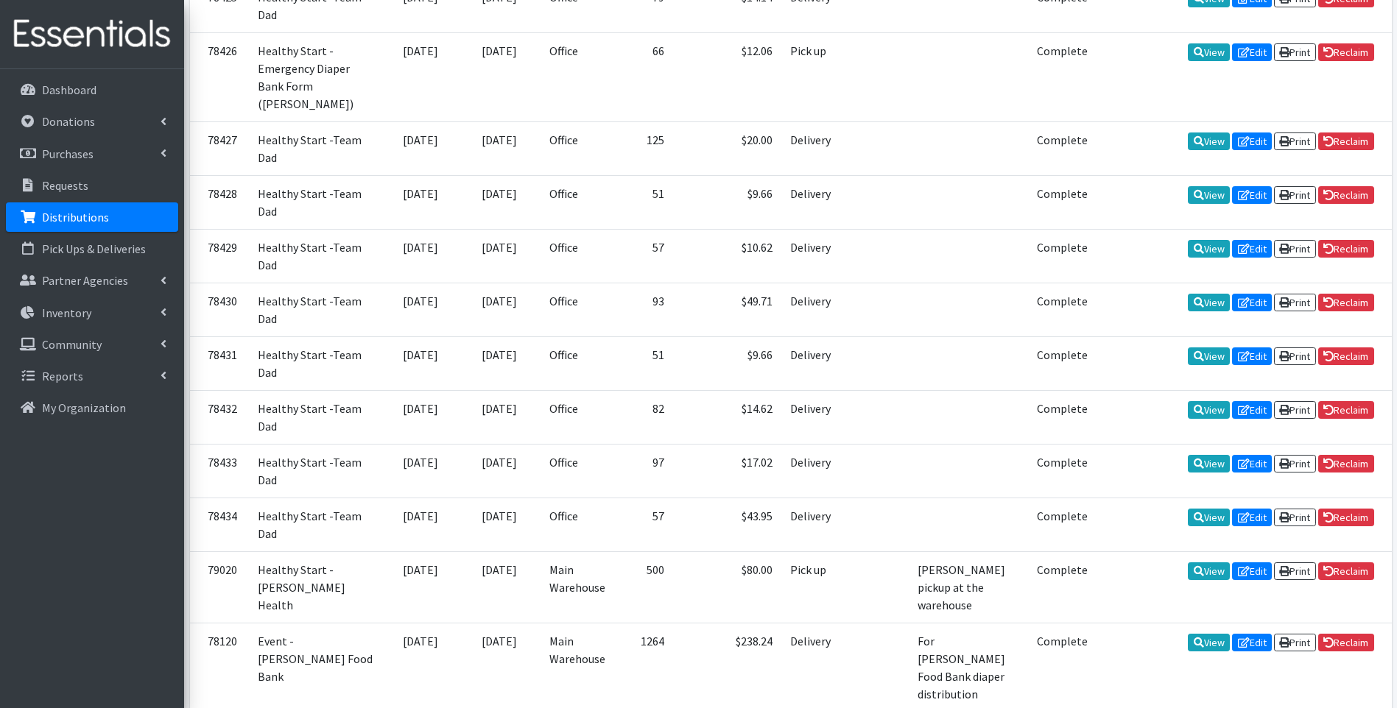
scroll to position [2891, 0]
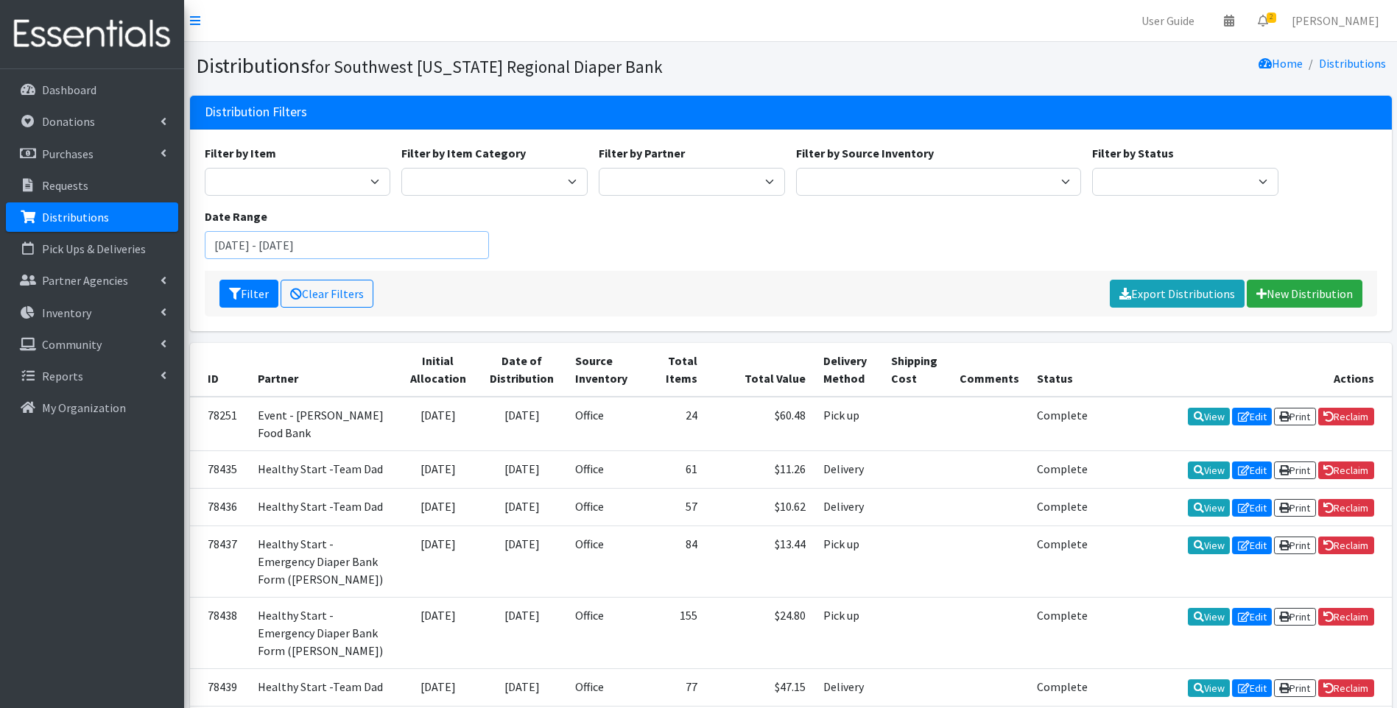
click at [398, 249] on input "[DATE] - [DATE]" at bounding box center [347, 245] width 285 height 28
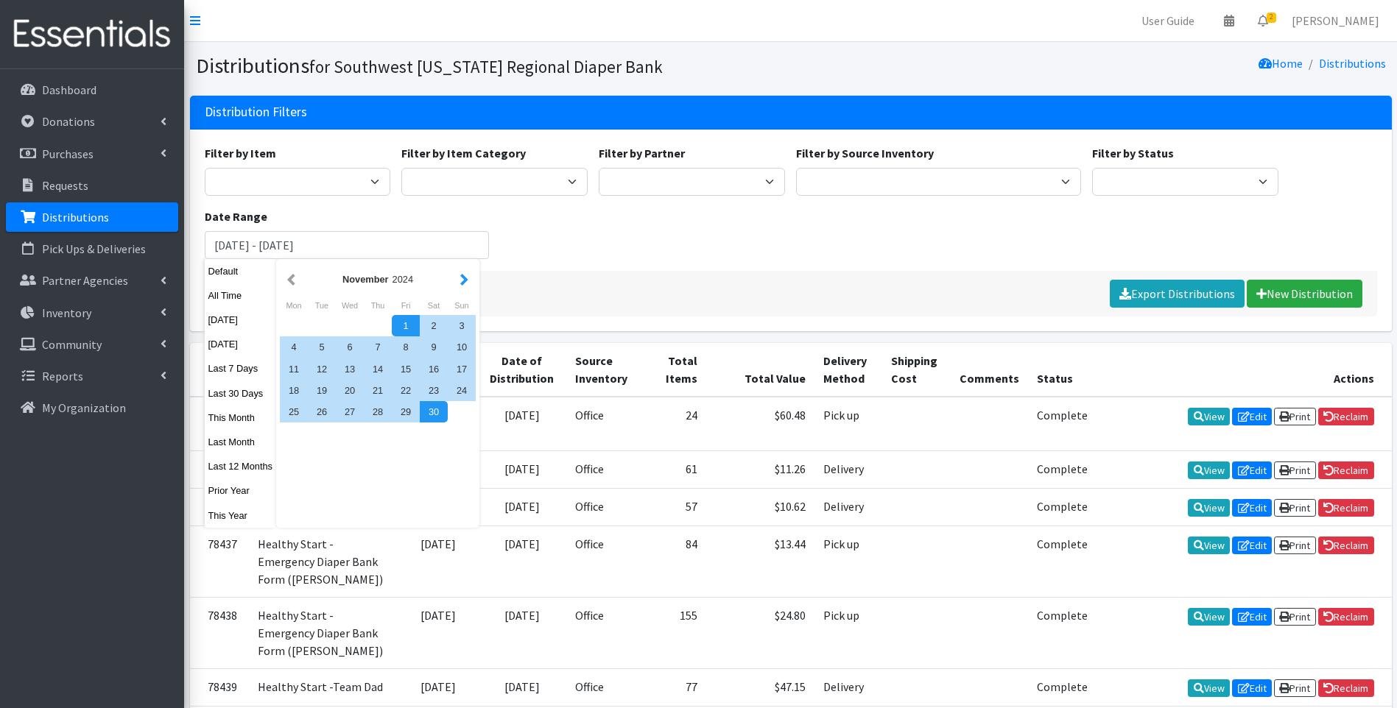
click at [463, 284] on button "button" at bounding box center [464, 279] width 15 height 18
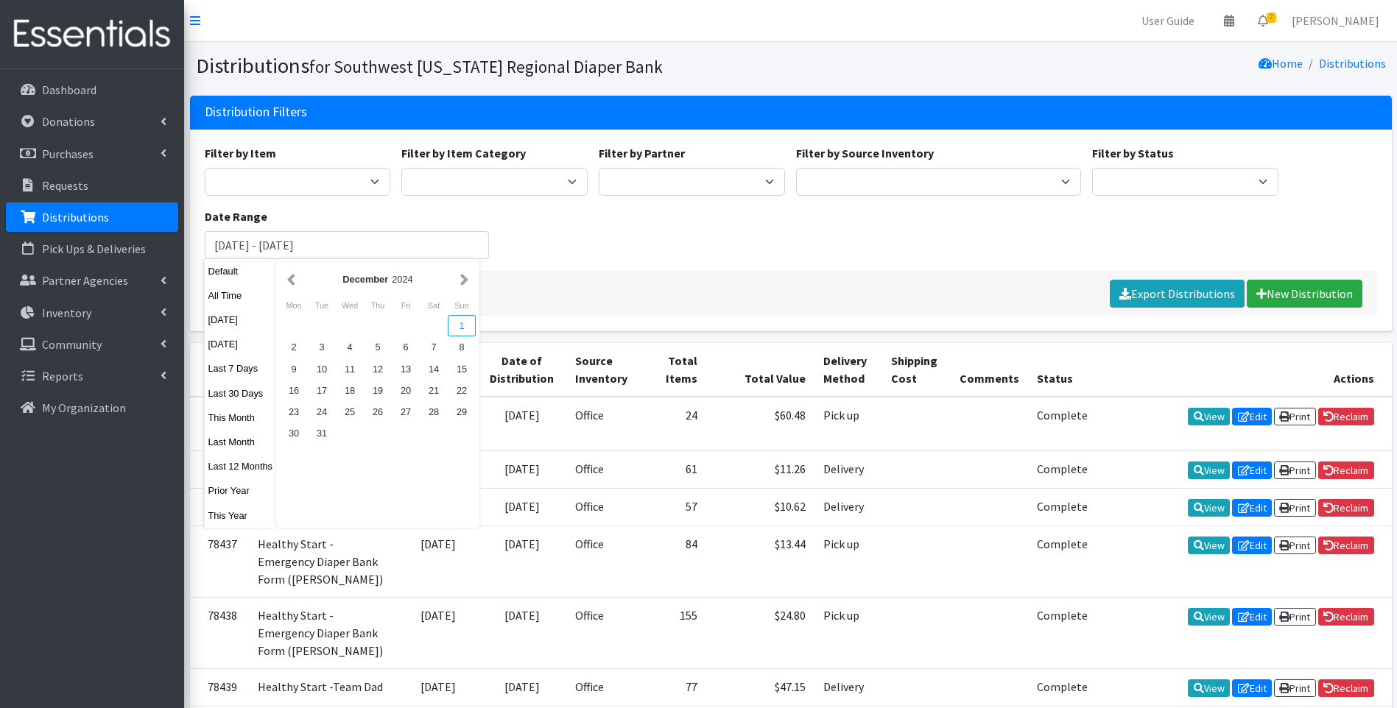
click at [458, 326] on div "1" at bounding box center [462, 325] width 28 height 21
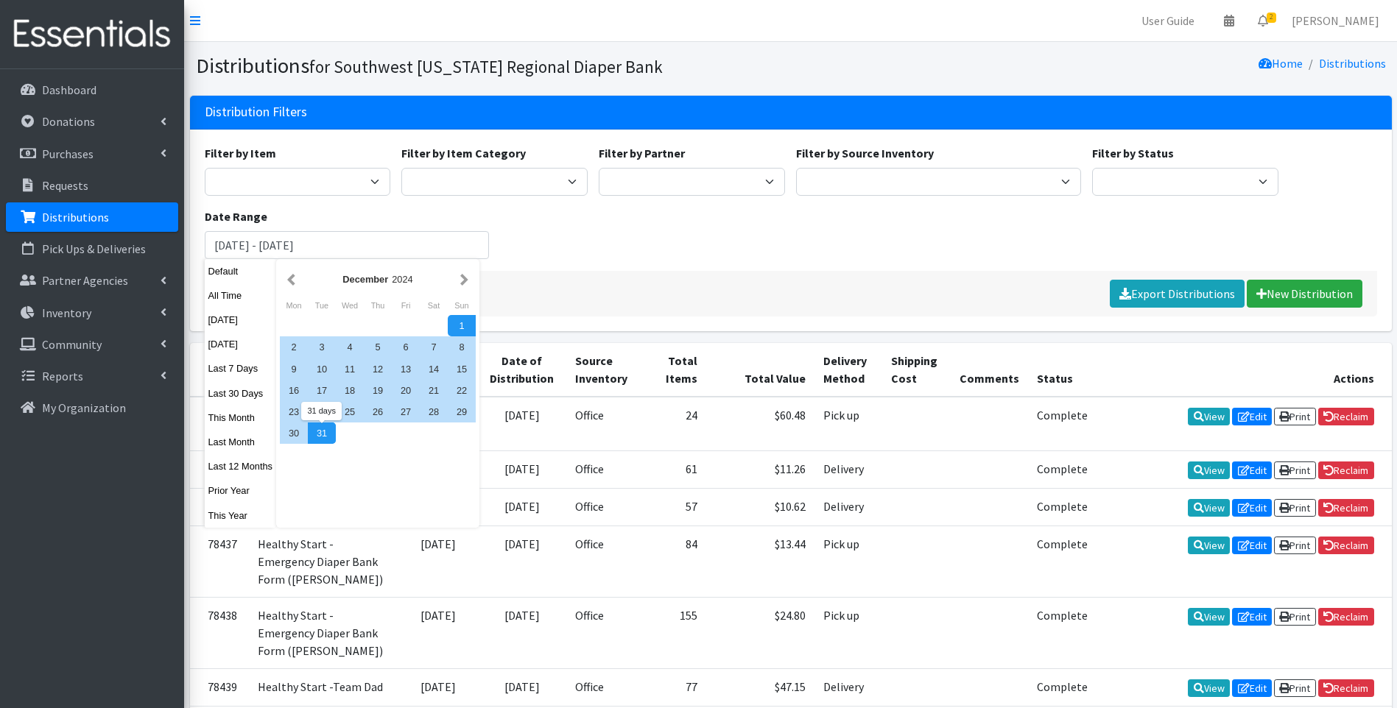
click at [322, 429] on div "31" at bounding box center [322, 433] width 28 height 21
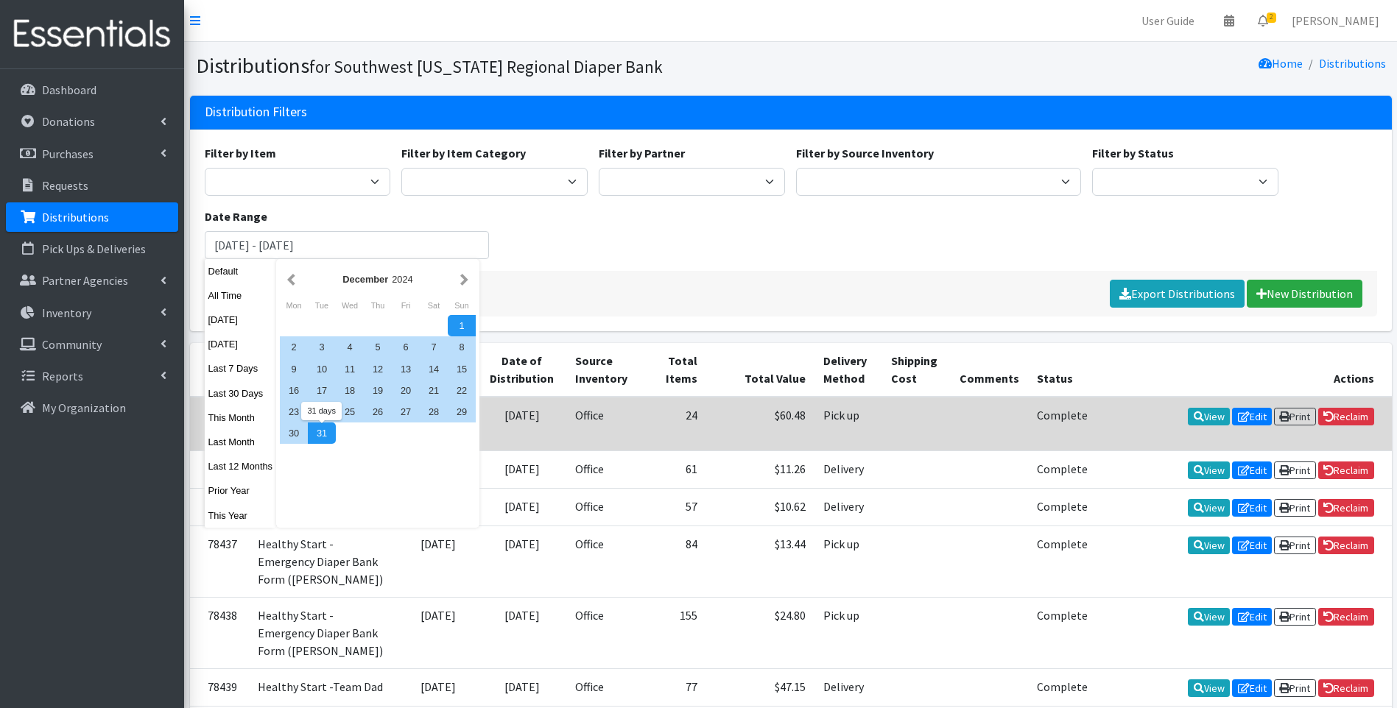
type input "[DATE] - [DATE]"
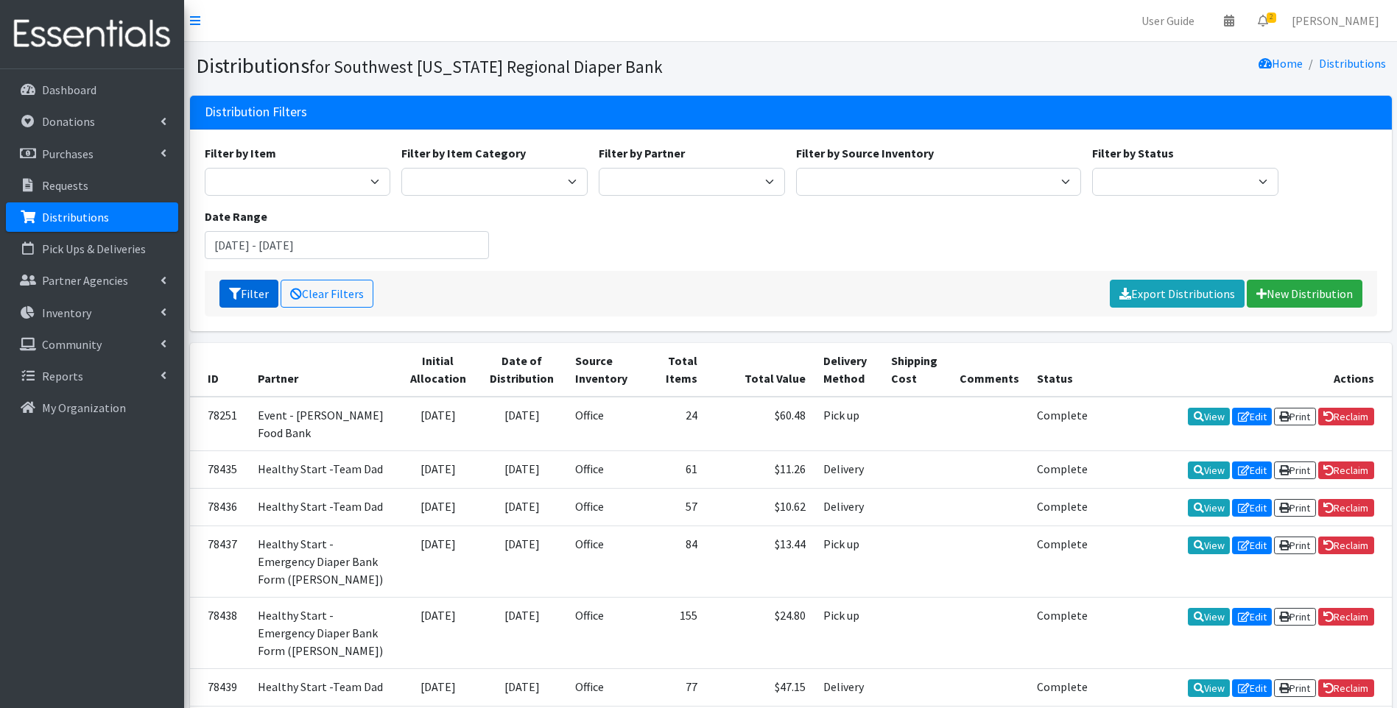
click at [256, 288] on button "Filter" at bounding box center [248, 294] width 59 height 28
